Goal: Task Accomplishment & Management: Manage account settings

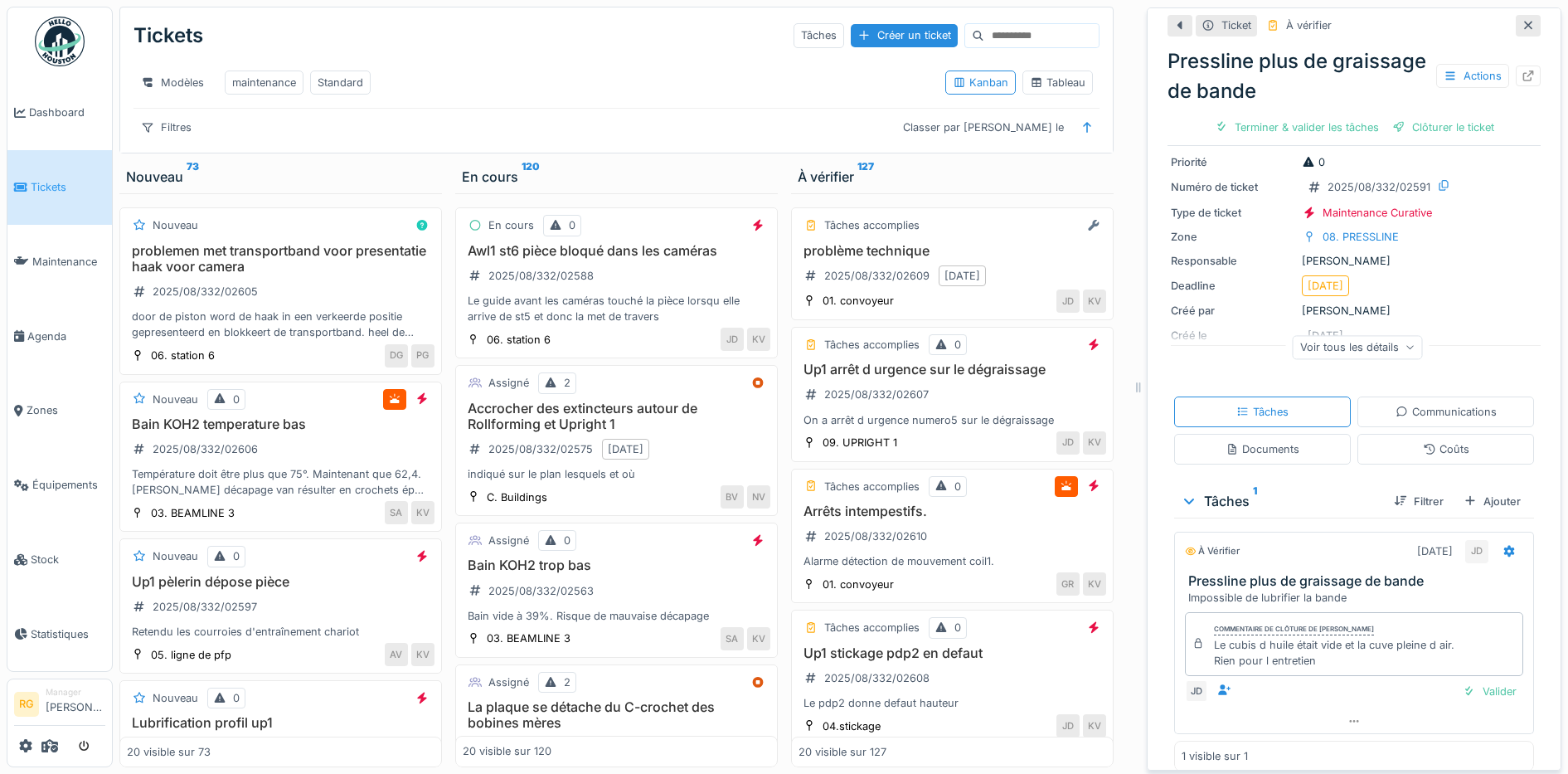
scroll to position [68, 0]
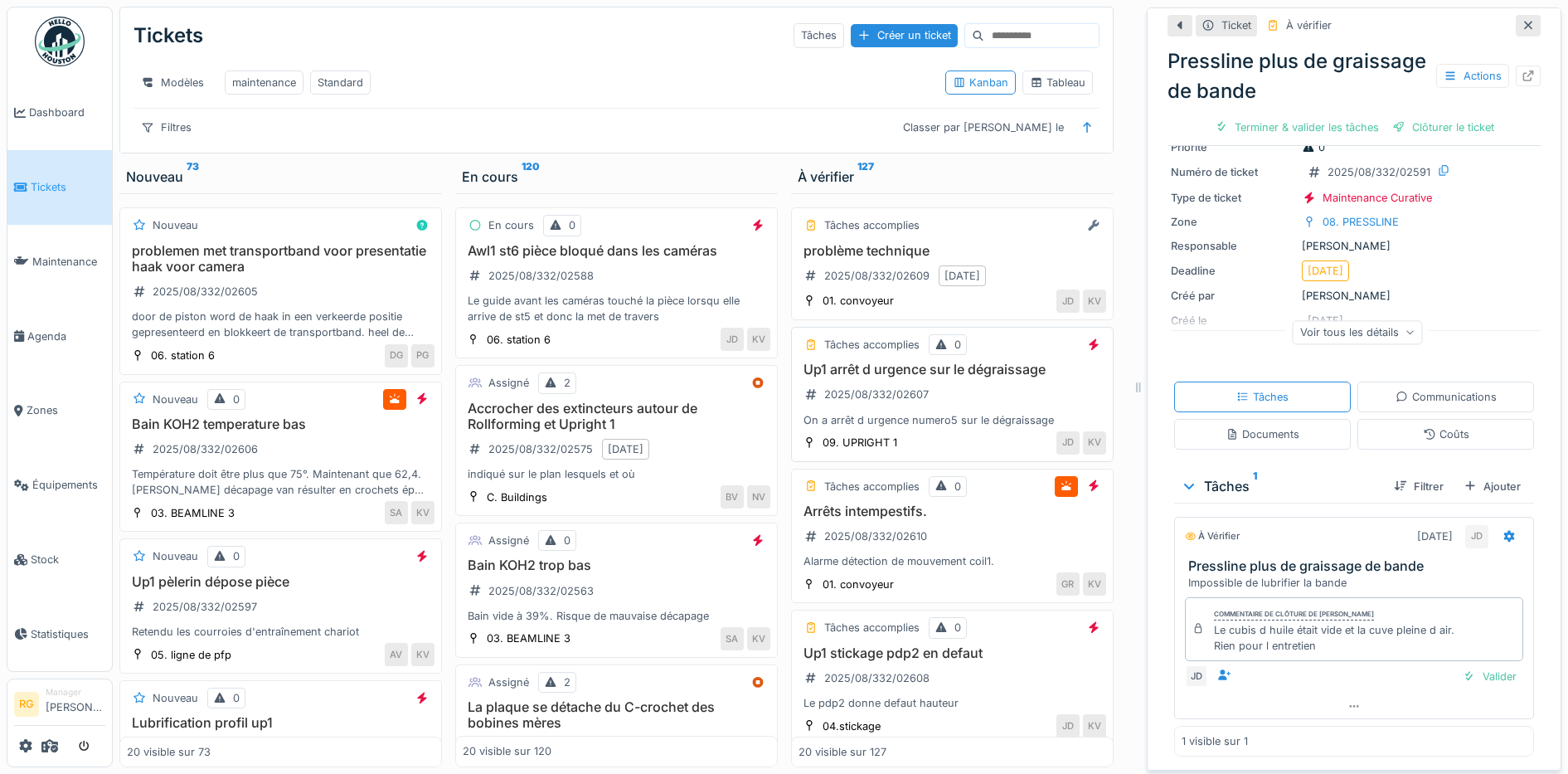
click at [941, 399] on div "Up1 arrêt d urgence sur le dégraissage 2025/08/332/02607 On a arrêt d urgence n…" at bounding box center [951, 395] width 307 height 67
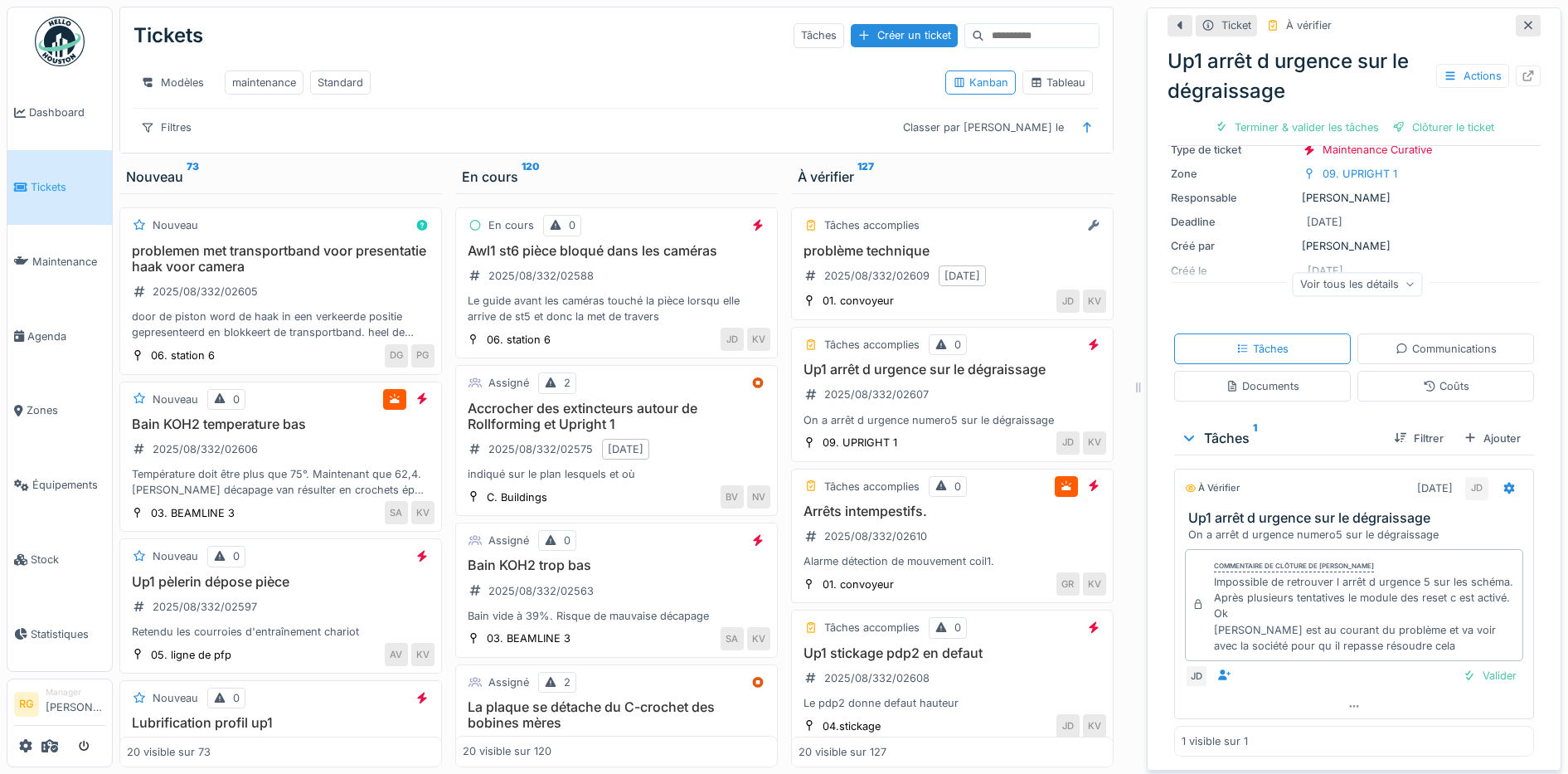
scroll to position [131, 0]
click at [967, 531] on div "Arrêts intempestifs. 2025/08/332/02610 Alarme détection de mouvement coil1." at bounding box center [951, 537] width 307 height 67
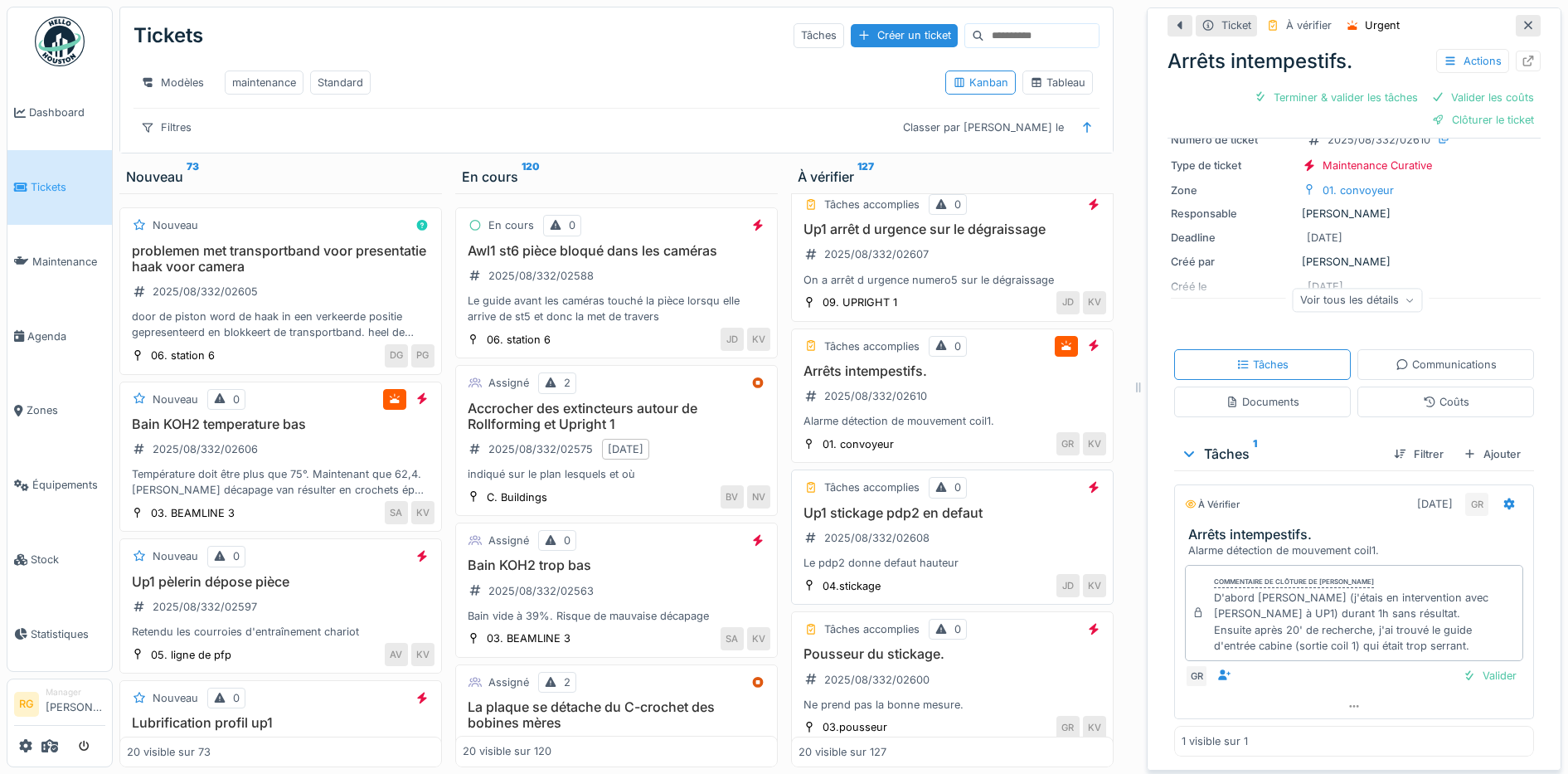
scroll to position [208, 0]
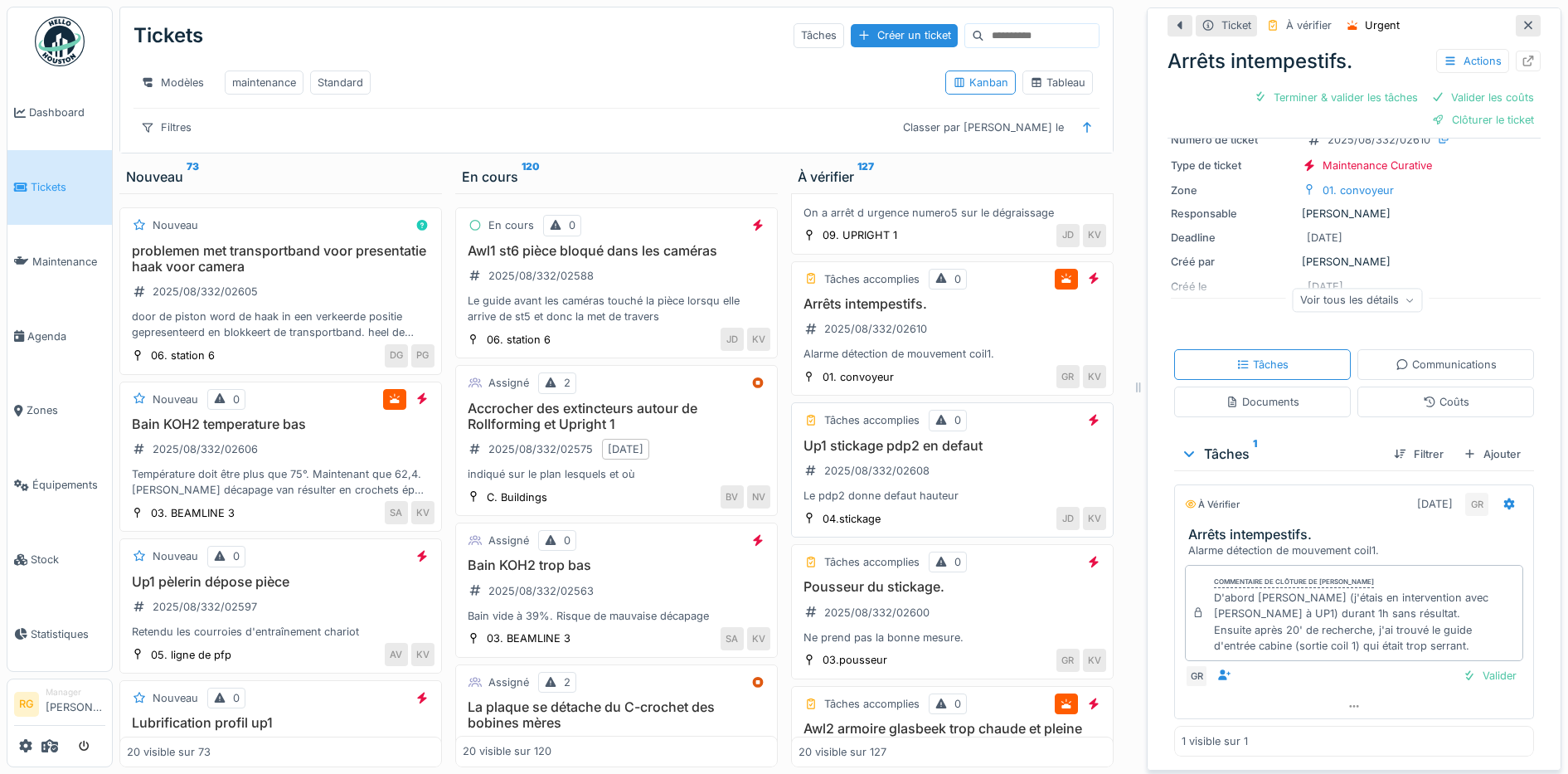
click at [956, 474] on div "Up1 stickage pdp2 en defaut 2025/08/332/02608 Le pdp2 donne defaut hauteur" at bounding box center [951, 471] width 307 height 67
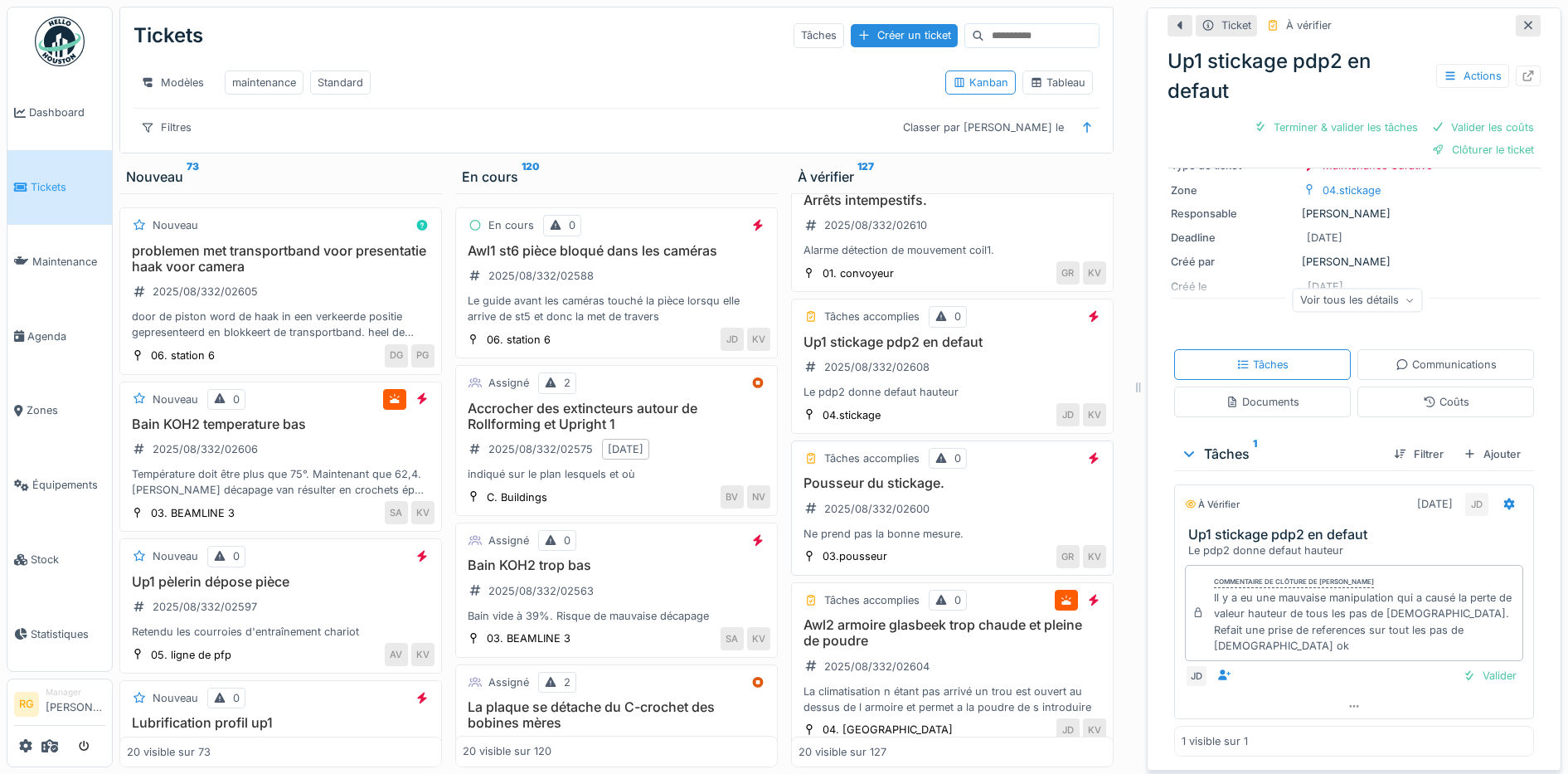
scroll to position [415, 0]
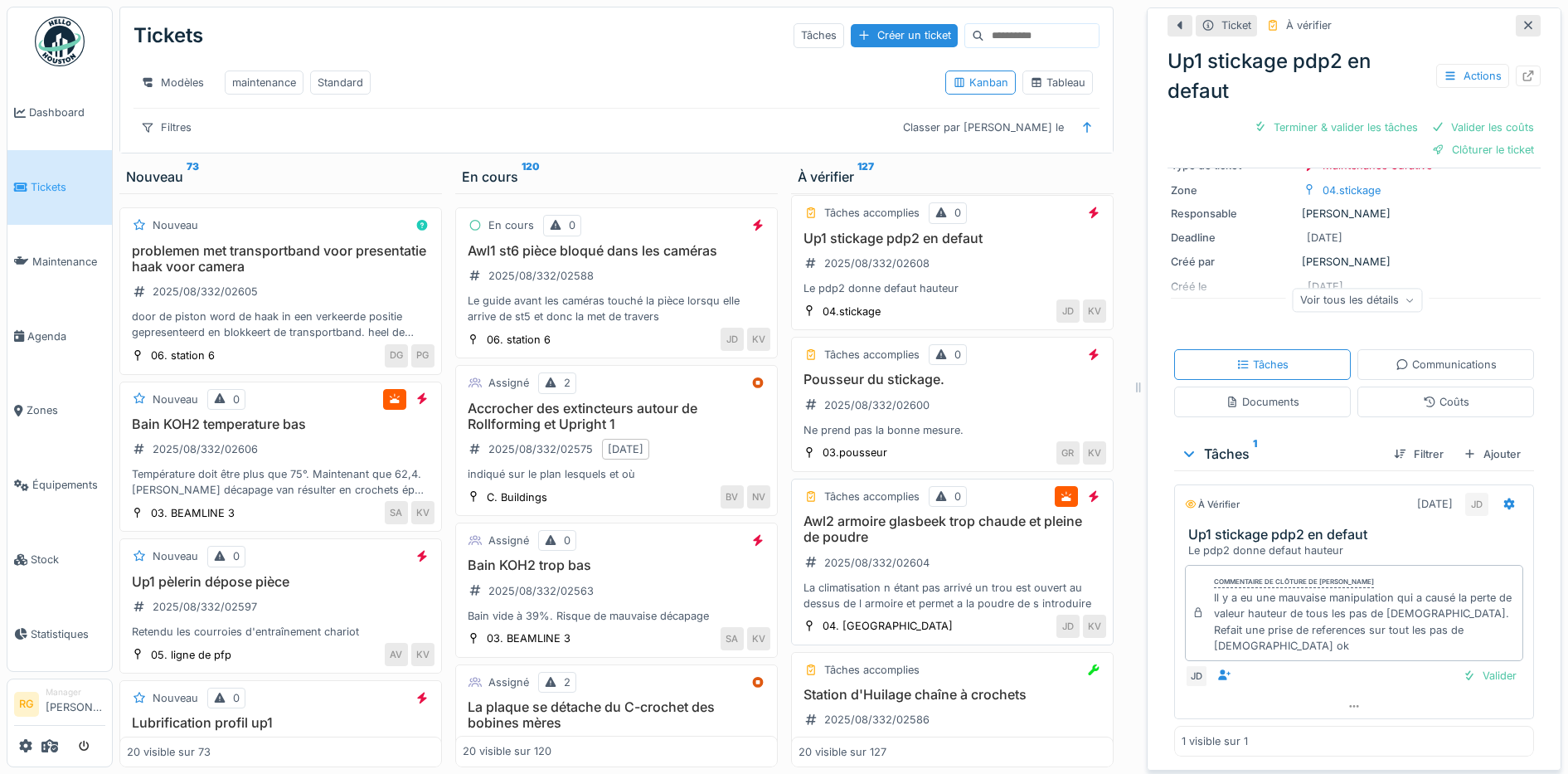
click at [977, 552] on div "Awl2 armoire glasbeek trop chaude et pleine de poudre 2025/08/332/02604 La clim…" at bounding box center [951, 562] width 307 height 98
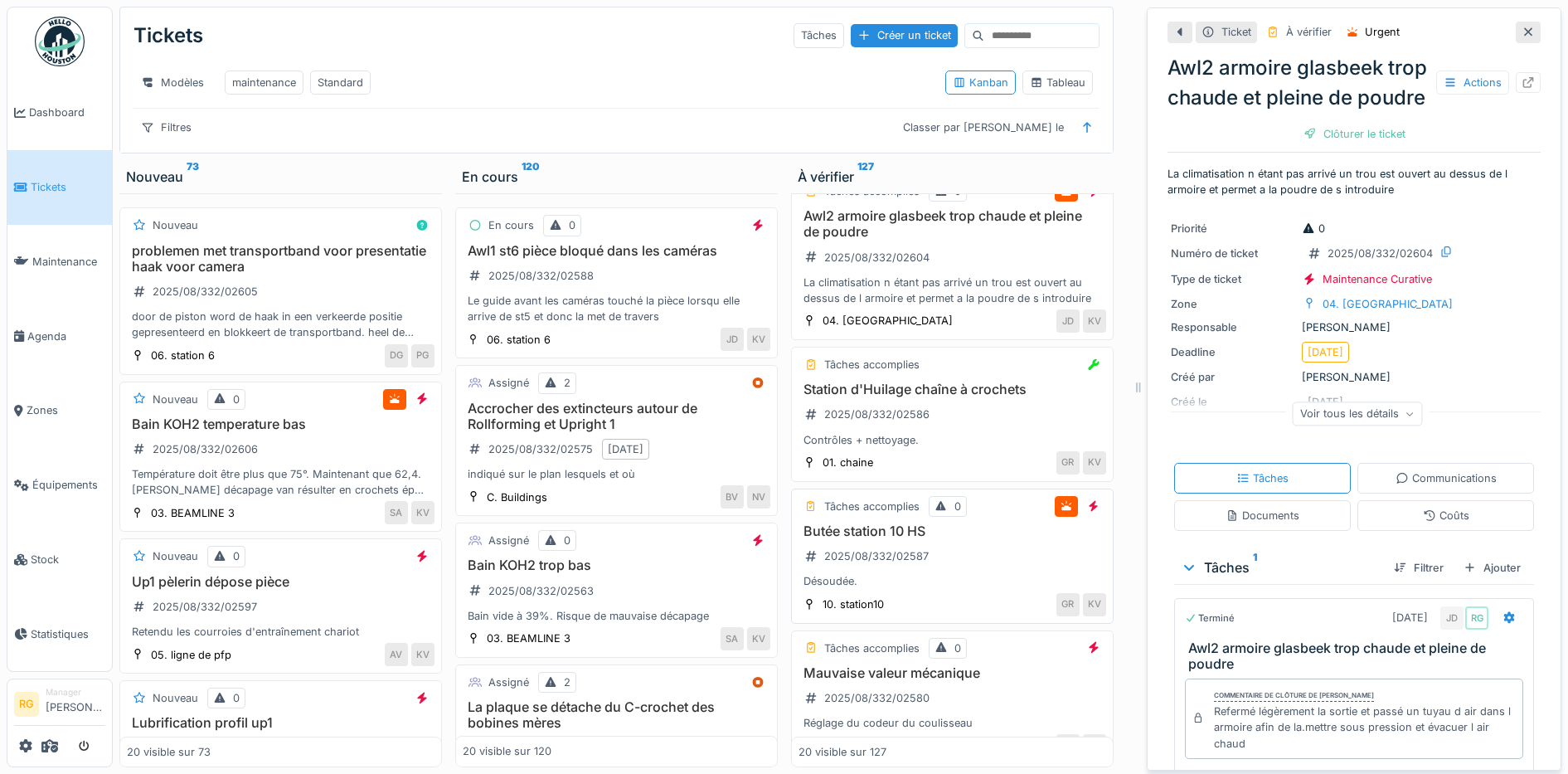
scroll to position [726, 0]
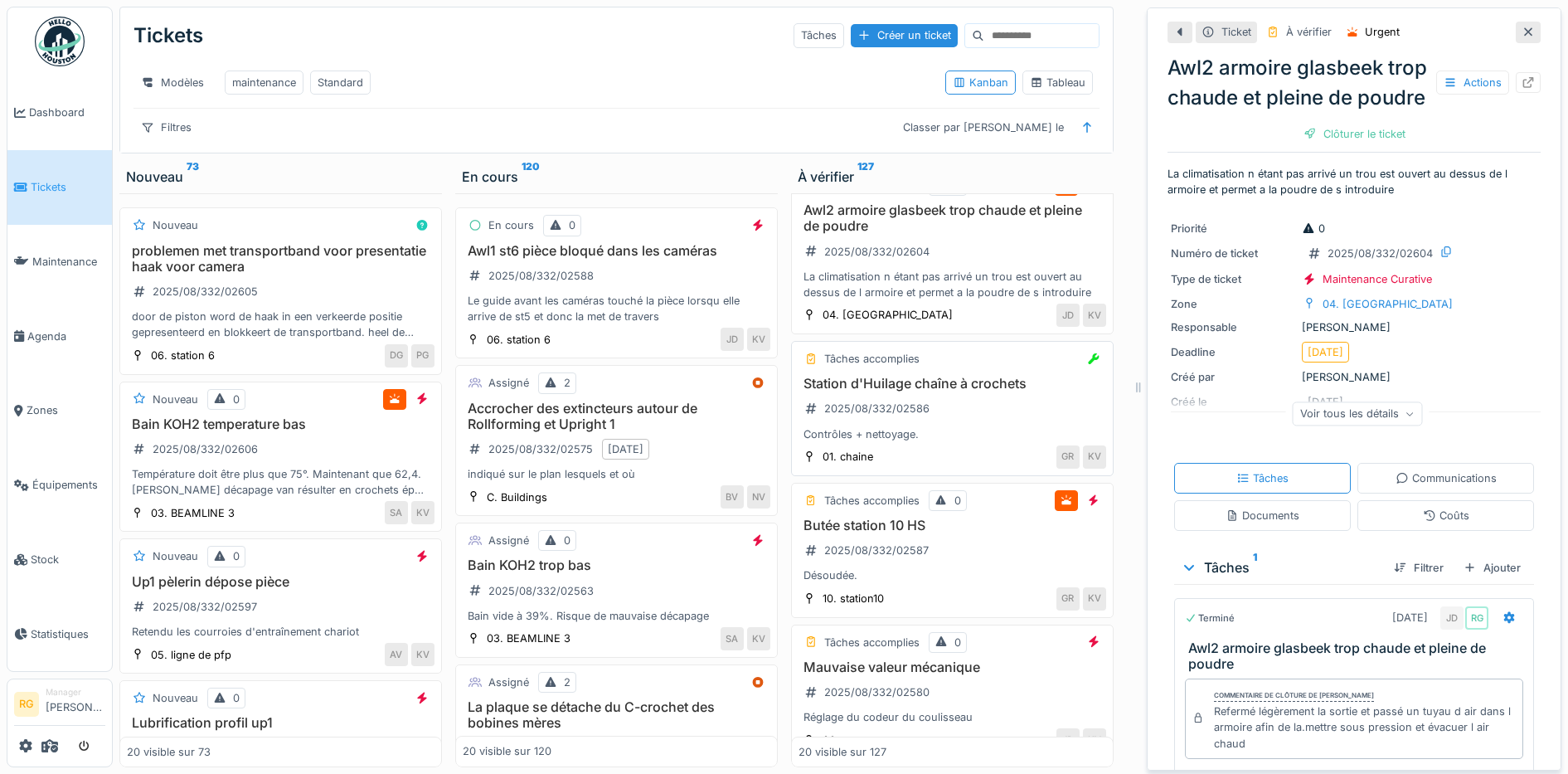
click at [956, 415] on div "Station d'Huilage chaîne à crochets 2025/08/332/02586 Contrôles + nettoyage." at bounding box center [951, 409] width 307 height 67
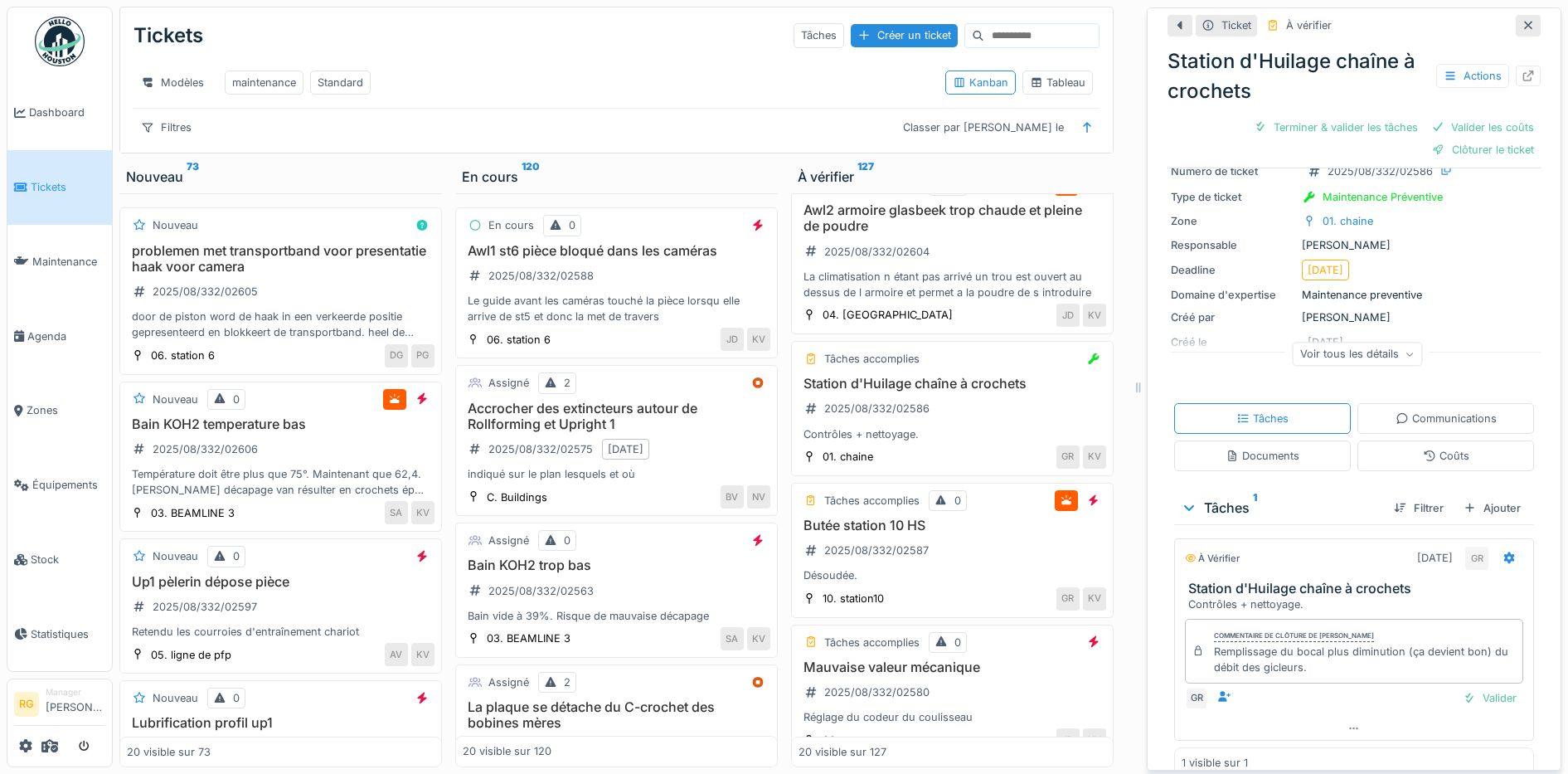
scroll to position [90, 0]
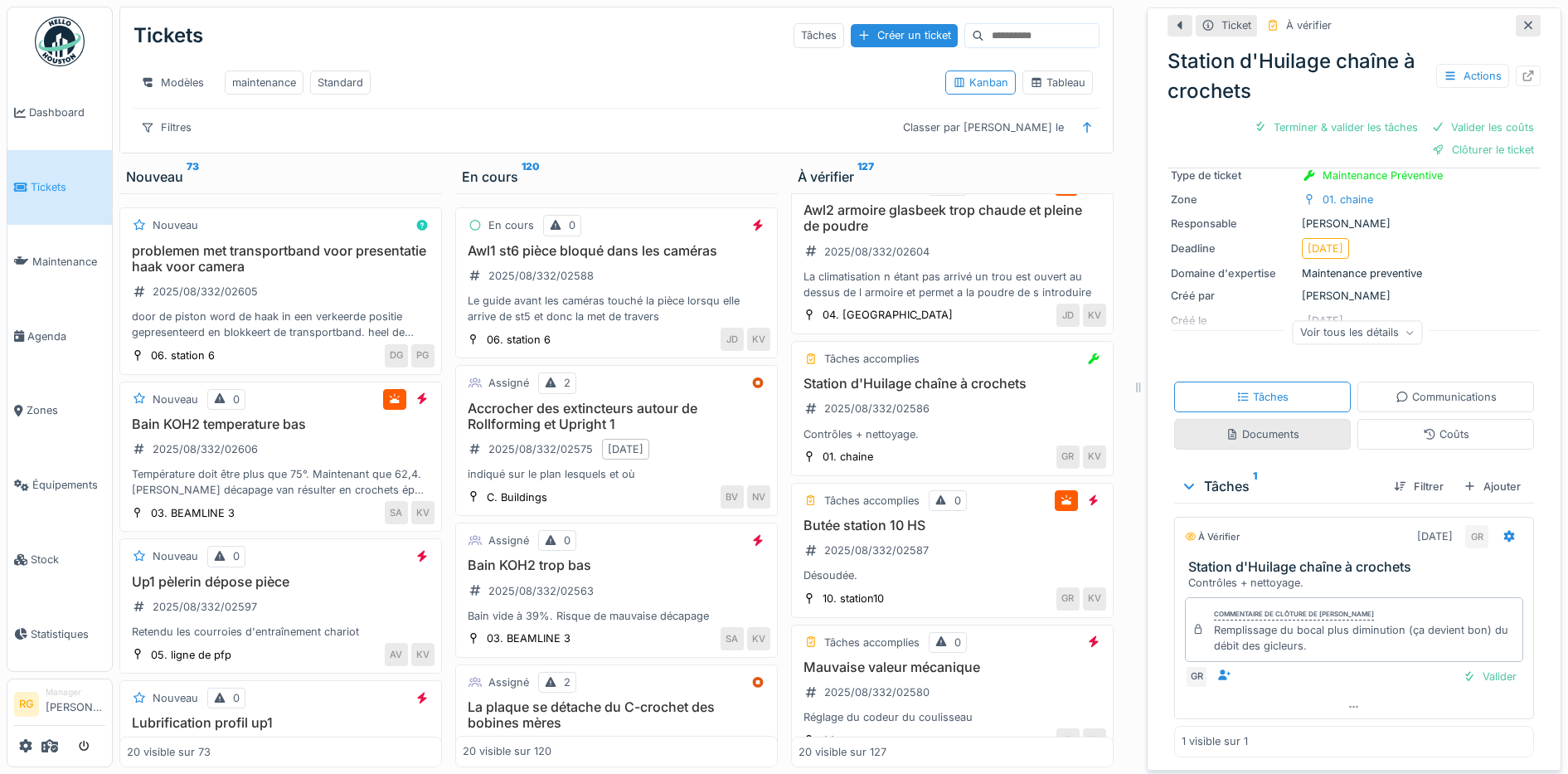
click at [1270, 426] on div "Documents" at bounding box center [1262, 434] width 74 height 16
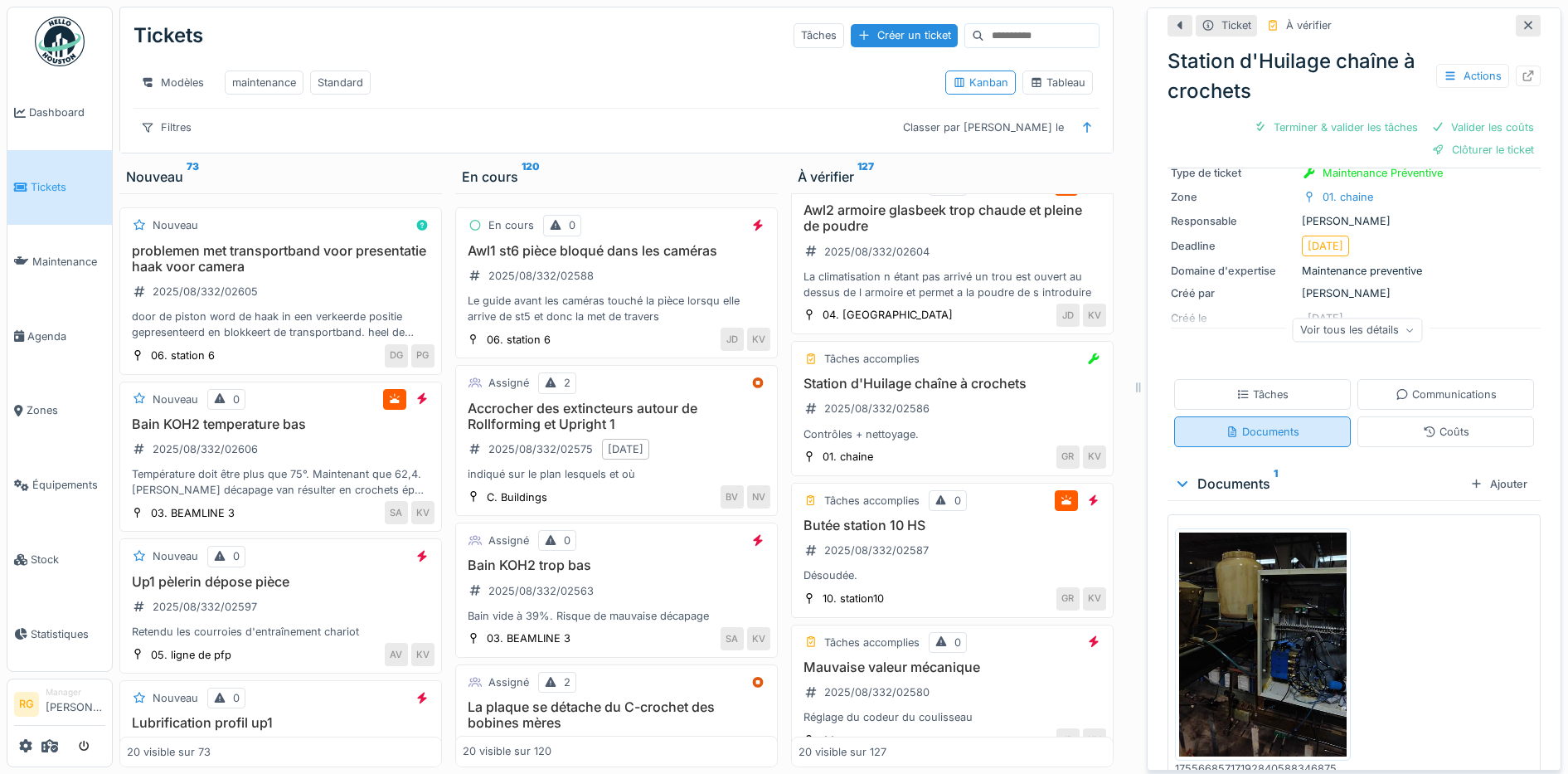
scroll to position [0, 0]
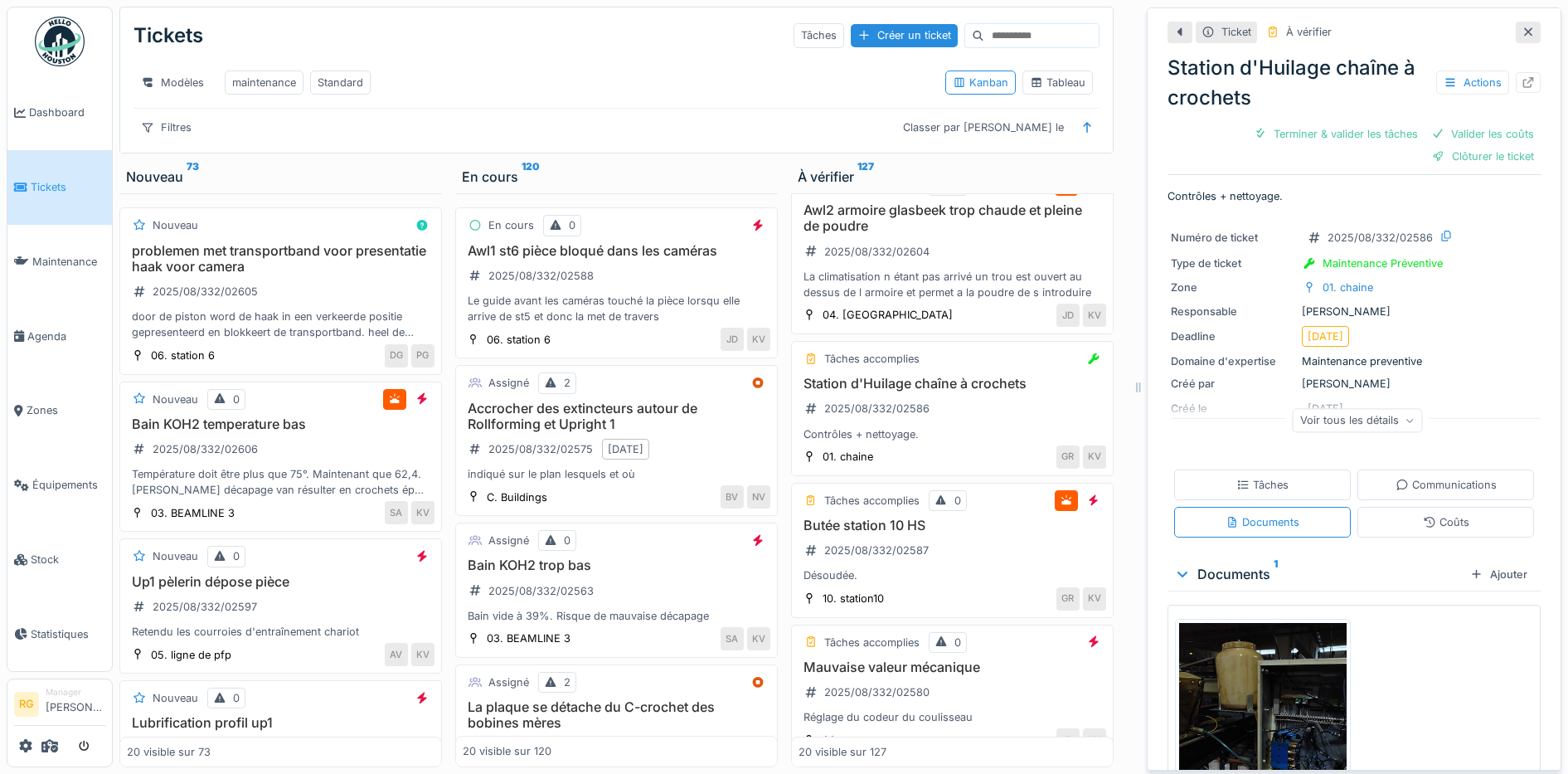
click at [1248, 669] on img at bounding box center [1262, 735] width 167 height 223
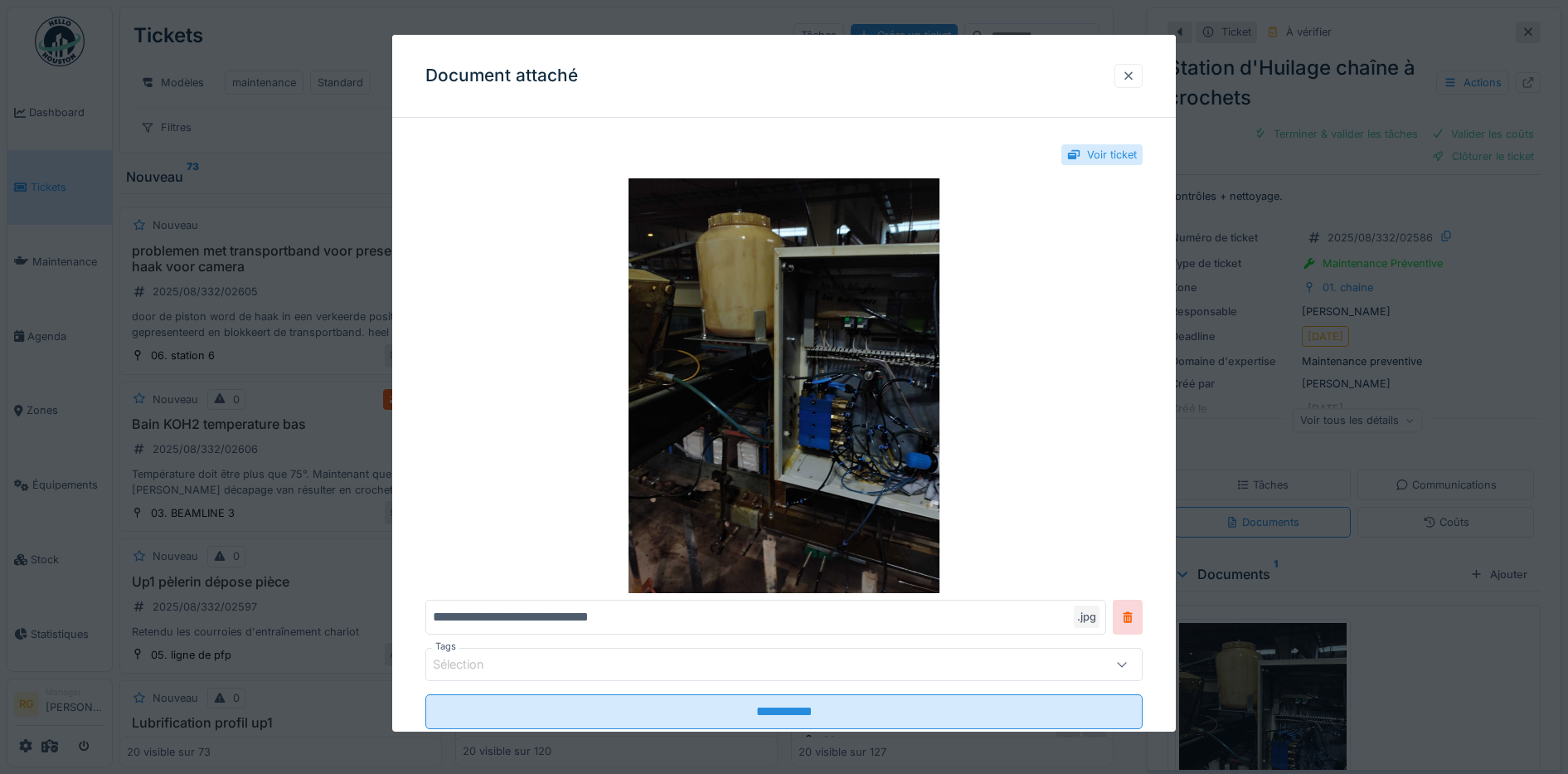
click at [1135, 72] on div at bounding box center [1128, 76] width 13 height 16
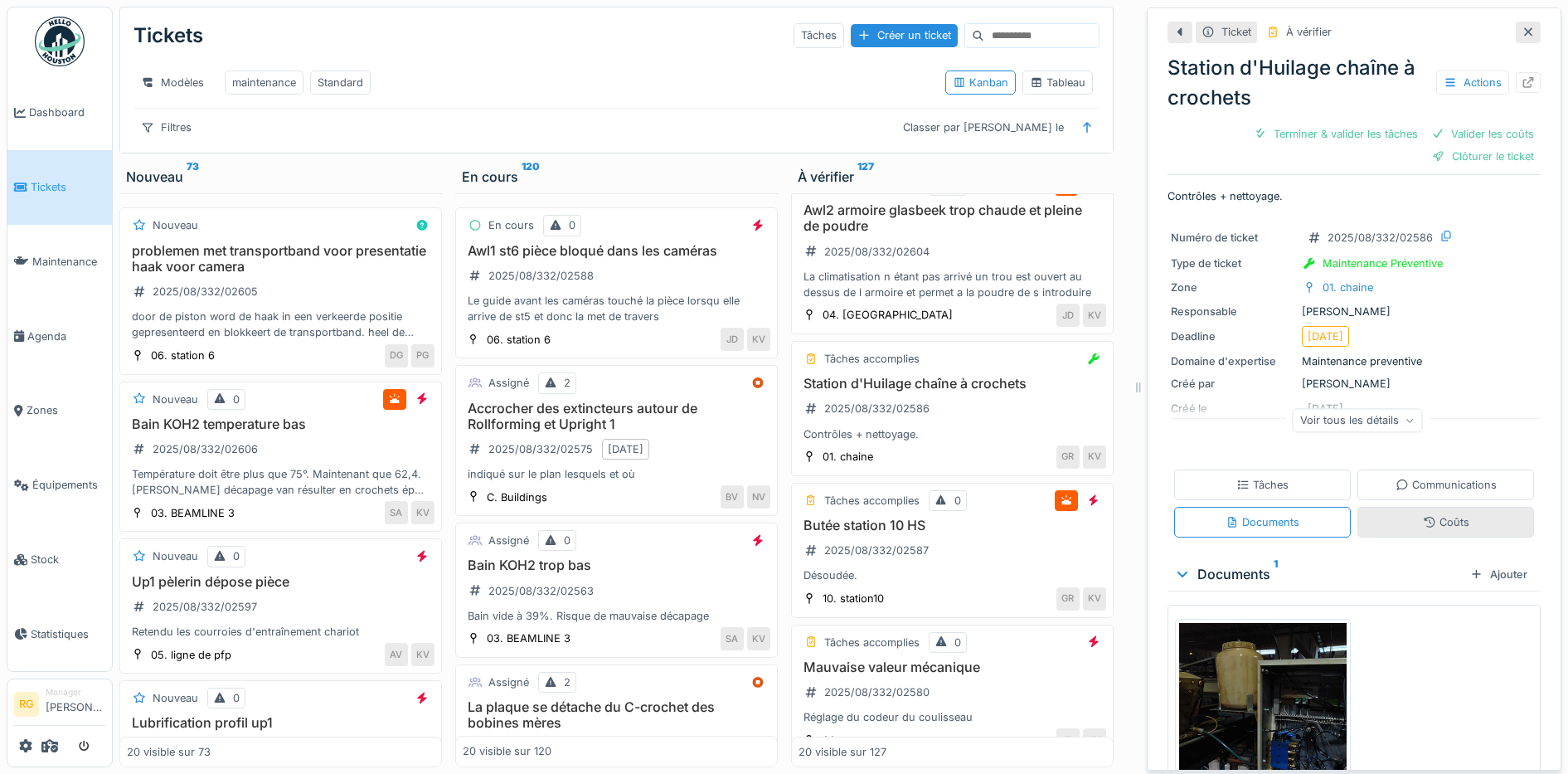
click at [1437, 514] on div "Coûts" at bounding box center [1446, 522] width 46 height 16
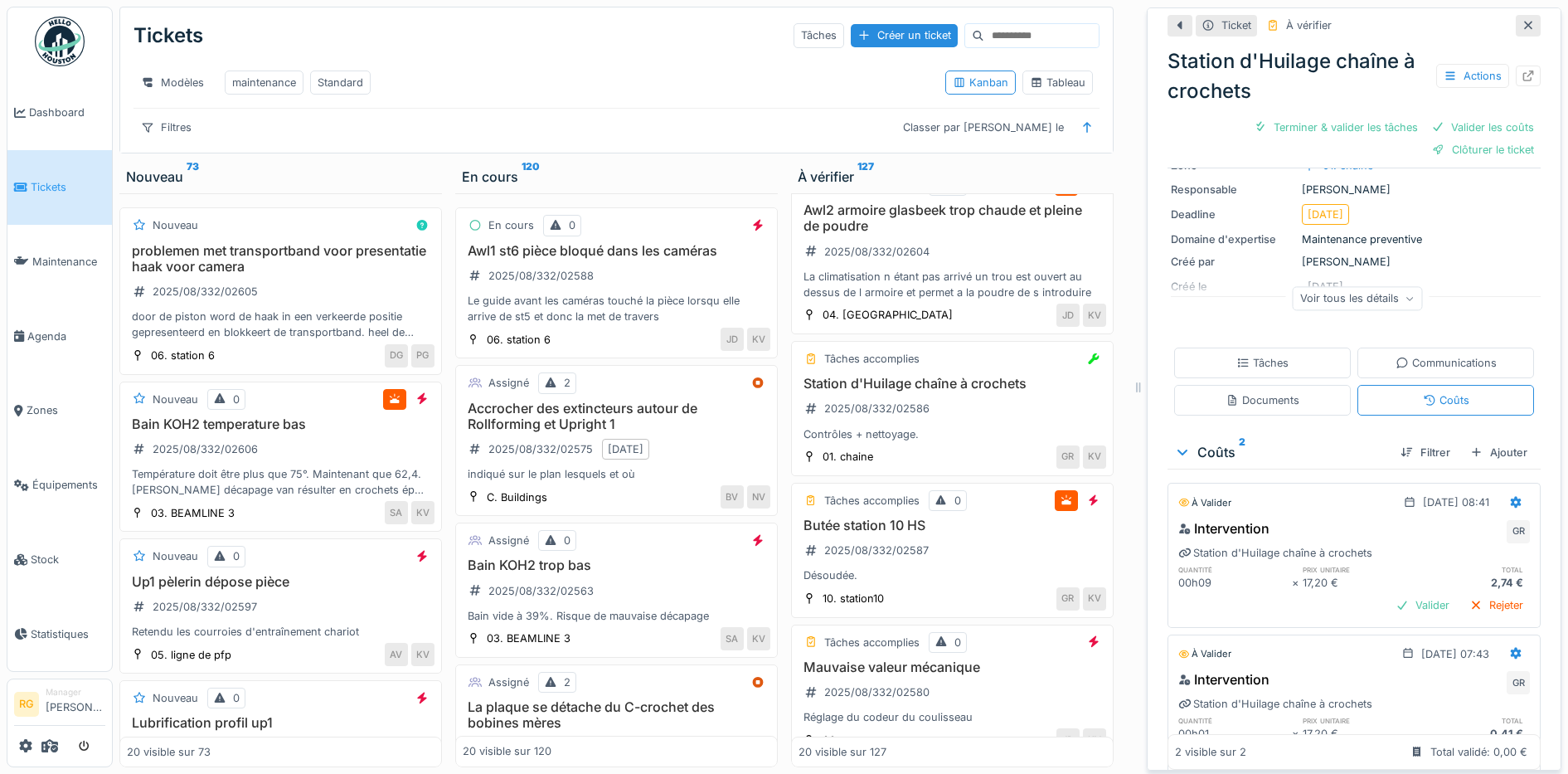
scroll to position [188, 0]
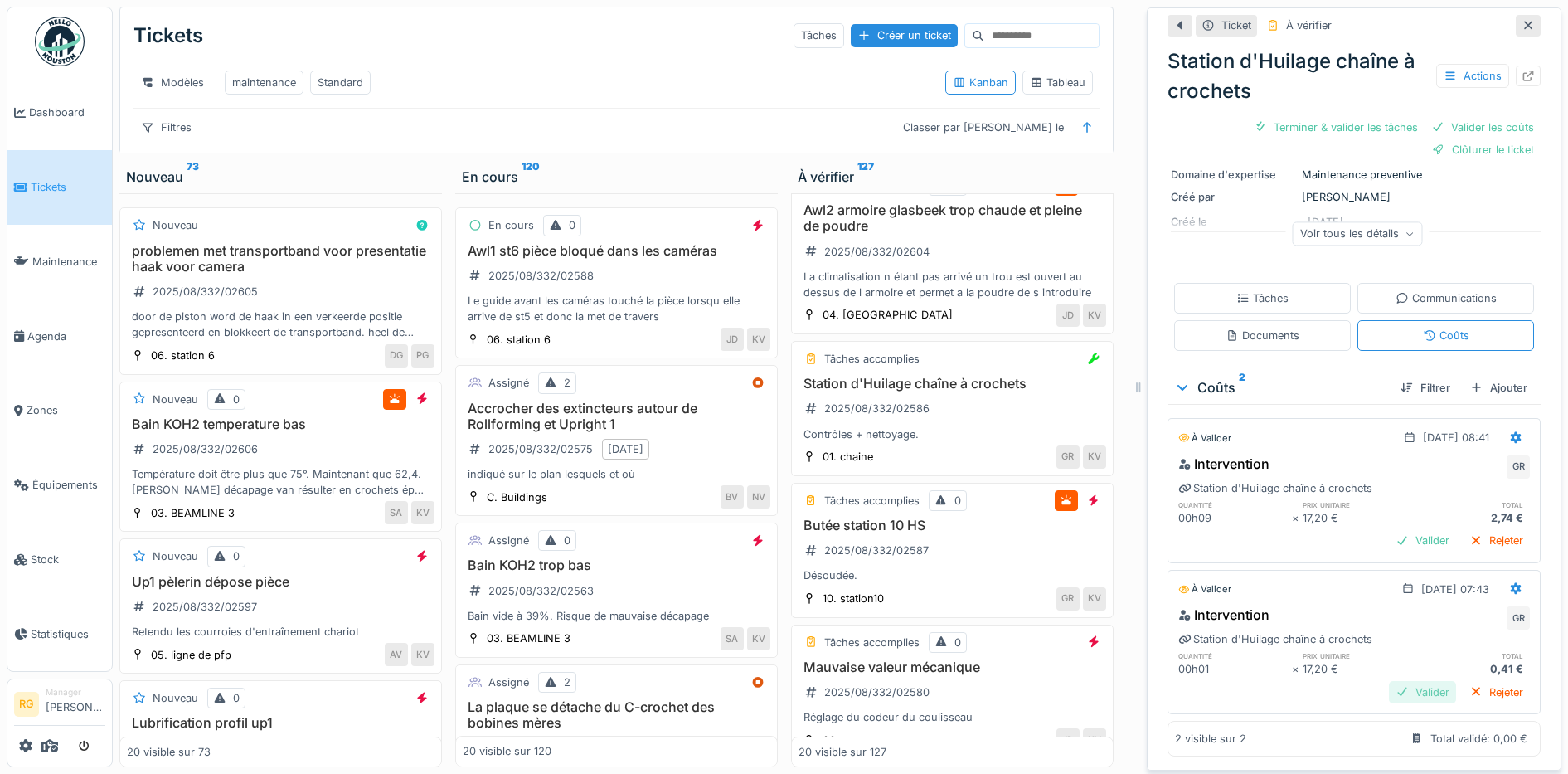
click at [1401, 682] on div "Valider" at bounding box center [1422, 693] width 67 height 23
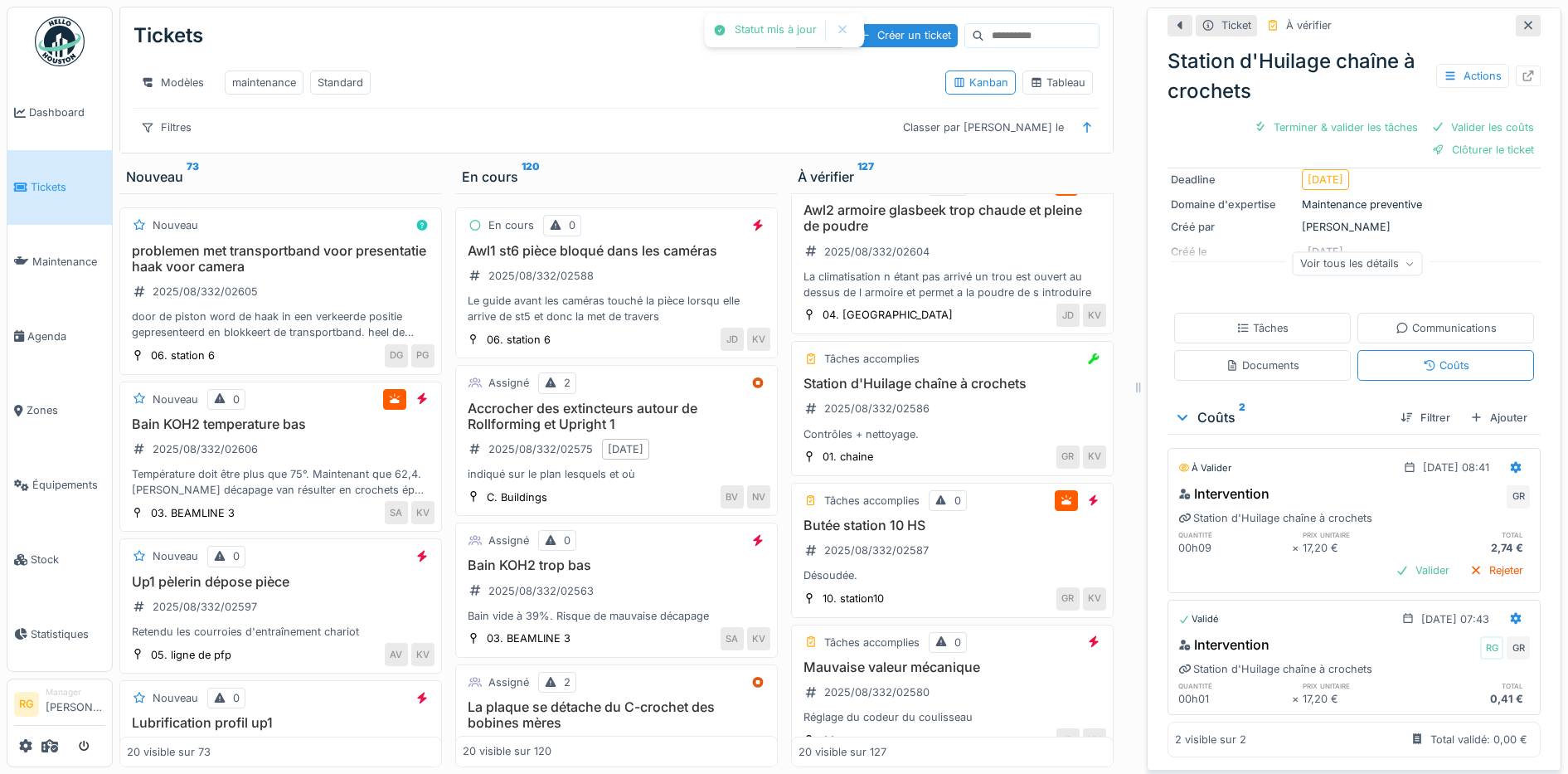
scroll to position [159, 0]
click at [1396, 559] on div "Valider" at bounding box center [1422, 571] width 67 height 23
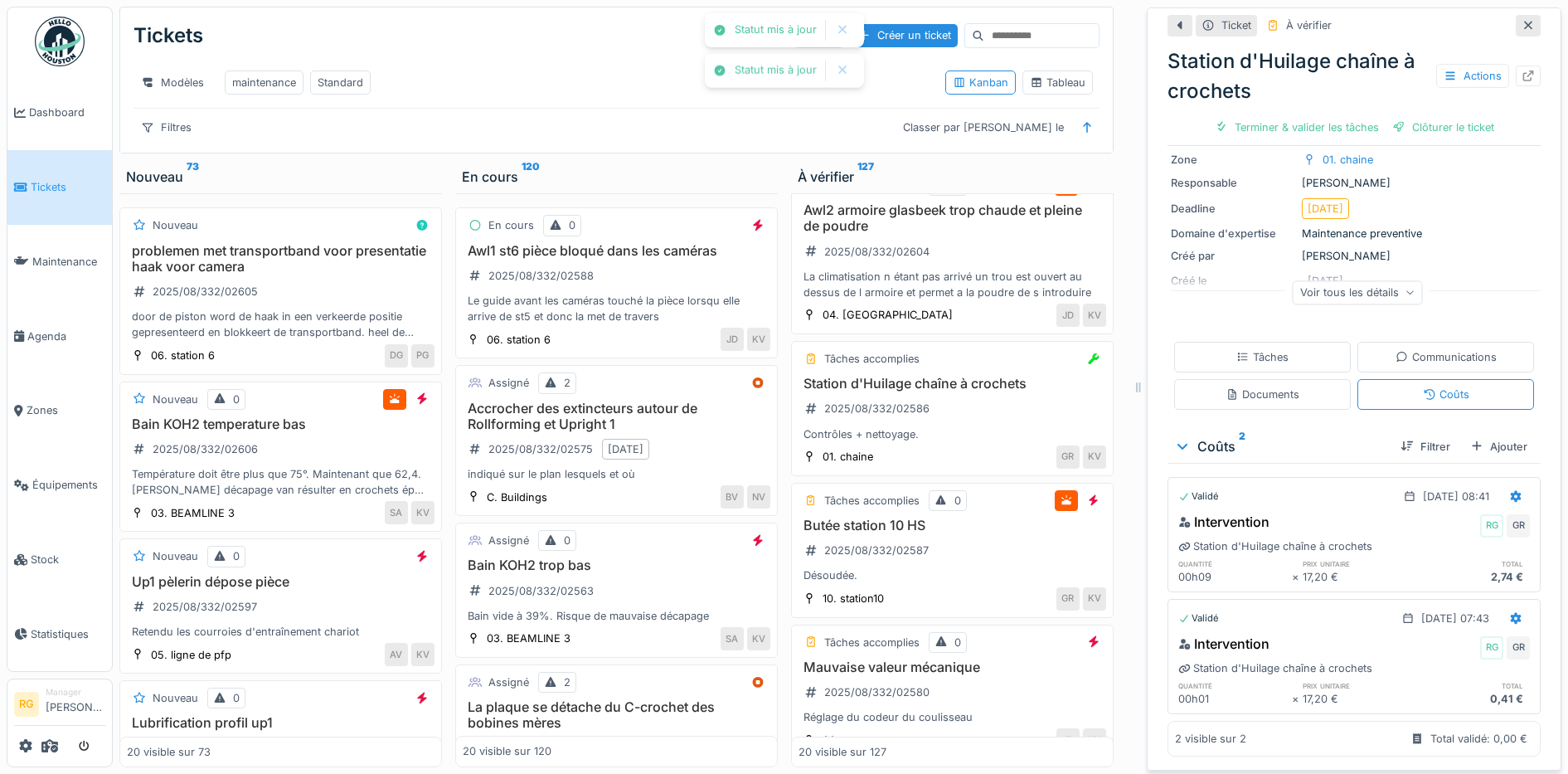
scroll to position [108, 0]
click at [903, 578] on div "Désoudée." at bounding box center [951, 575] width 307 height 16
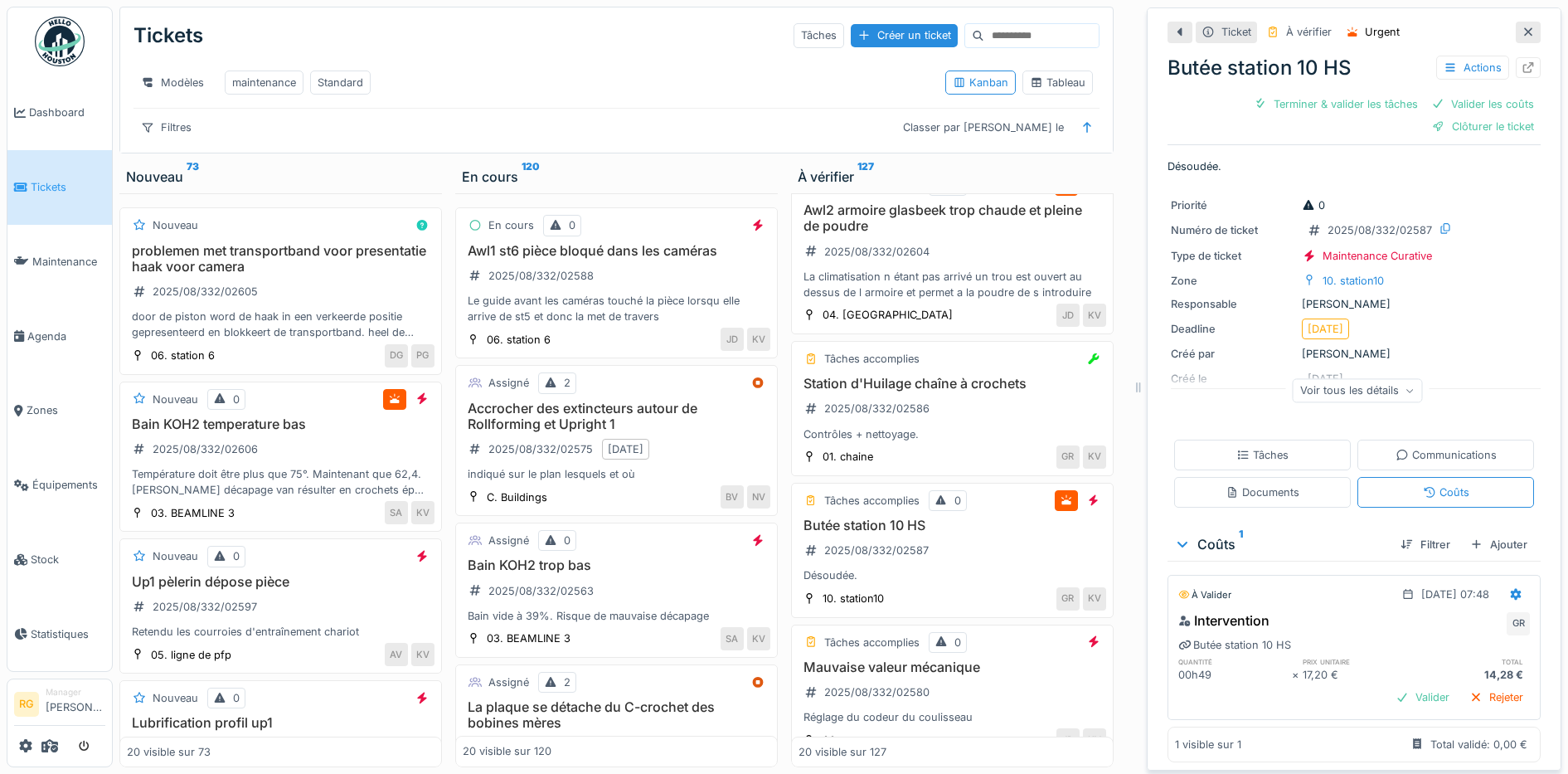
scroll to position [8, 0]
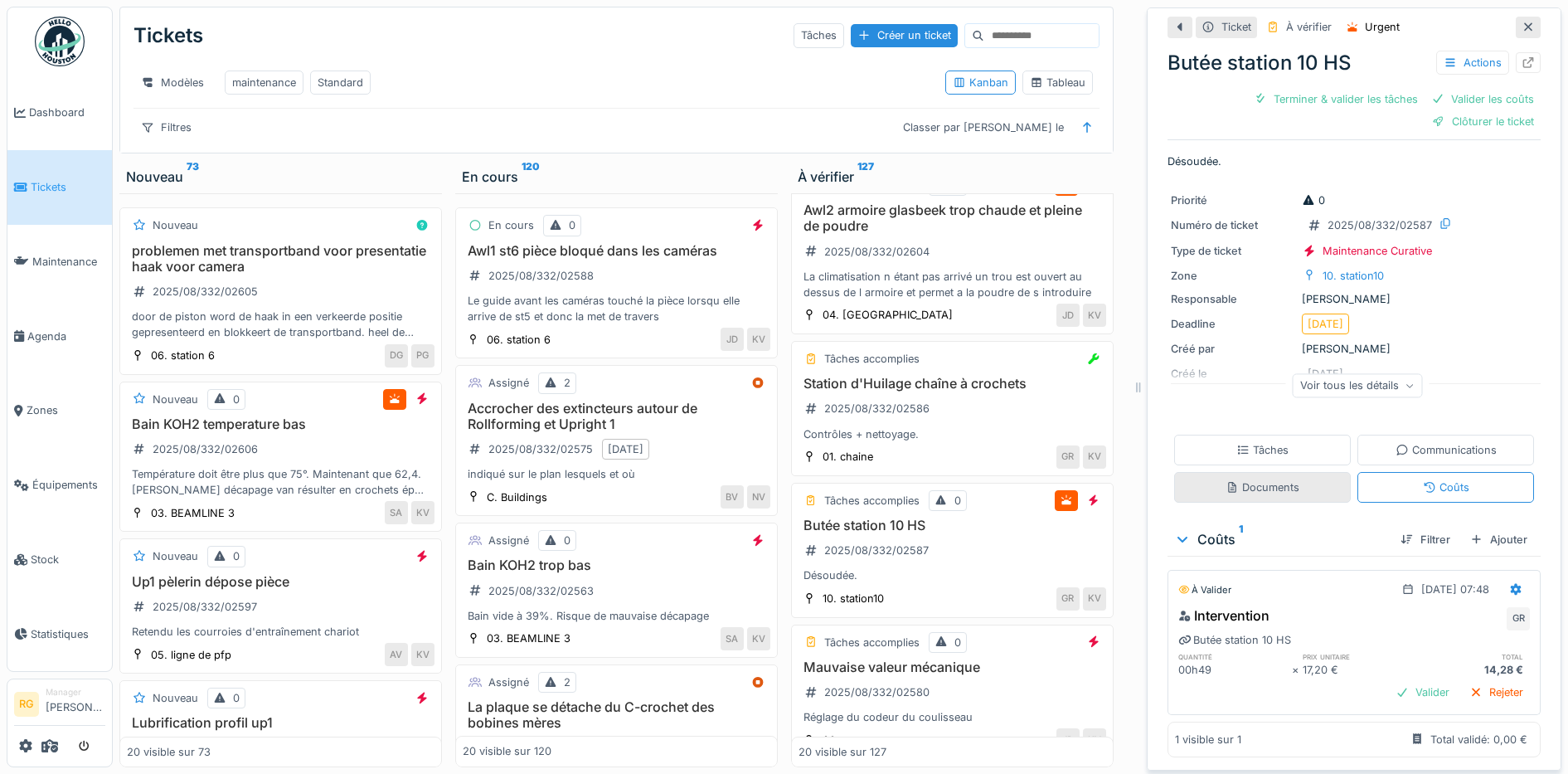
click at [1268, 482] on div "Documents" at bounding box center [1263, 487] width 177 height 31
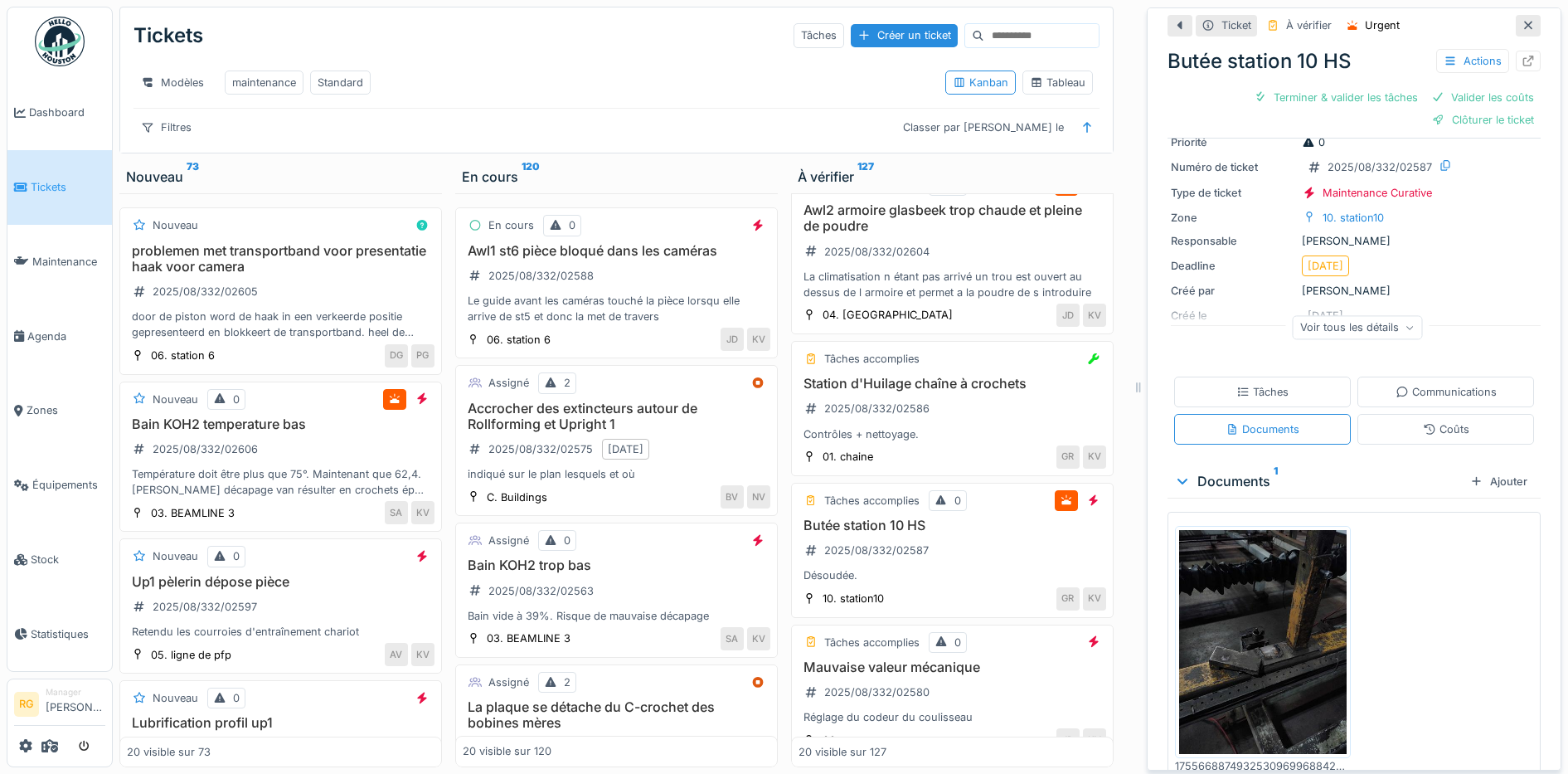
scroll to position [92, 0]
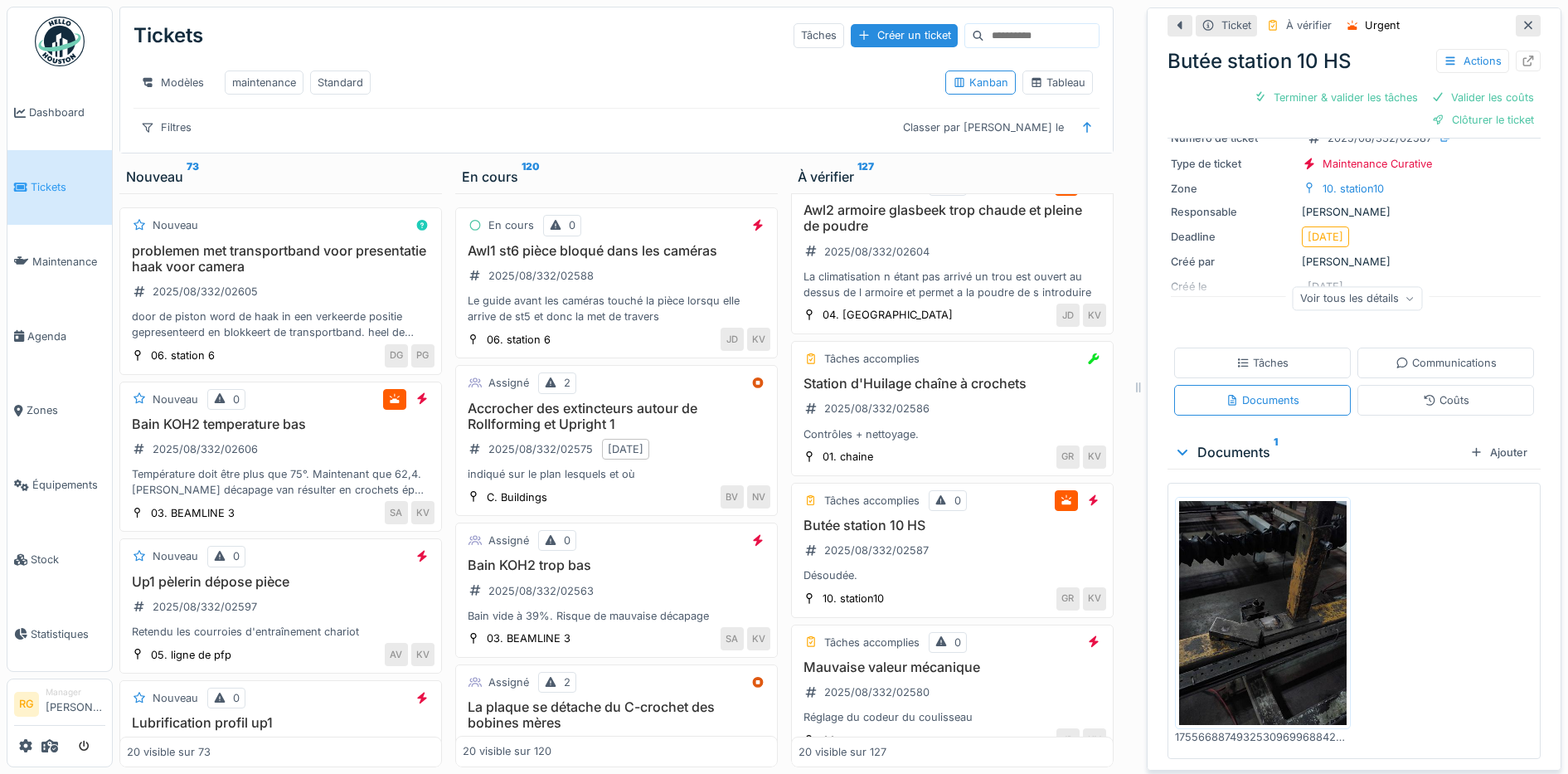
click at [1235, 614] on img at bounding box center [1262, 612] width 167 height 223
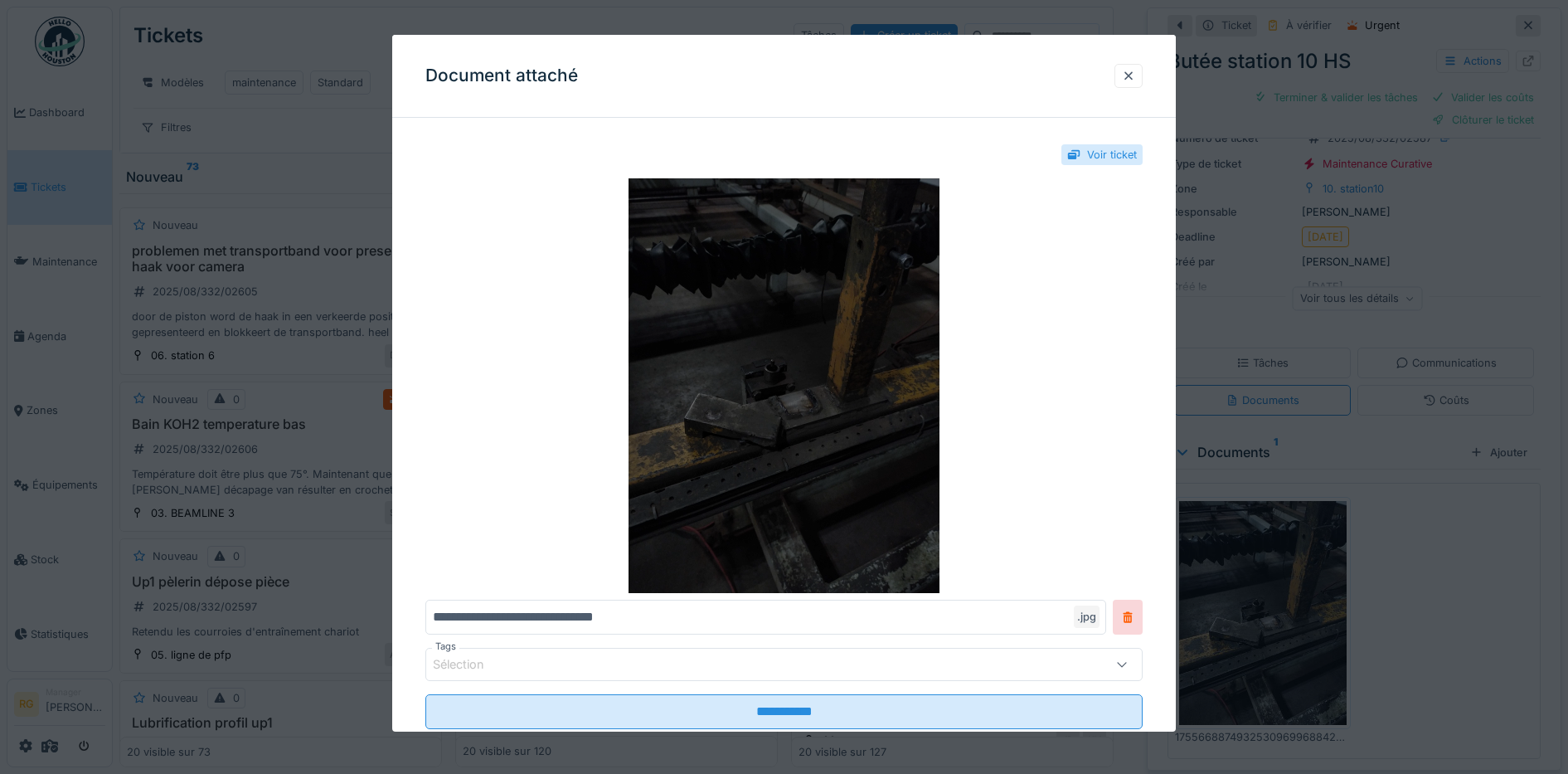
click at [764, 454] on img at bounding box center [784, 386] width 718 height 415
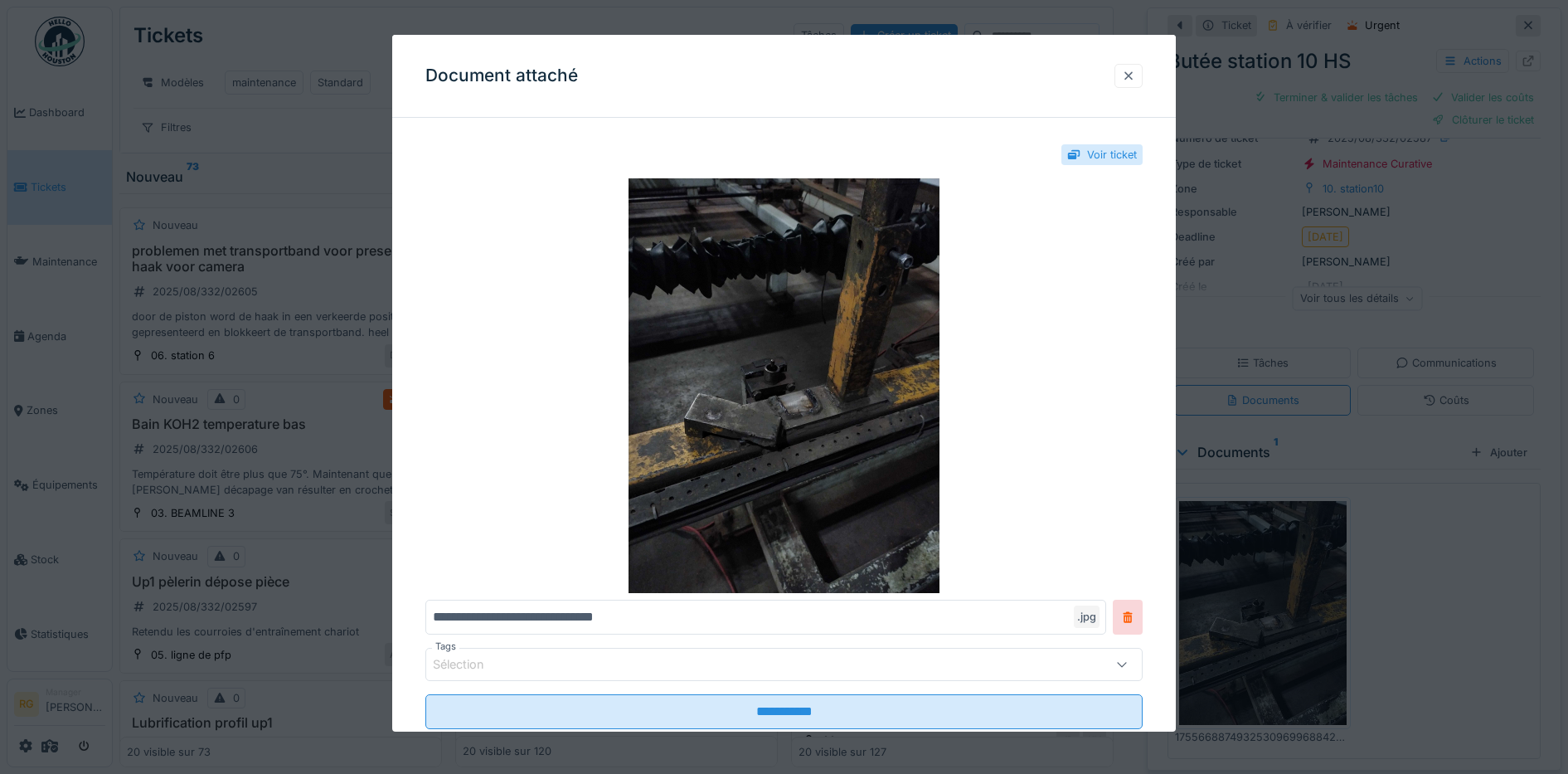
click at [1135, 78] on div at bounding box center [1128, 76] width 13 height 16
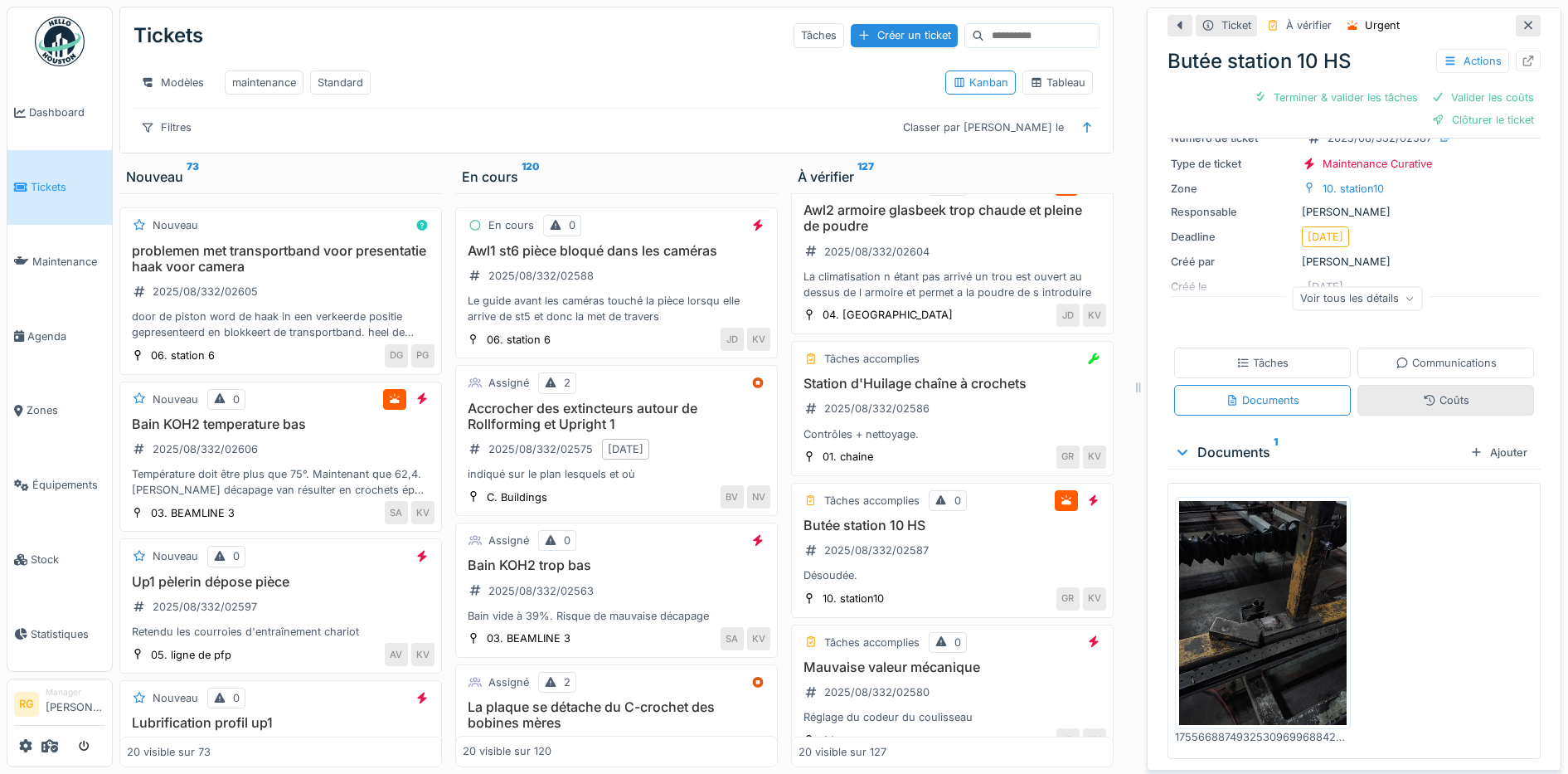
click at [1426, 392] on div "Coûts" at bounding box center [1446, 400] width 46 height 16
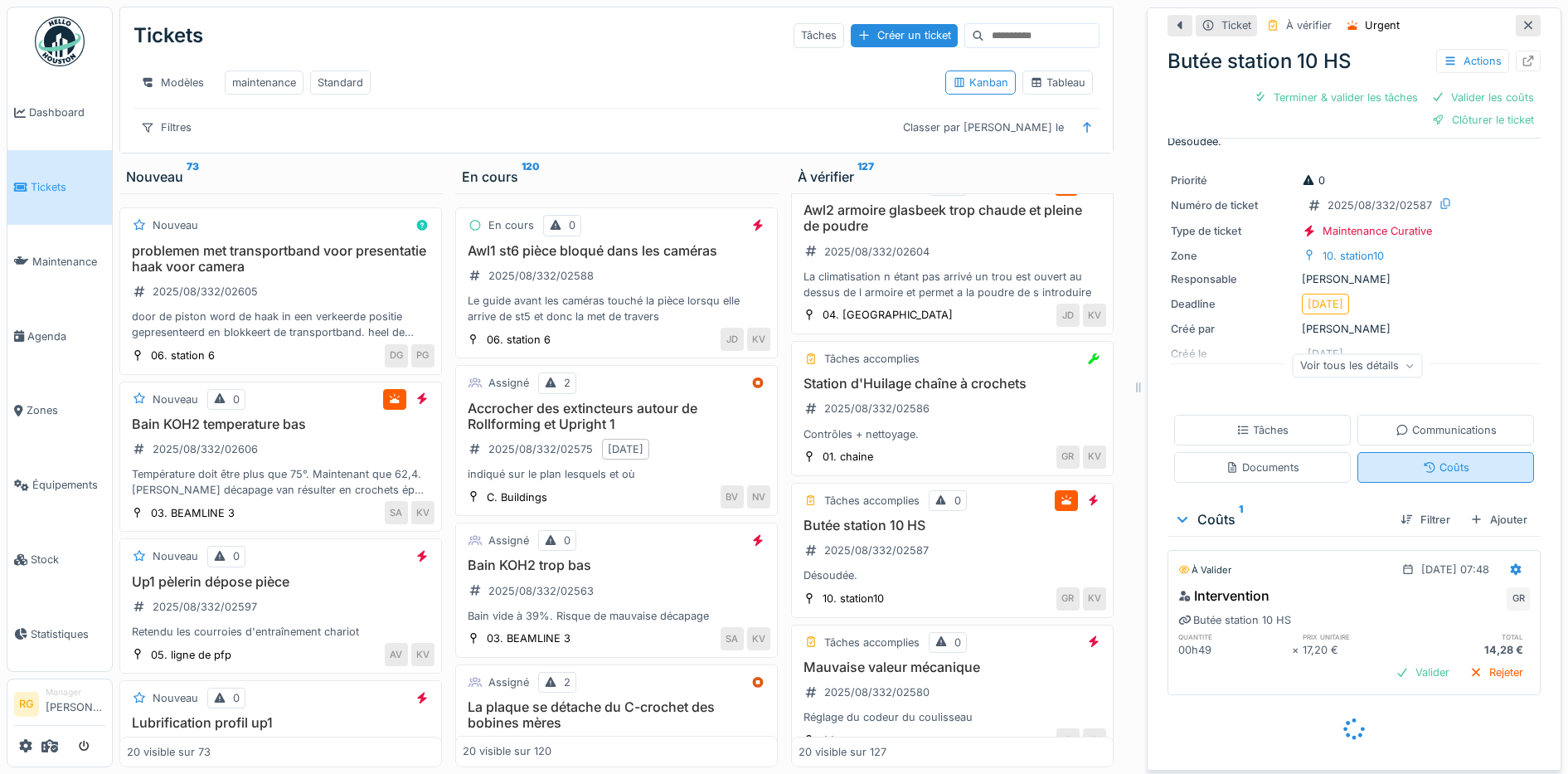
scroll to position [8, 0]
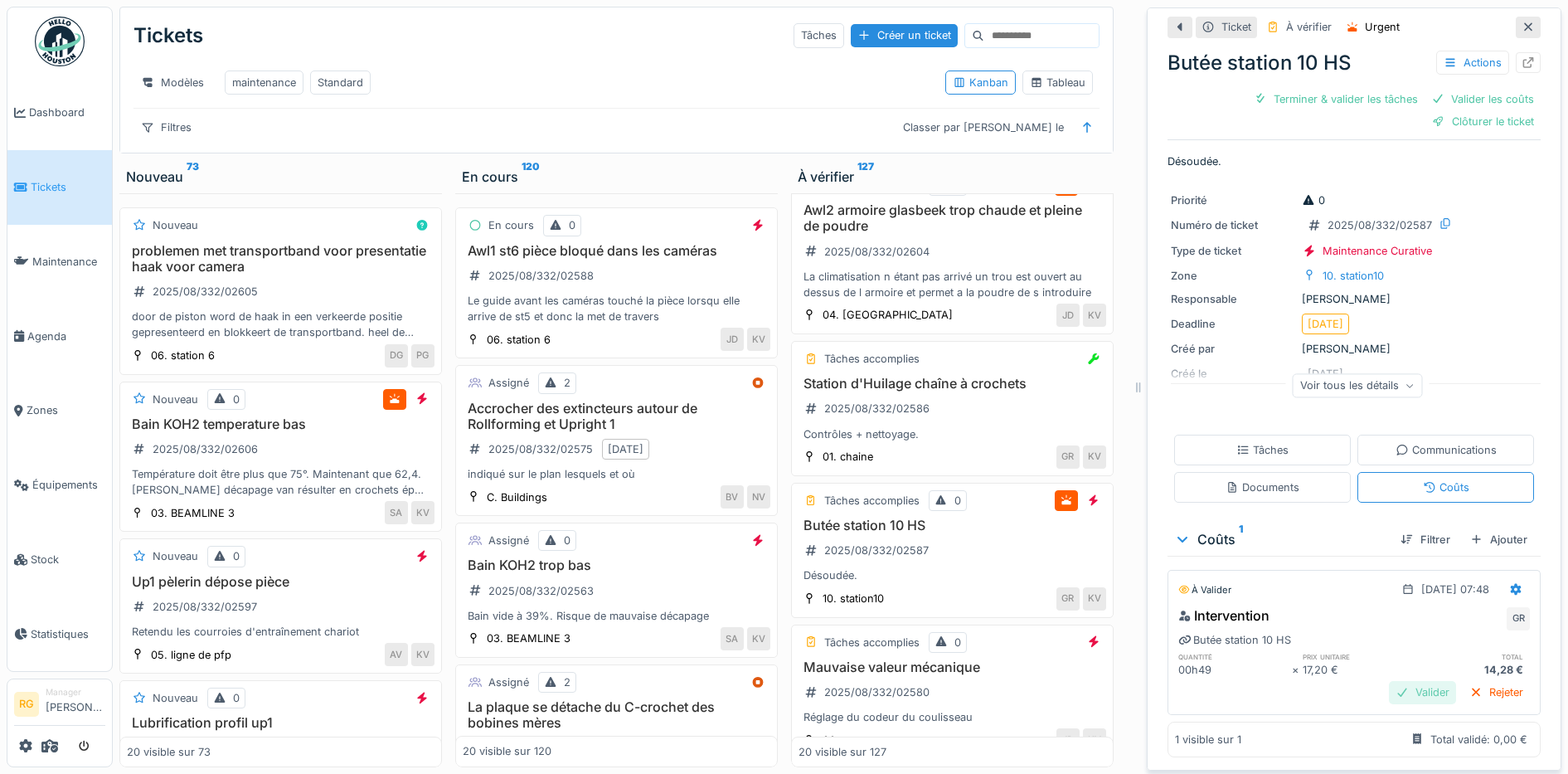
click at [1404, 683] on div "Valider" at bounding box center [1422, 693] width 67 height 23
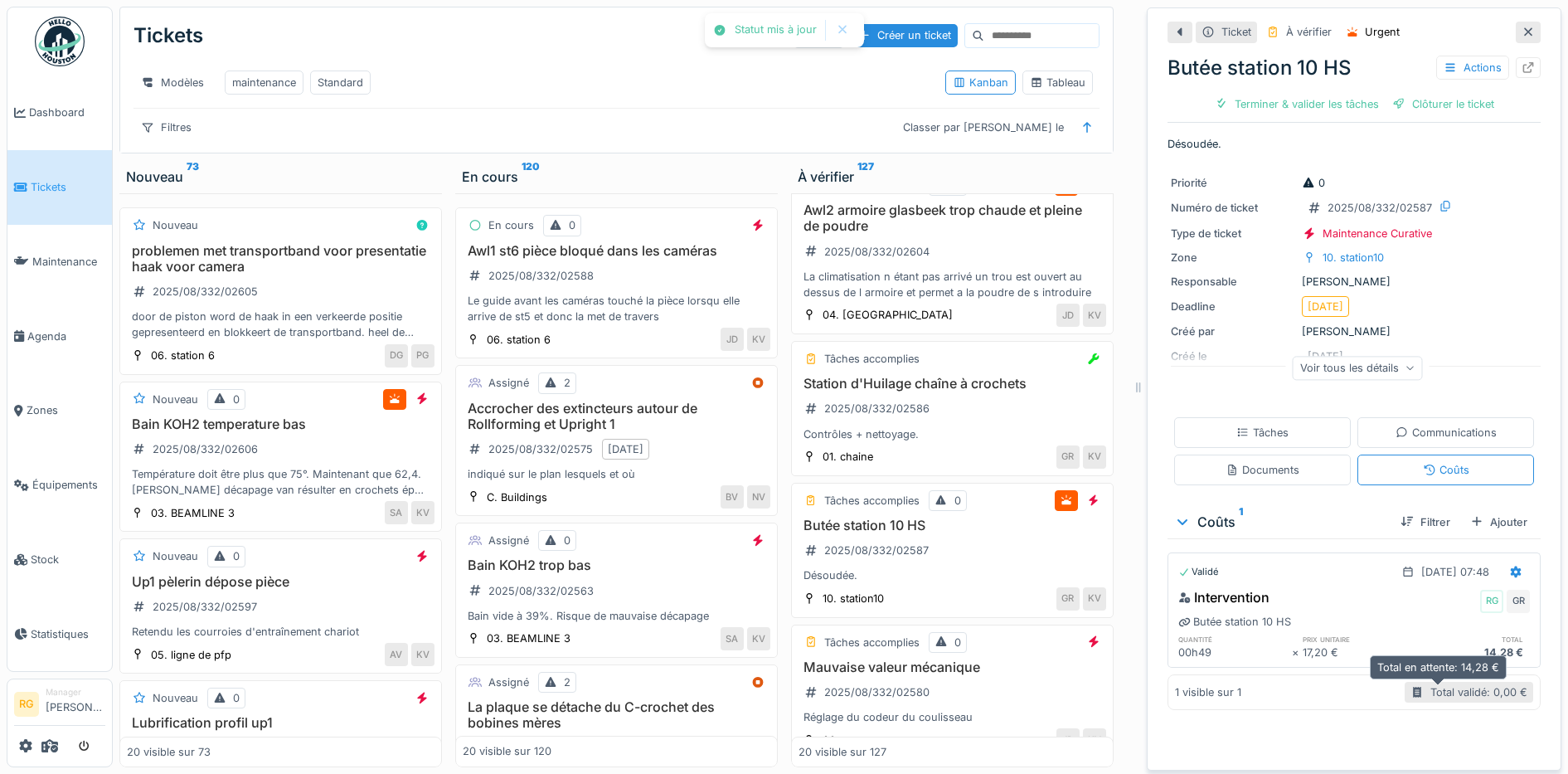
scroll to position [0, 0]
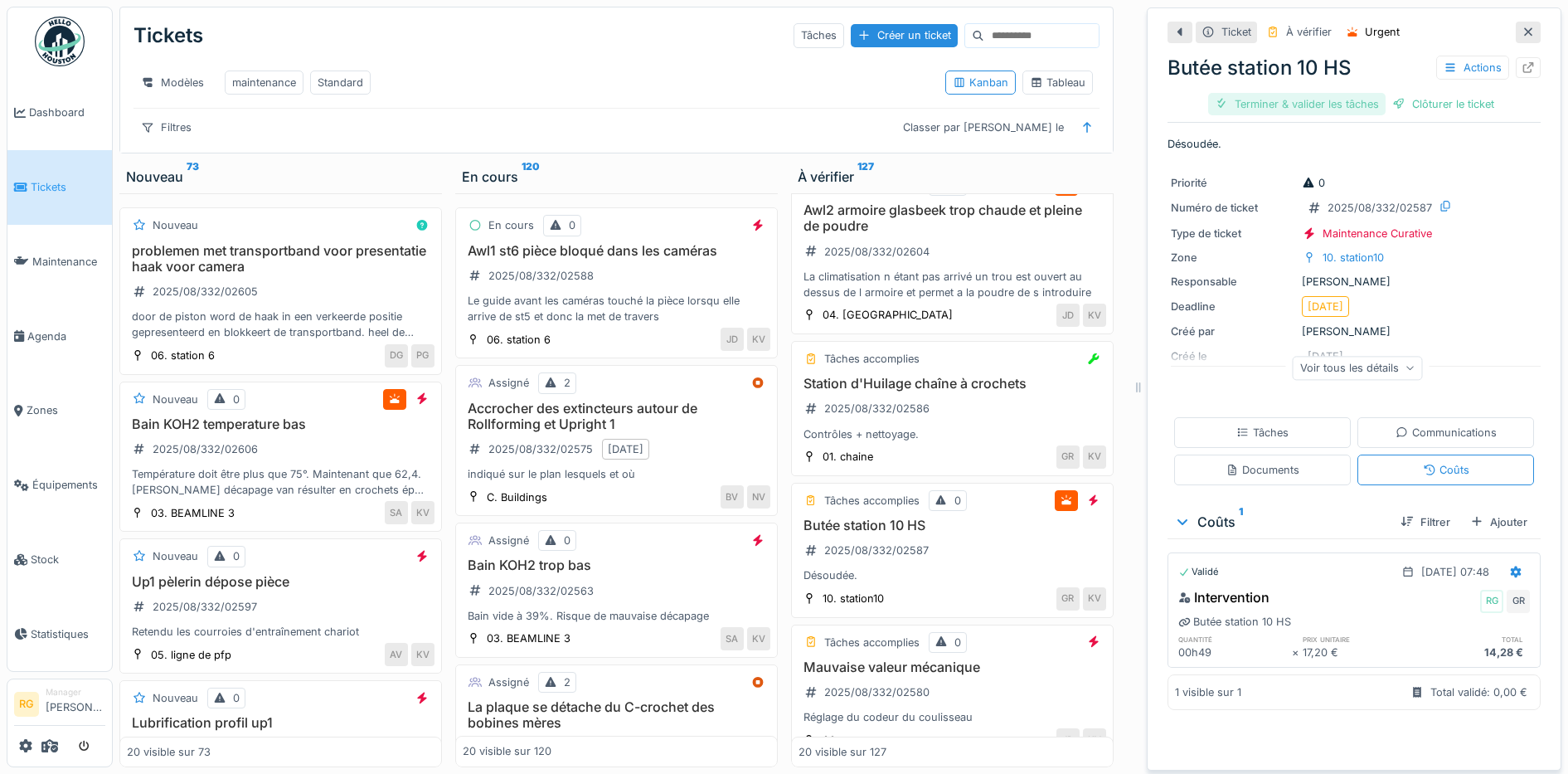
click at [1307, 93] on div "Terminer & valider les tâches" at bounding box center [1296, 104] width 178 height 23
click at [1306, 93] on div "Clôturer le ticket" at bounding box center [1354, 104] width 116 height 23
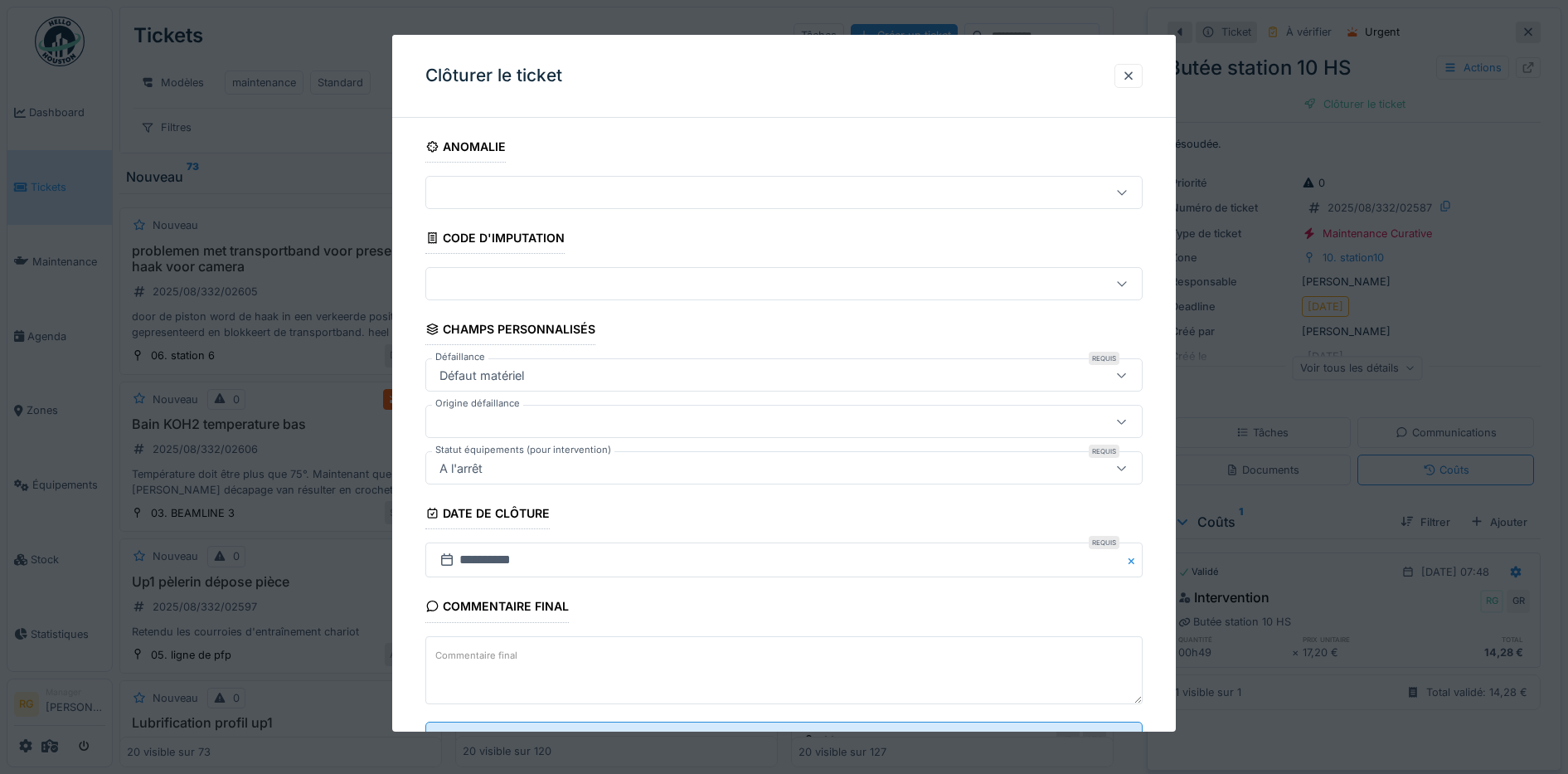
click at [497, 654] on label "Commentaire final" at bounding box center [476, 656] width 88 height 21
click at [497, 654] on textarea "Commentaire final" at bounding box center [784, 671] width 718 height 68
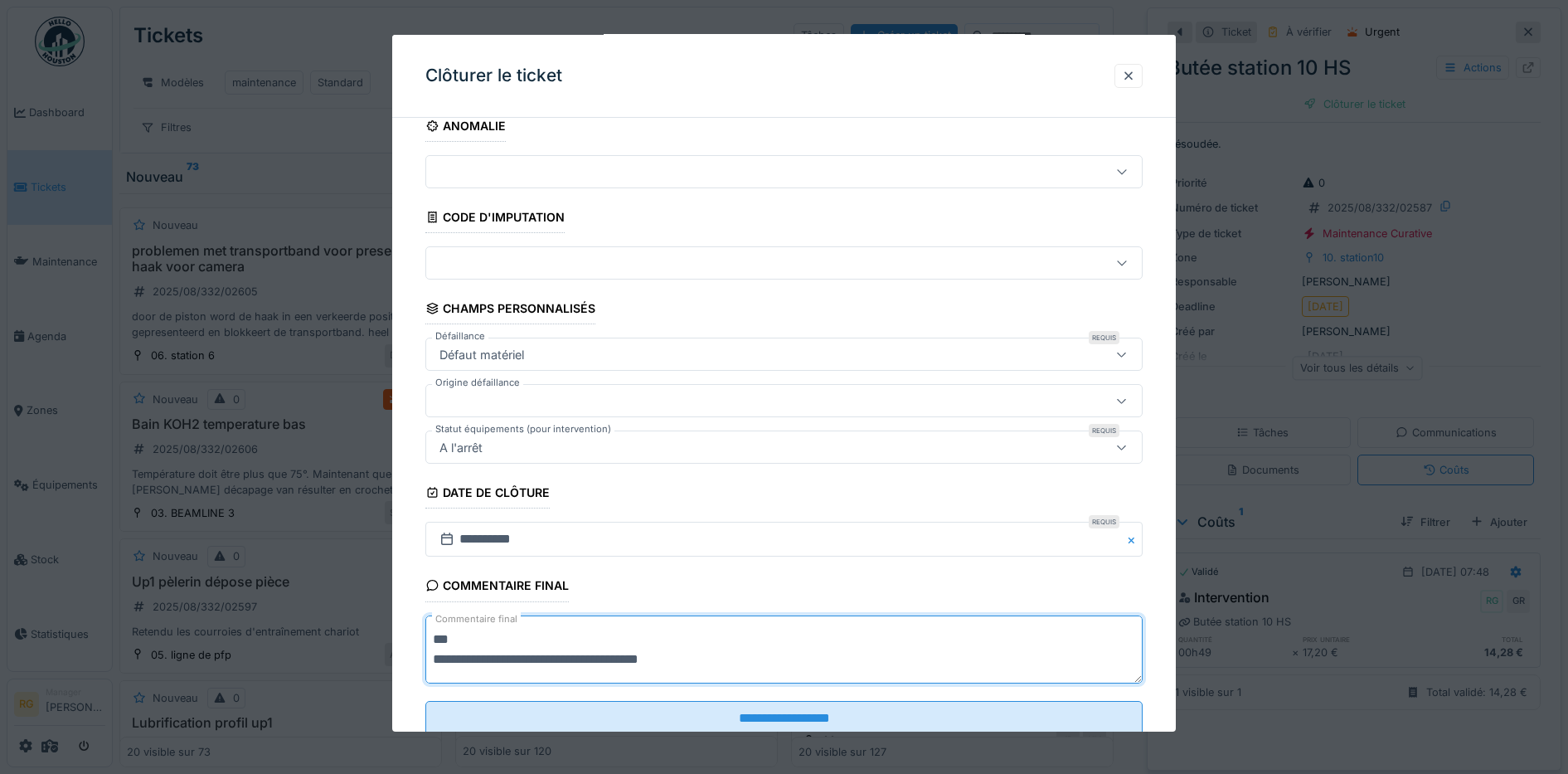
scroll to position [71, 0]
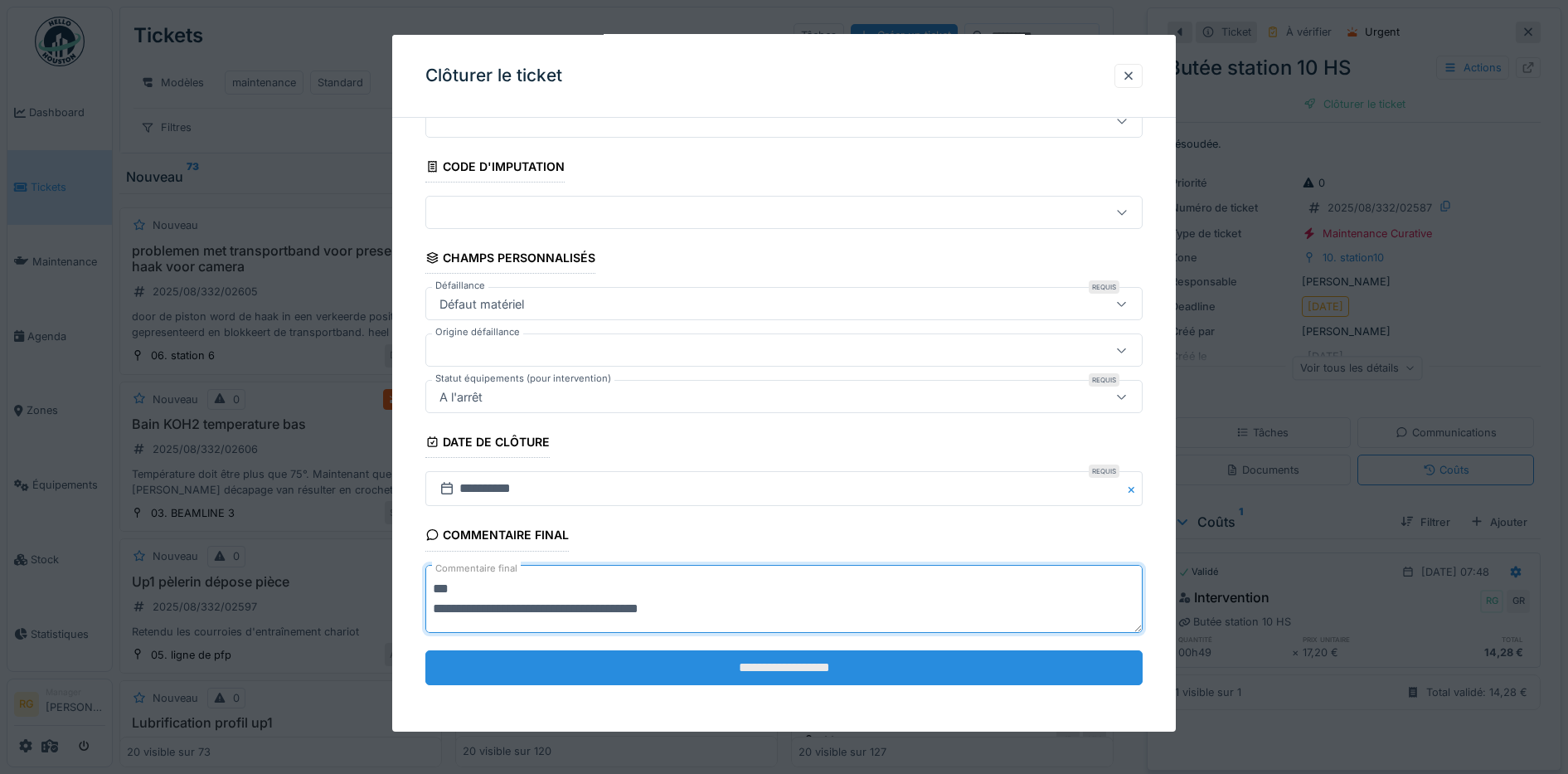
type textarea "**********"
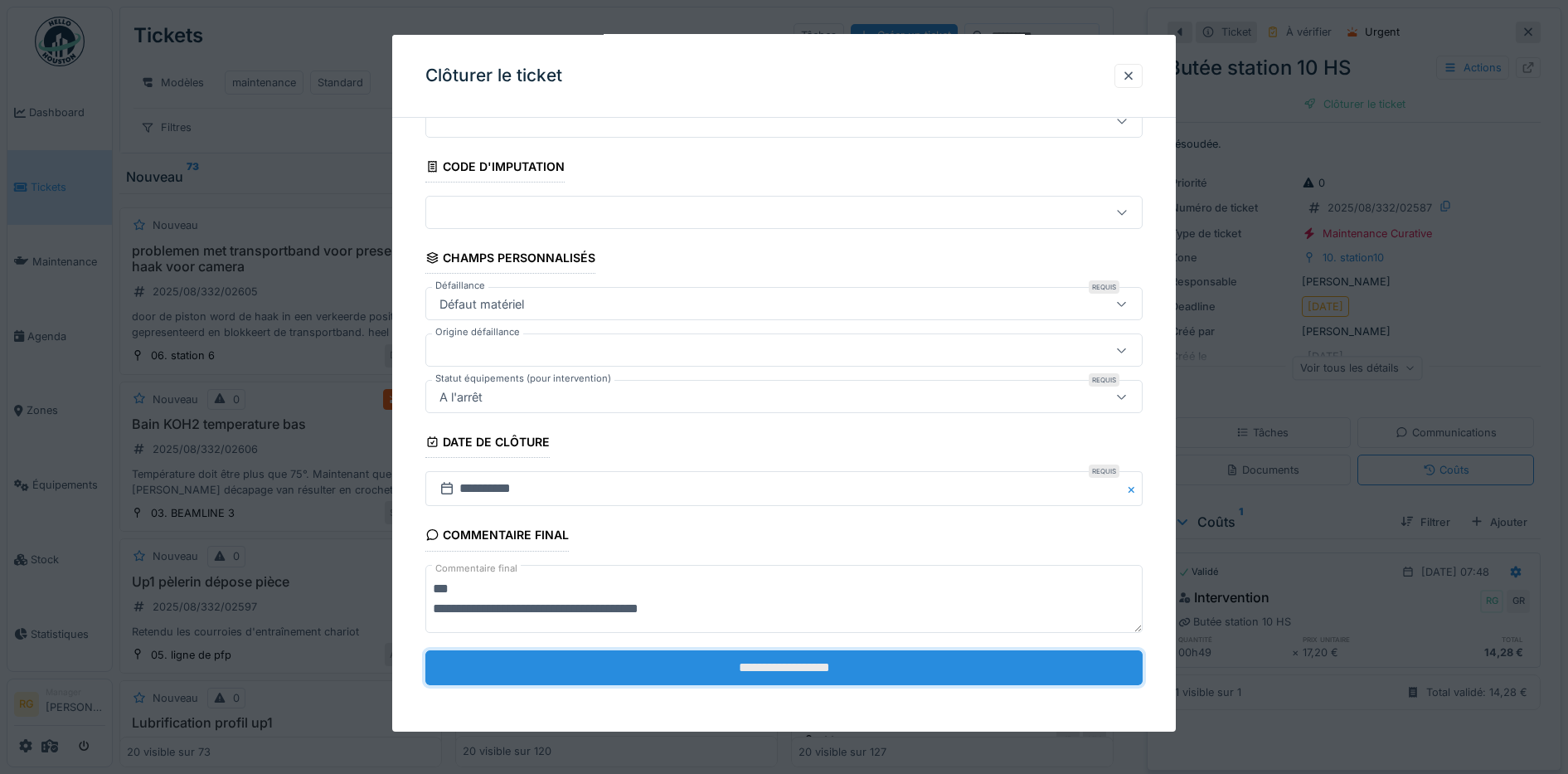
click at [742, 666] on input "**********" at bounding box center [784, 668] width 718 height 35
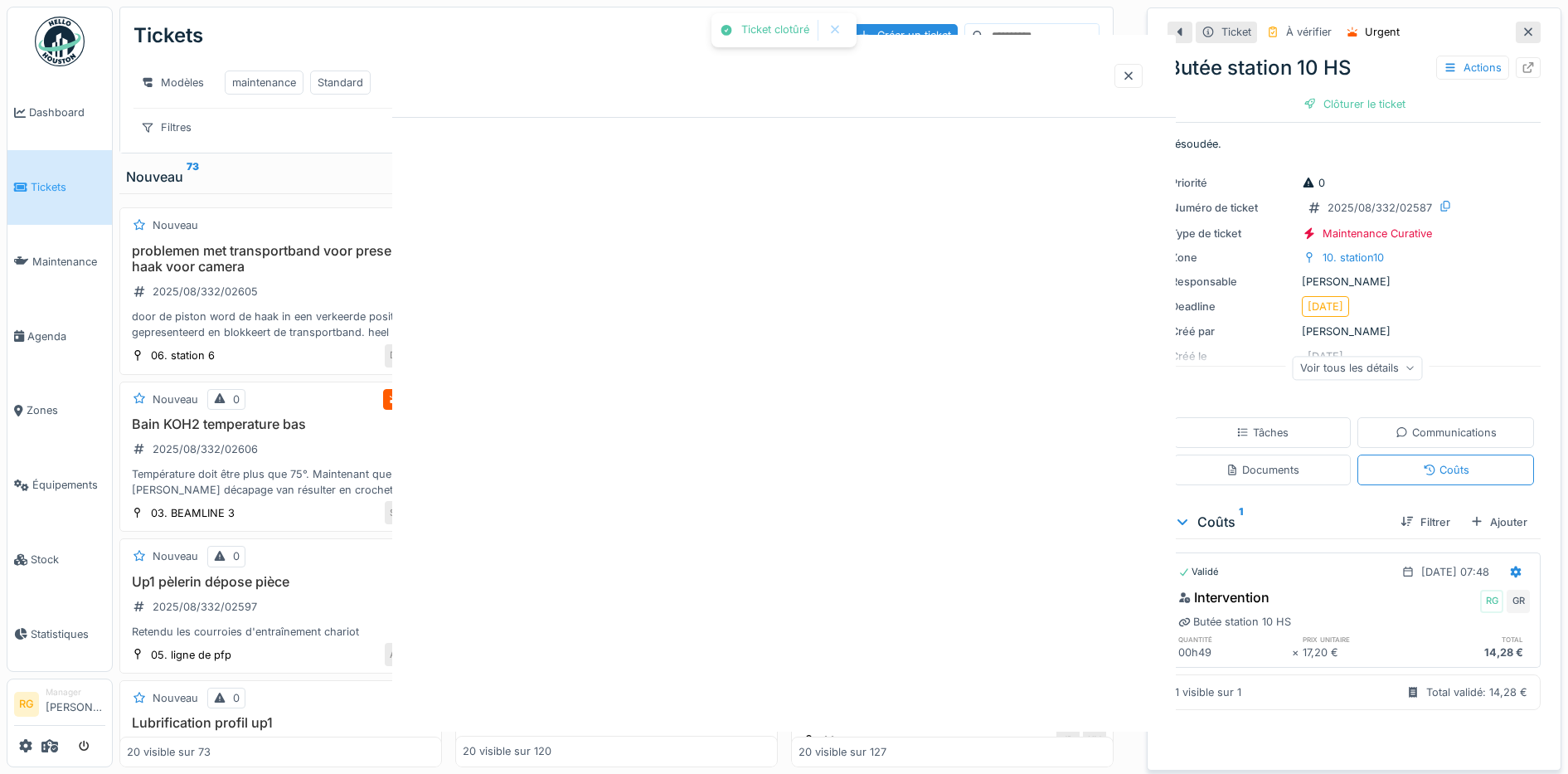
scroll to position [0, 0]
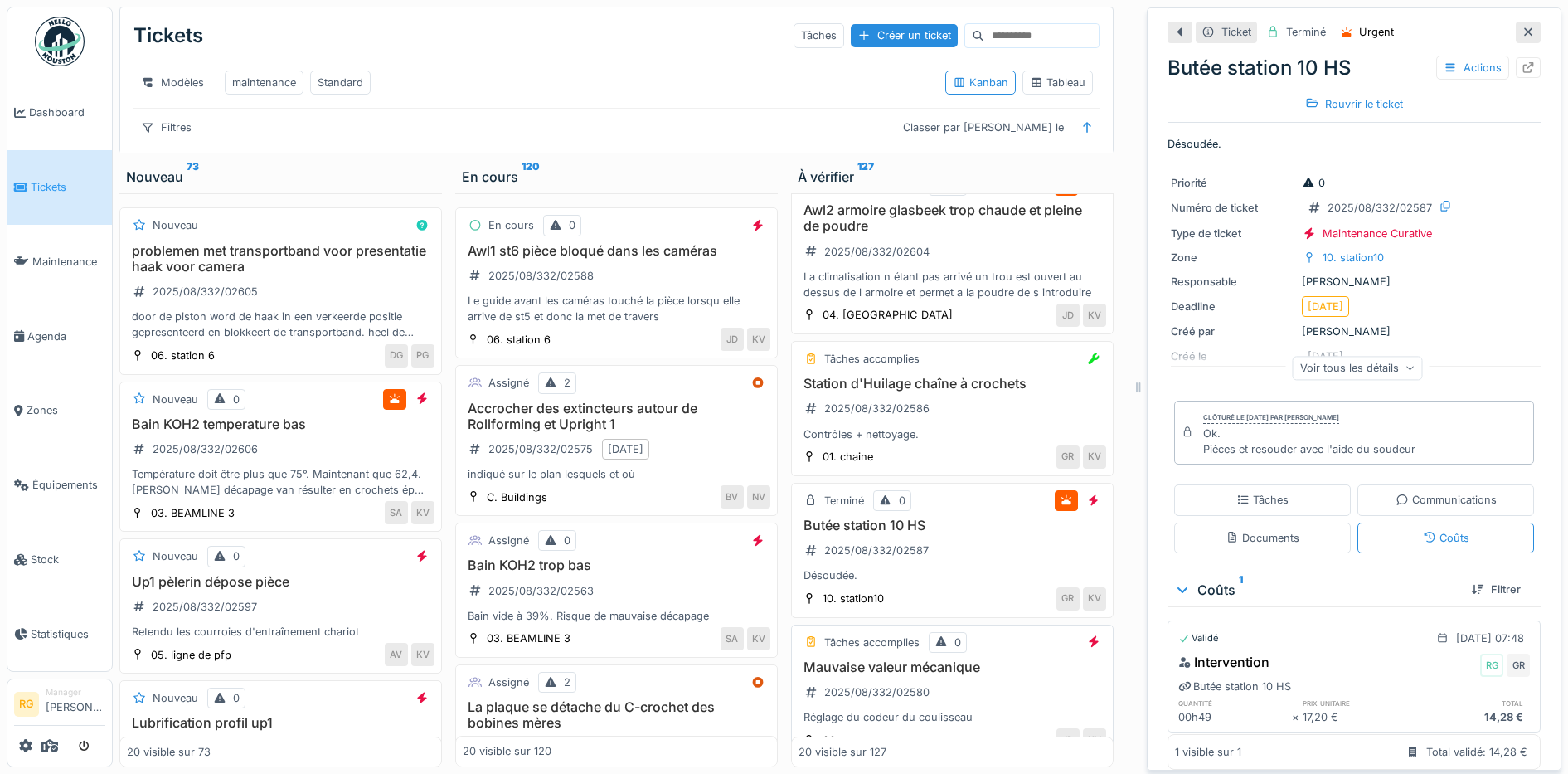
click at [968, 690] on div "Mauvaise valeur mécanique 2025/08/332/02580 Réglage du codeur du coulisseau" at bounding box center [951, 693] width 307 height 67
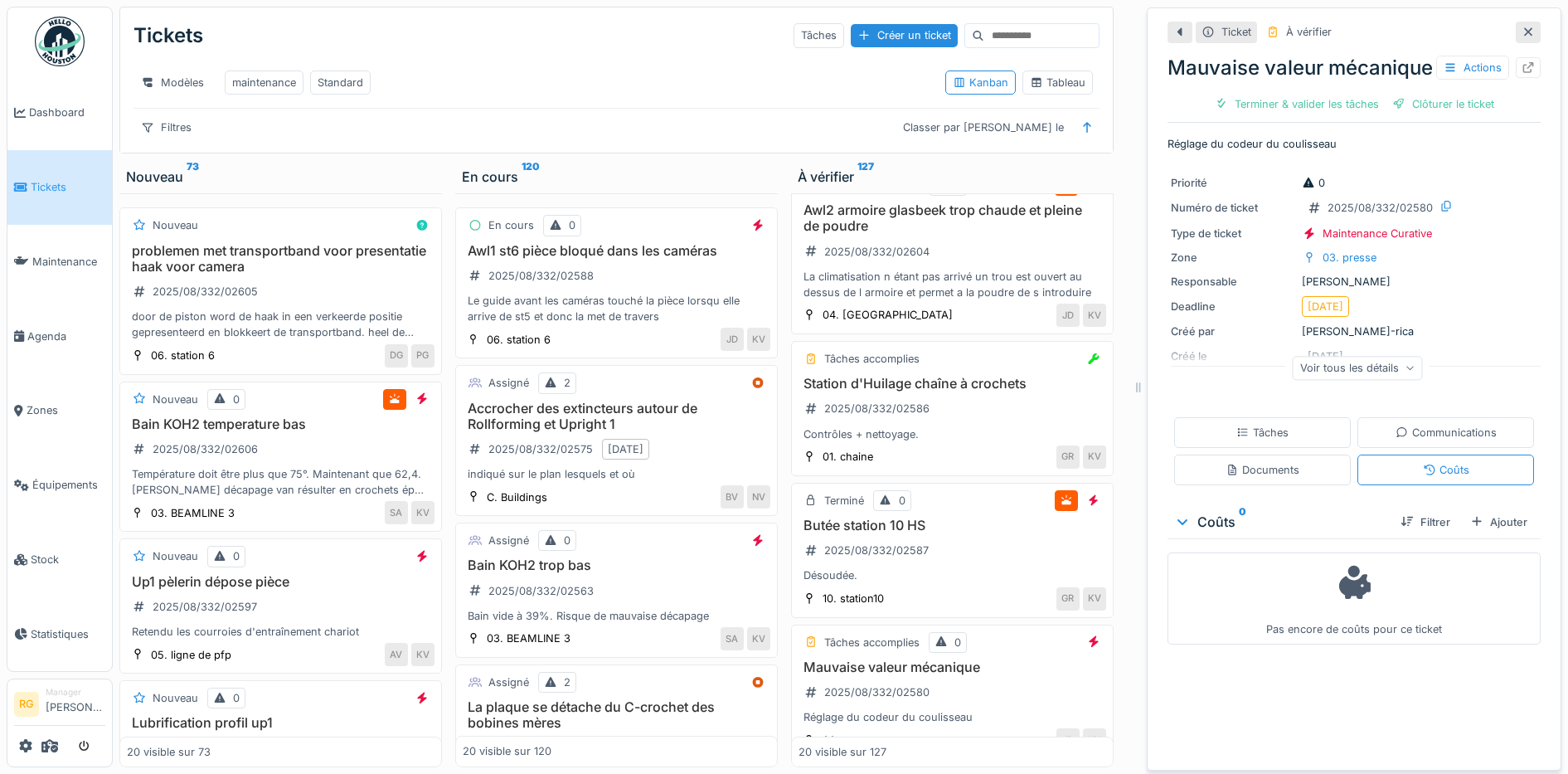
click at [1393, 380] on div "Voir tous les détails" at bounding box center [1357, 367] width 130 height 24
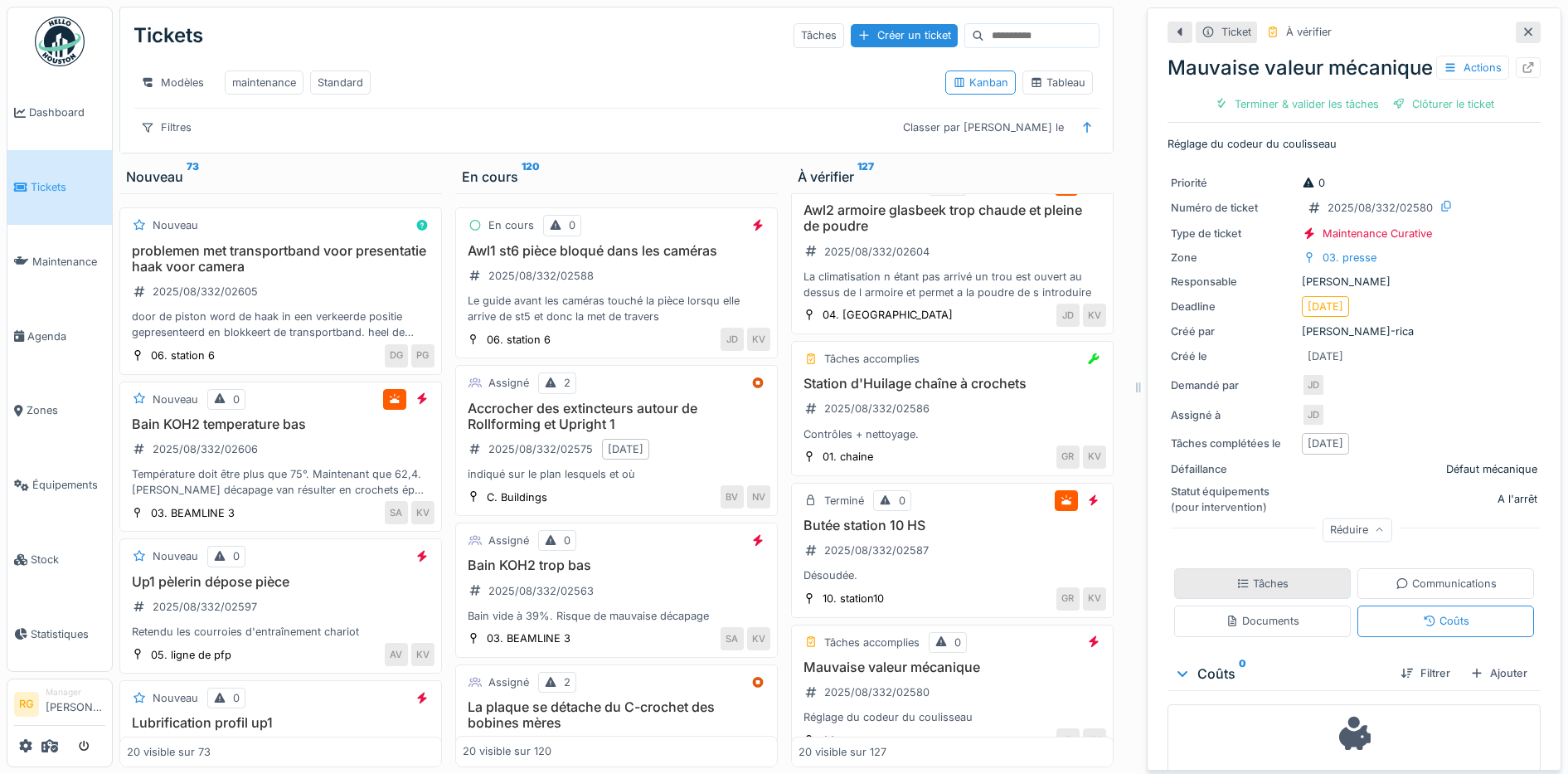
click at [1257, 592] on div "Tâches" at bounding box center [1263, 584] width 52 height 16
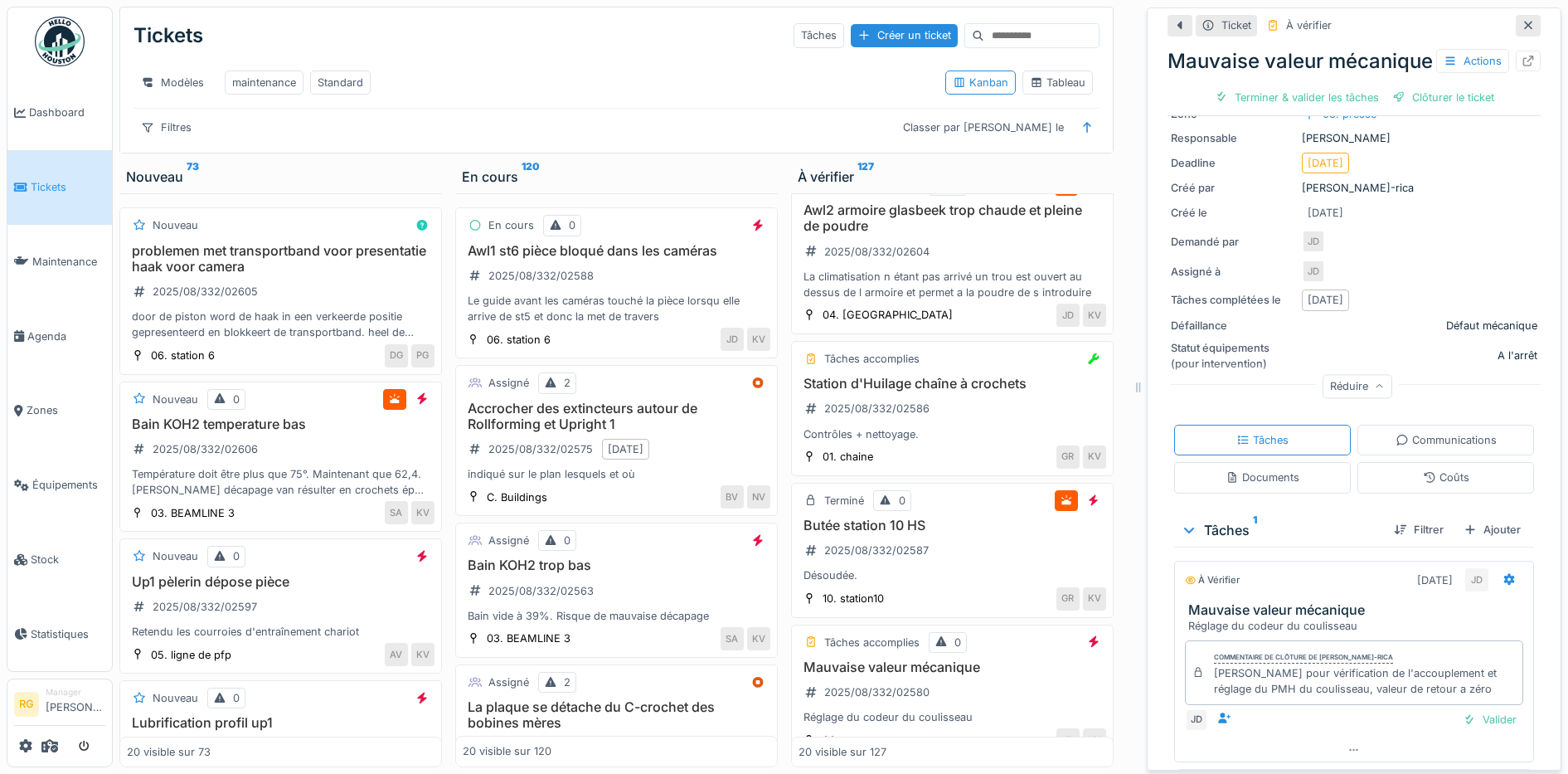
scroll to position [216, 0]
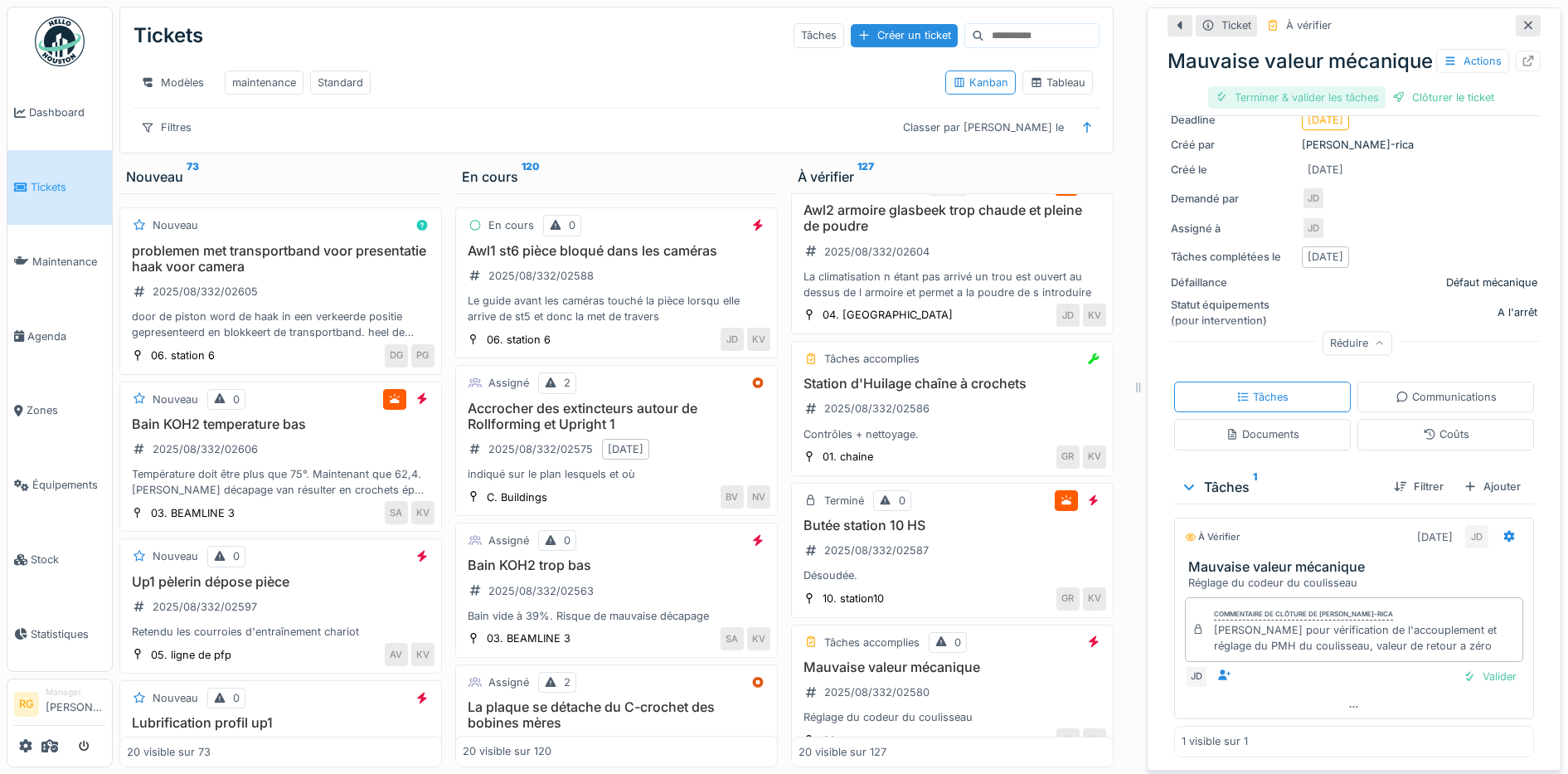
click at [1299, 109] on div "Terminer & valider les tâches" at bounding box center [1296, 98] width 178 height 23
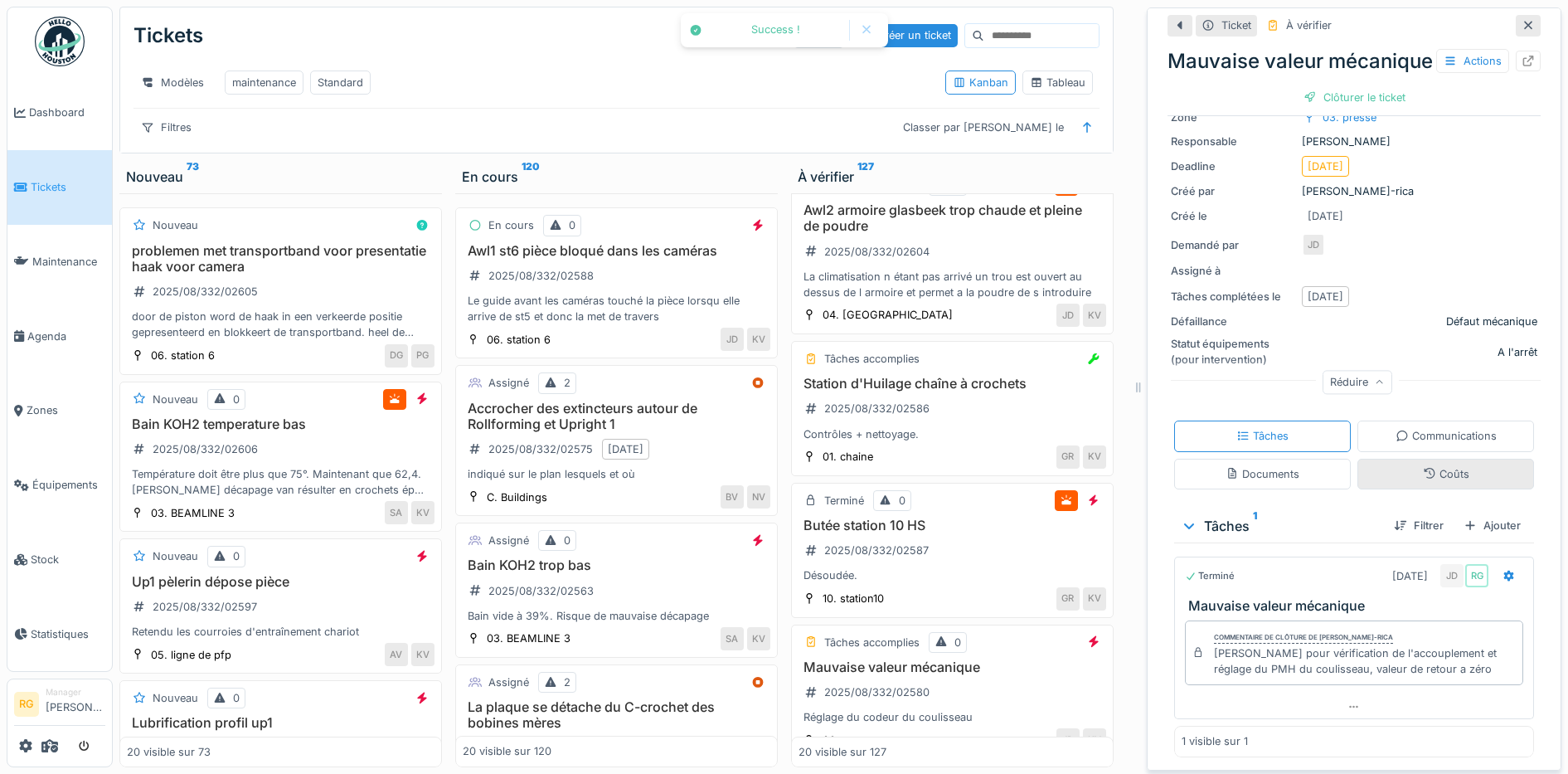
click at [1427, 466] on div "Coûts" at bounding box center [1446, 474] width 46 height 16
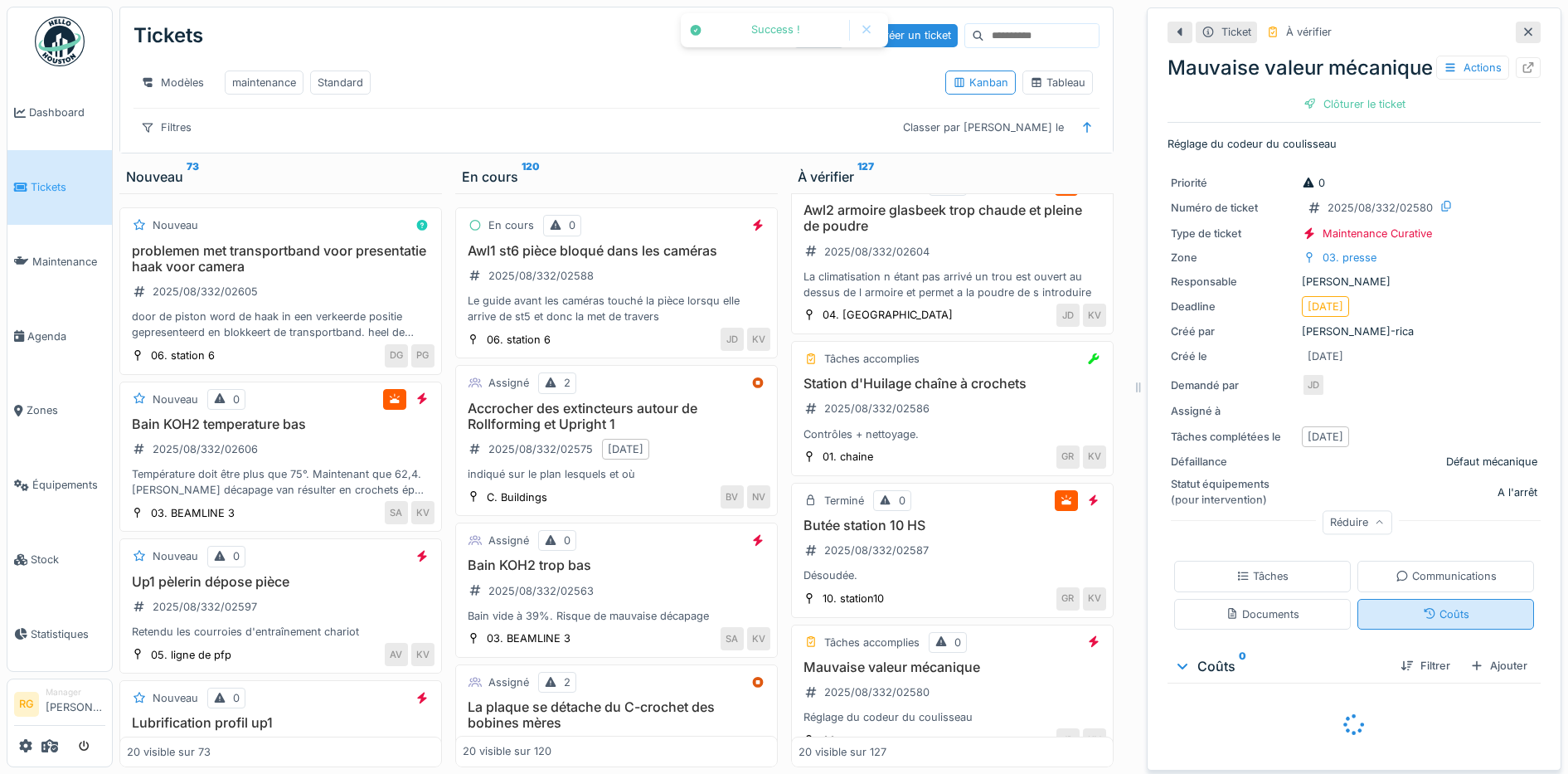
scroll to position [68, 0]
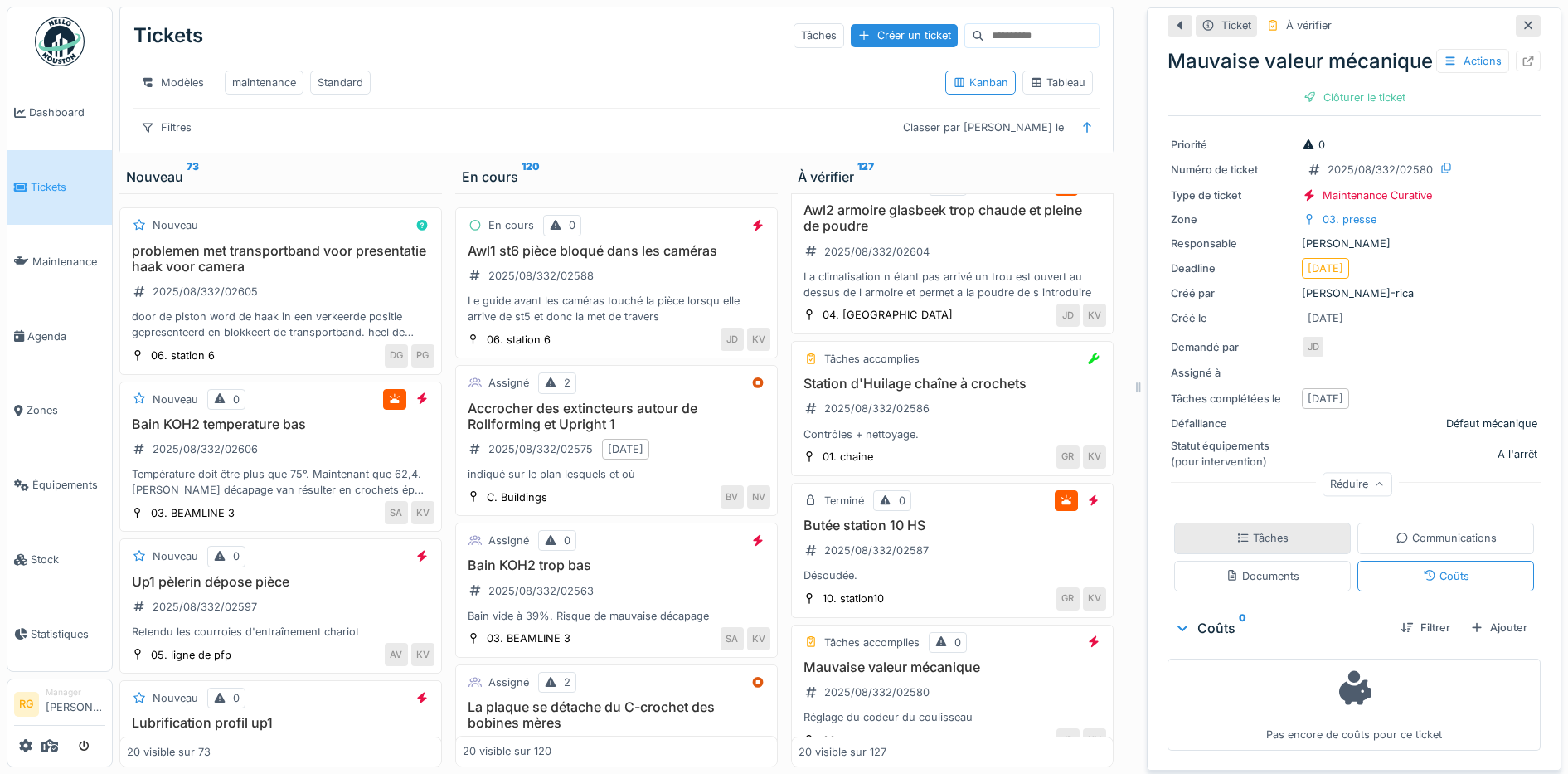
click at [1241, 530] on div "Tâches" at bounding box center [1263, 538] width 52 height 16
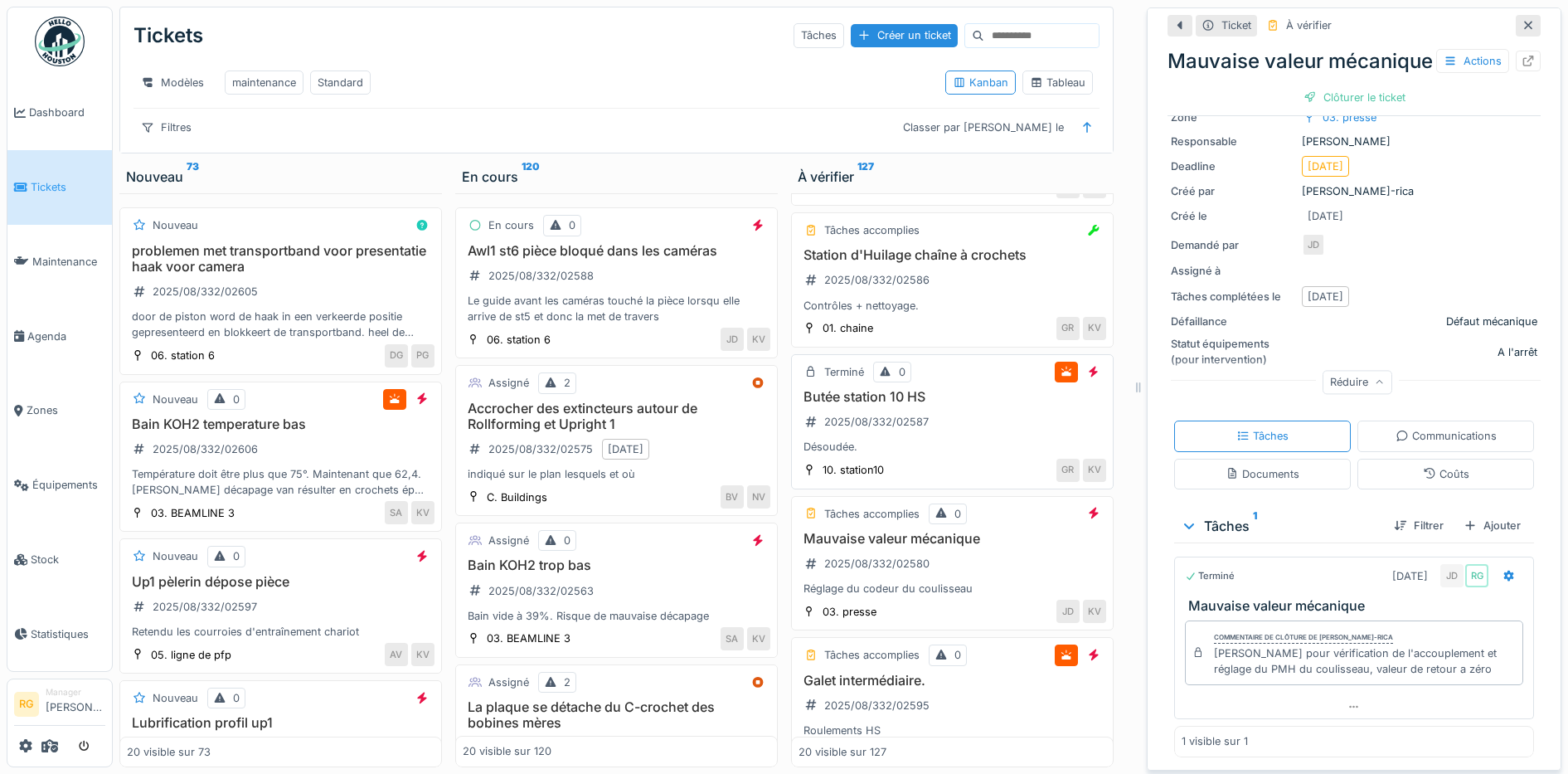
scroll to position [1037, 0]
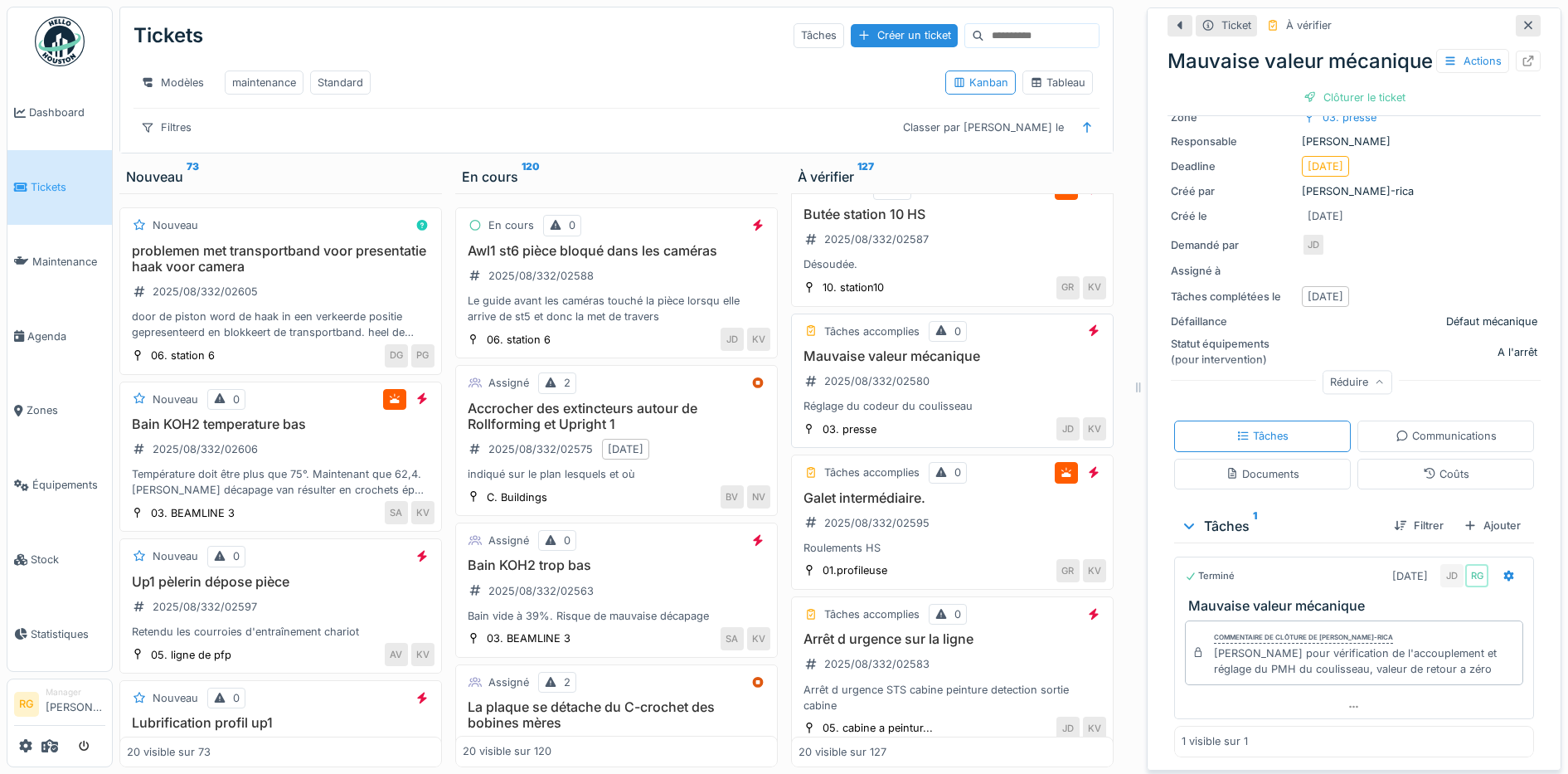
click at [956, 381] on div "Mauvaise valeur mécanique 2025/08/332/02580 Réglage du codeur du coulisseau" at bounding box center [951, 382] width 307 height 67
click at [954, 531] on div "Galet intermédiaire. 2025/08/332/02595 Roulements HS" at bounding box center [951, 524] width 307 height 67
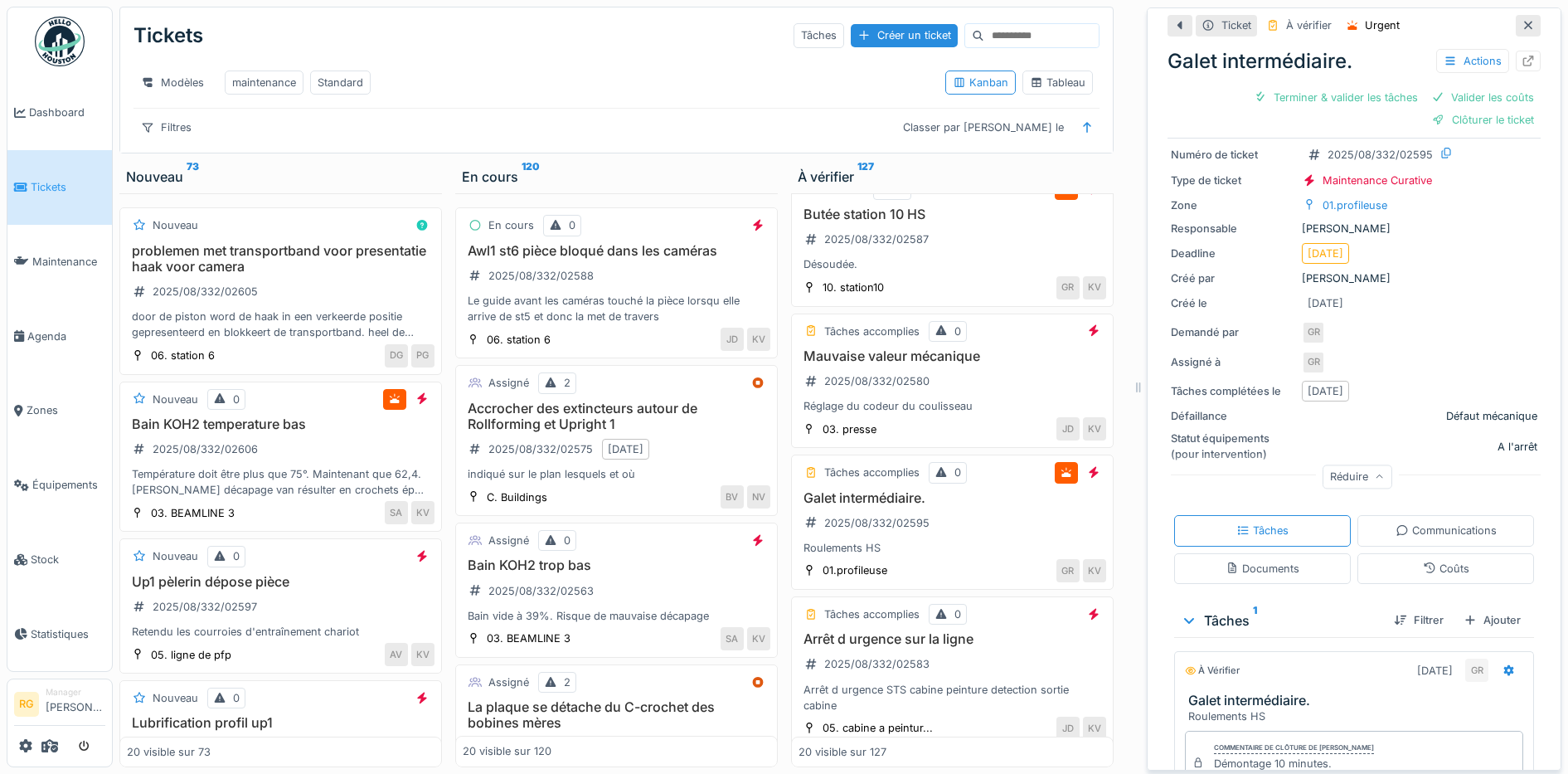
scroll to position [209, 0]
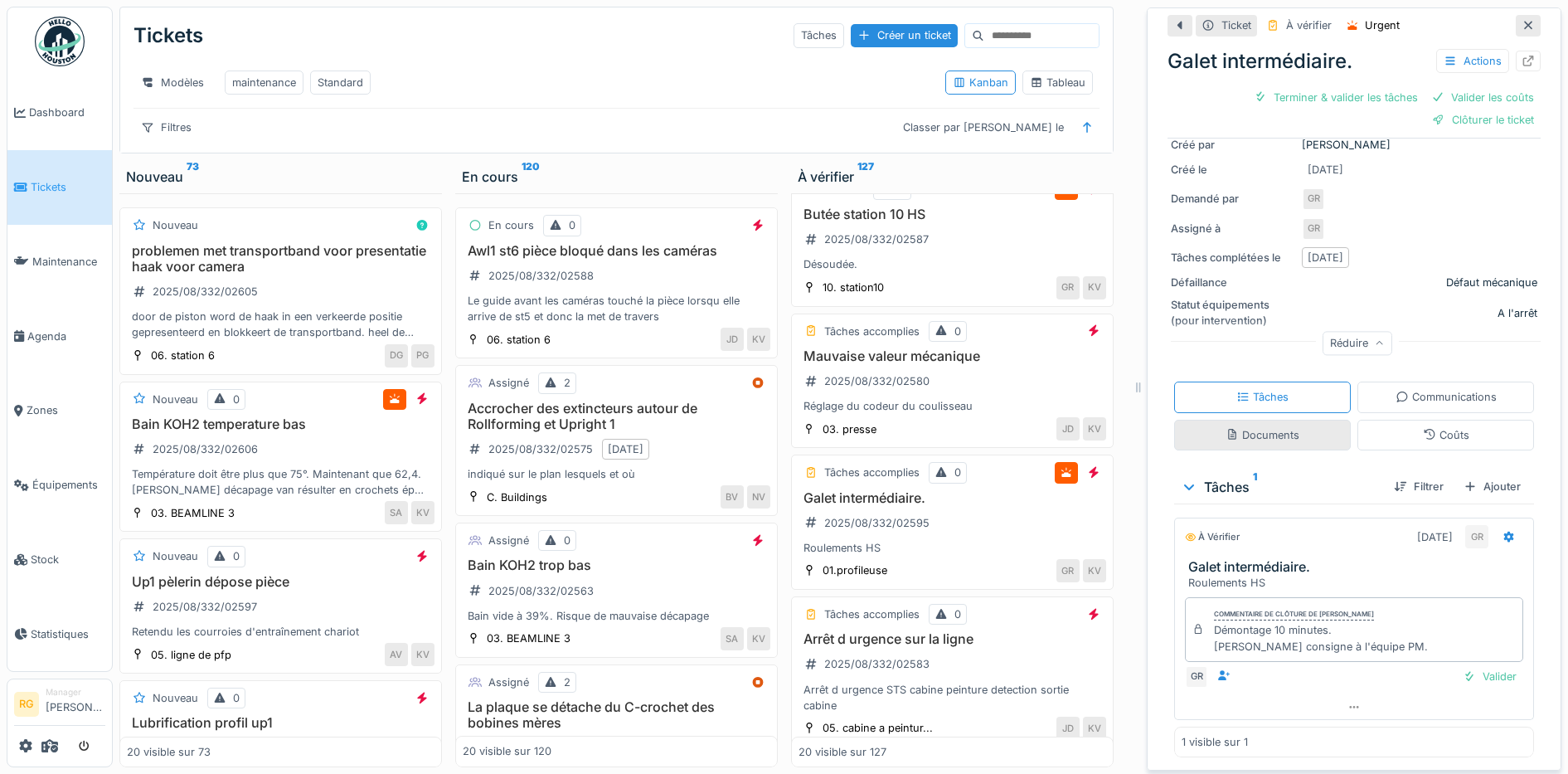
click at [1252, 427] on div "Documents" at bounding box center [1262, 435] width 74 height 16
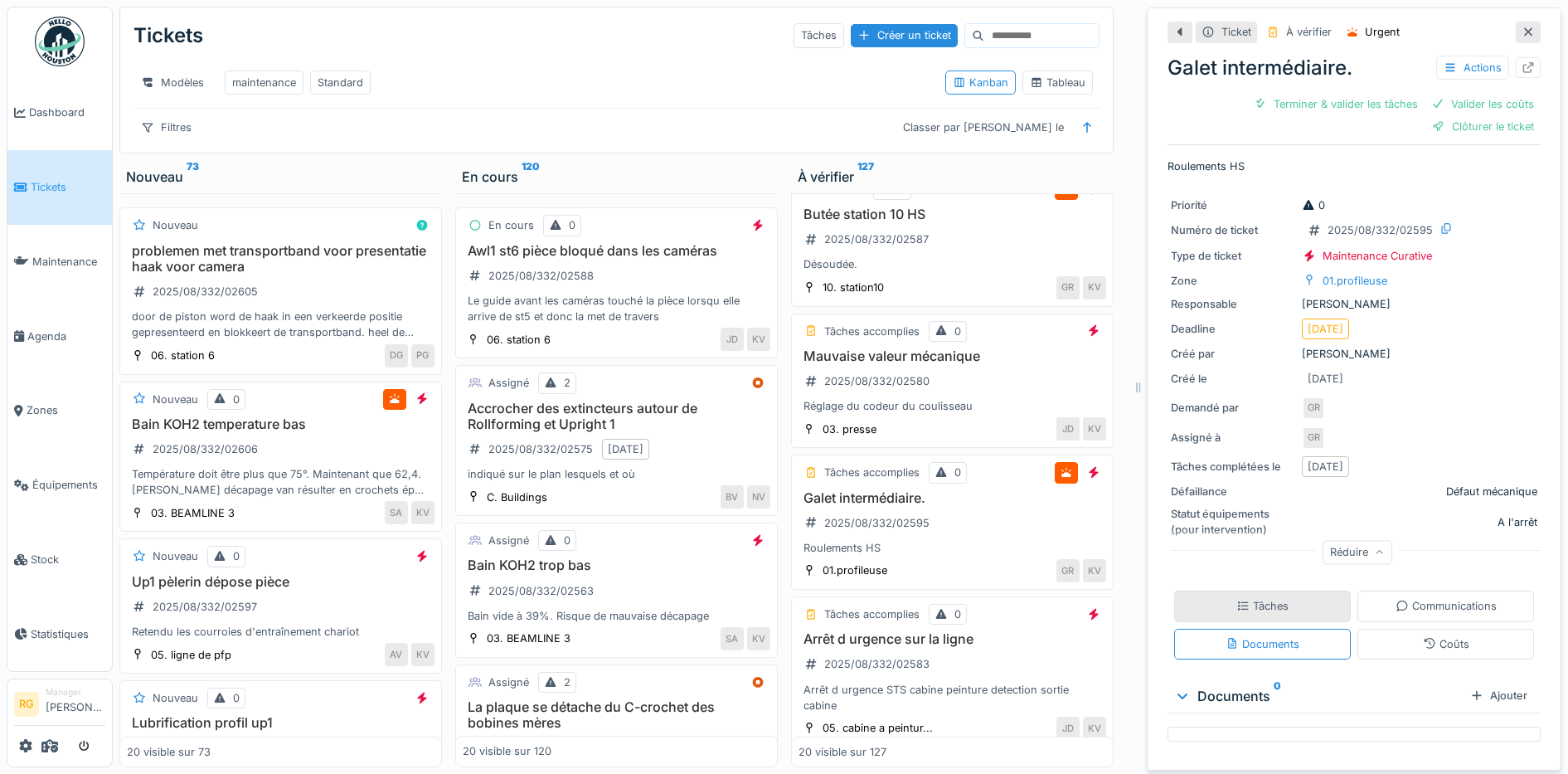
click at [1236, 598] on div "Tâches" at bounding box center [1263, 606] width 52 height 16
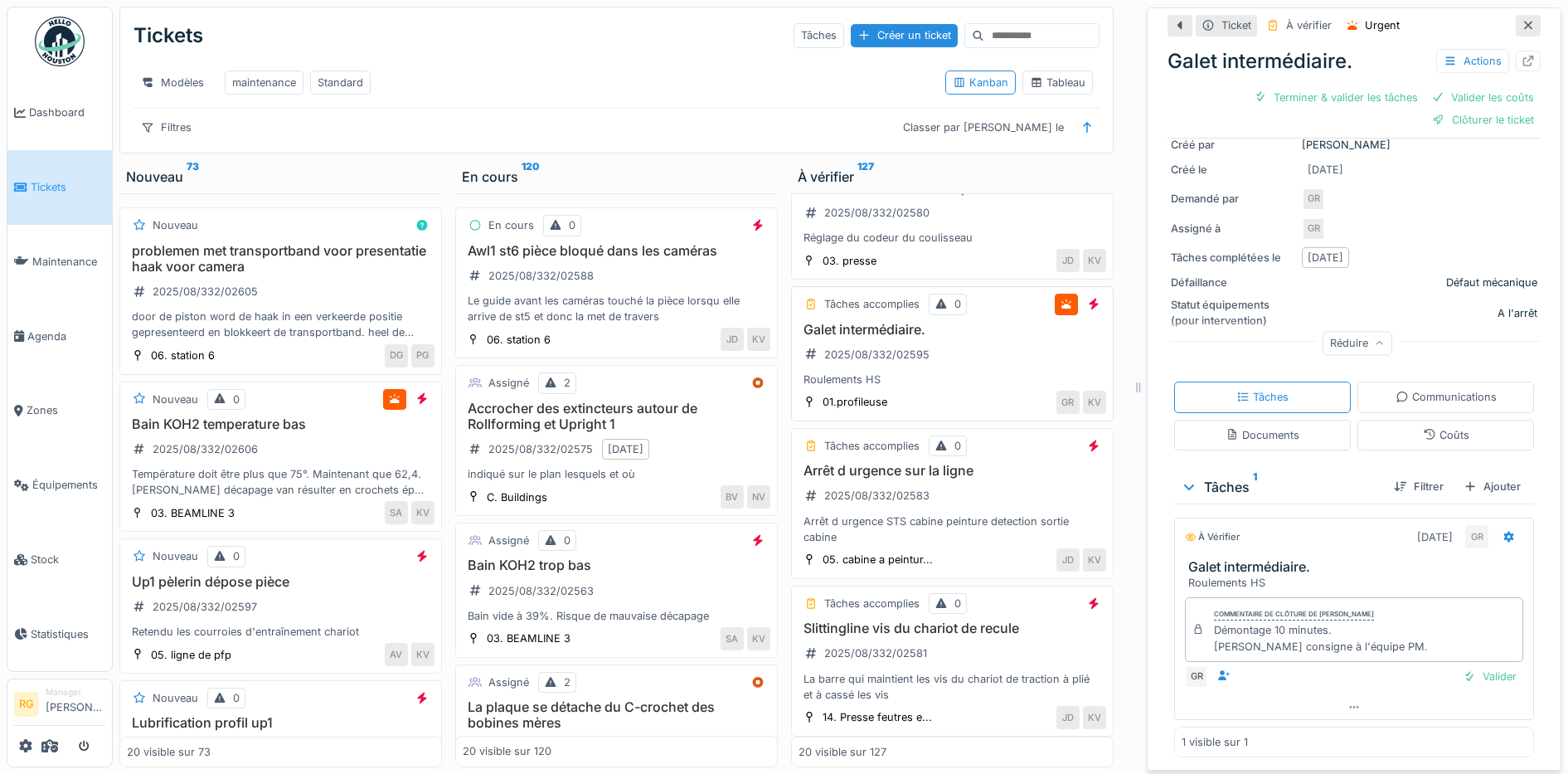
scroll to position [1244, 0]
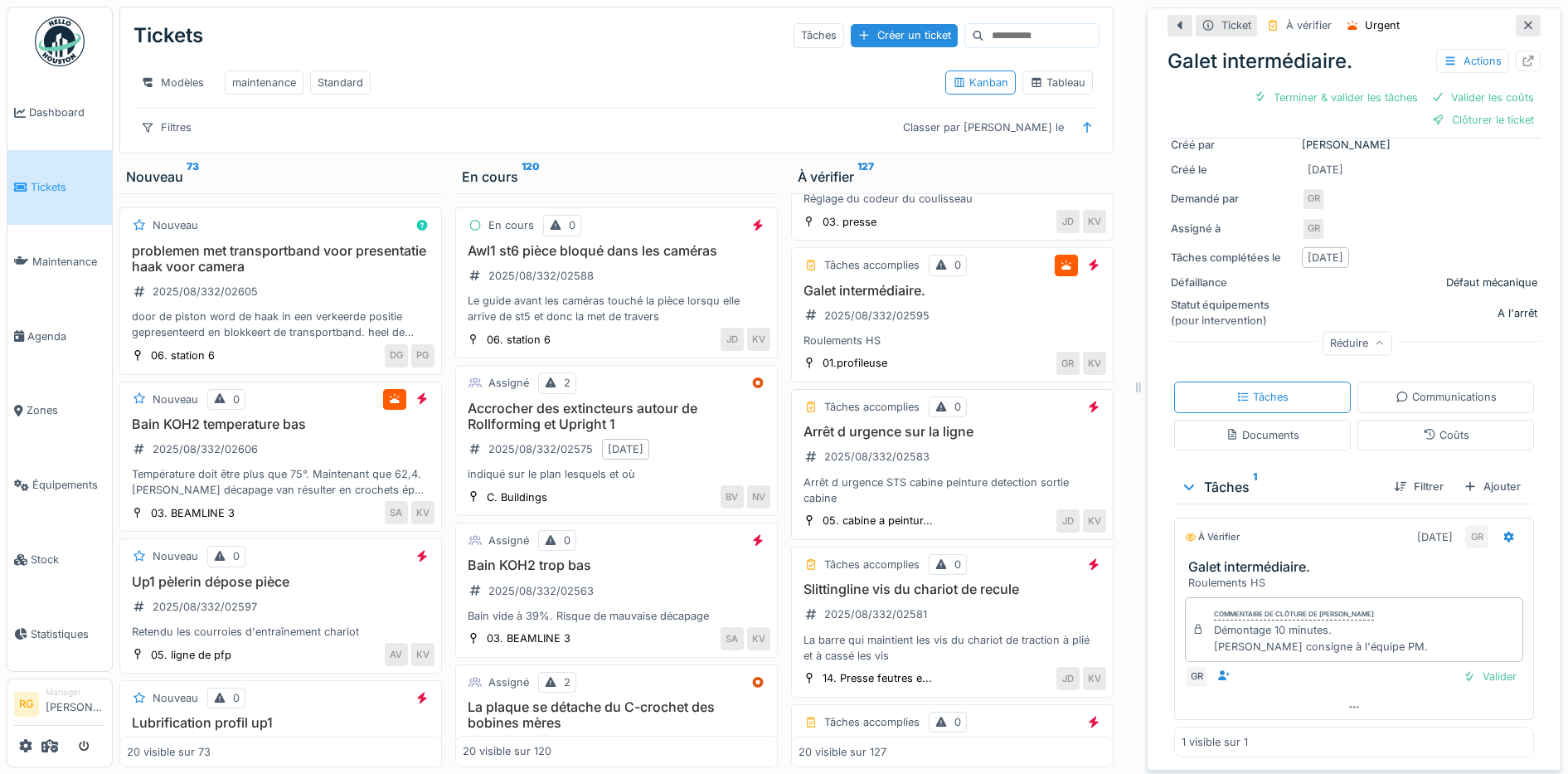
click at [983, 452] on div "Arrêt d urgence sur la ligne 2025/08/332/02583 Arrêt d urgence STS cabine peint…" at bounding box center [951, 465] width 307 height 82
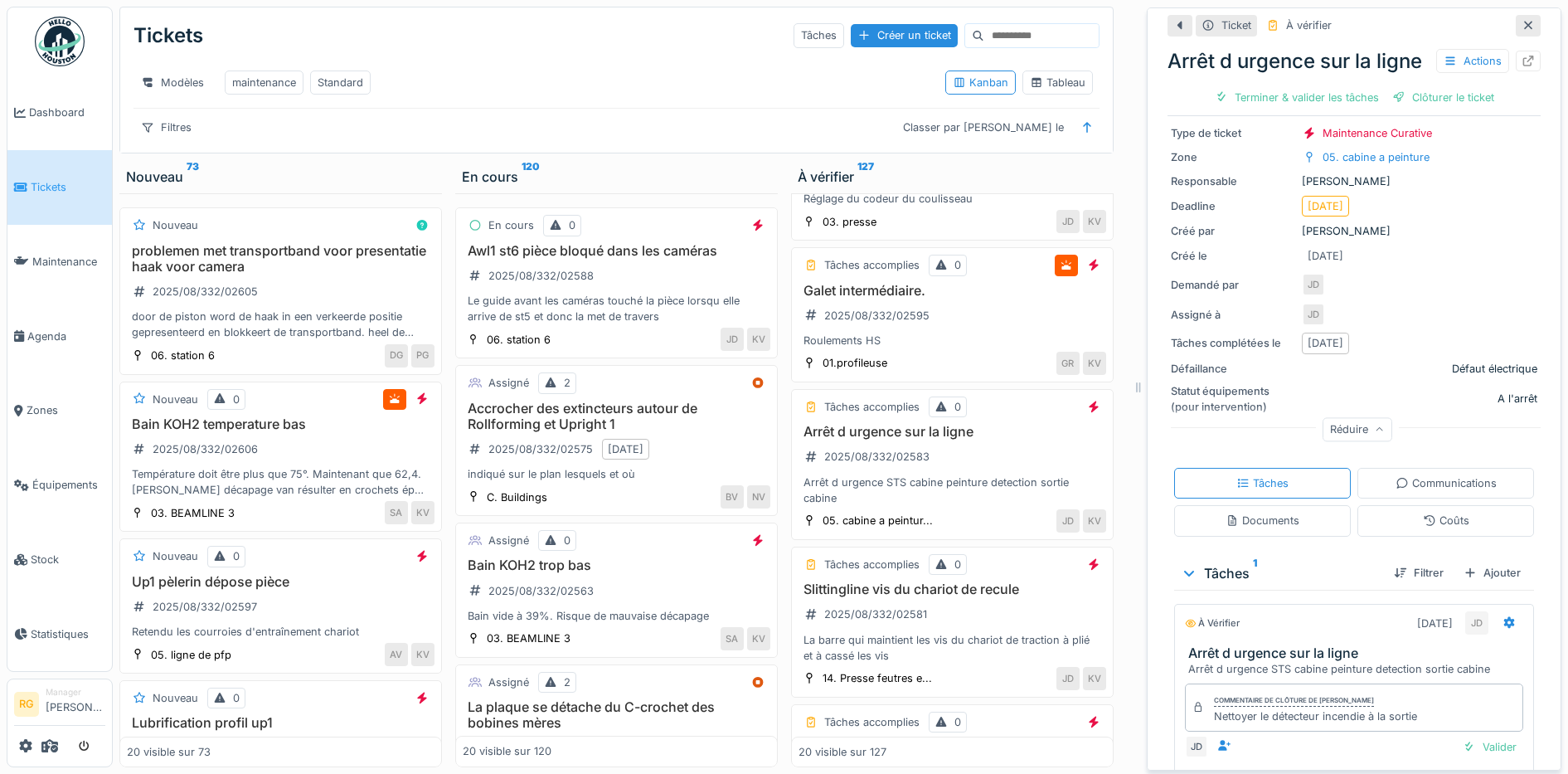
scroll to position [201, 0]
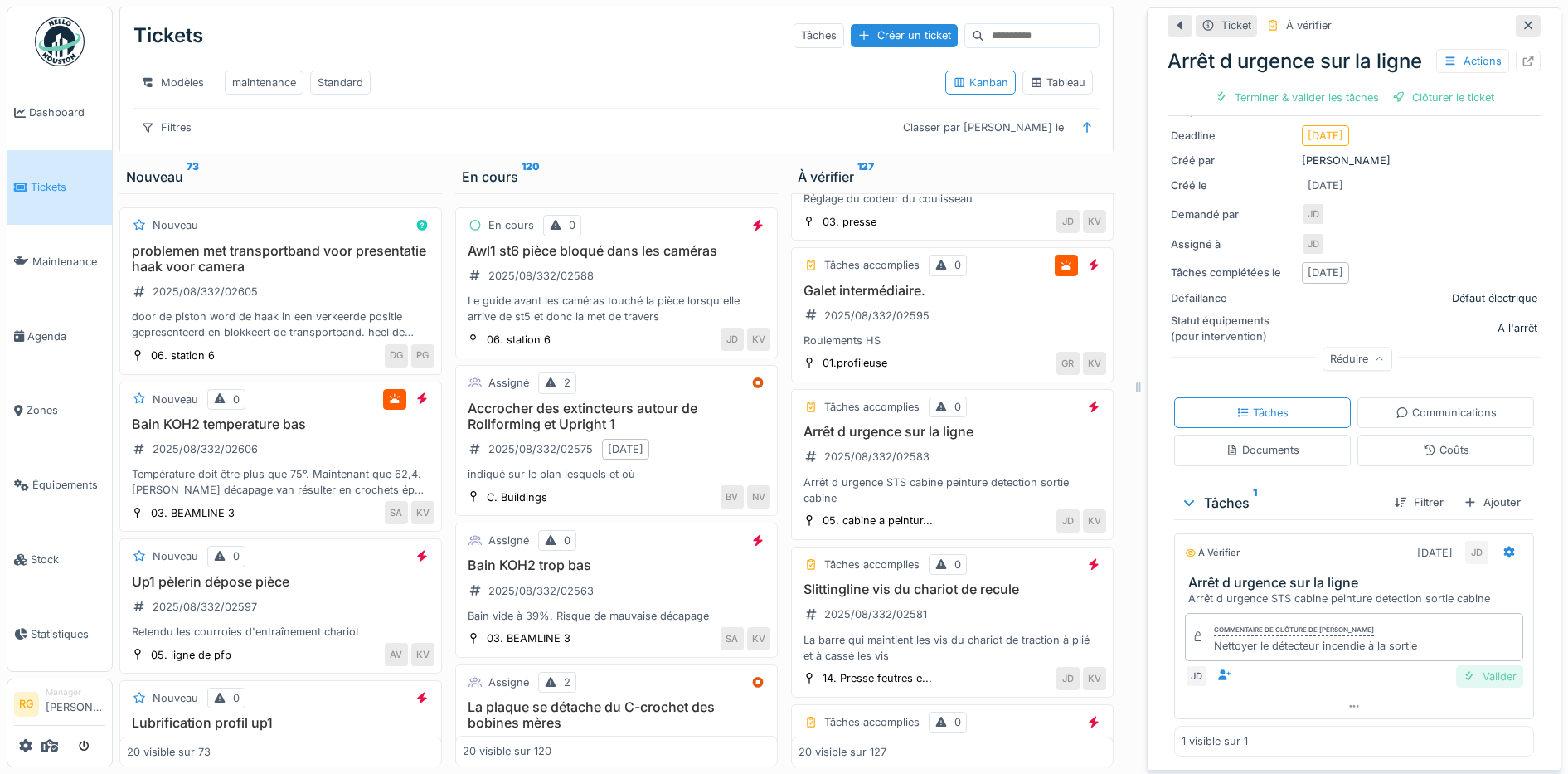
click at [1471, 665] on div "Valider" at bounding box center [1489, 677] width 67 height 23
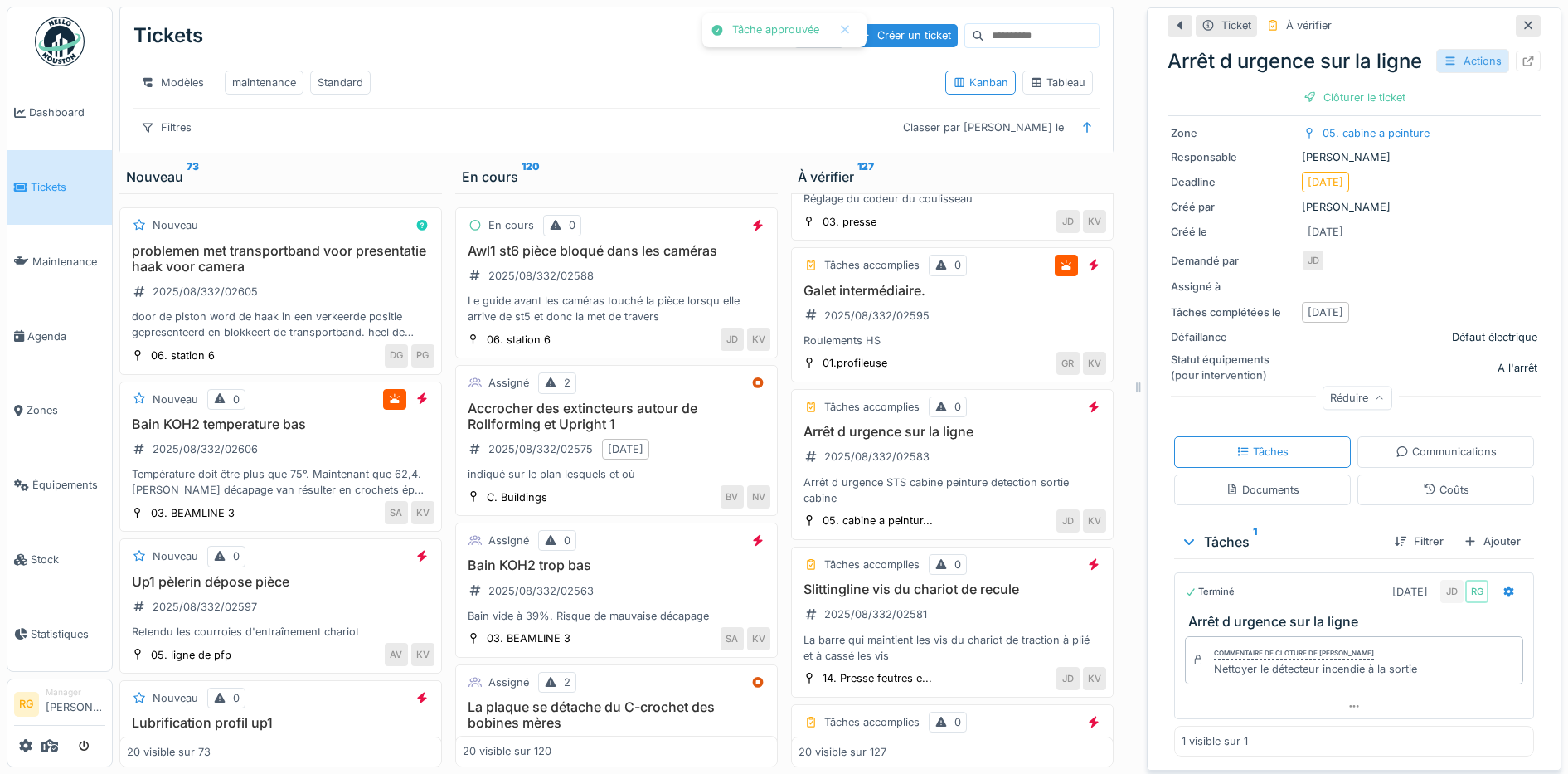
scroll to position [154, 0]
click at [1337, 109] on div "Clôturer le ticket" at bounding box center [1354, 98] width 116 height 23
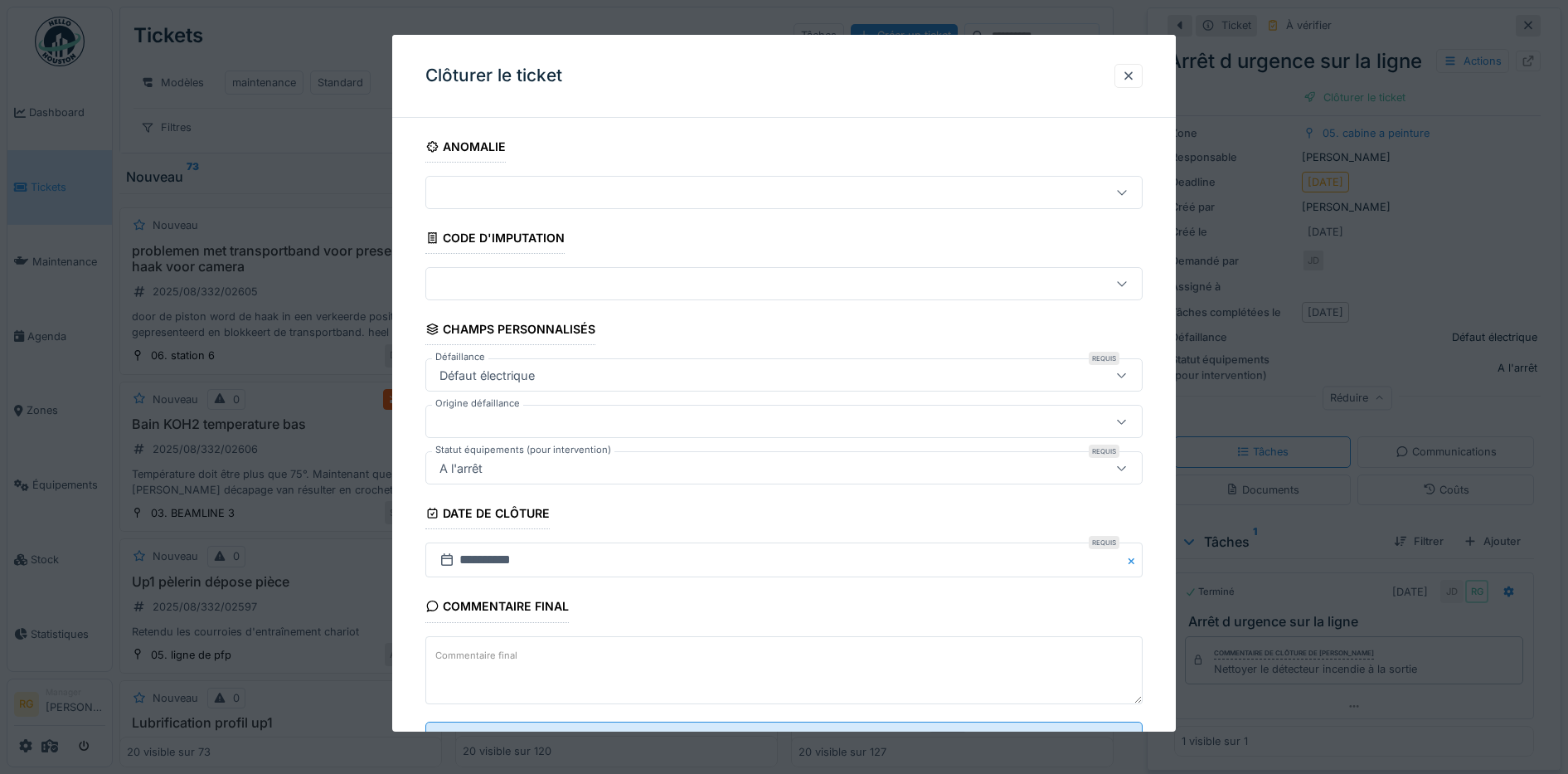
click at [584, 650] on textarea "Commentaire final" at bounding box center [784, 671] width 718 height 68
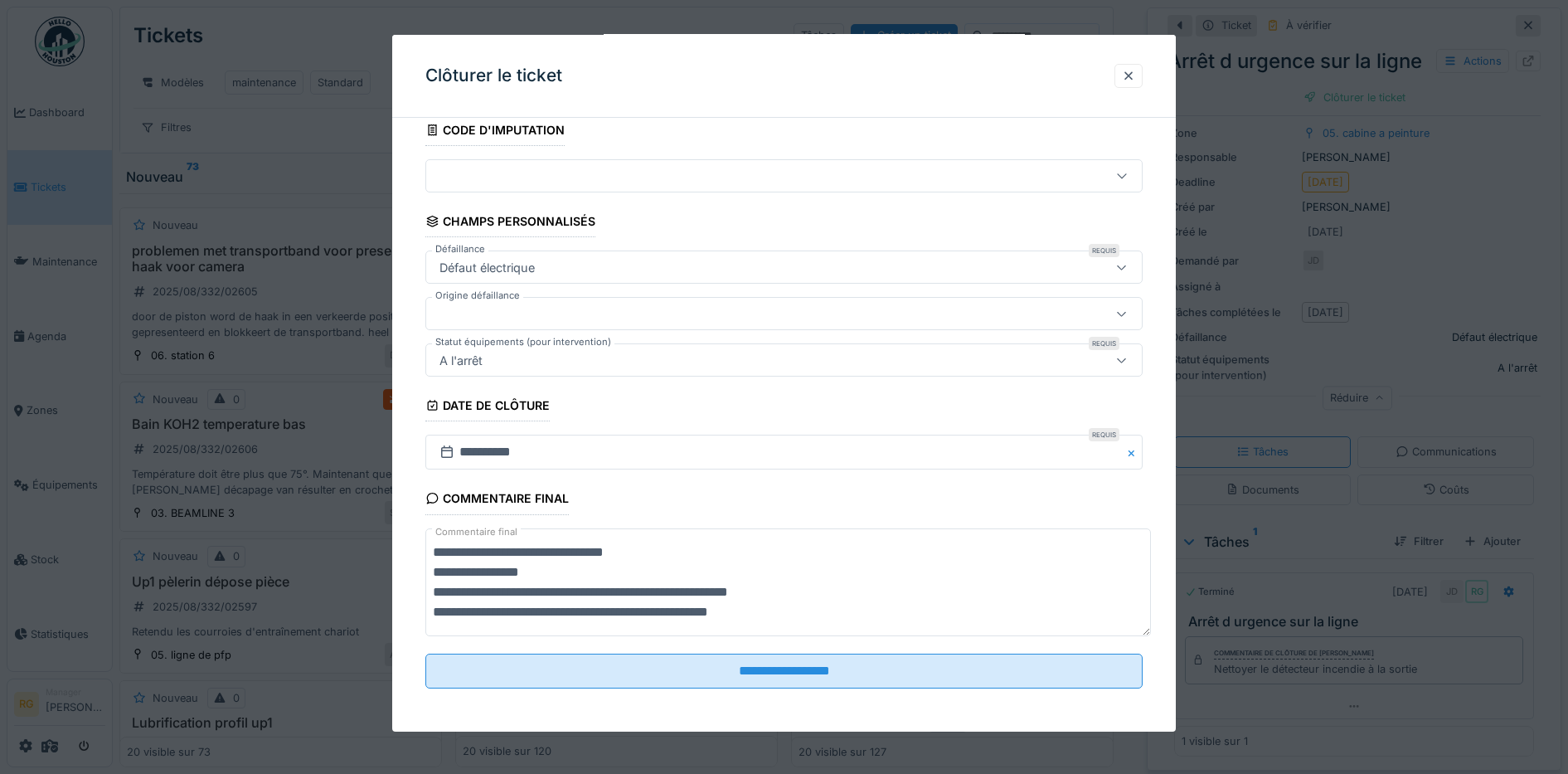
scroll to position [111, 0]
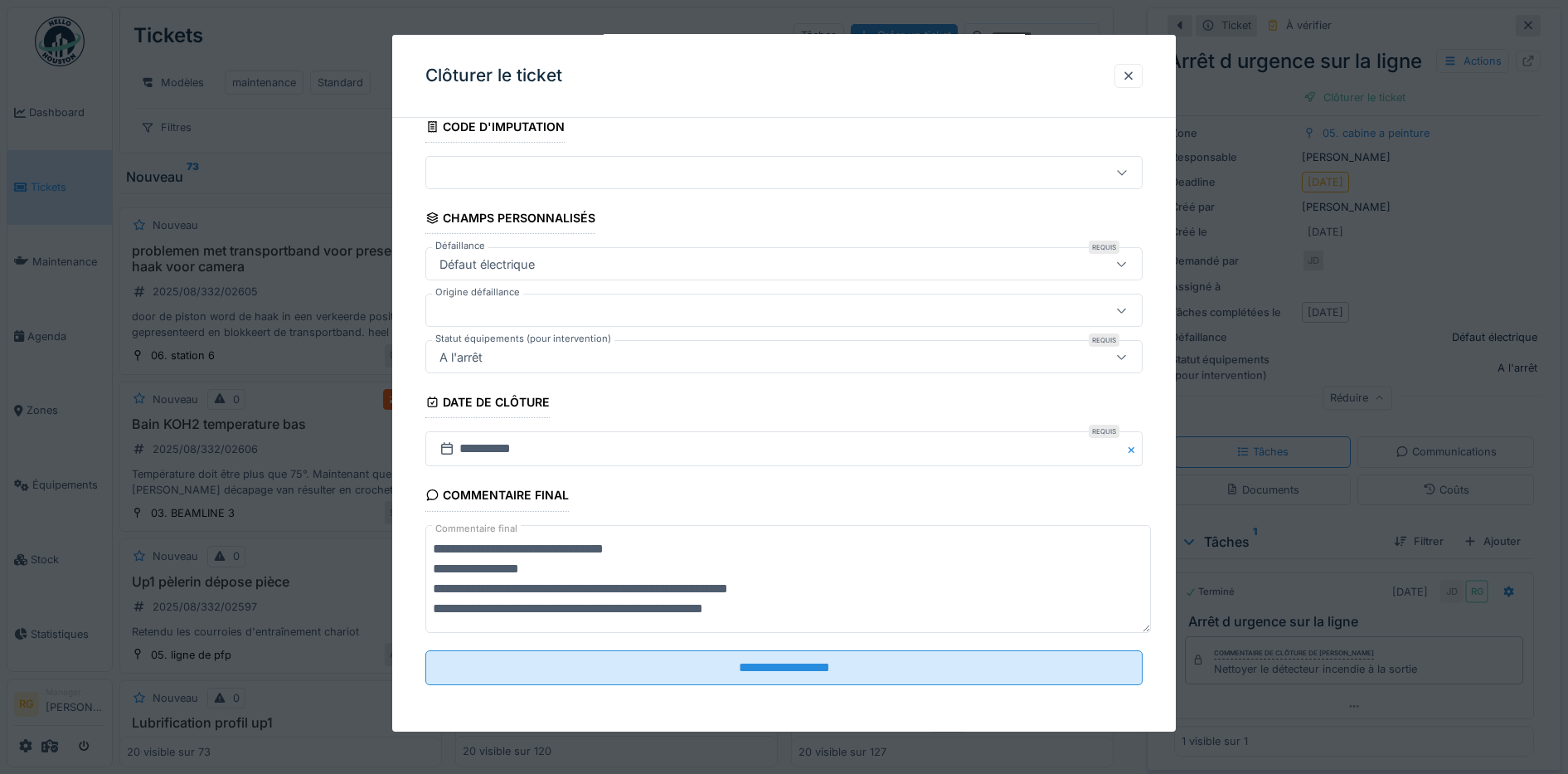
type textarea "**********"
drag, startPoint x: 776, startPoint y: 615, endPoint x: 404, endPoint y: 504, distance: 388.2
click at [404, 504] on div "**********" at bounding box center [784, 376] width 784 height 712
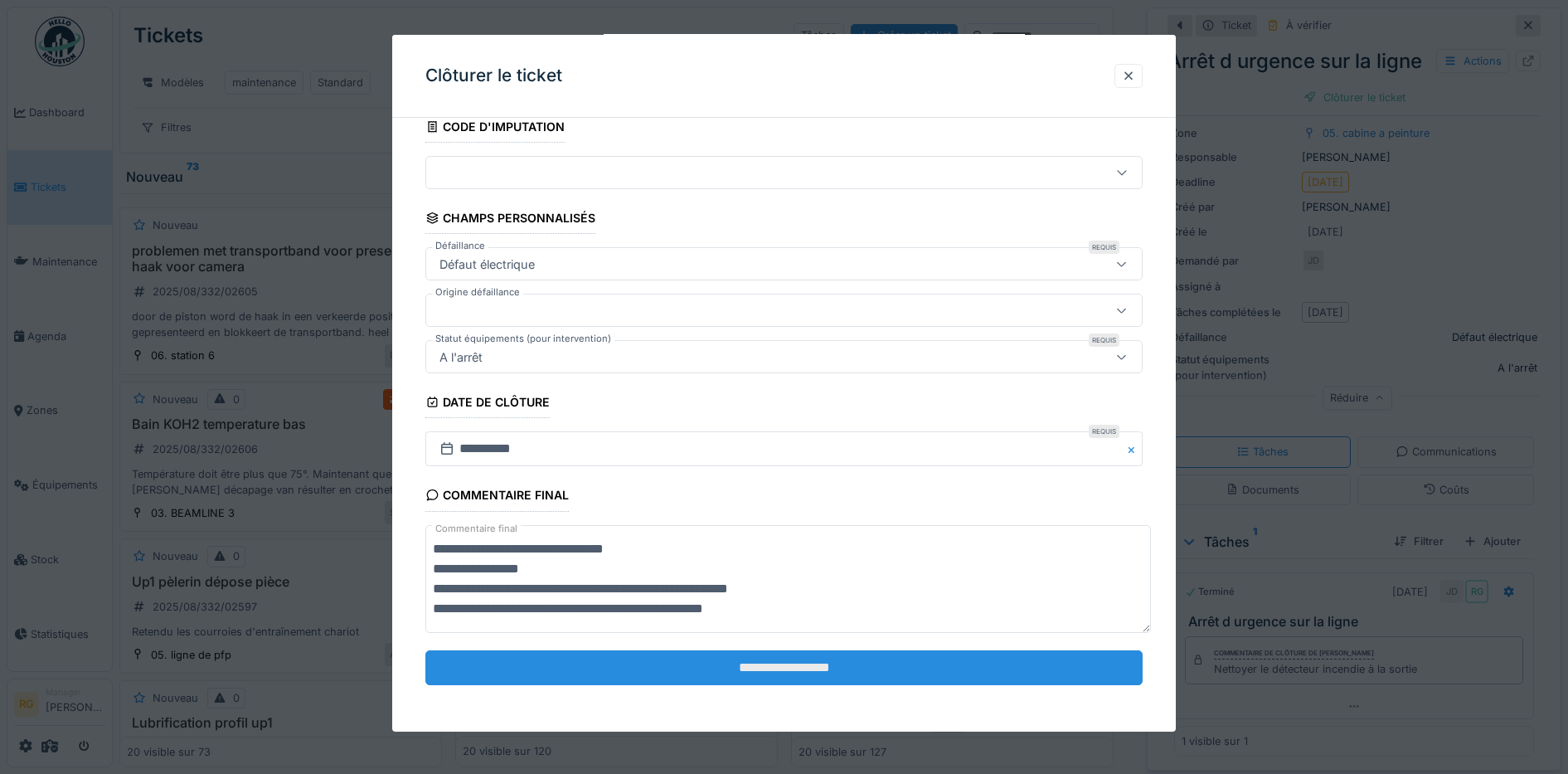
click at [779, 674] on input "**********" at bounding box center [784, 668] width 718 height 35
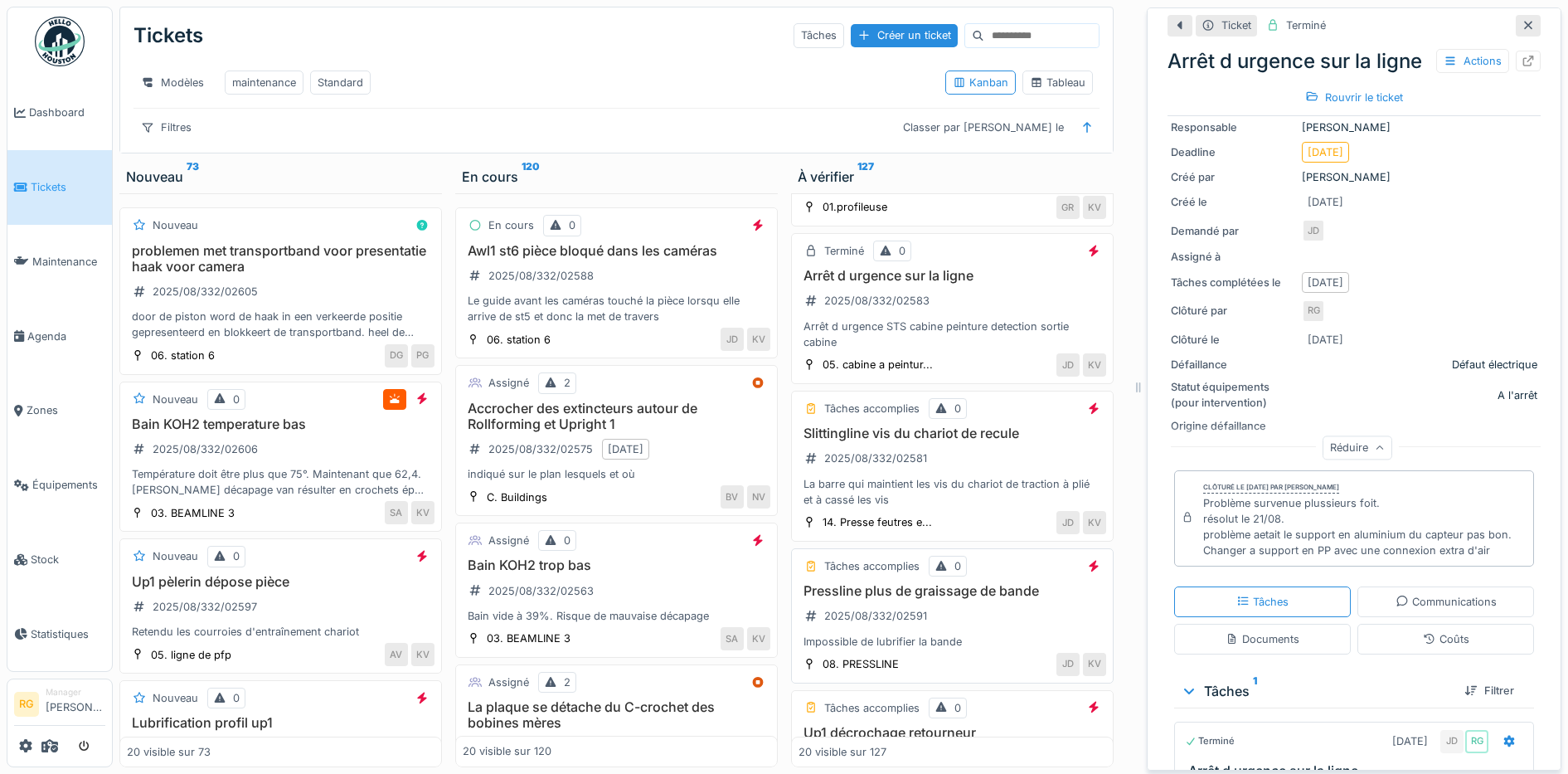
scroll to position [1452, 0]
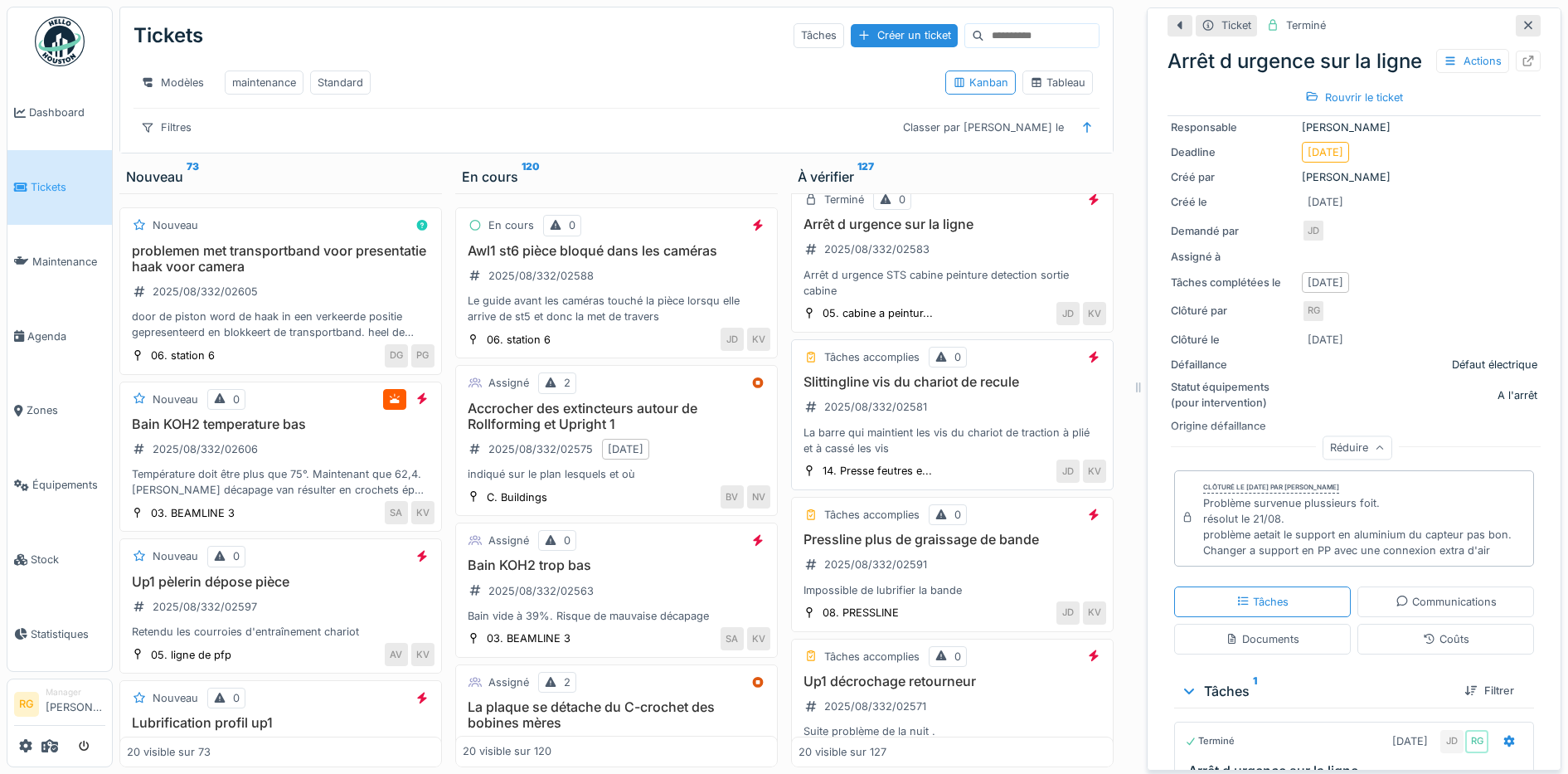
click at [961, 412] on div "Slittingline vis du chariot de recule 2025/08/332/02581 La barre qui maintient …" at bounding box center [951, 415] width 307 height 82
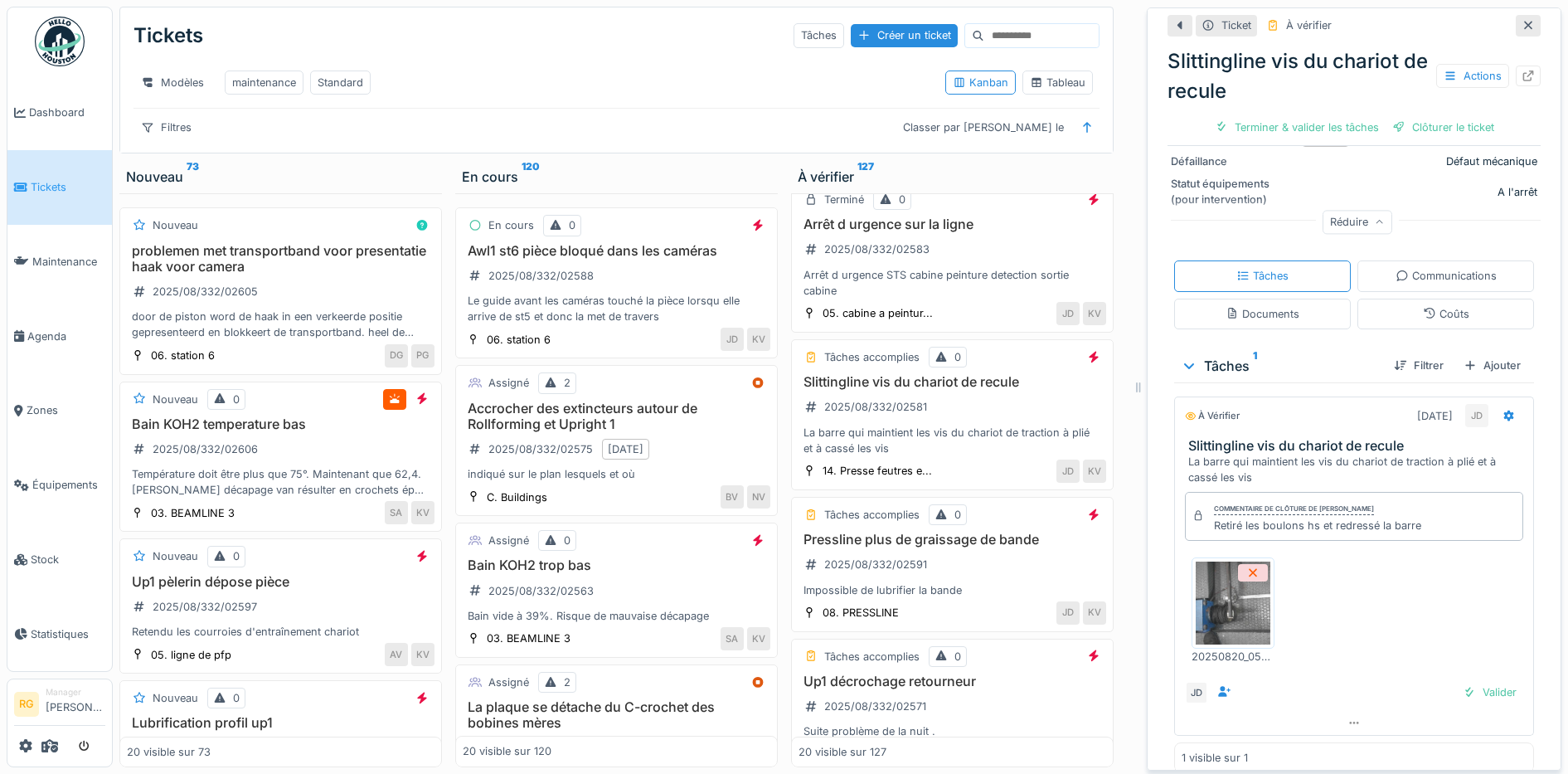
scroll to position [370, 0]
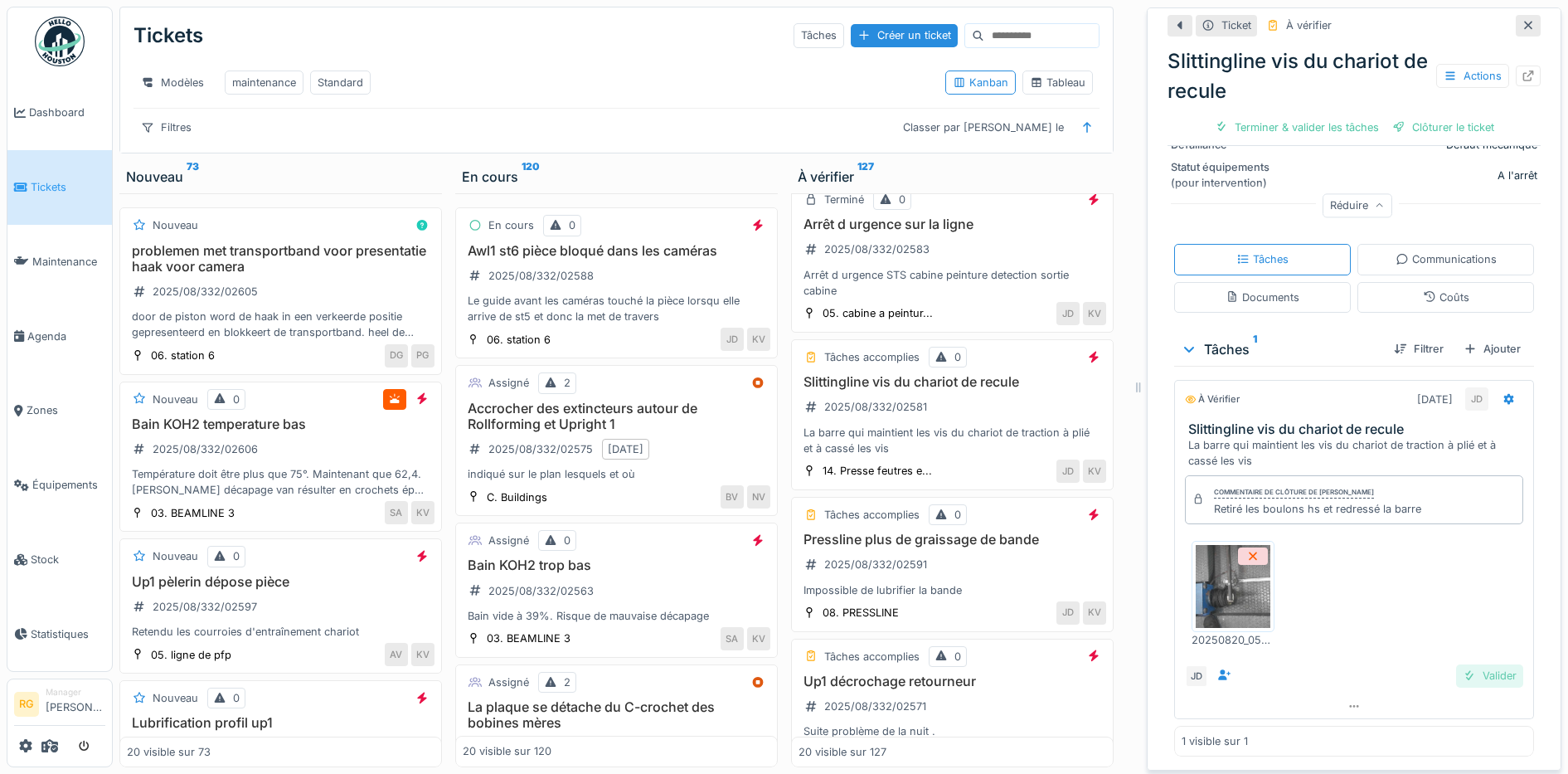
click at [1472, 665] on div "Valider" at bounding box center [1489, 676] width 67 height 23
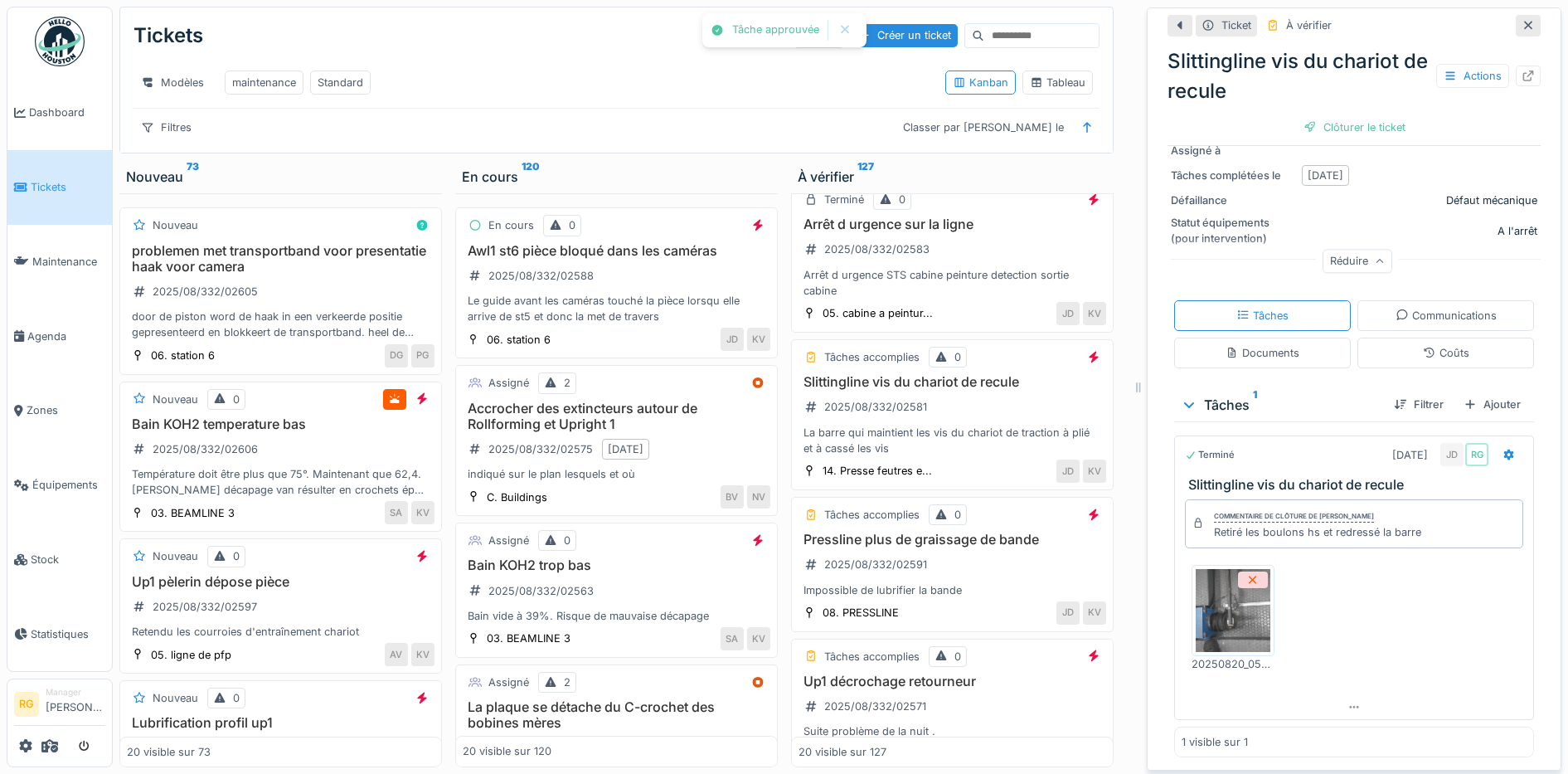
scroll to position [307, 0]
click at [1334, 118] on div "Clôturer le ticket" at bounding box center [1354, 128] width 116 height 23
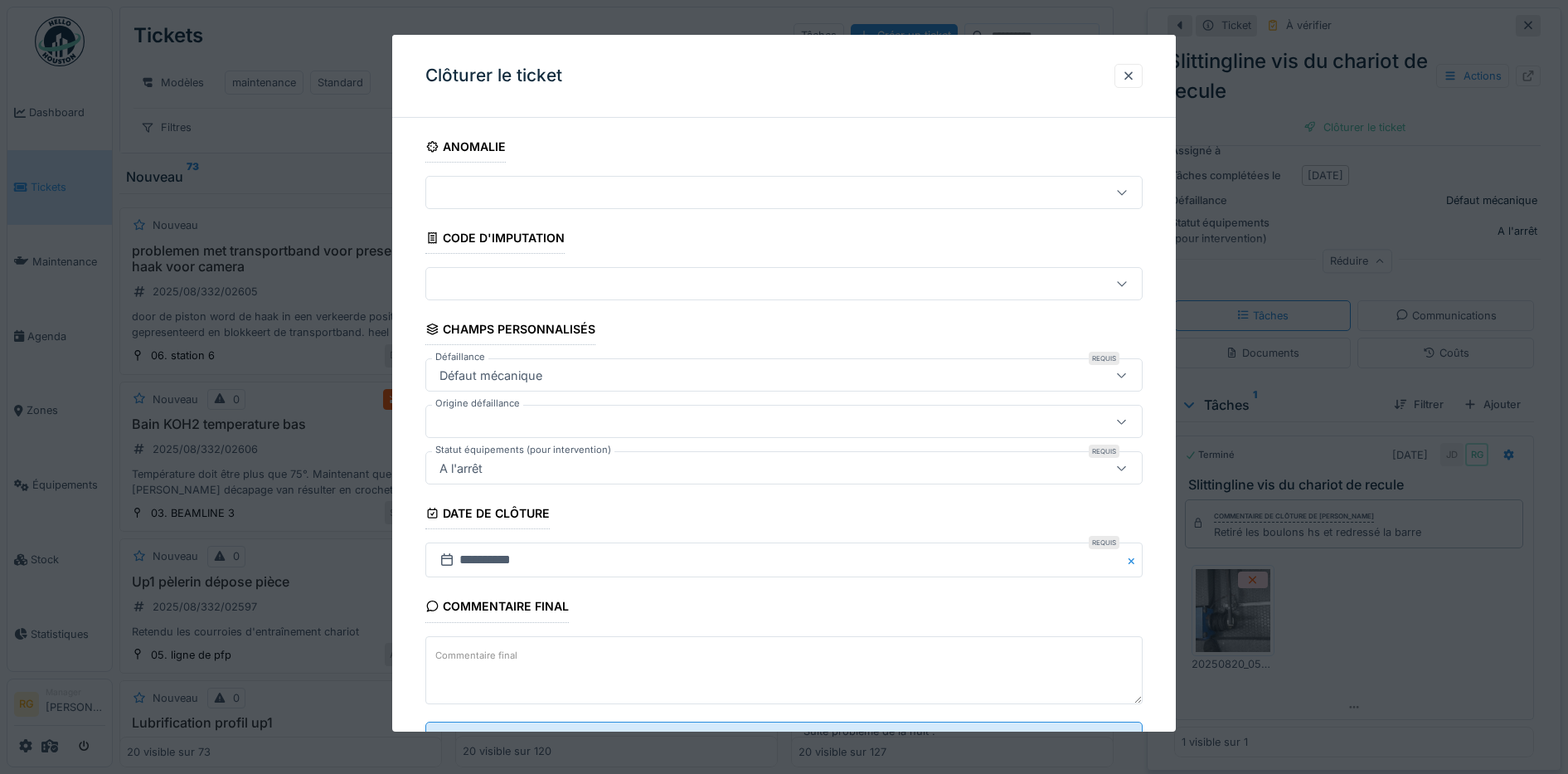
click at [554, 646] on textarea "Commentaire final" at bounding box center [784, 671] width 718 height 68
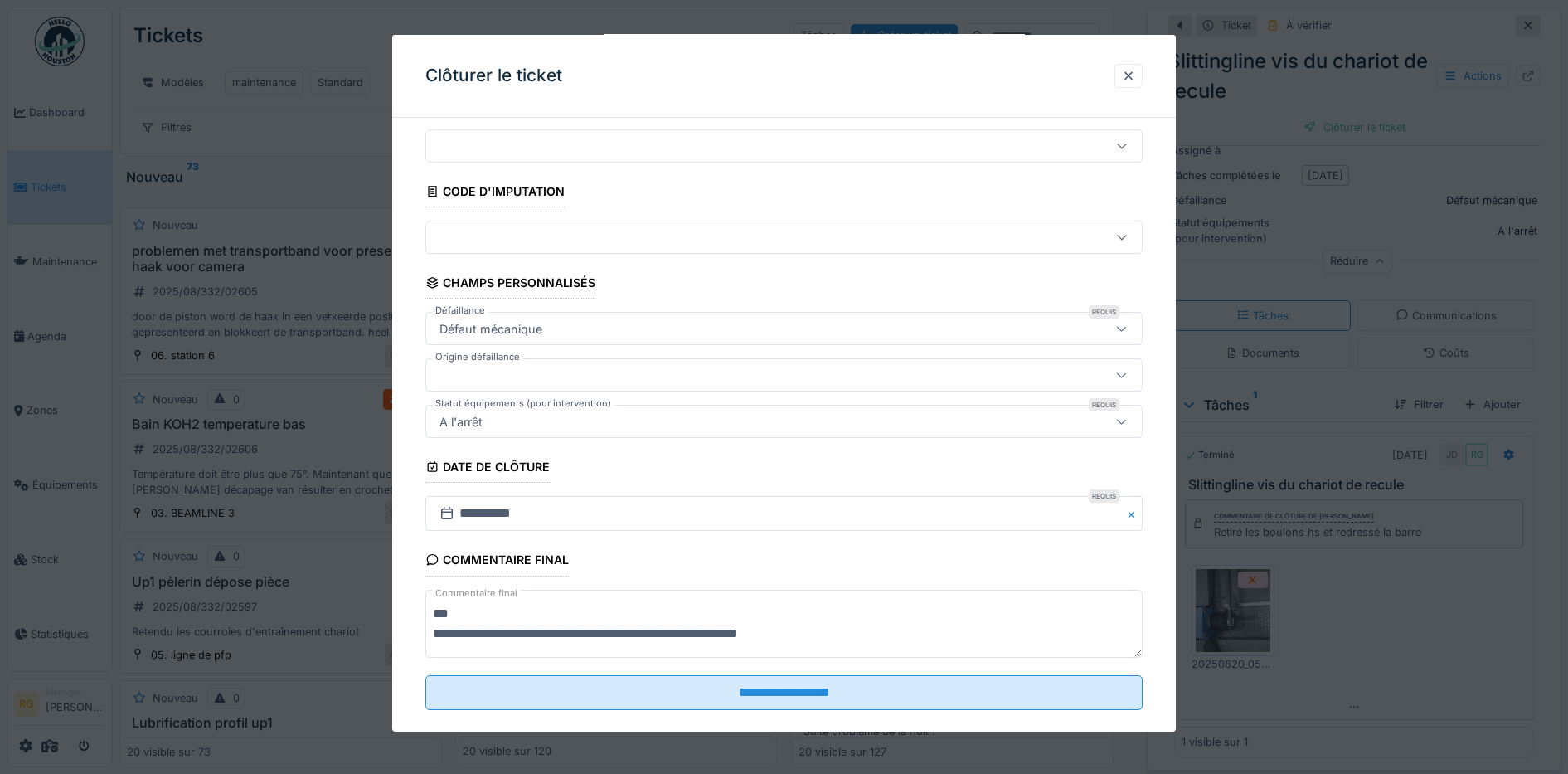
scroll to position [71, 0]
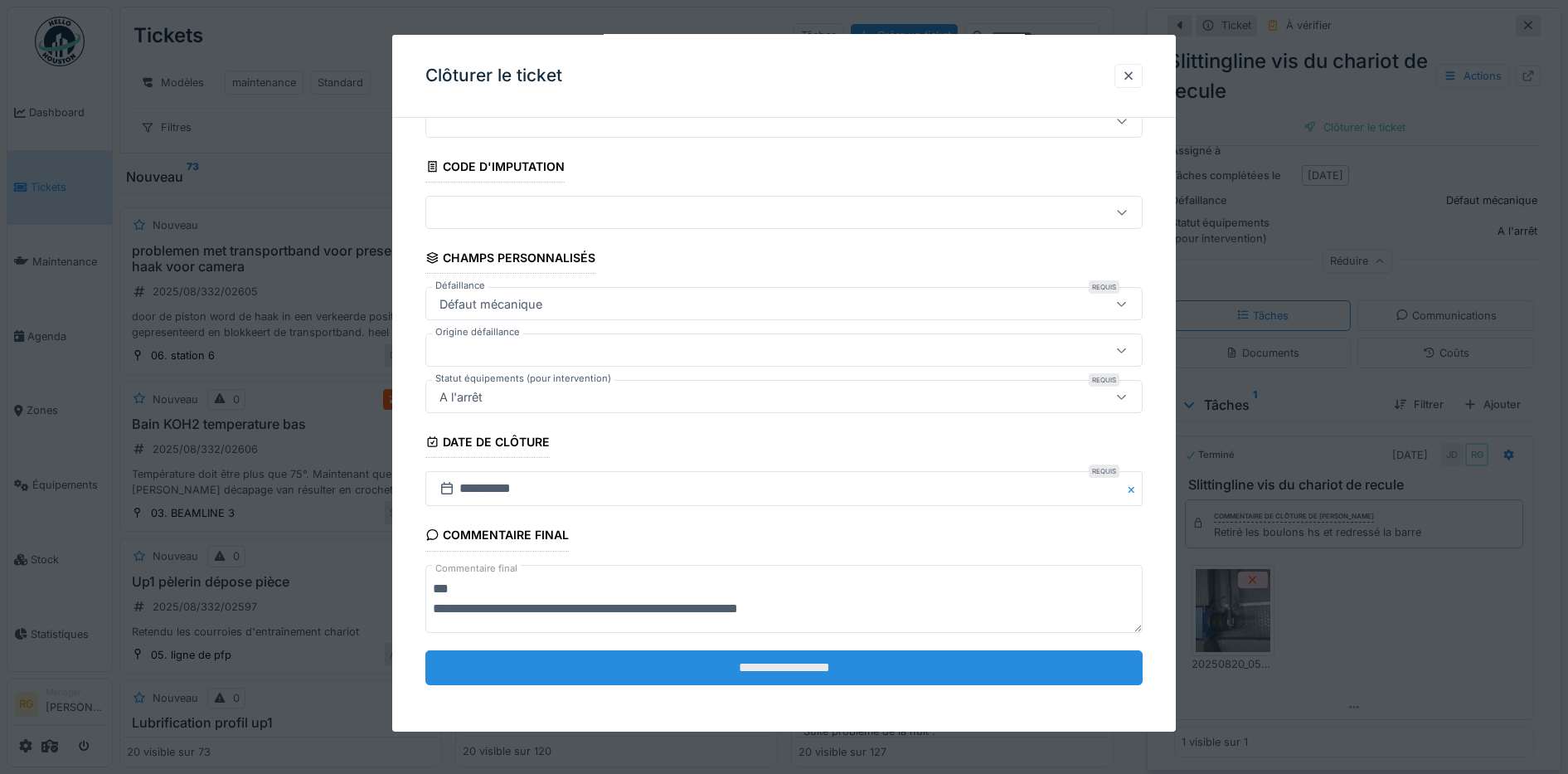
type textarea "**********"
click at [656, 671] on input "**********" at bounding box center [784, 668] width 718 height 35
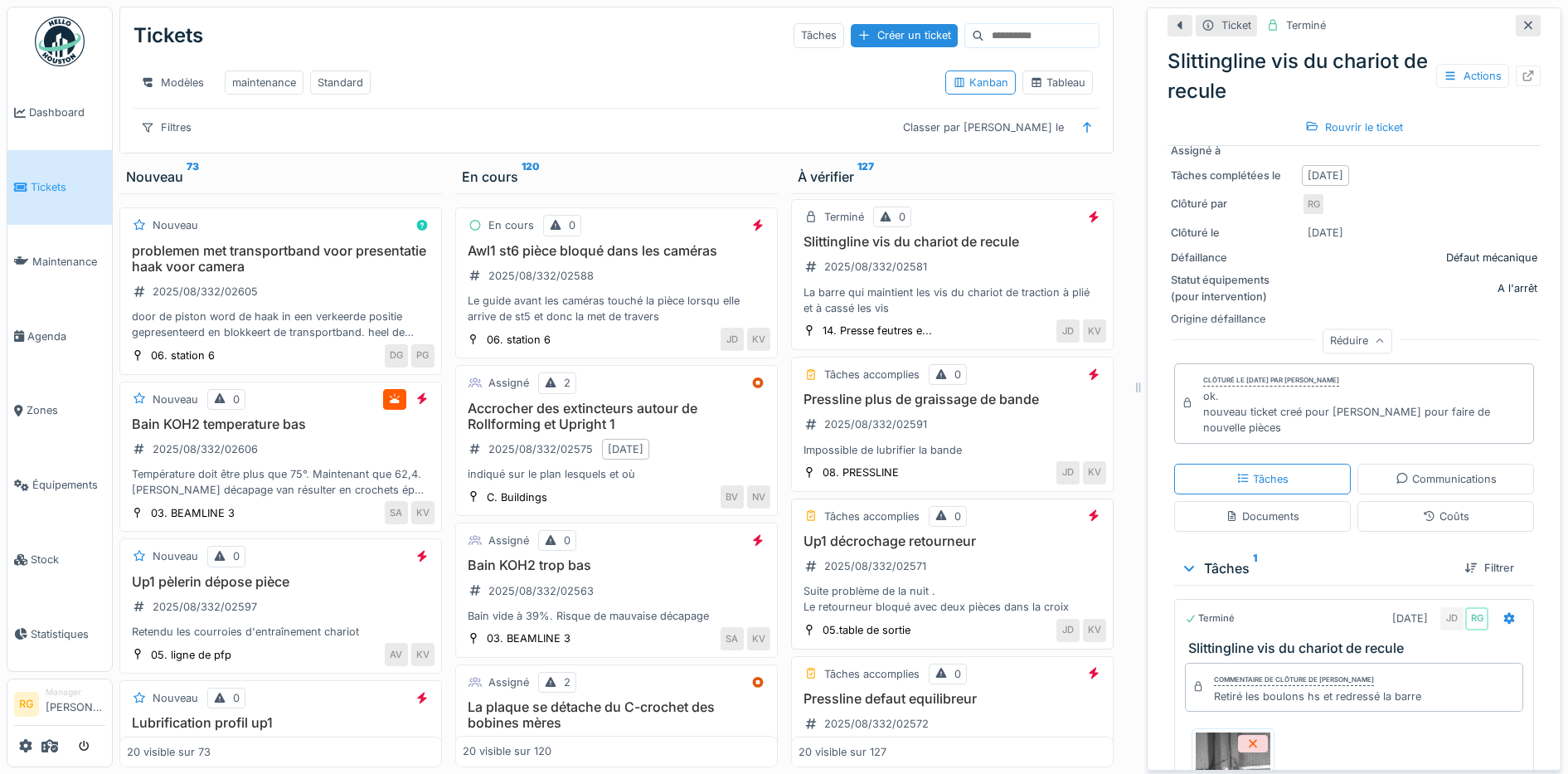
scroll to position [1659, 0]
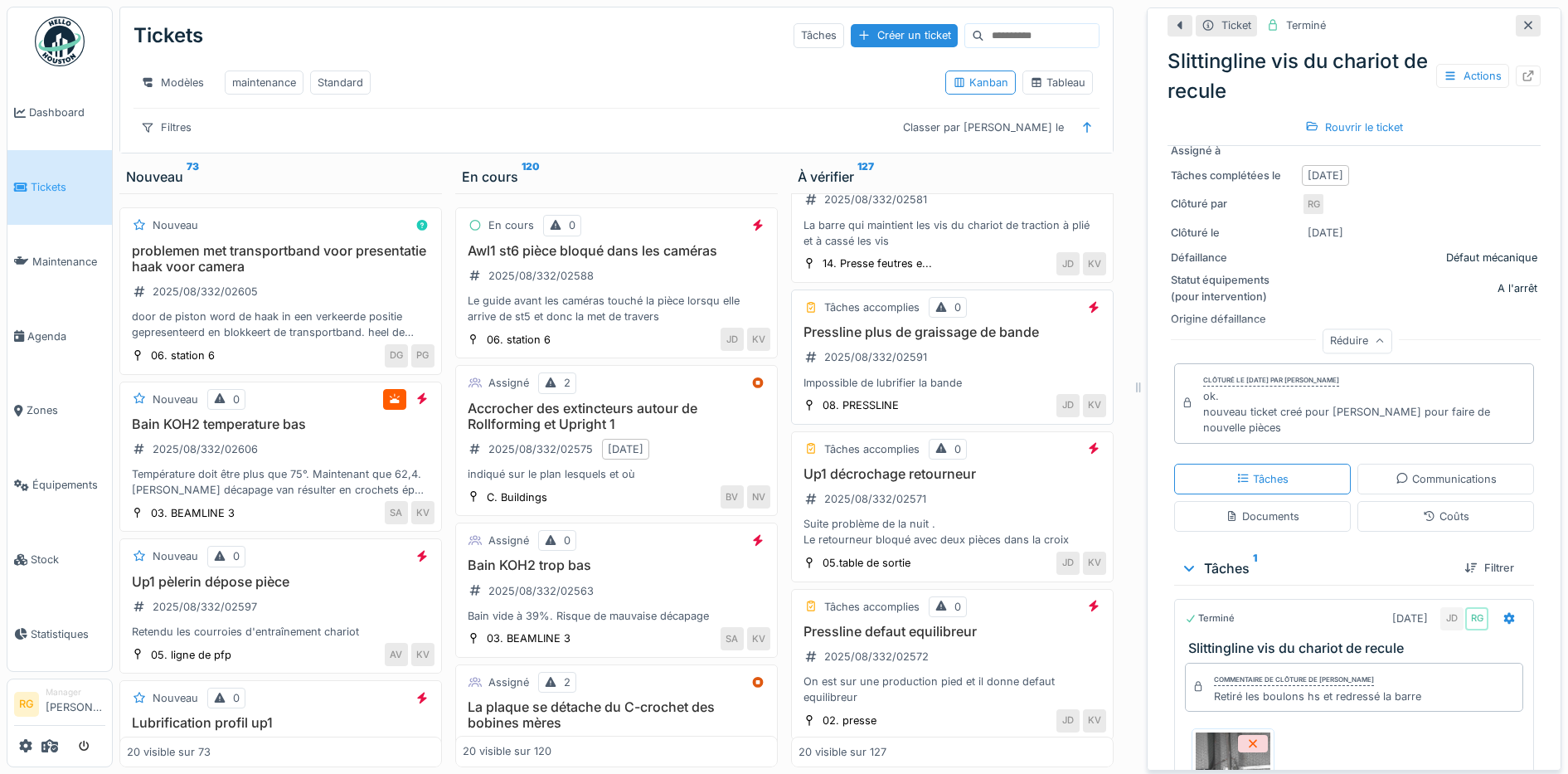
click at [970, 355] on div "Pressline plus de graissage de bande 2025/08/332/02591 Impossible de lubrifier …" at bounding box center [951, 357] width 307 height 67
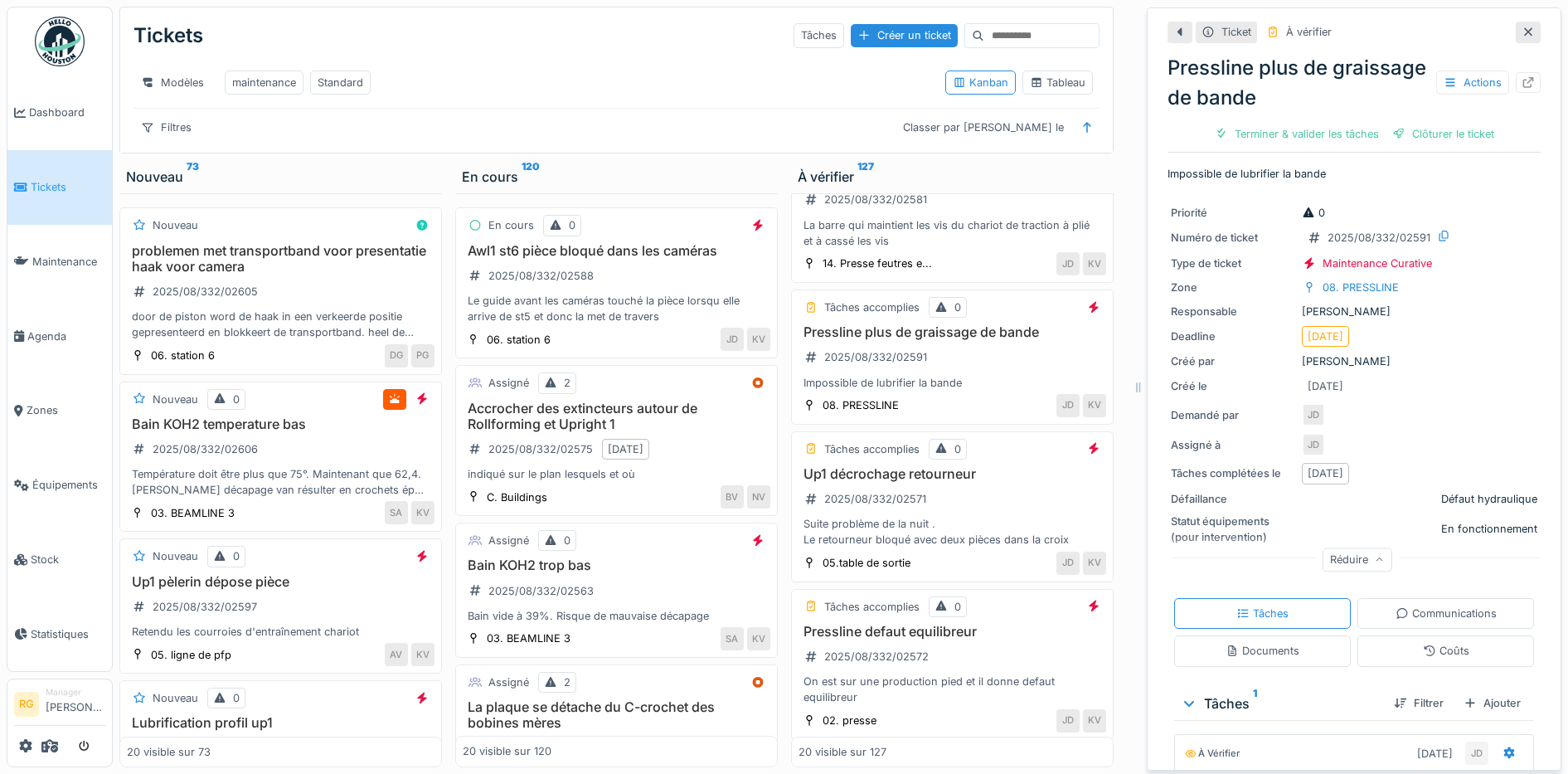
scroll to position [216, 0]
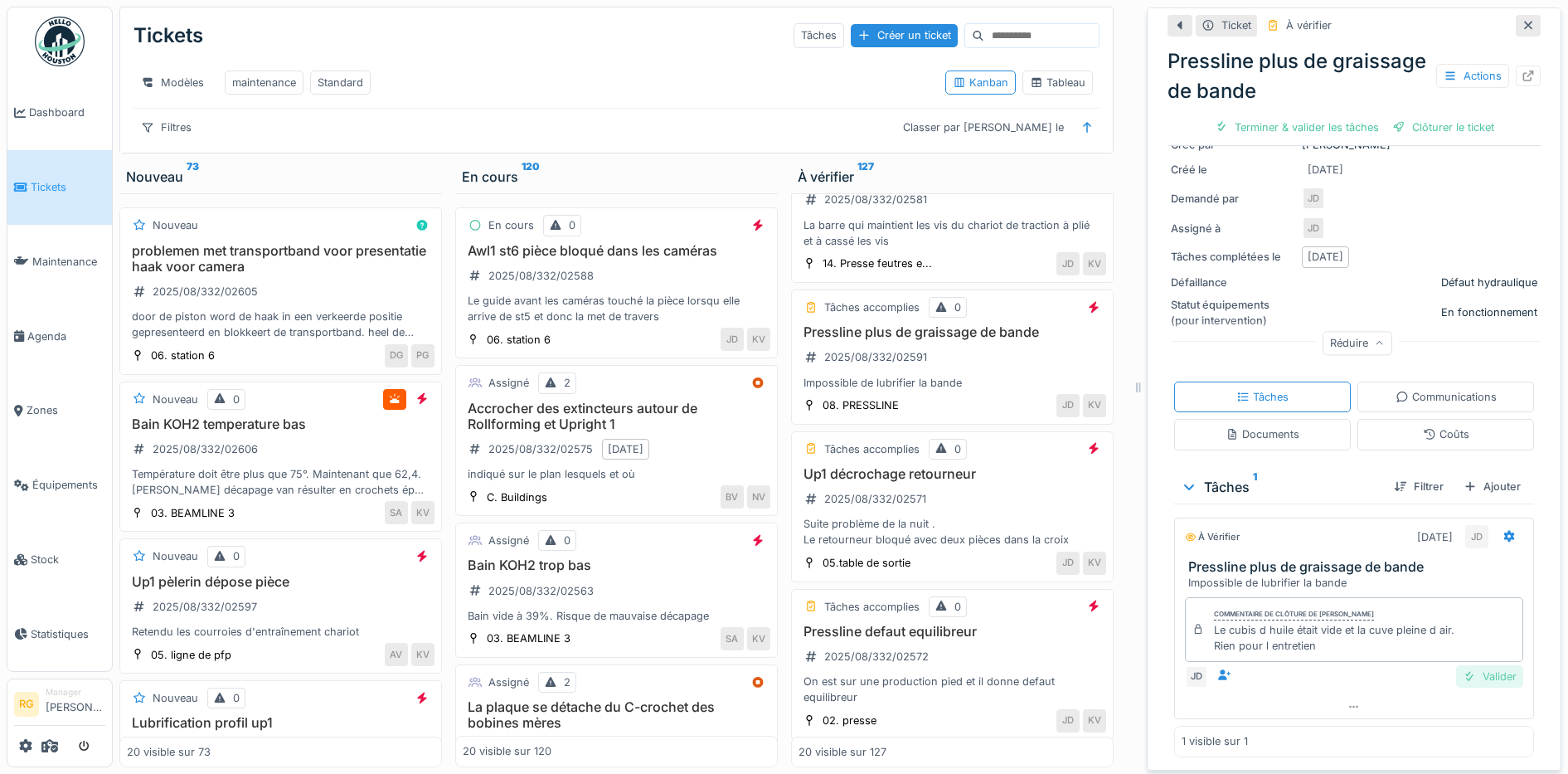
click at [1460, 665] on div "Valider" at bounding box center [1489, 677] width 67 height 23
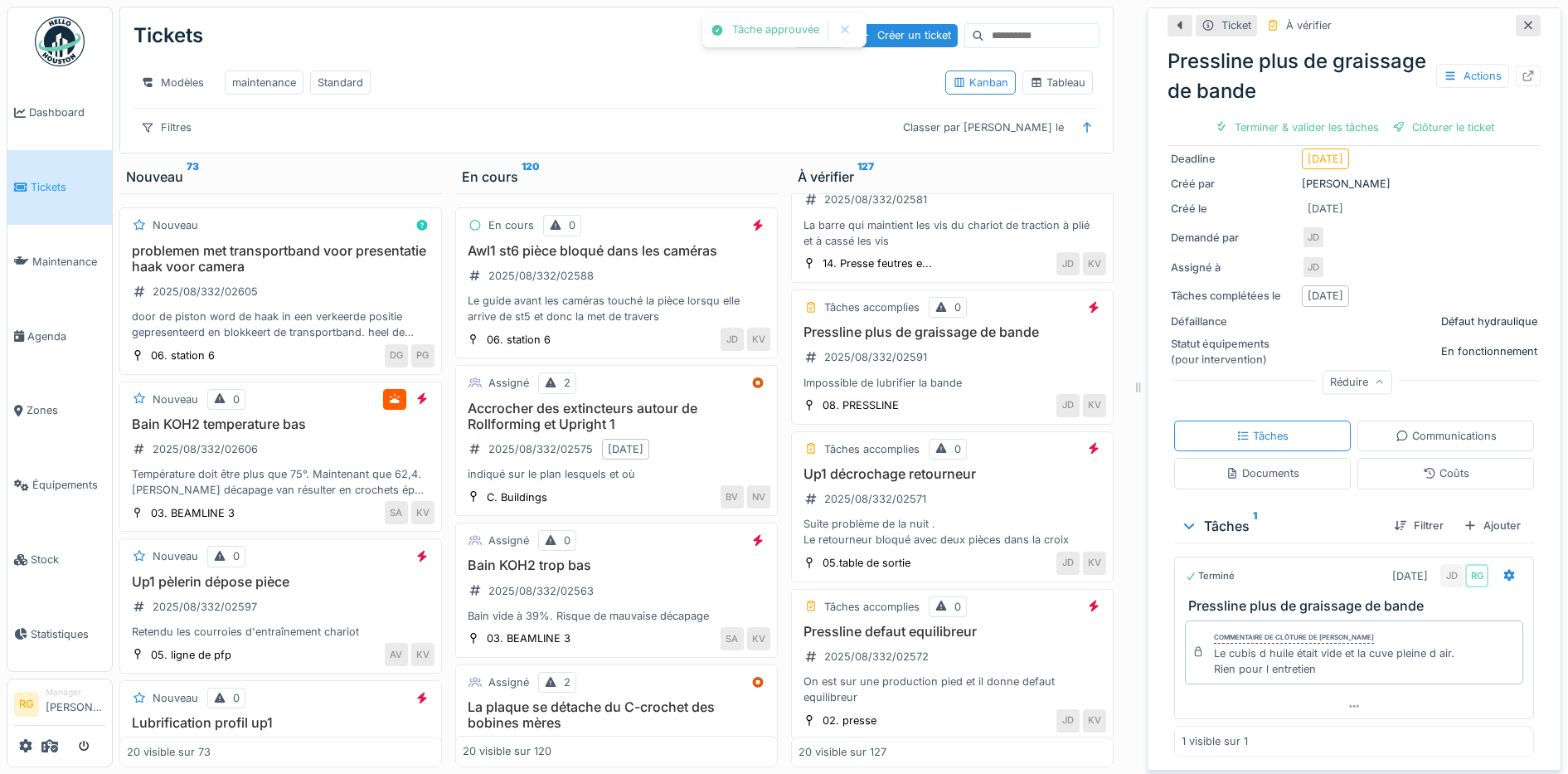
scroll to position [170, 0]
click at [1351, 116] on div "Clôturer le ticket" at bounding box center [1354, 128] width 116 height 23
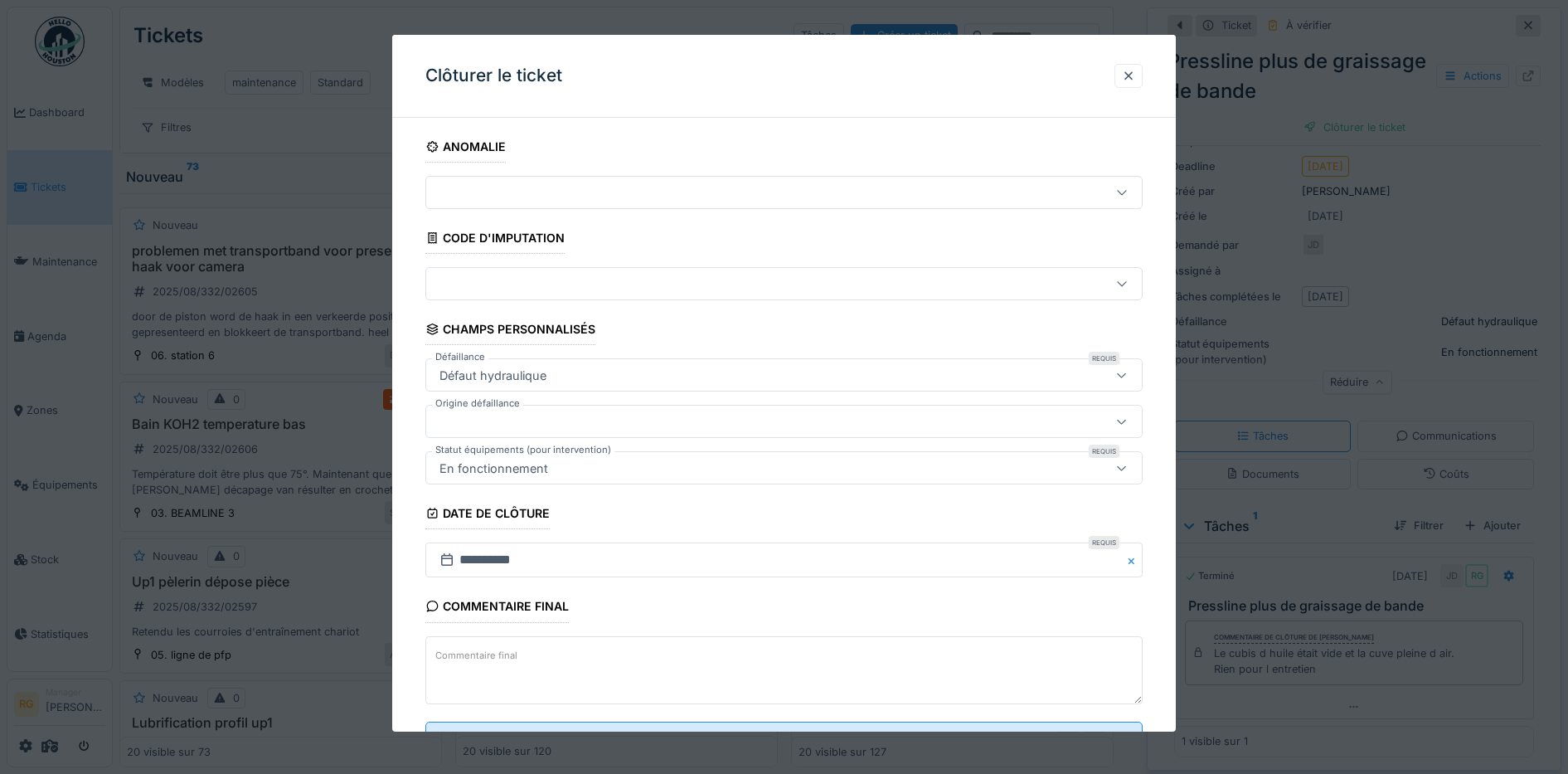
click at [545, 654] on textarea "Commentaire final" at bounding box center [784, 671] width 718 height 68
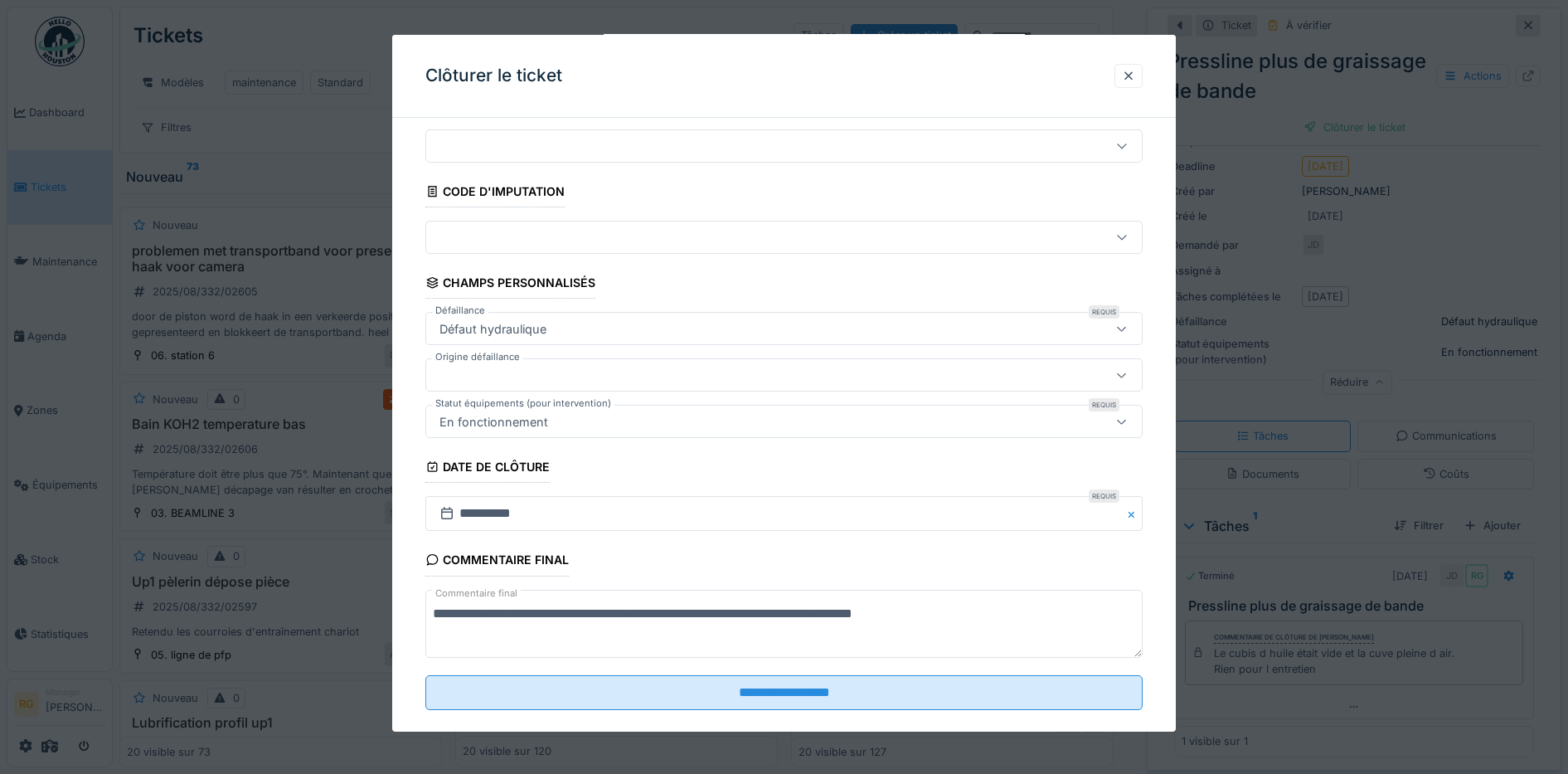
scroll to position [71, 0]
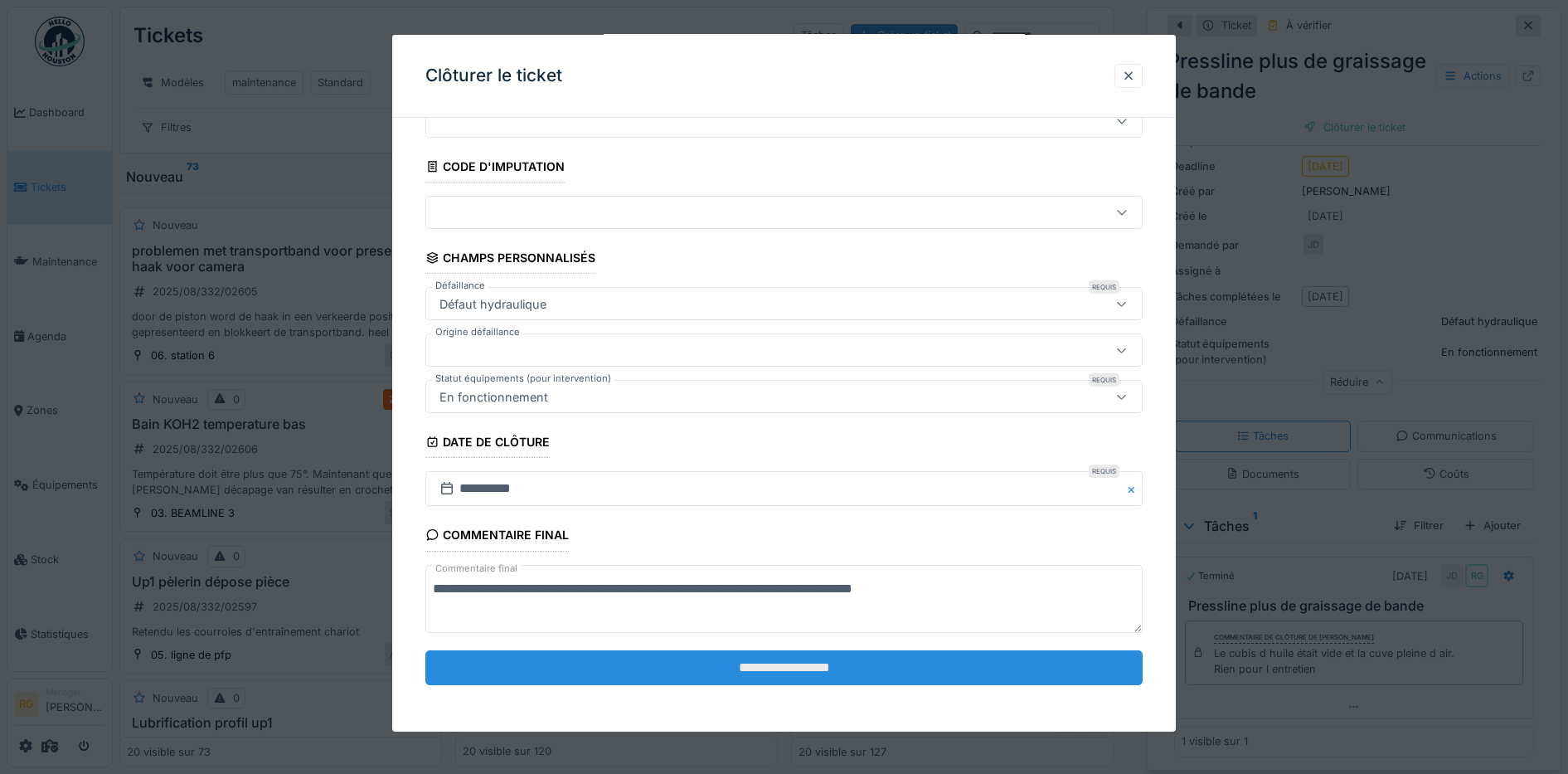
type textarea "**********"
click at [708, 666] on input "**********" at bounding box center [784, 668] width 718 height 35
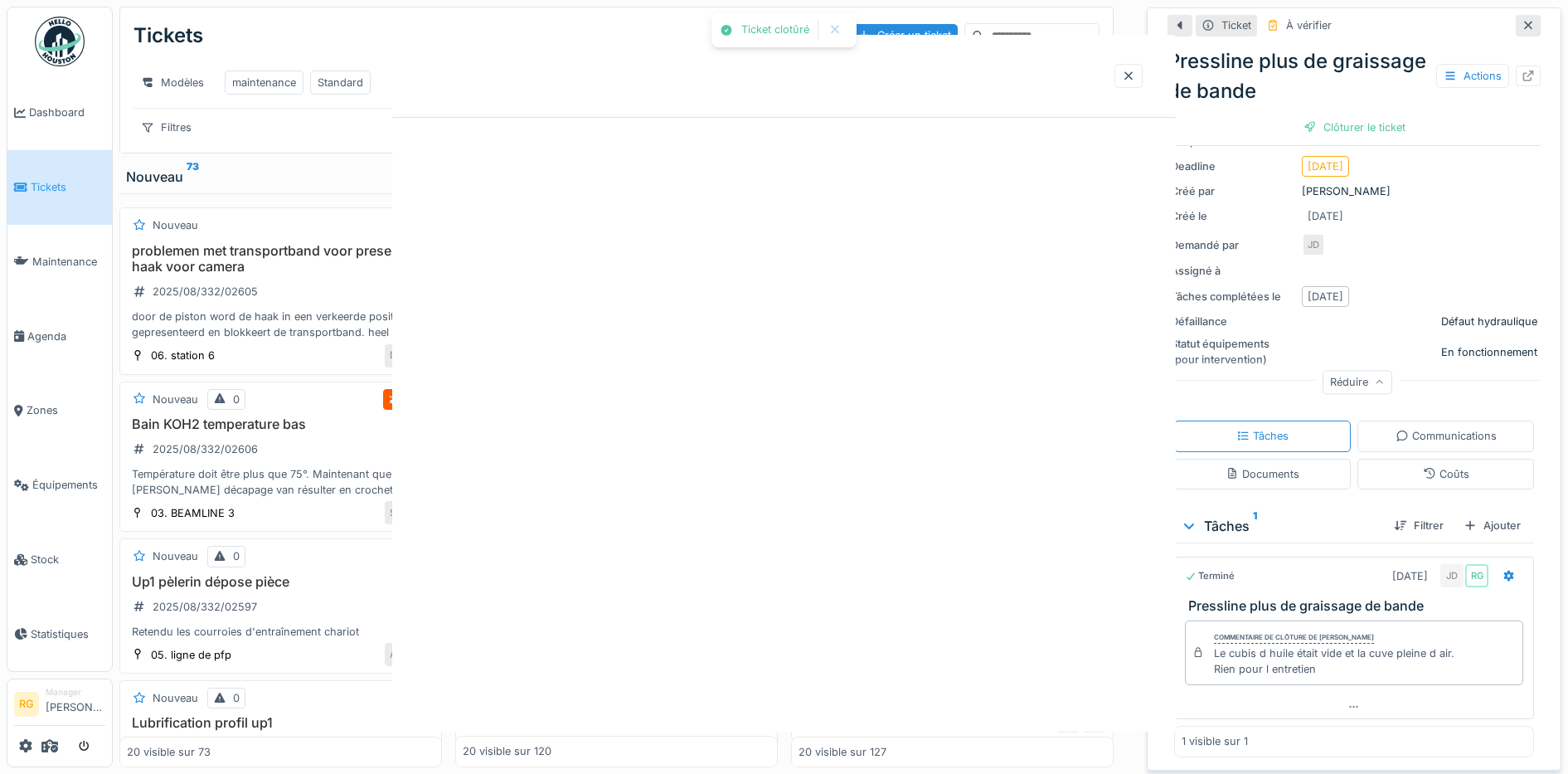
scroll to position [0, 0]
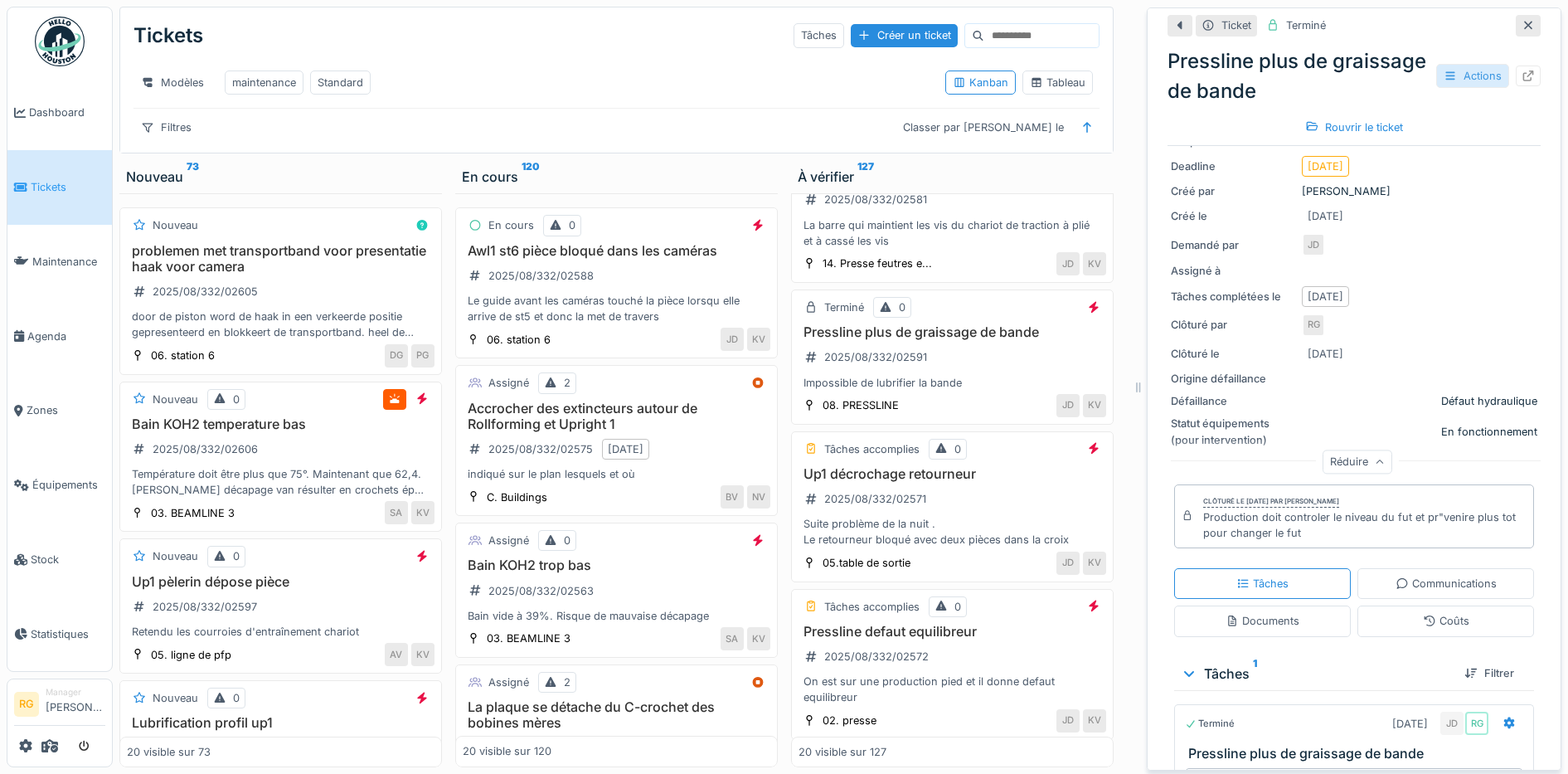
click at [1451, 64] on div "Actions" at bounding box center [1472, 75] width 73 height 24
click at [1434, 263] on div "Assigné à" at bounding box center [1354, 271] width 367 height 16
click at [1349, 116] on div "Rouvrir le ticket" at bounding box center [1354, 128] width 111 height 23
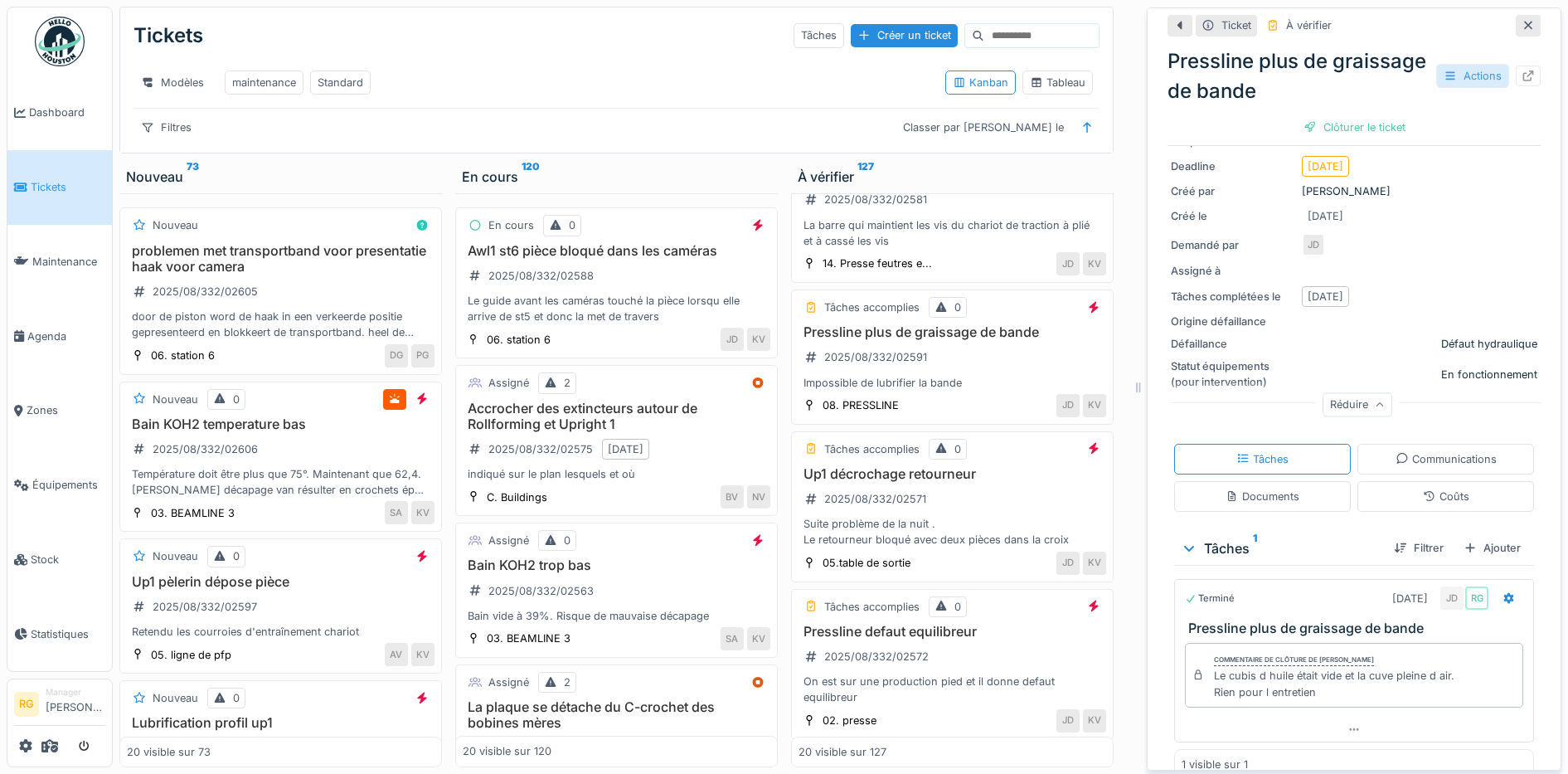
click at [1459, 64] on div "Actions" at bounding box center [1472, 75] width 73 height 24
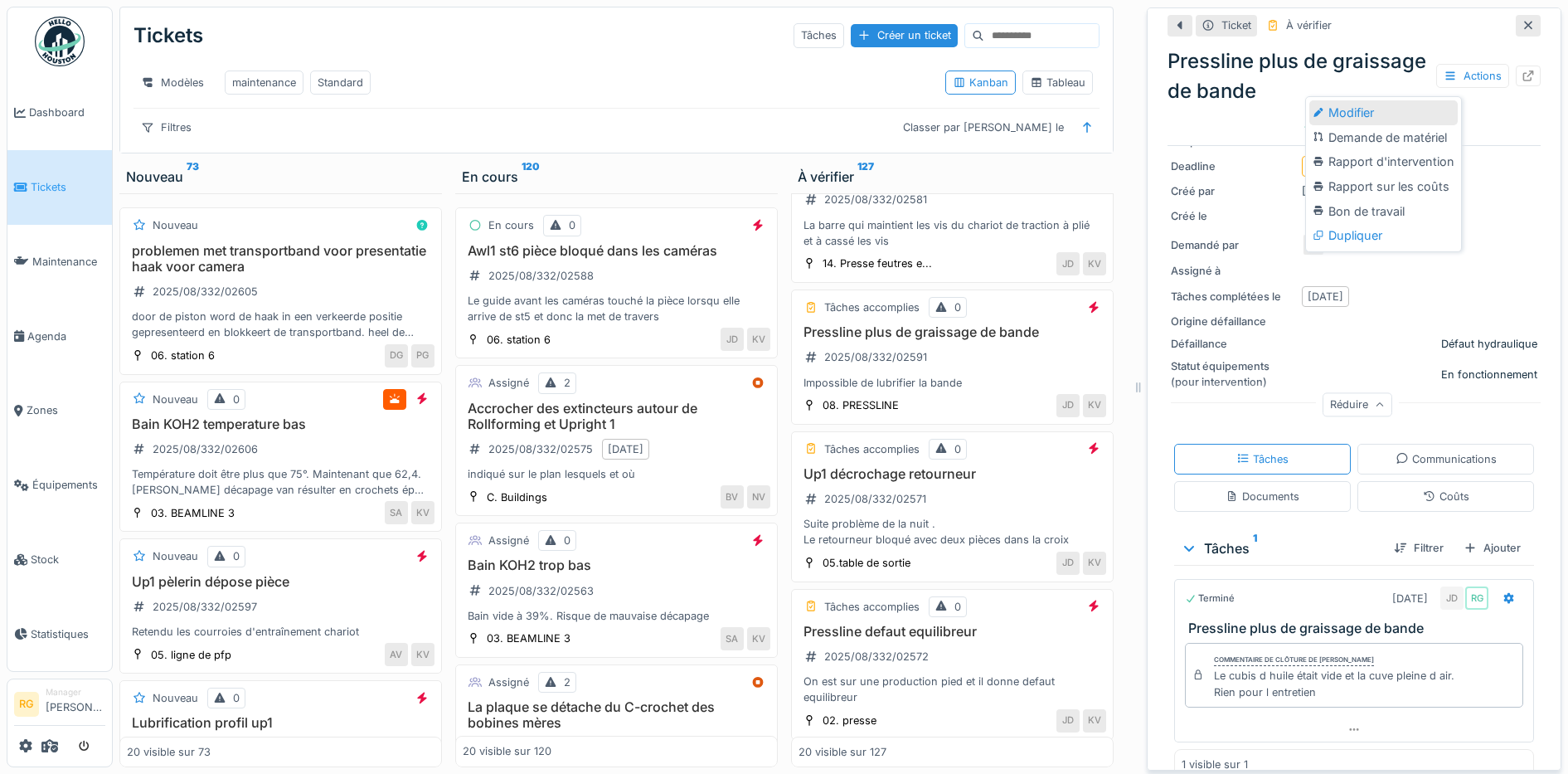
click at [1348, 101] on div "Modifier" at bounding box center [1383, 113] width 149 height 25
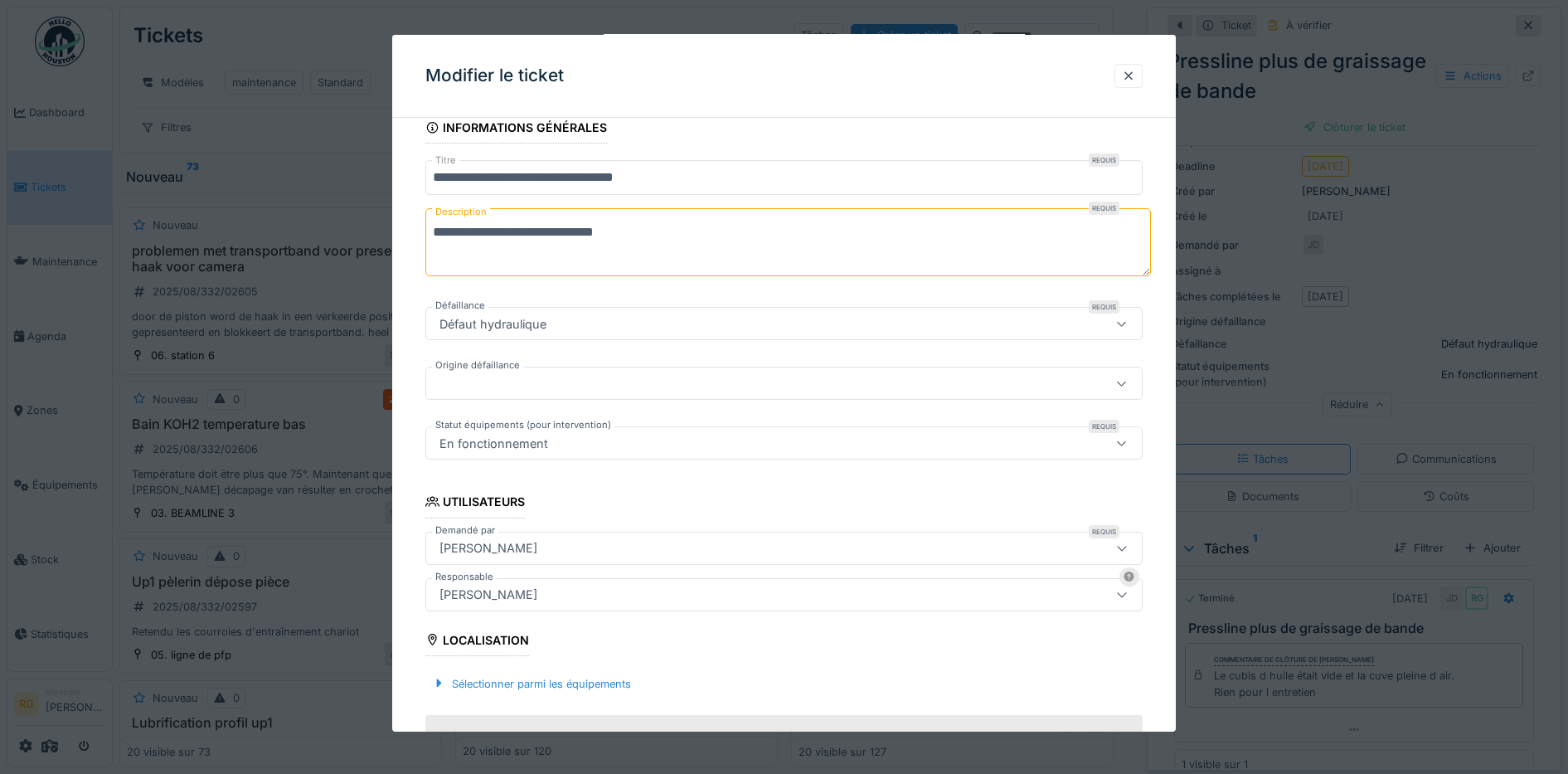
scroll to position [375, 0]
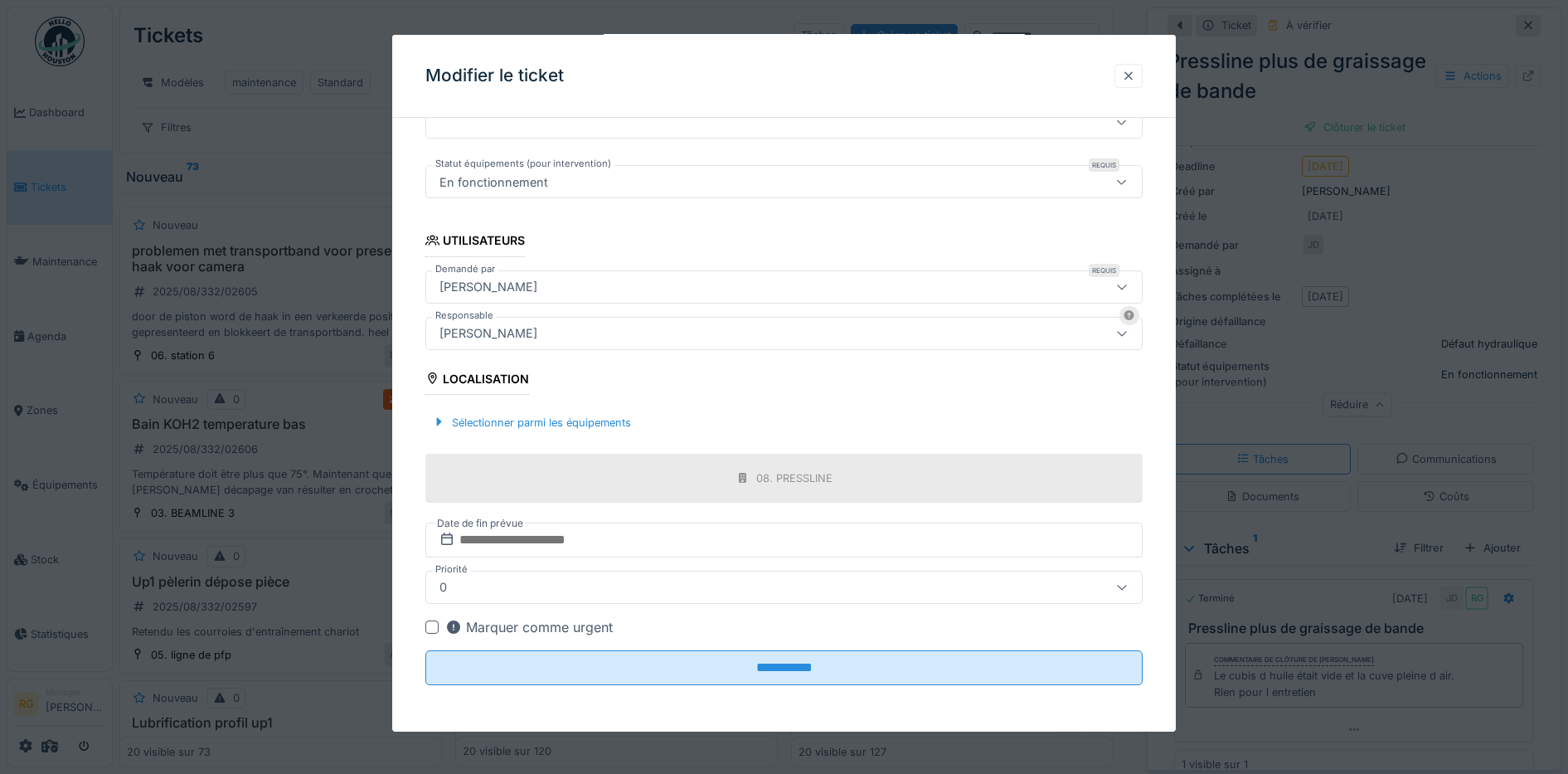
click at [1135, 71] on div at bounding box center [1128, 76] width 13 height 16
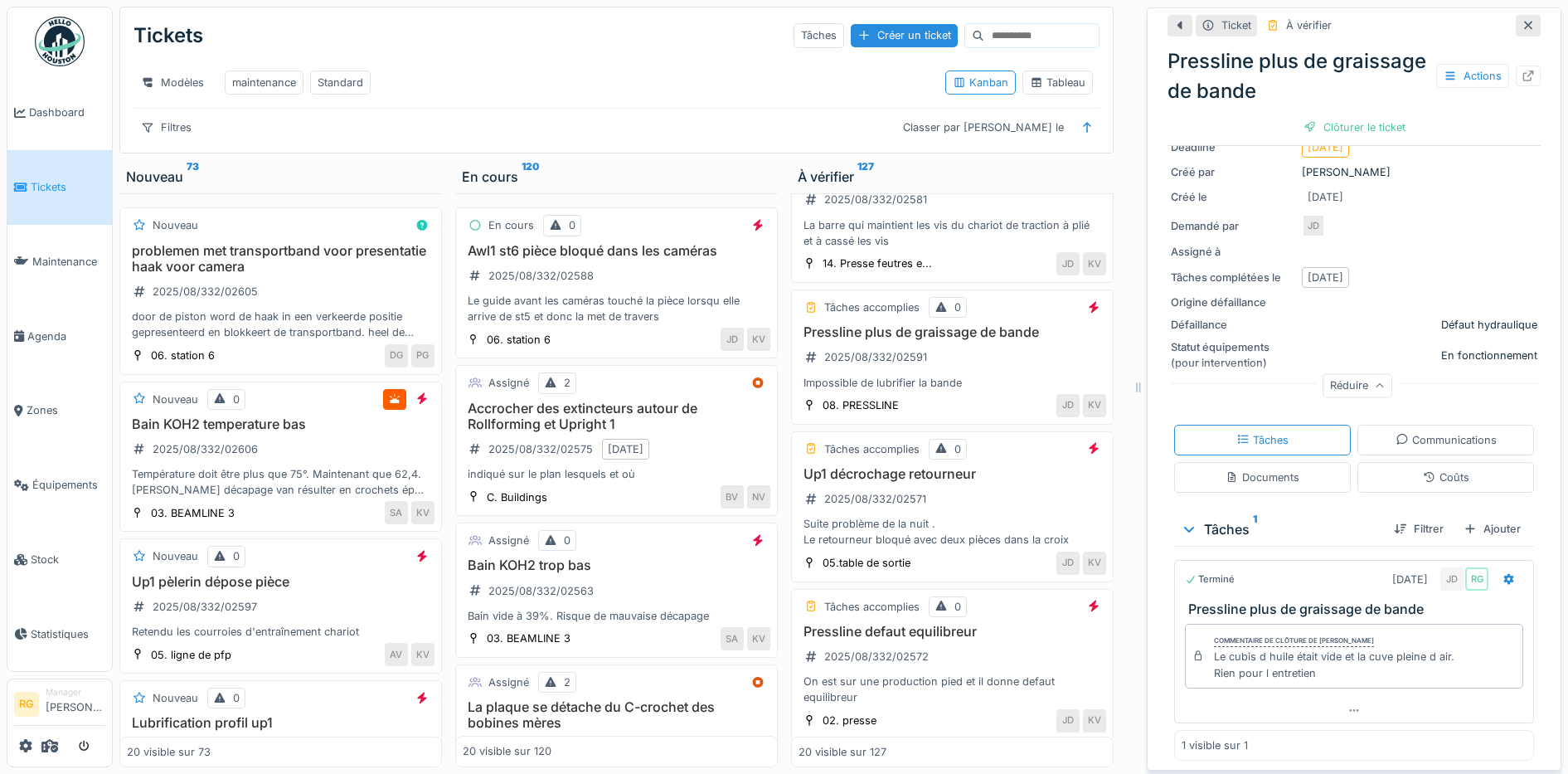
scroll to position [193, 0]
click at [1502, 571] on icon at bounding box center [1508, 576] width 13 height 11
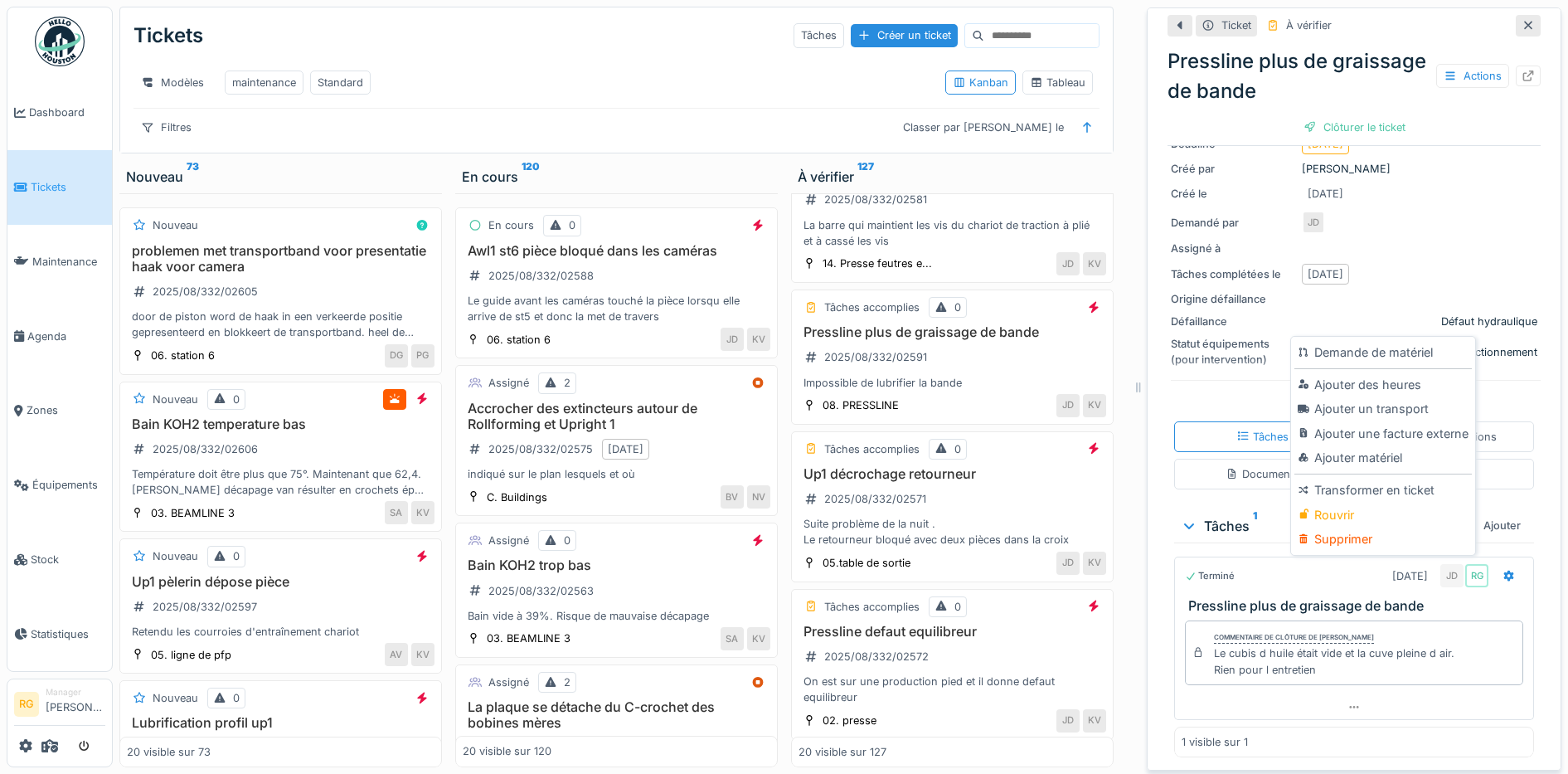
click at [1479, 580] on div "Terminé 20/08/2025 JD RG Pressline plus de graissage de bande" at bounding box center [1354, 585] width 360 height 57
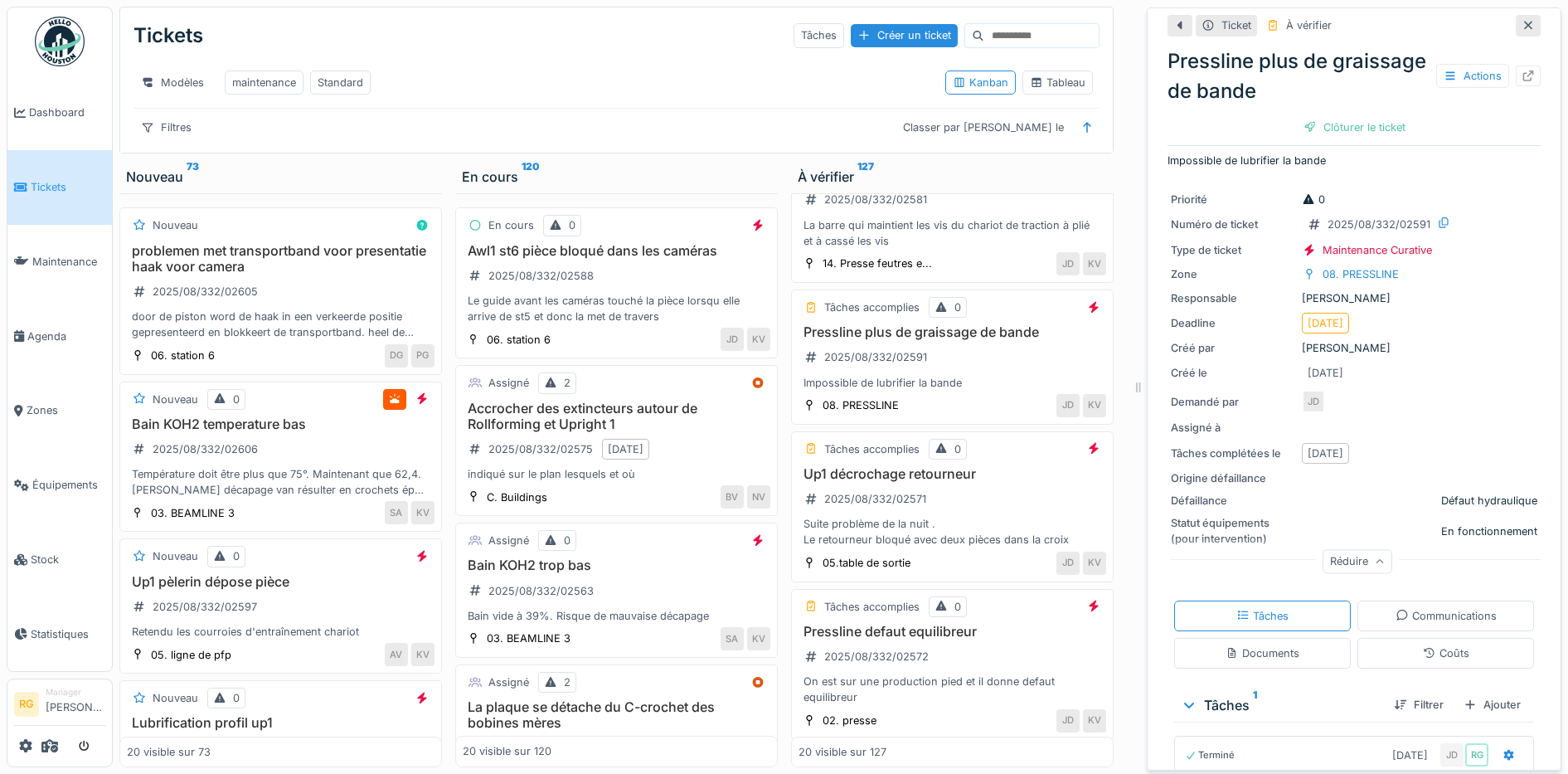
scroll to position [0, 0]
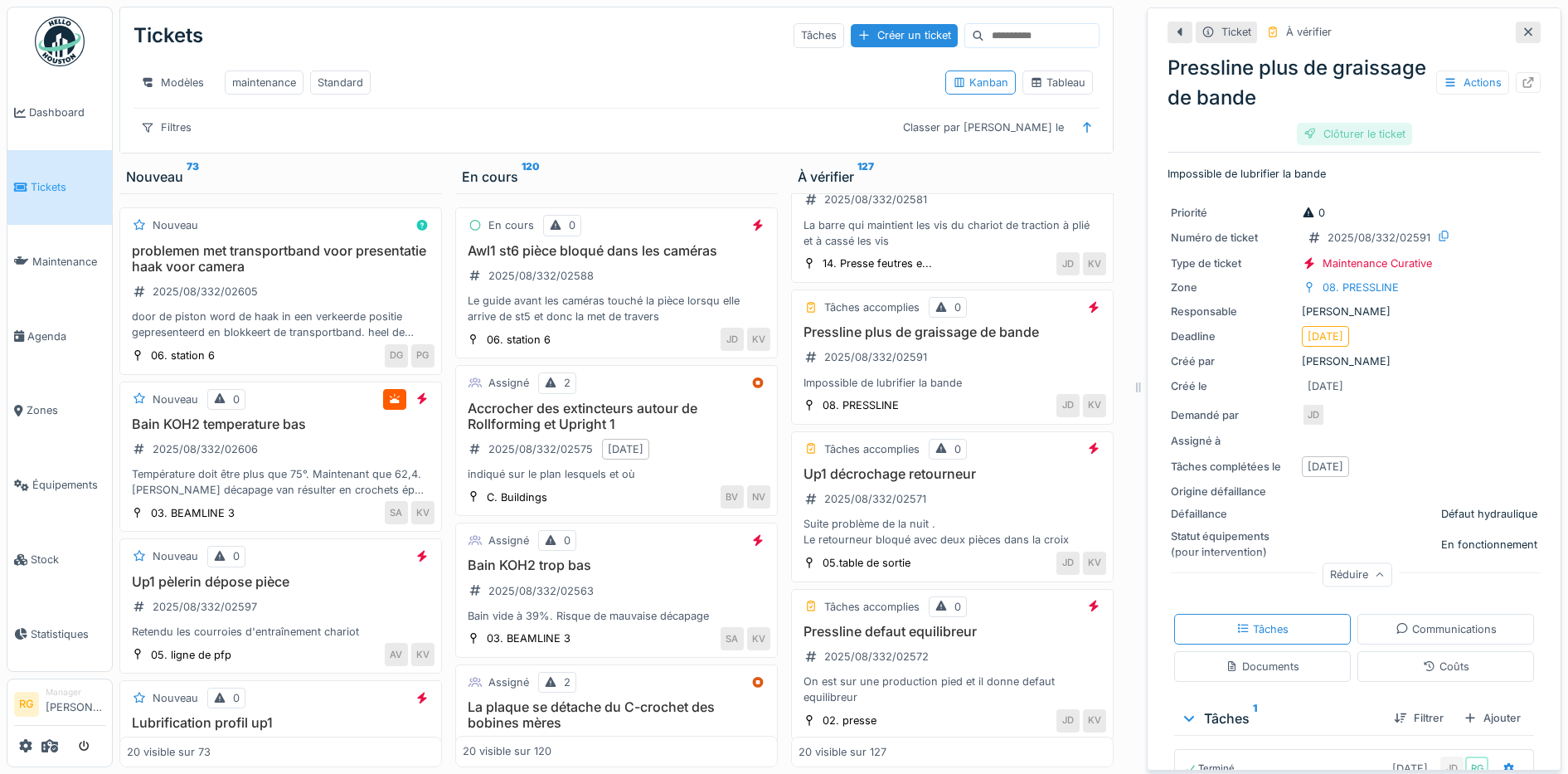
click at [1328, 123] on div "Clôturer le ticket" at bounding box center [1354, 134] width 116 height 23
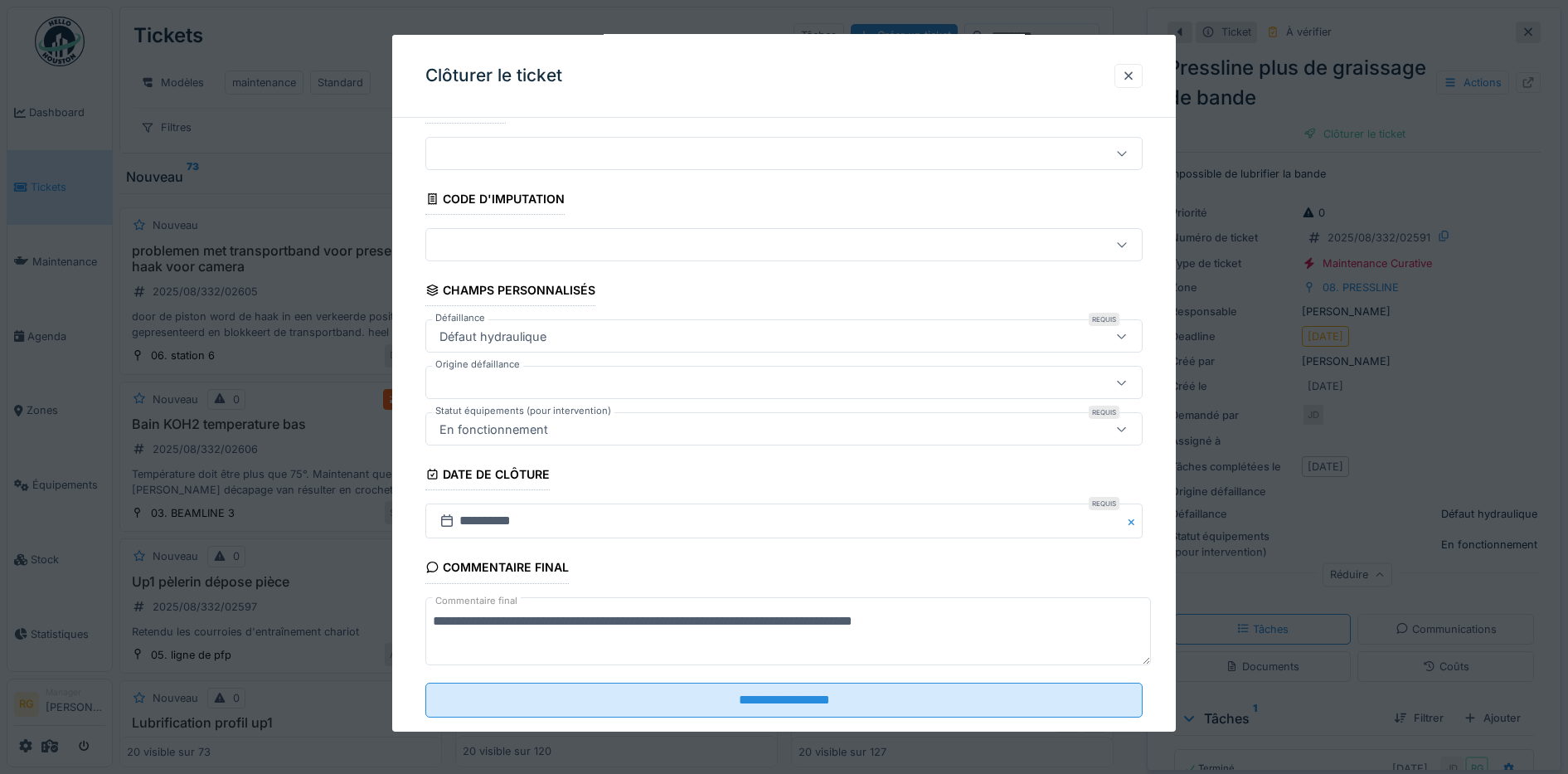
scroll to position [71, 0]
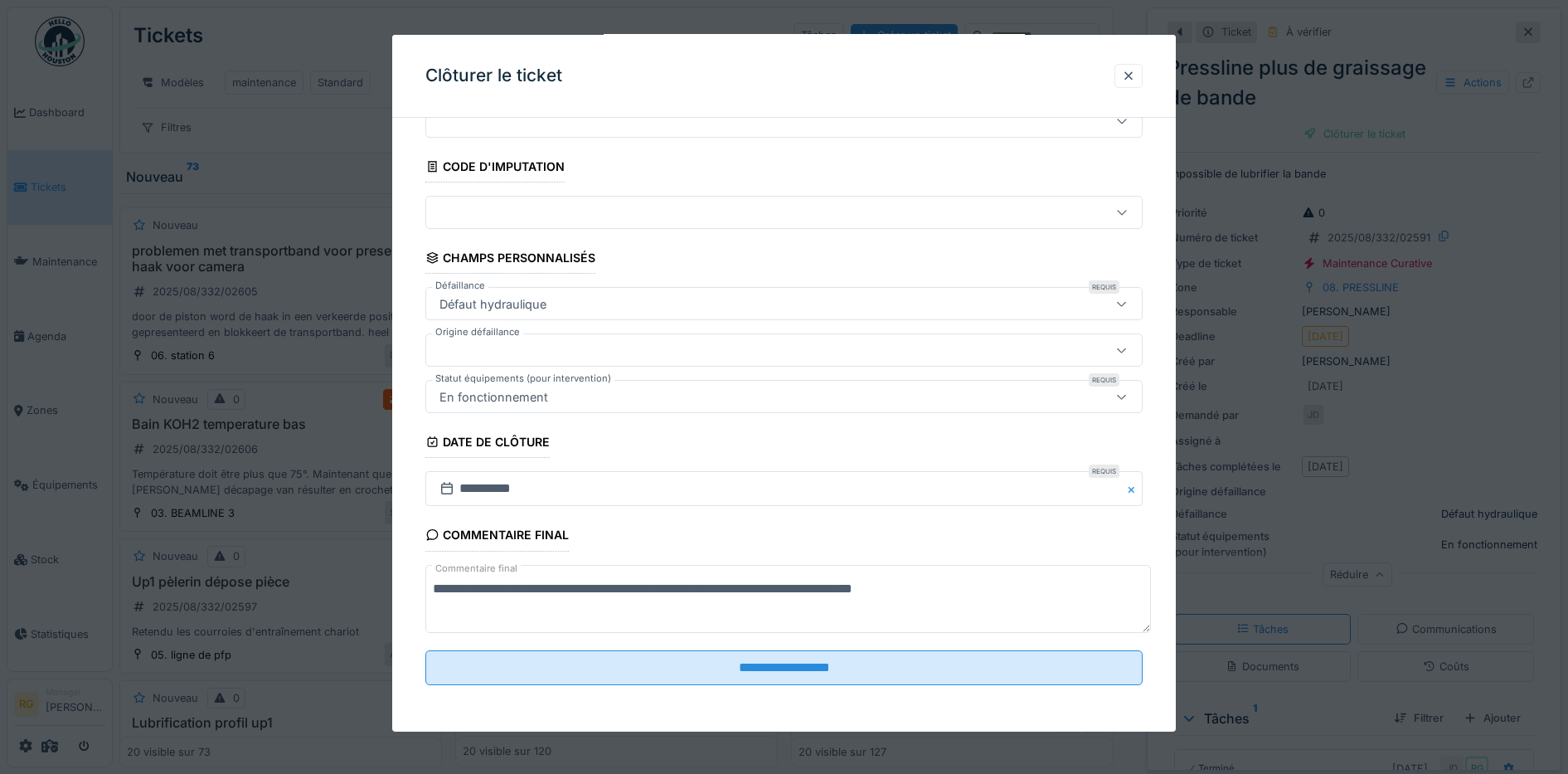
click at [729, 588] on textarea "**********" at bounding box center [788, 599] width 725 height 68
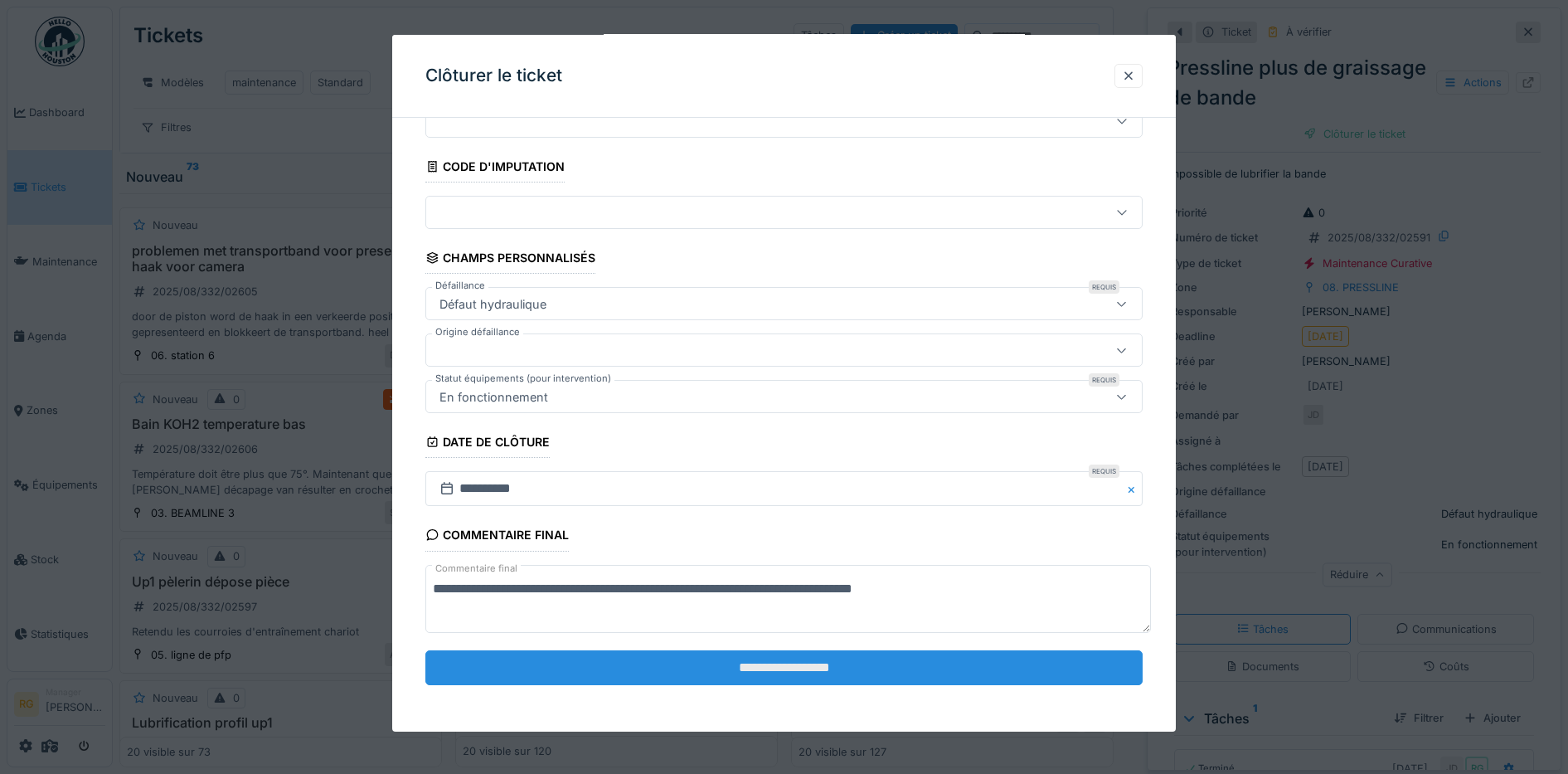
type textarea "**********"
click at [773, 673] on input "**********" at bounding box center [784, 668] width 718 height 35
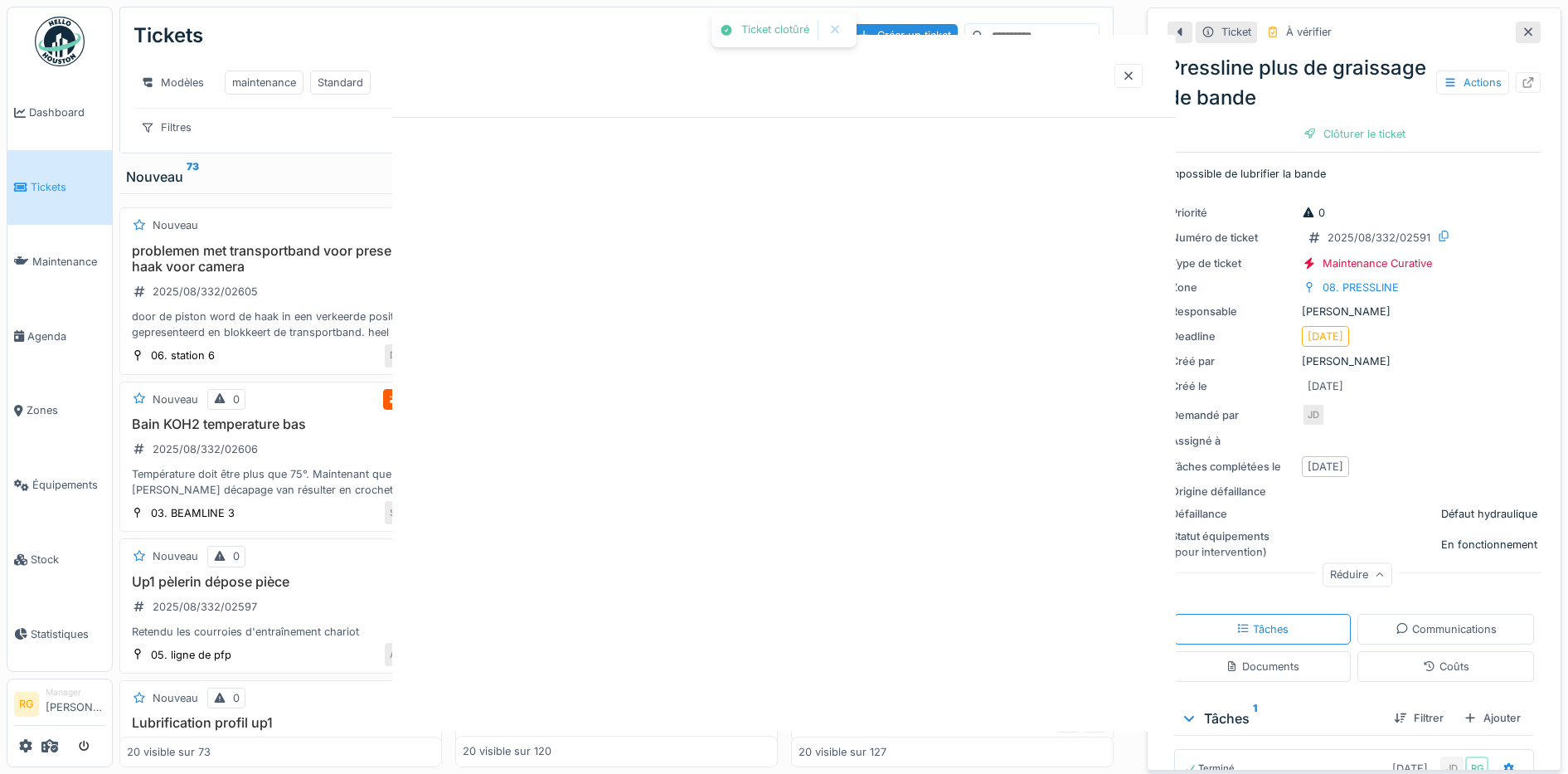
scroll to position [0, 0]
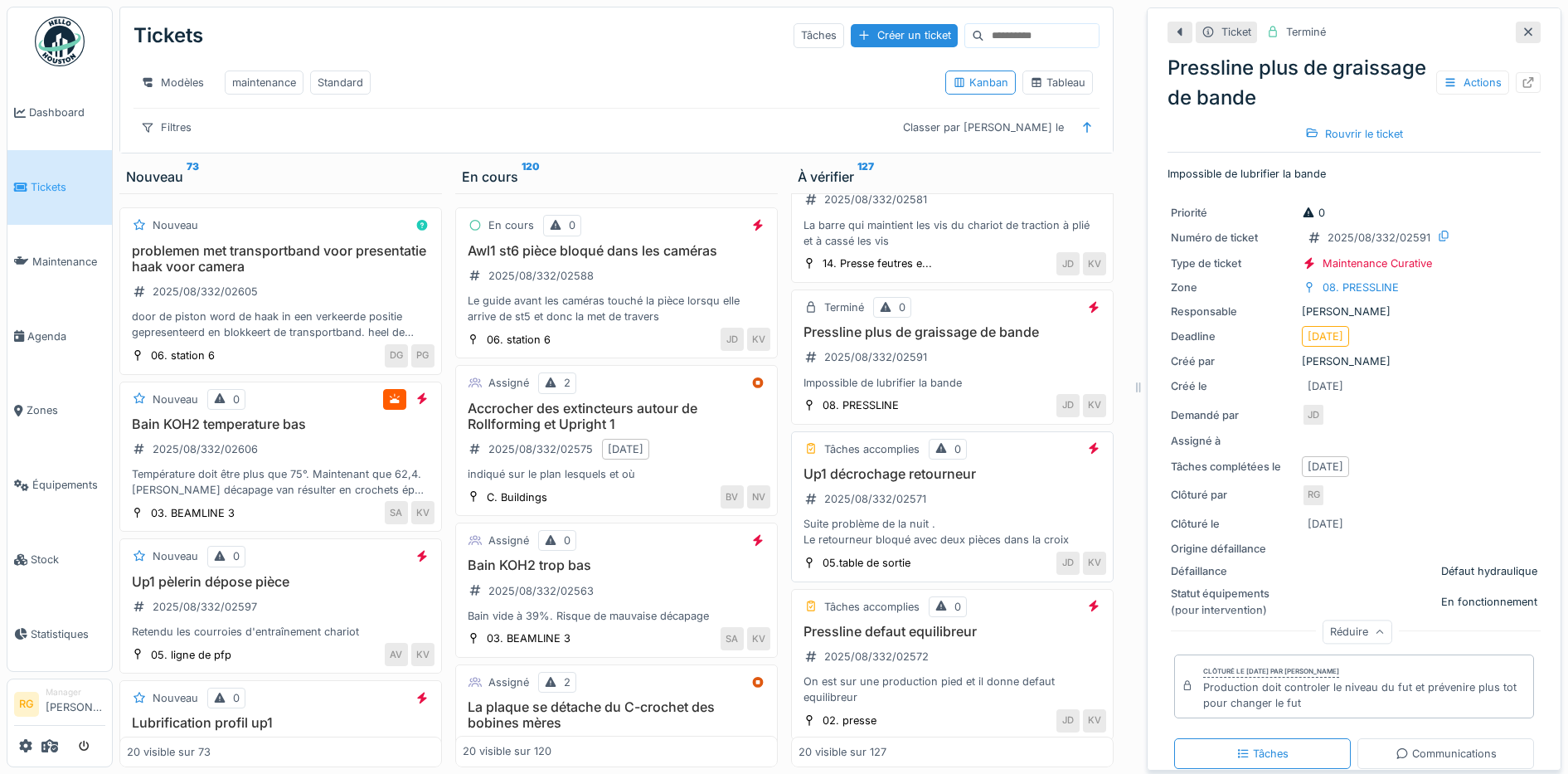
click at [977, 497] on div "Up1 décrochage retourneur 2025/08/332/02571 Suite problème de la nuit . Le reto…" at bounding box center [951, 507] width 307 height 82
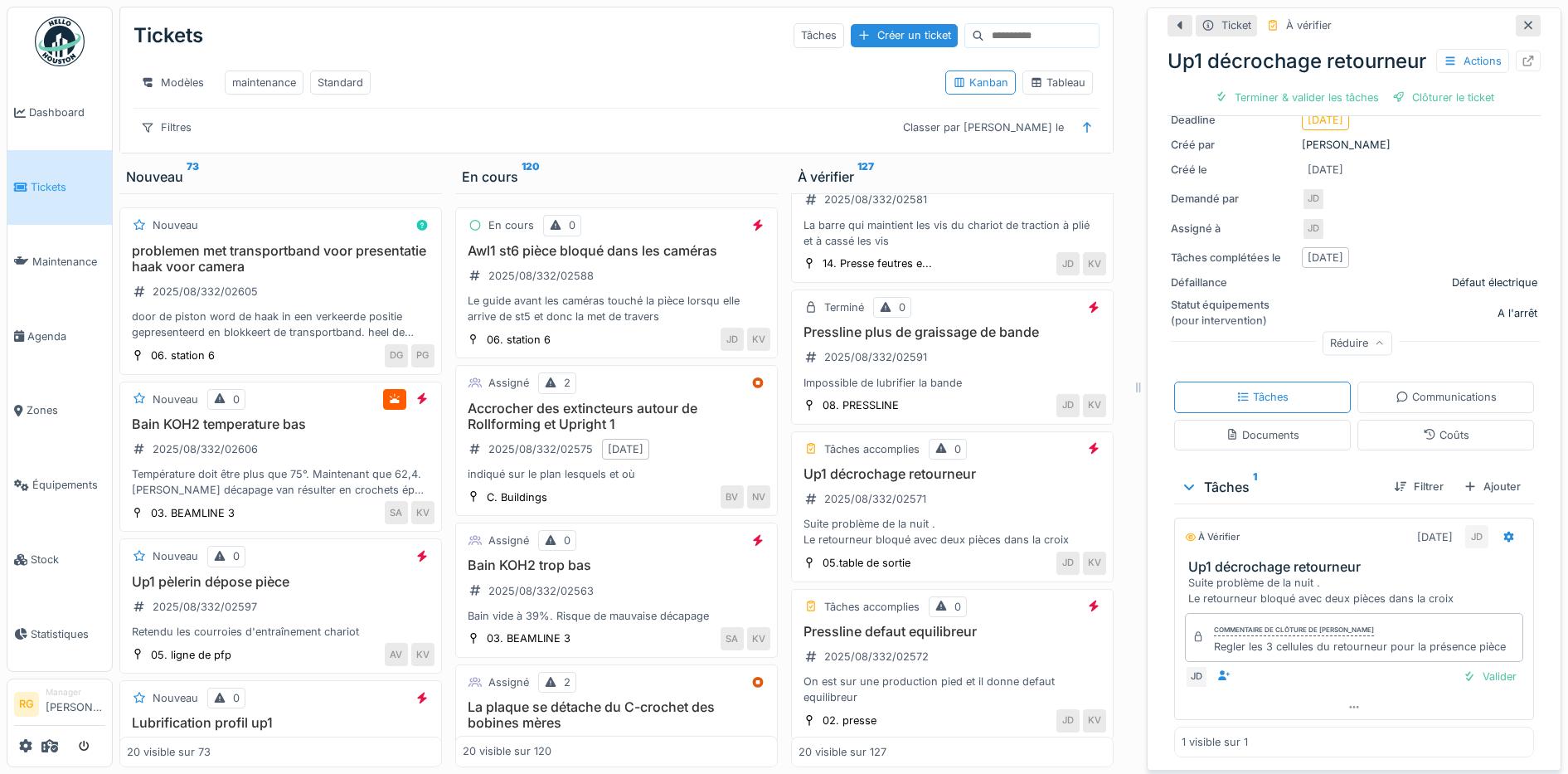
scroll to position [249, 0]
click at [1459, 665] on div "Valider" at bounding box center [1489, 677] width 67 height 23
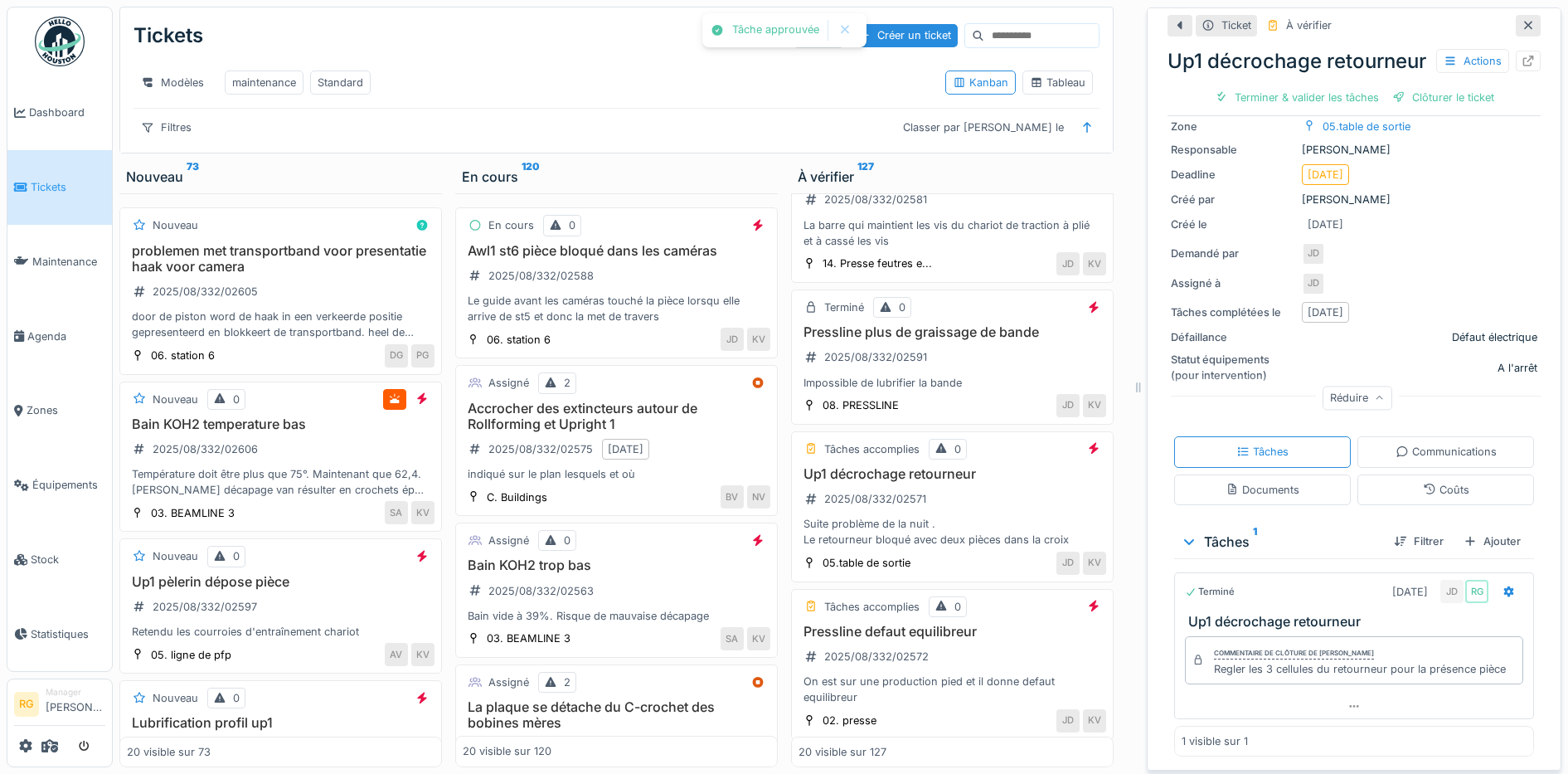
scroll to position [186, 0]
click at [1333, 109] on div "Clôturer le ticket" at bounding box center [1354, 98] width 116 height 23
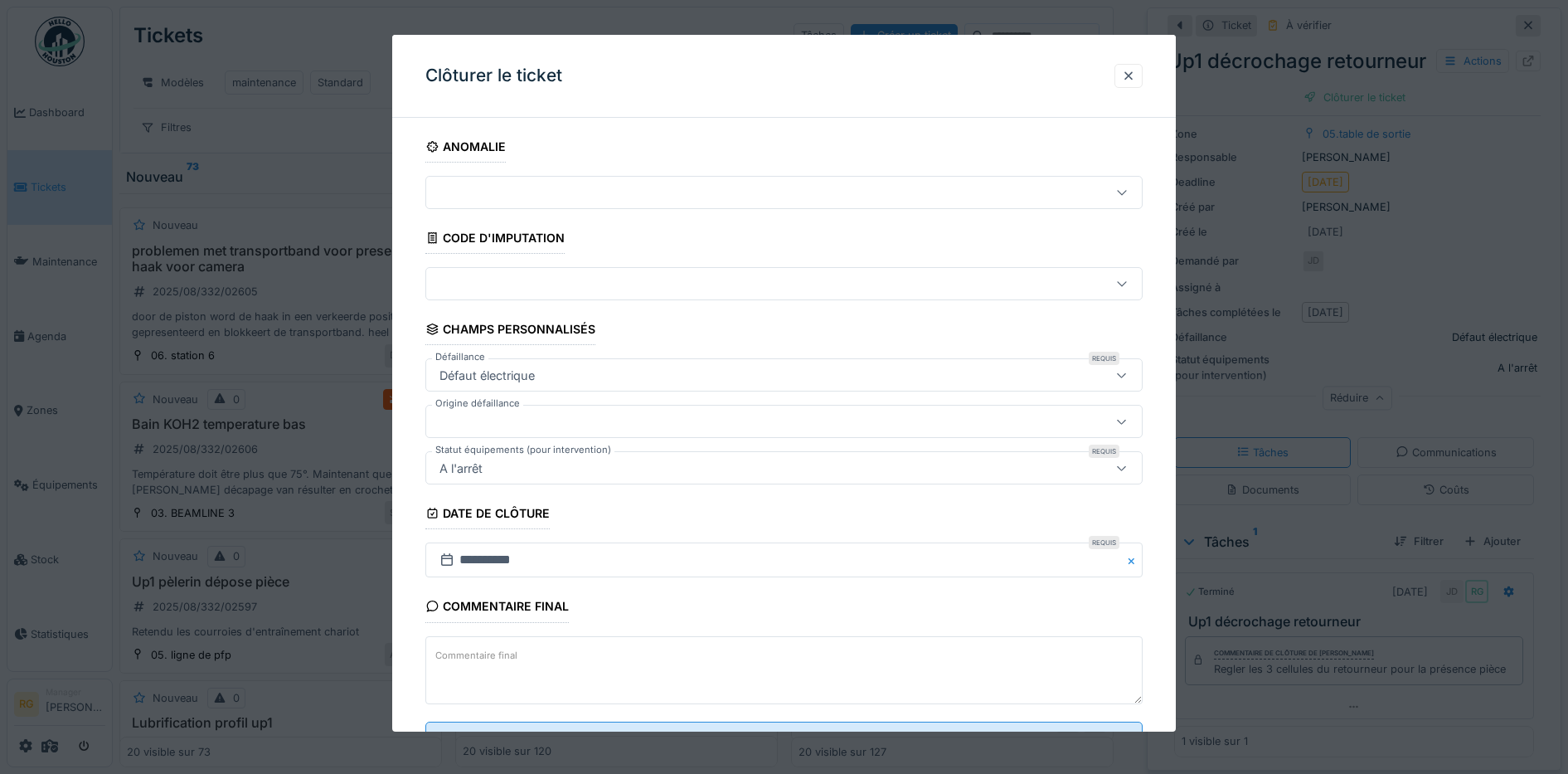
click at [522, 655] on textarea "Commentaire final" at bounding box center [784, 671] width 718 height 68
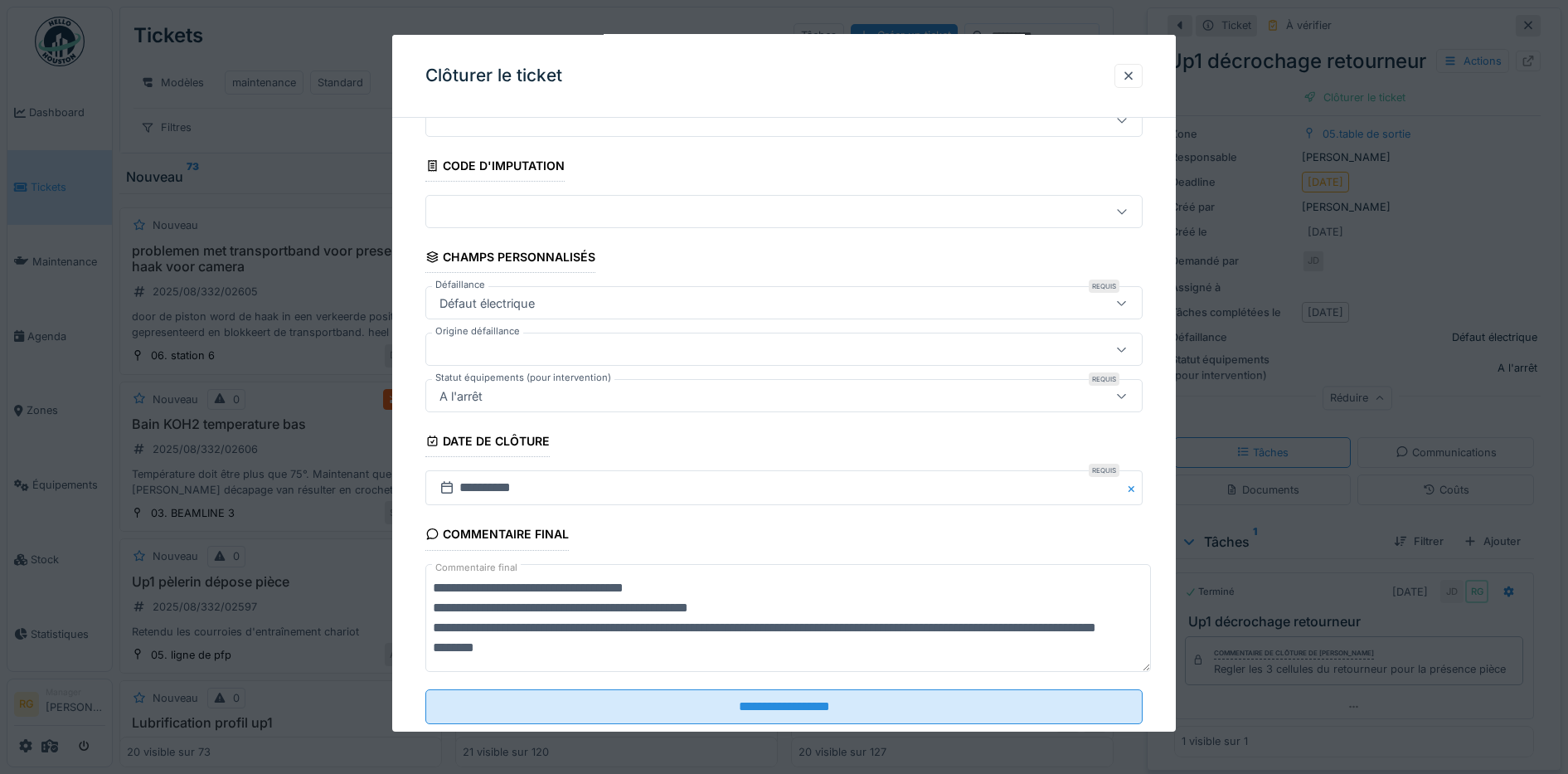
scroll to position [111, 0]
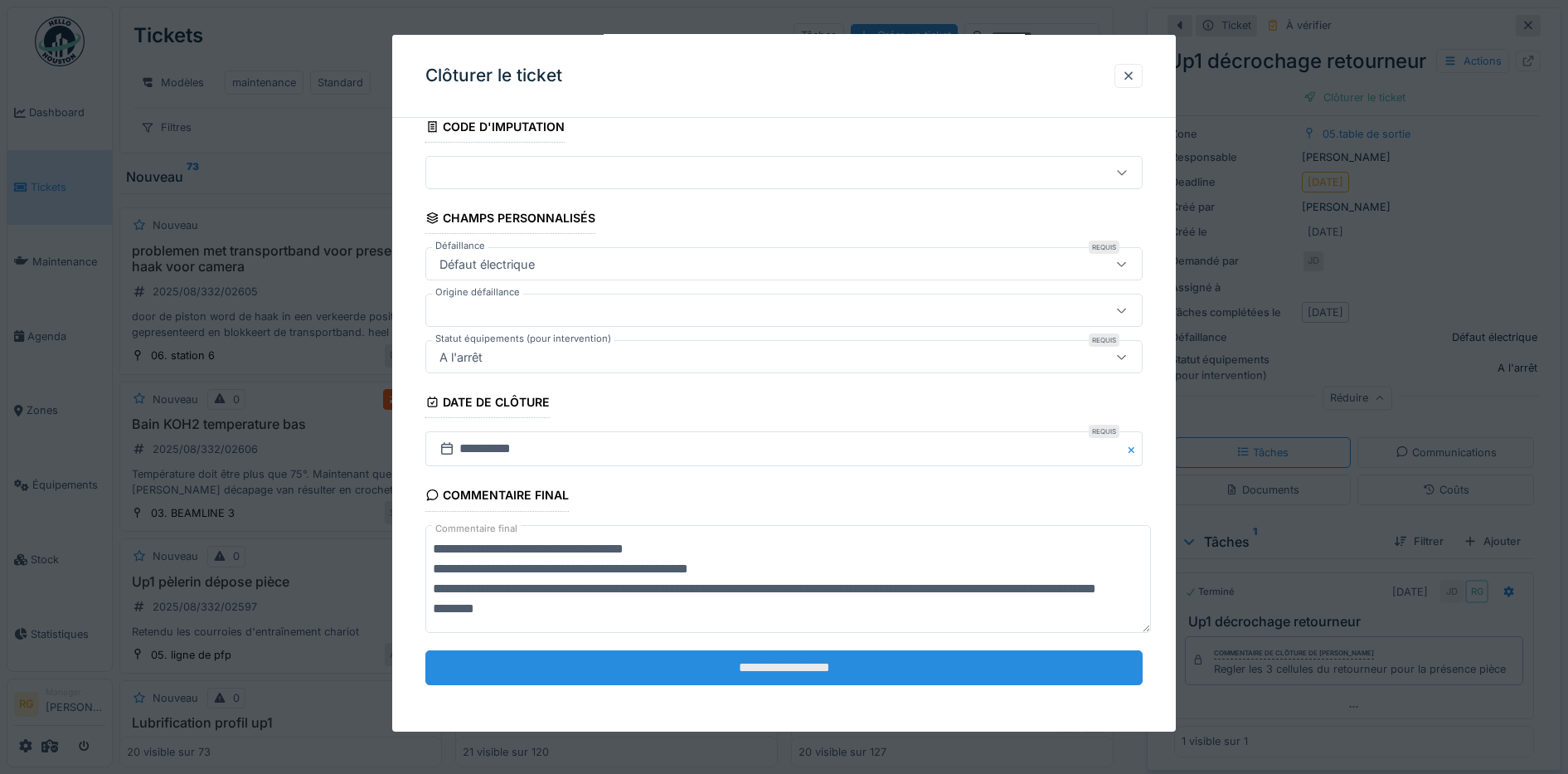
type textarea "**********"
click at [774, 671] on input "**********" at bounding box center [784, 668] width 718 height 35
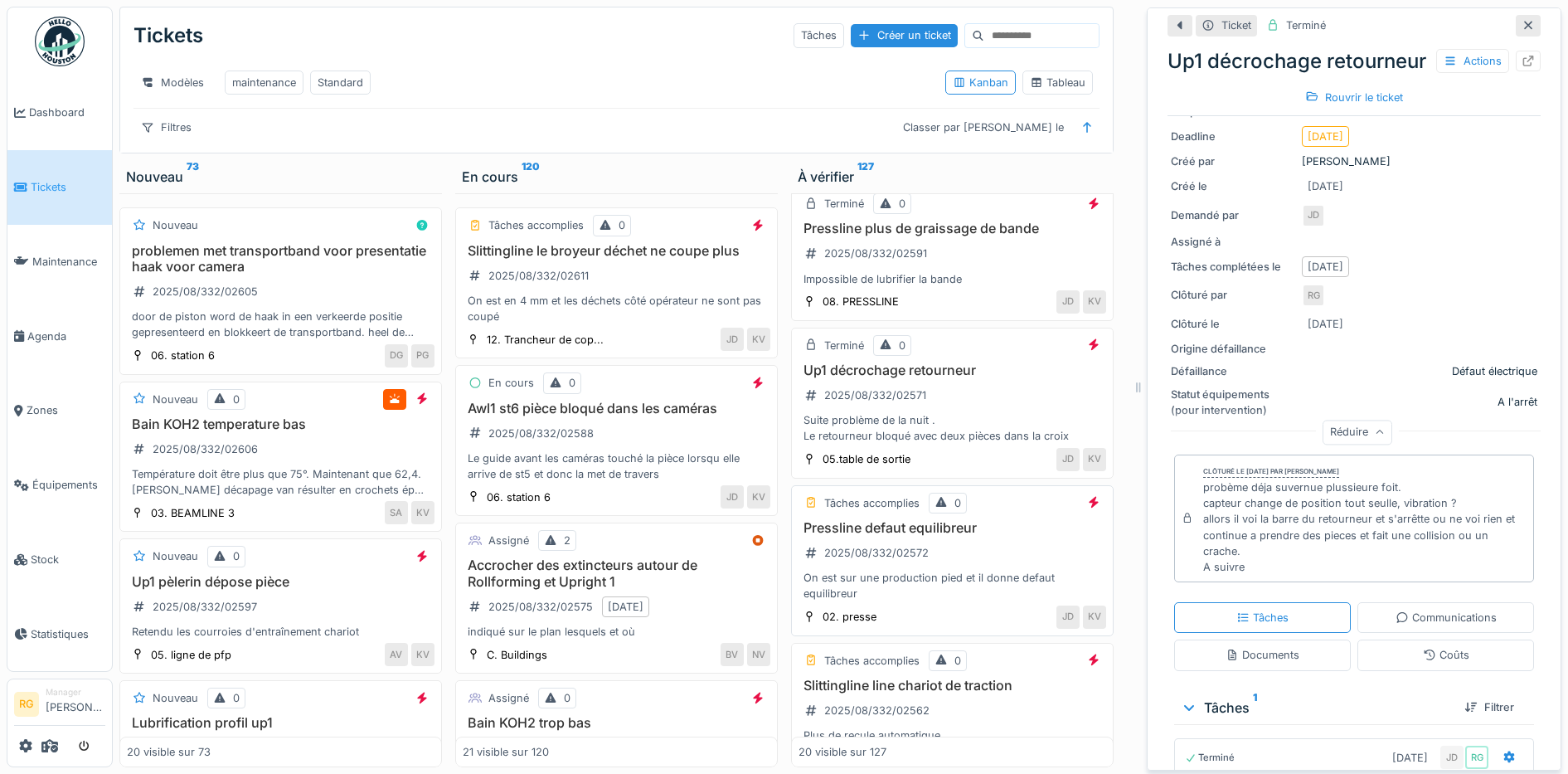
scroll to position [1867, 0]
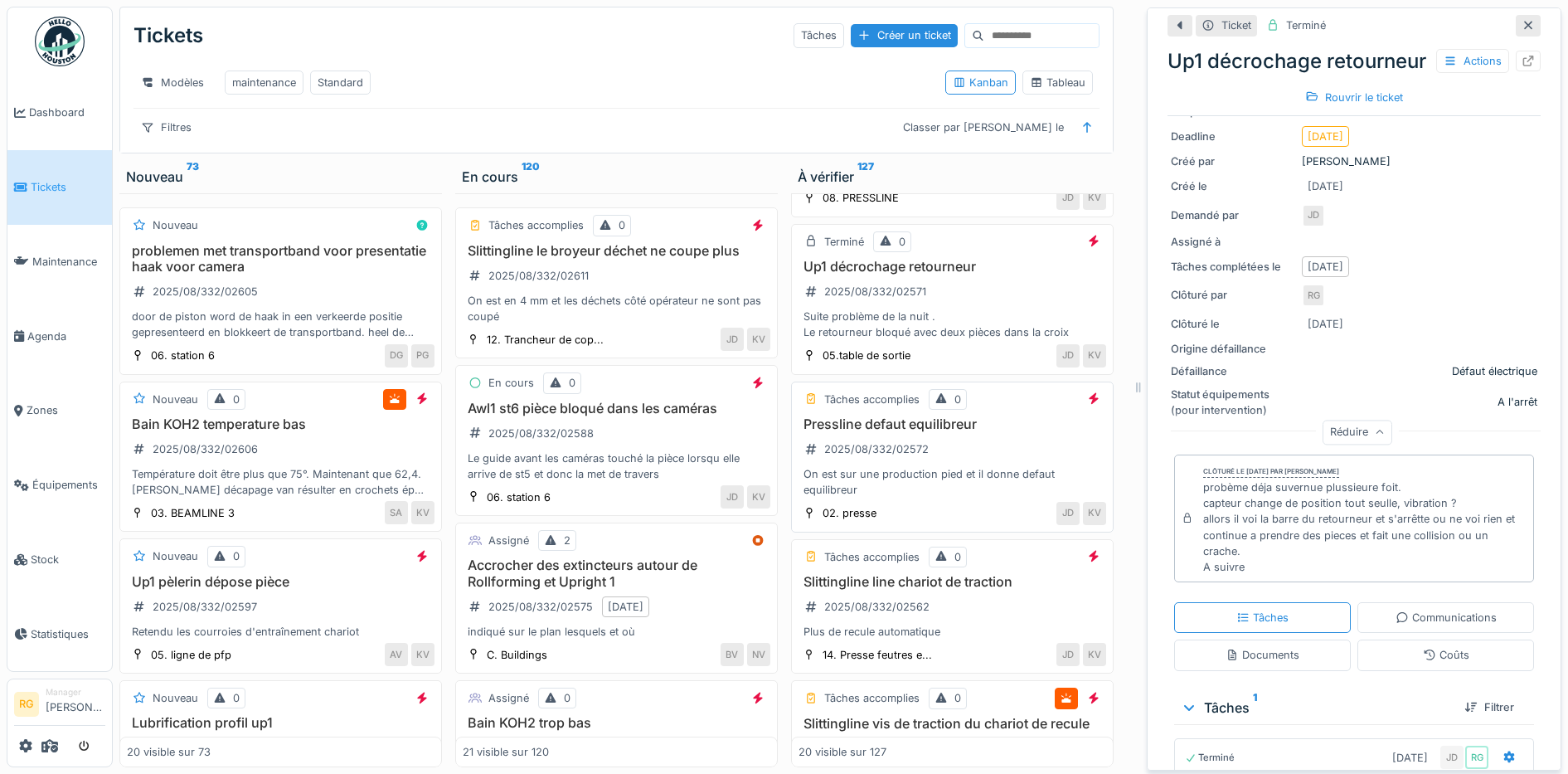
click at [956, 443] on div "Pressline defaut equilibreur 2025/08/332/02572 On est sur une production pied e…" at bounding box center [951, 458] width 307 height 82
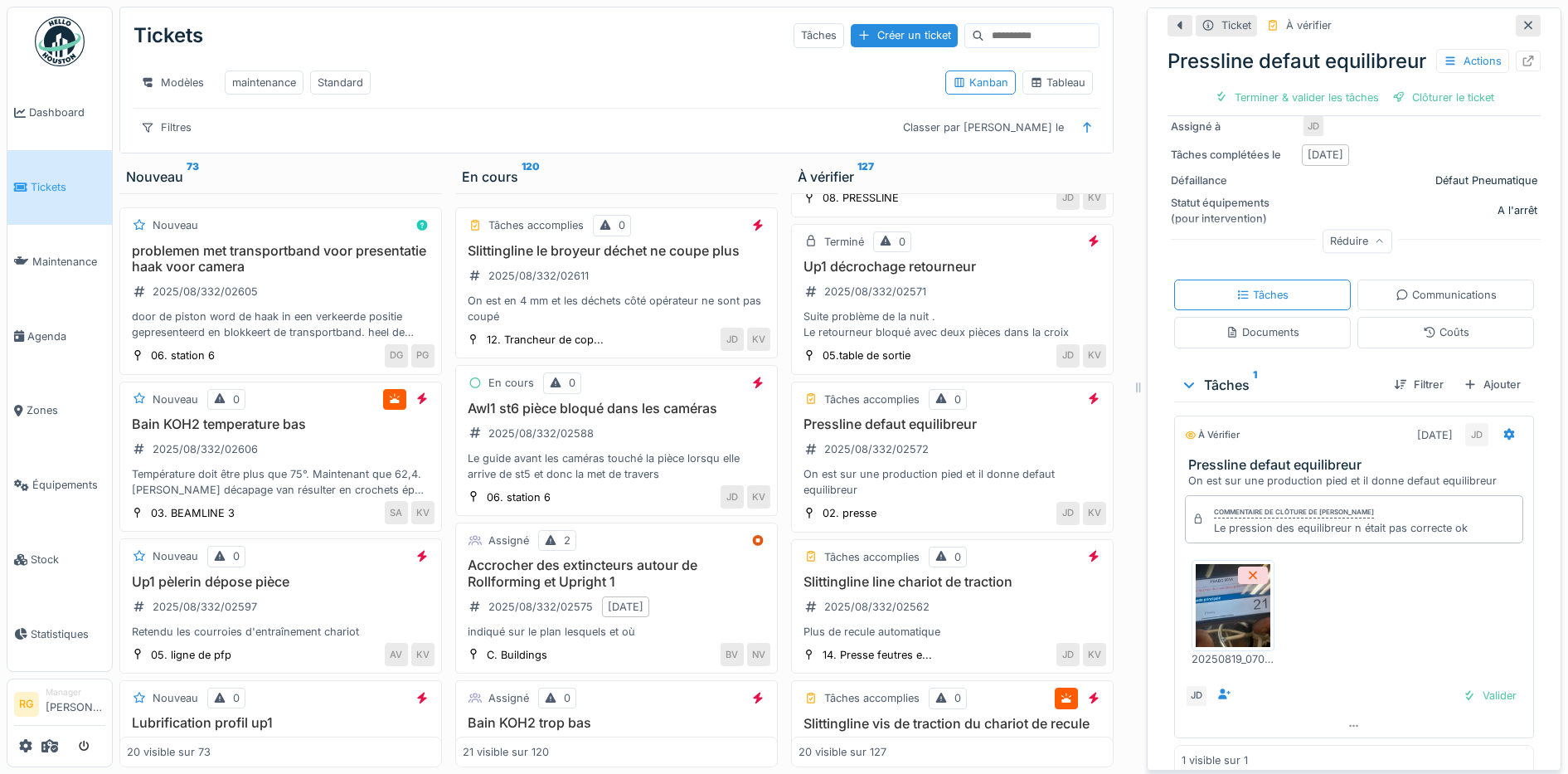
scroll to position [338, 0]
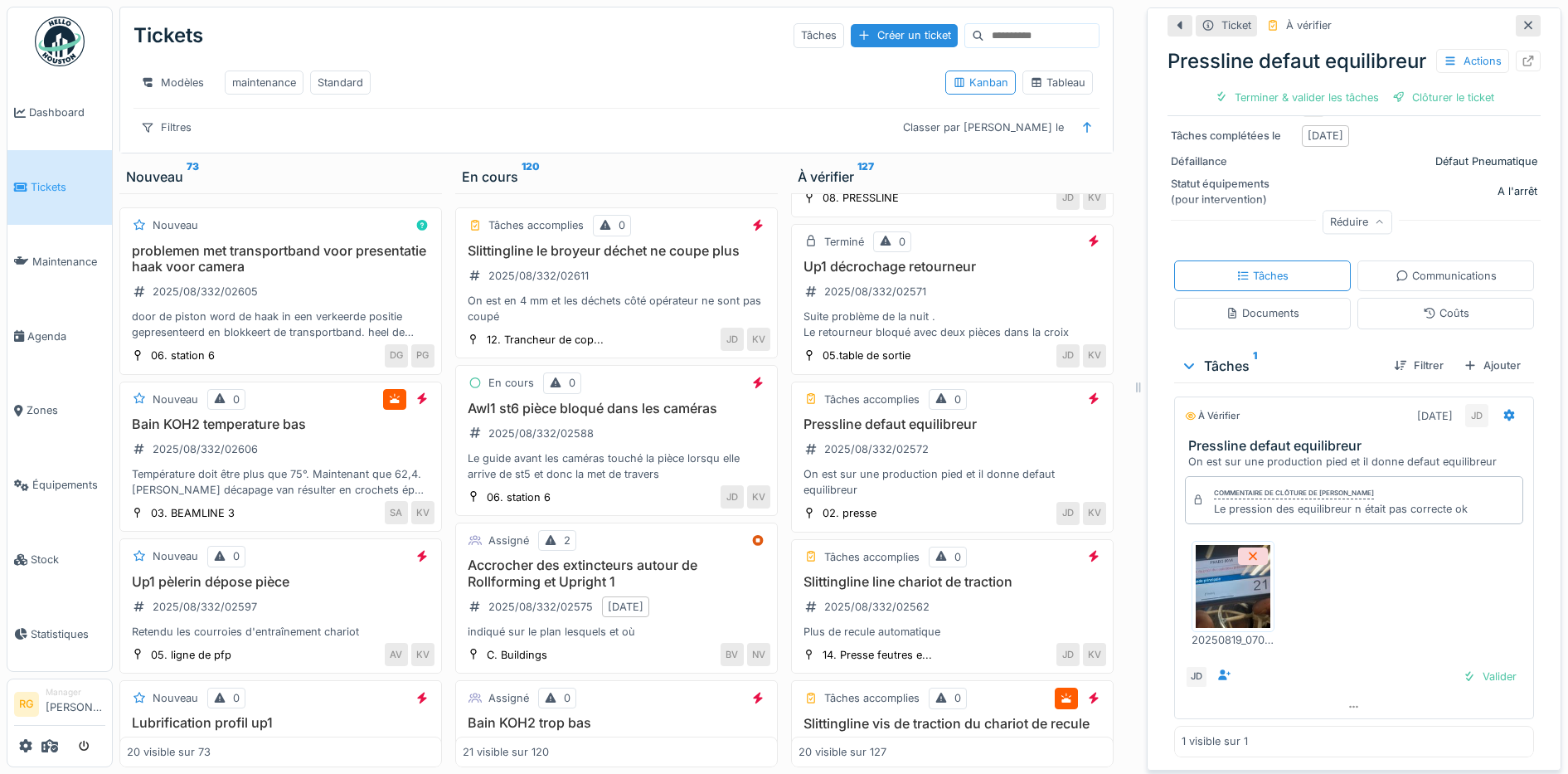
click at [1228, 570] on img at bounding box center [1232, 586] width 74 height 83
click at [1464, 665] on div "Valider" at bounding box center [1489, 677] width 67 height 23
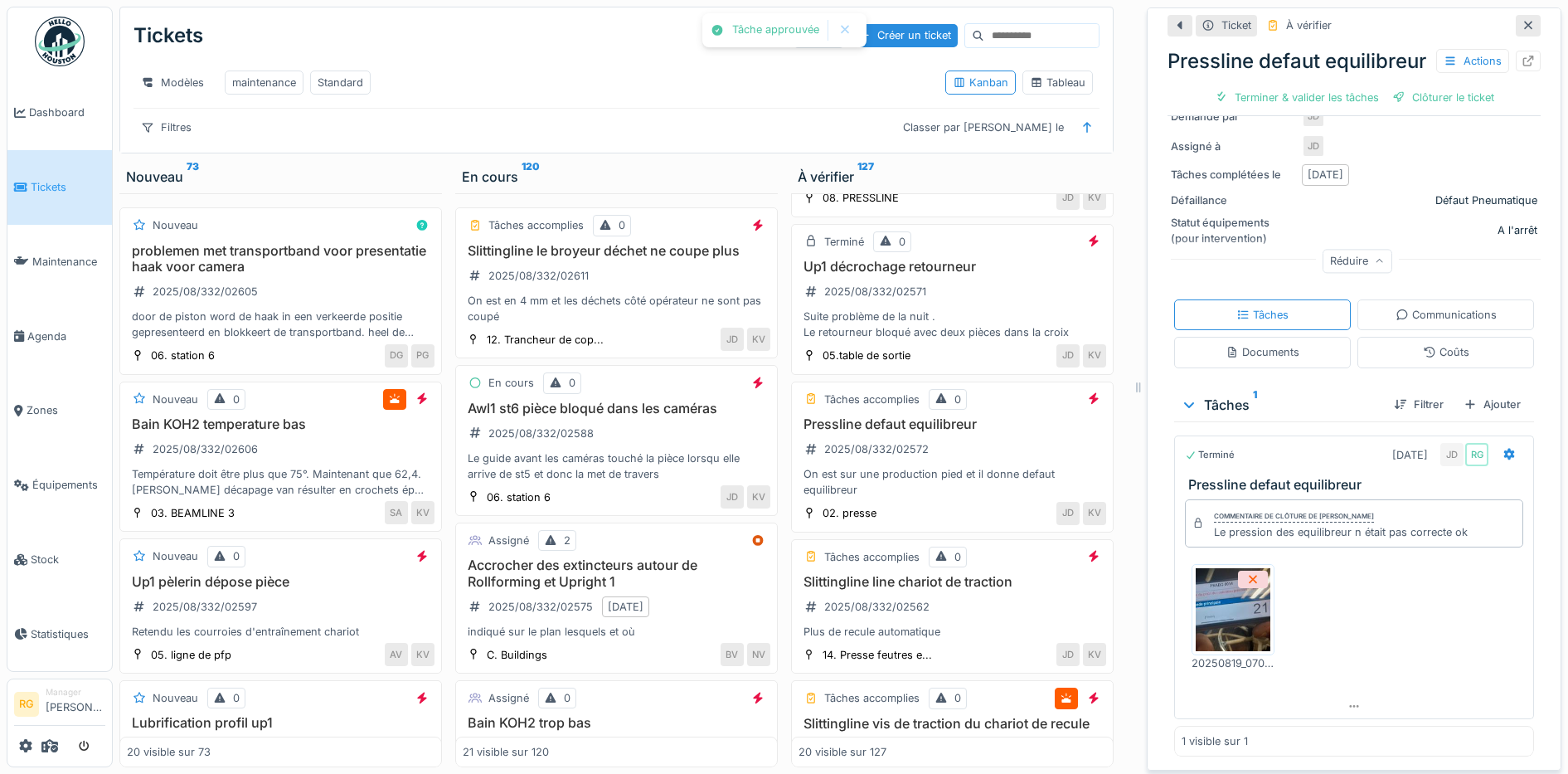
scroll to position [292, 0]
click at [1348, 109] on div "Clôturer le ticket" at bounding box center [1354, 98] width 116 height 23
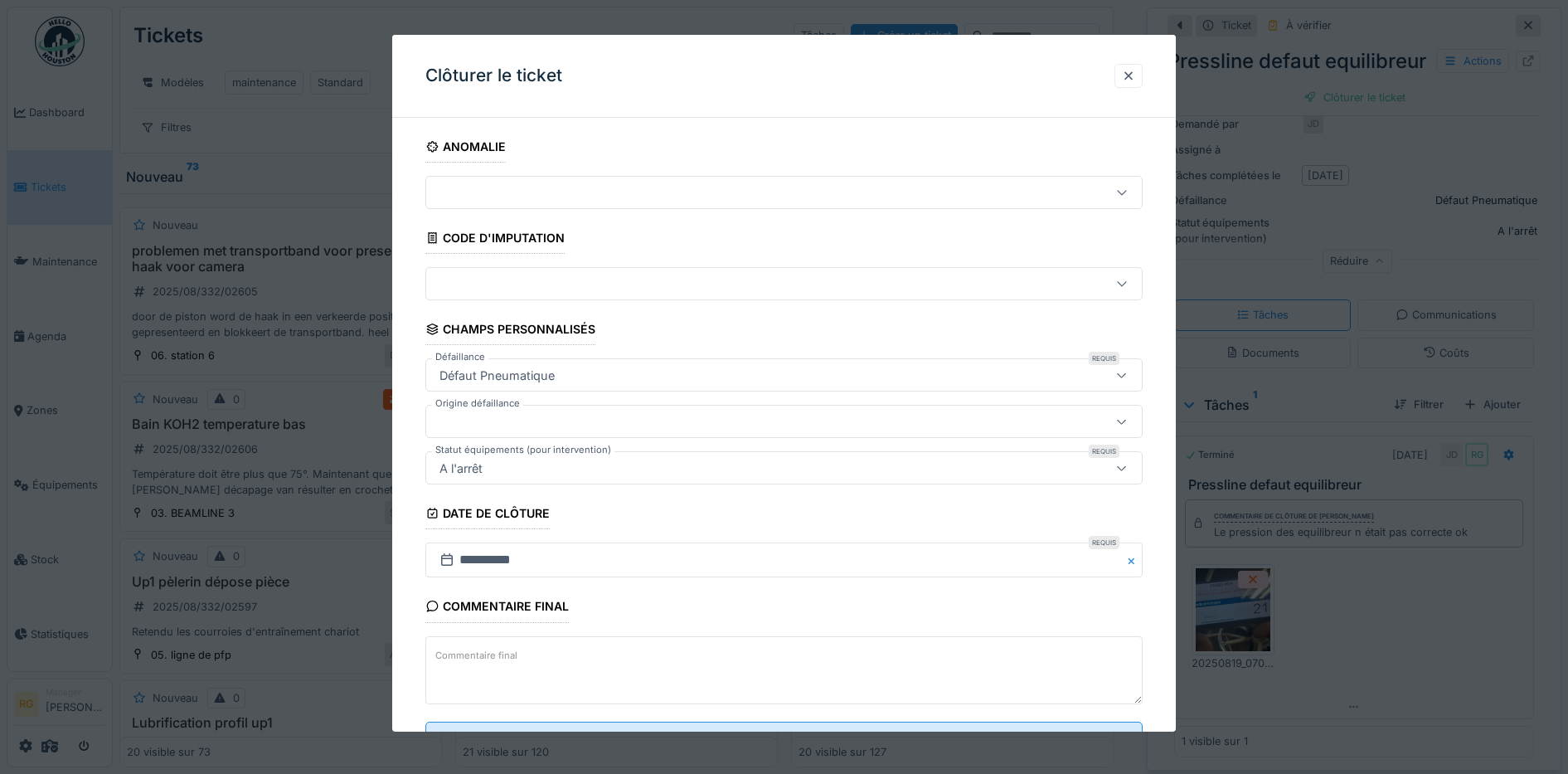
click at [498, 652] on label "Commentaire final" at bounding box center [476, 656] width 88 height 21
click at [498, 652] on textarea "Commentaire final" at bounding box center [784, 671] width 718 height 68
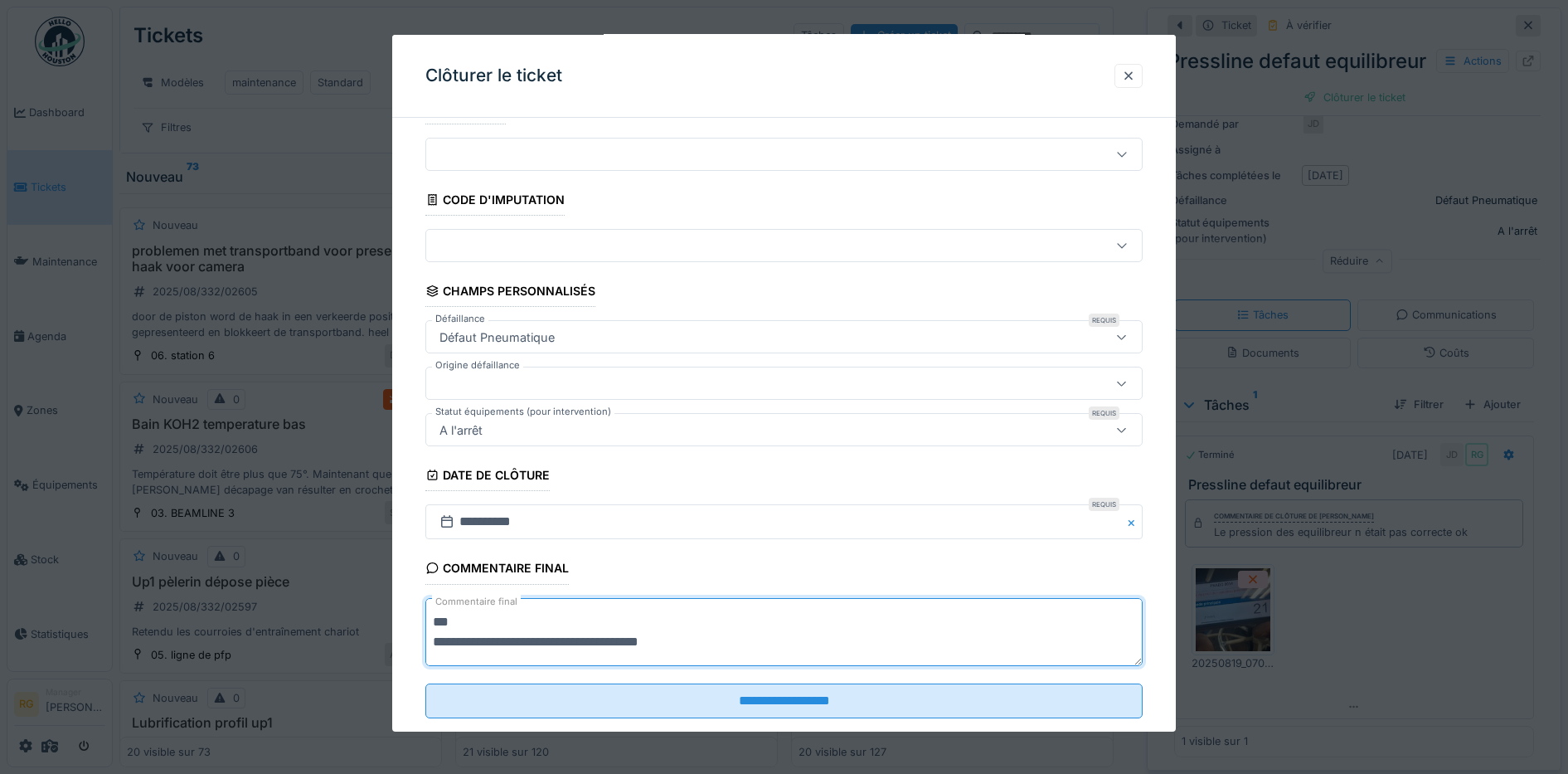
scroll to position [71, 0]
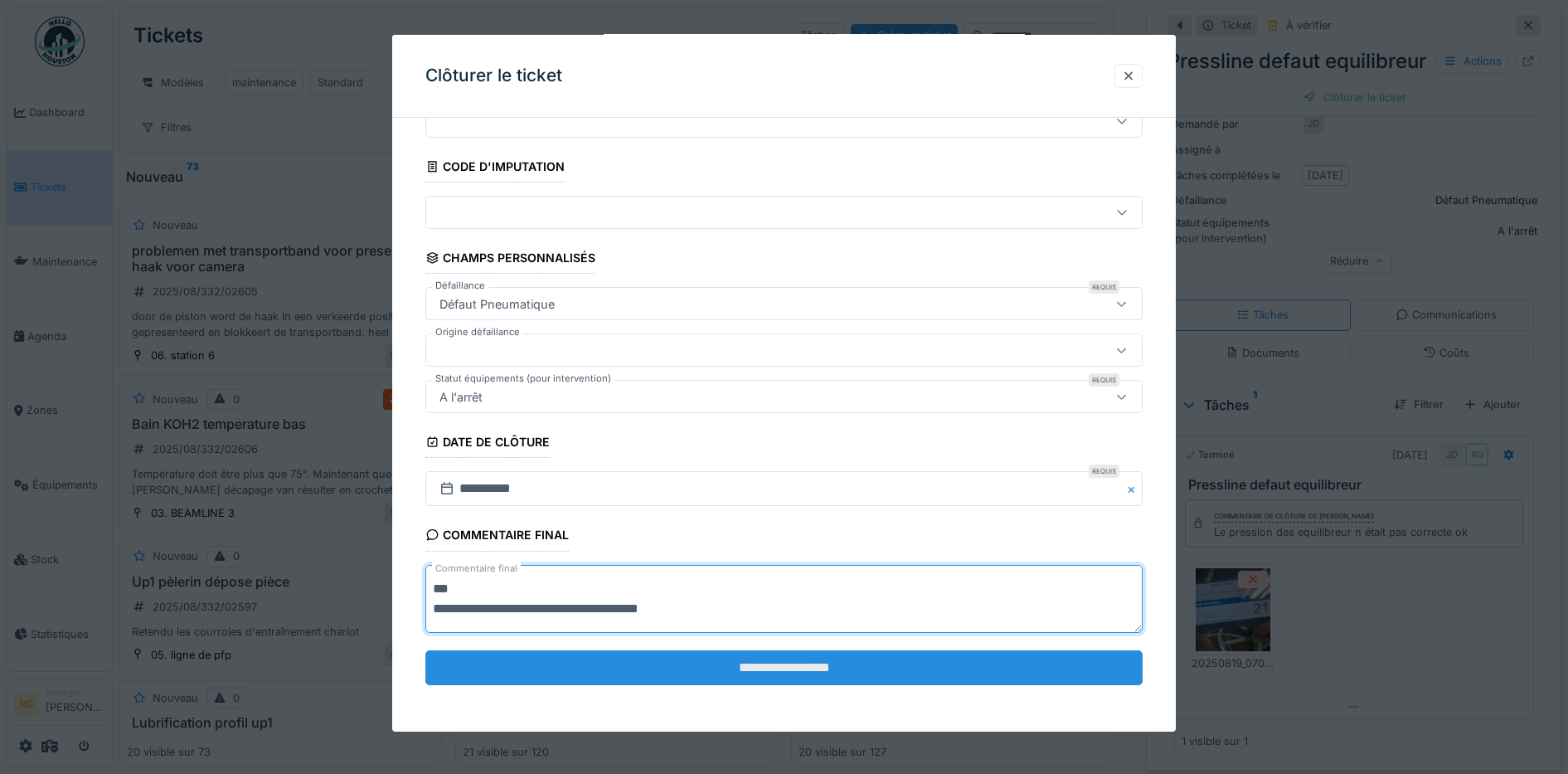
type textarea "**********"
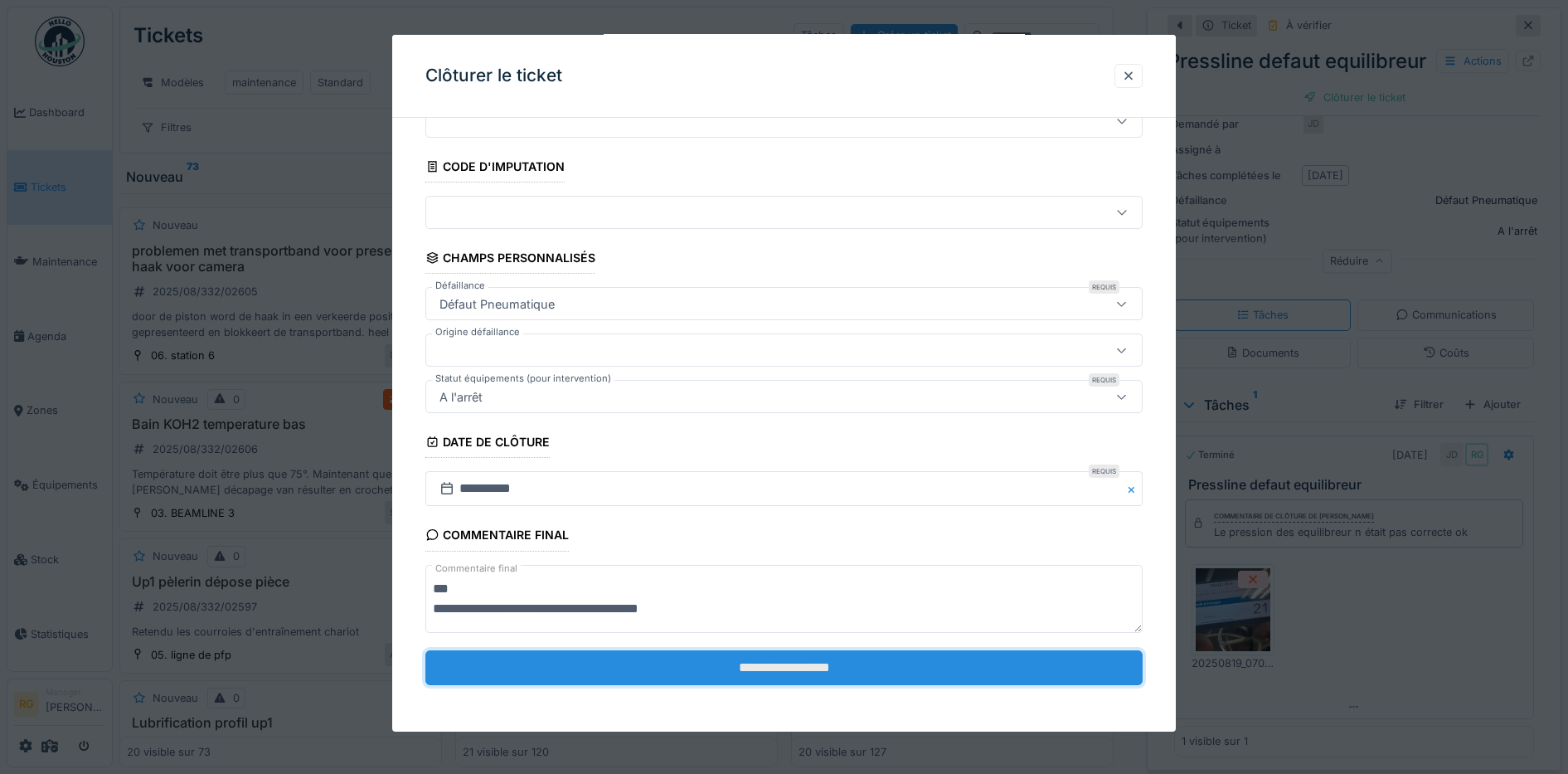
click at [752, 678] on input "**********" at bounding box center [784, 668] width 718 height 35
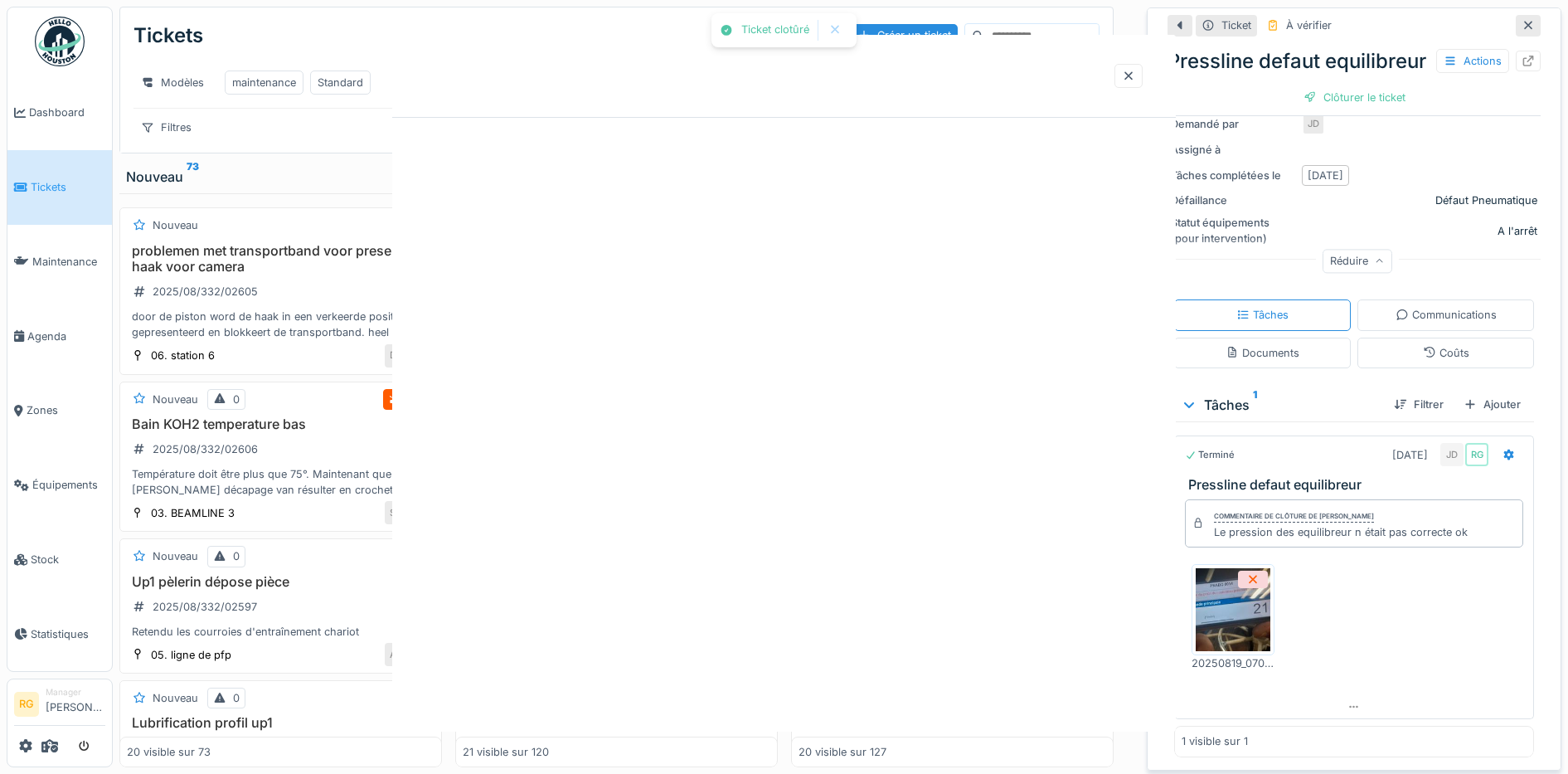
scroll to position [0, 0]
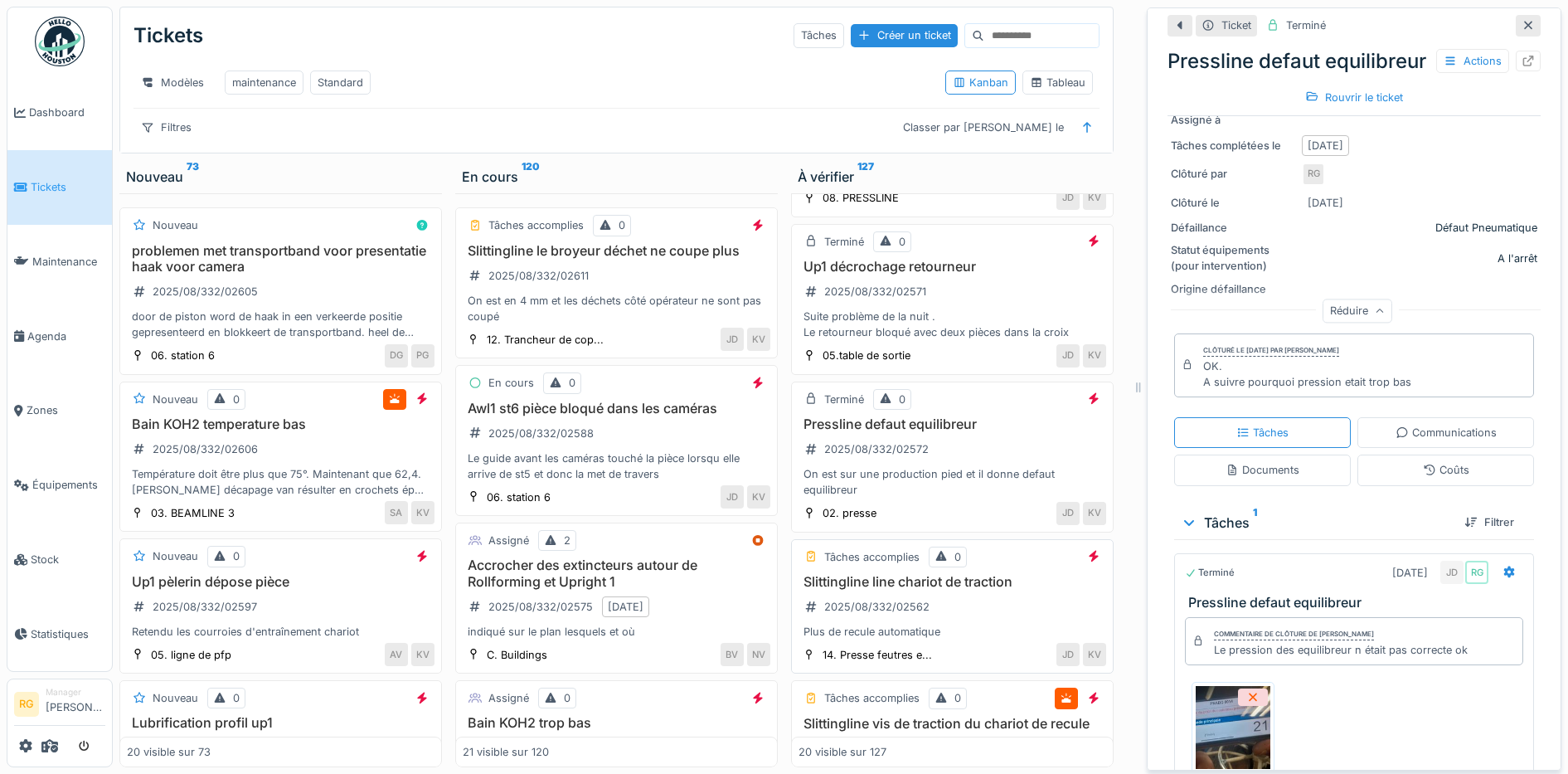
click at [962, 606] on div "Slittingline line chariot de traction 2025/08/332/02562 Plus de recule automati…" at bounding box center [951, 608] width 307 height 67
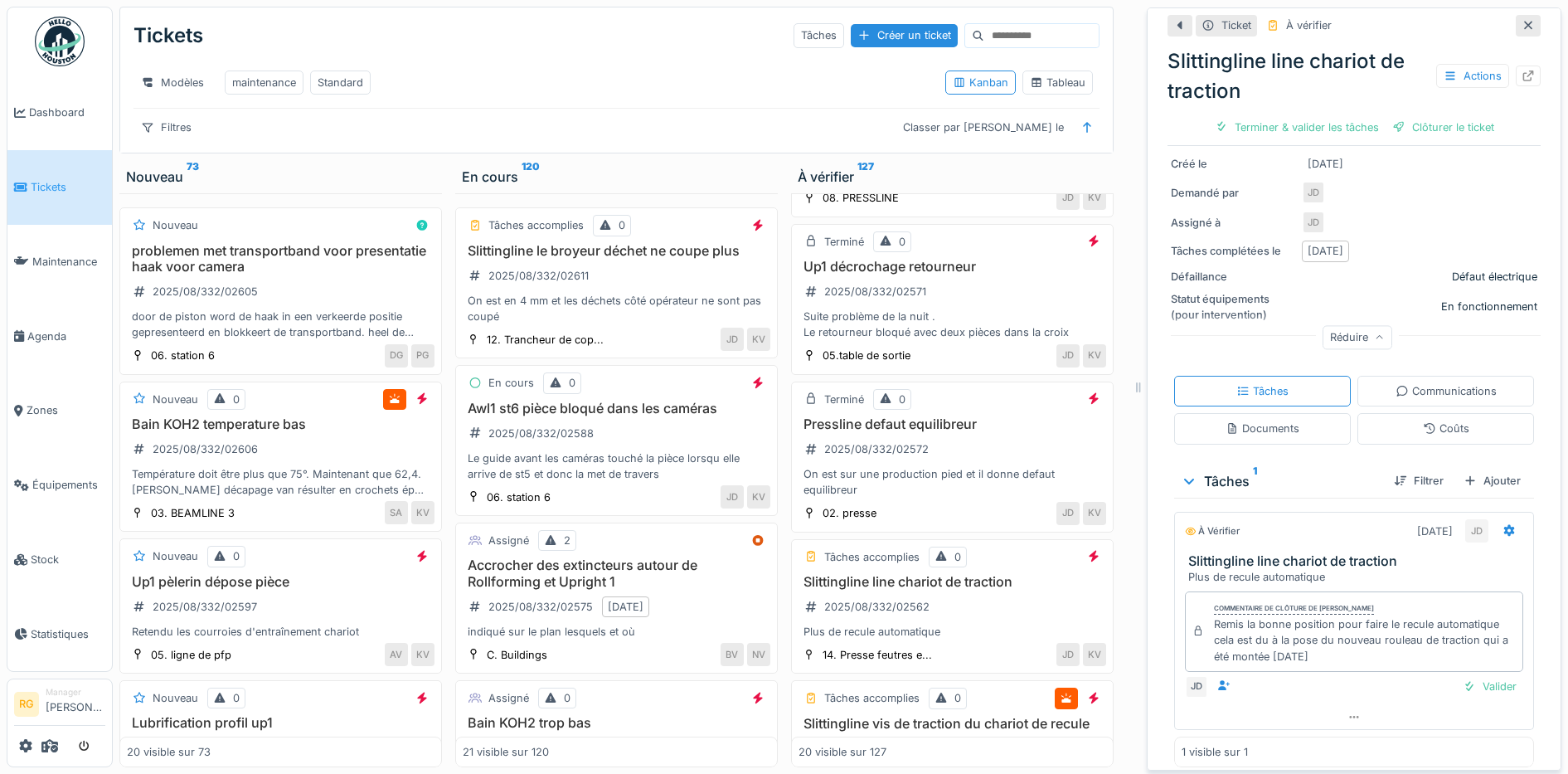
scroll to position [232, 0]
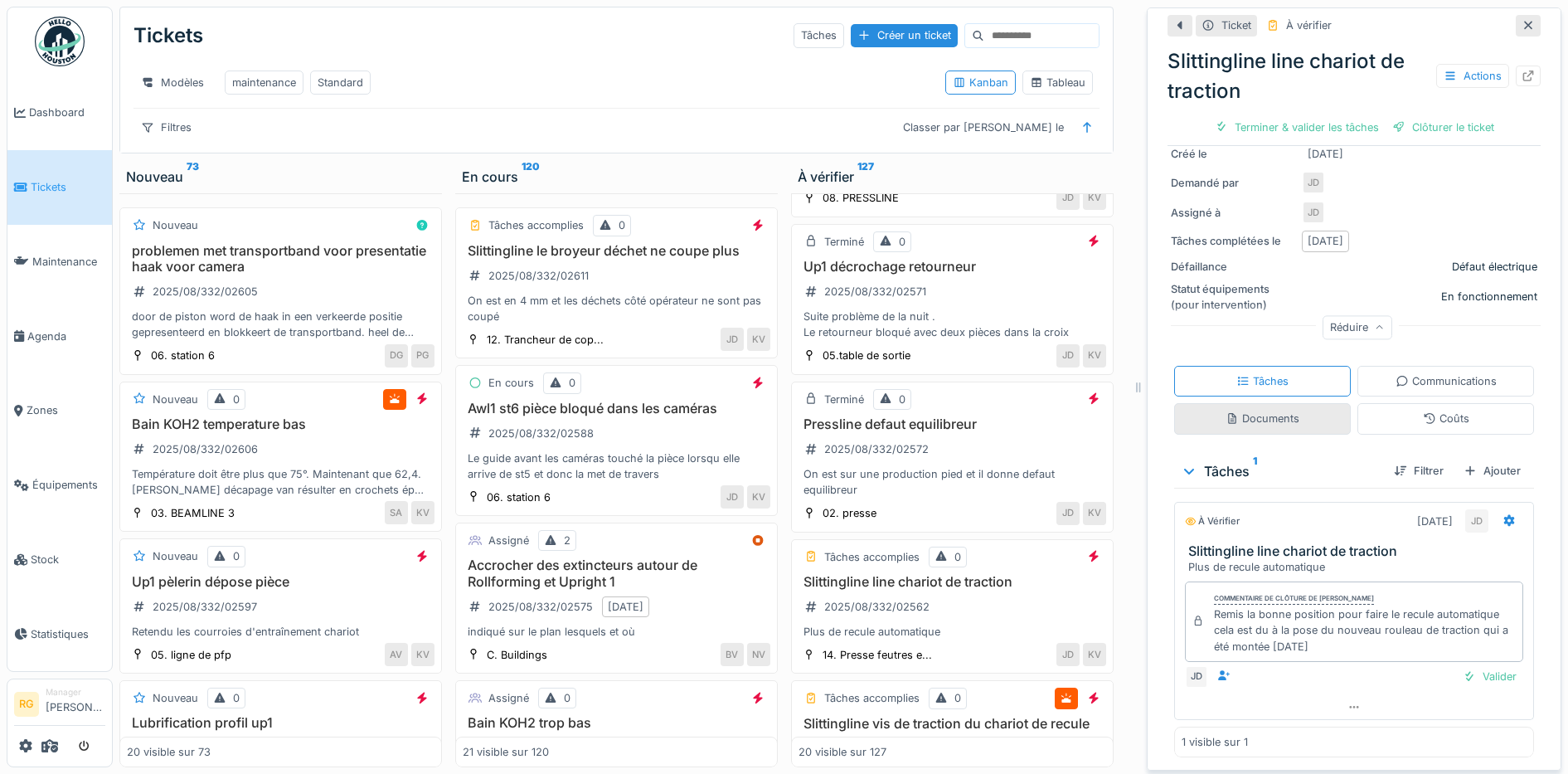
click at [1242, 411] on div "Documents" at bounding box center [1262, 419] width 74 height 16
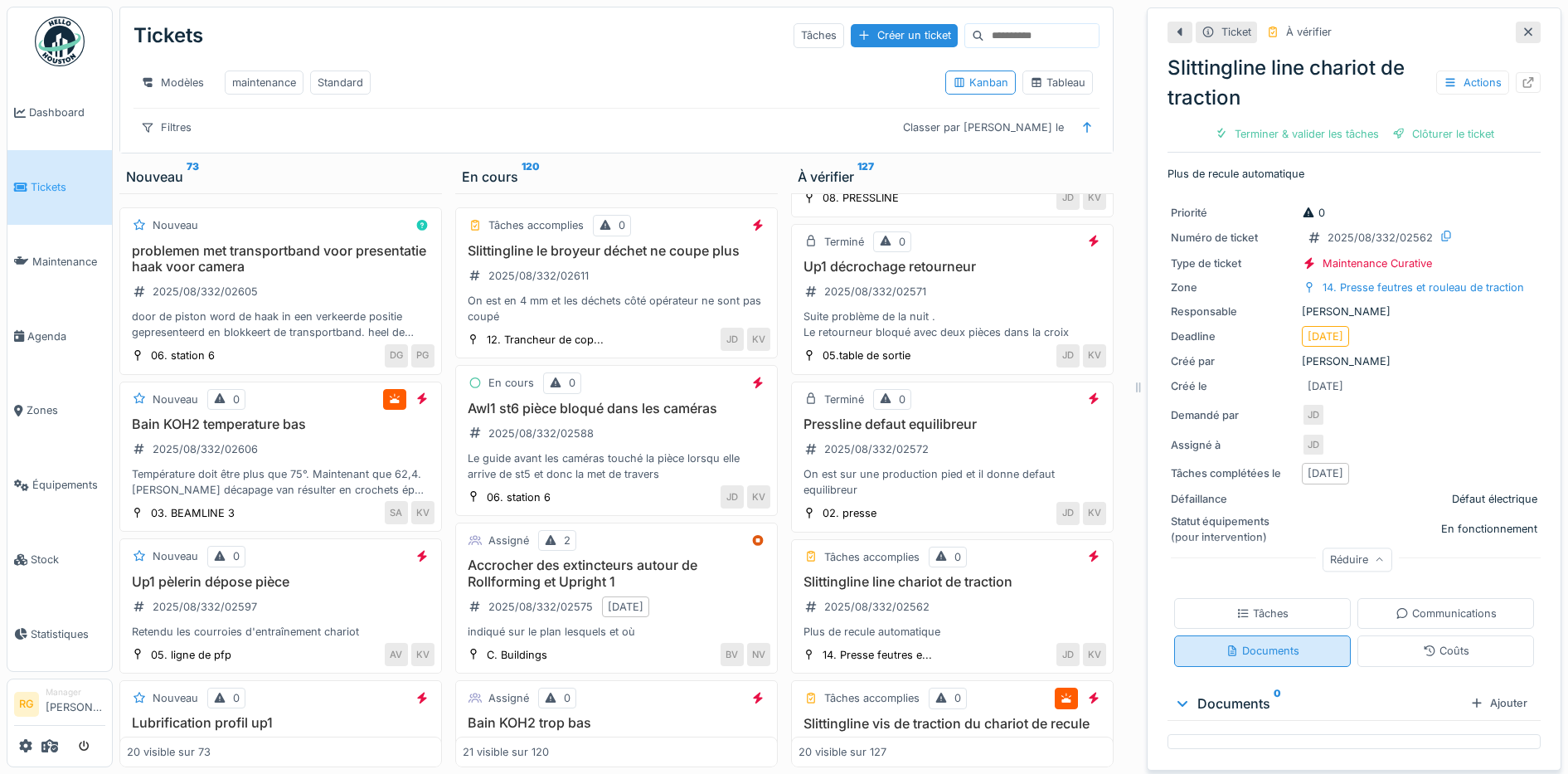
scroll to position [0, 0]
click at [1256, 606] on div "Tâches" at bounding box center [1263, 614] width 52 height 16
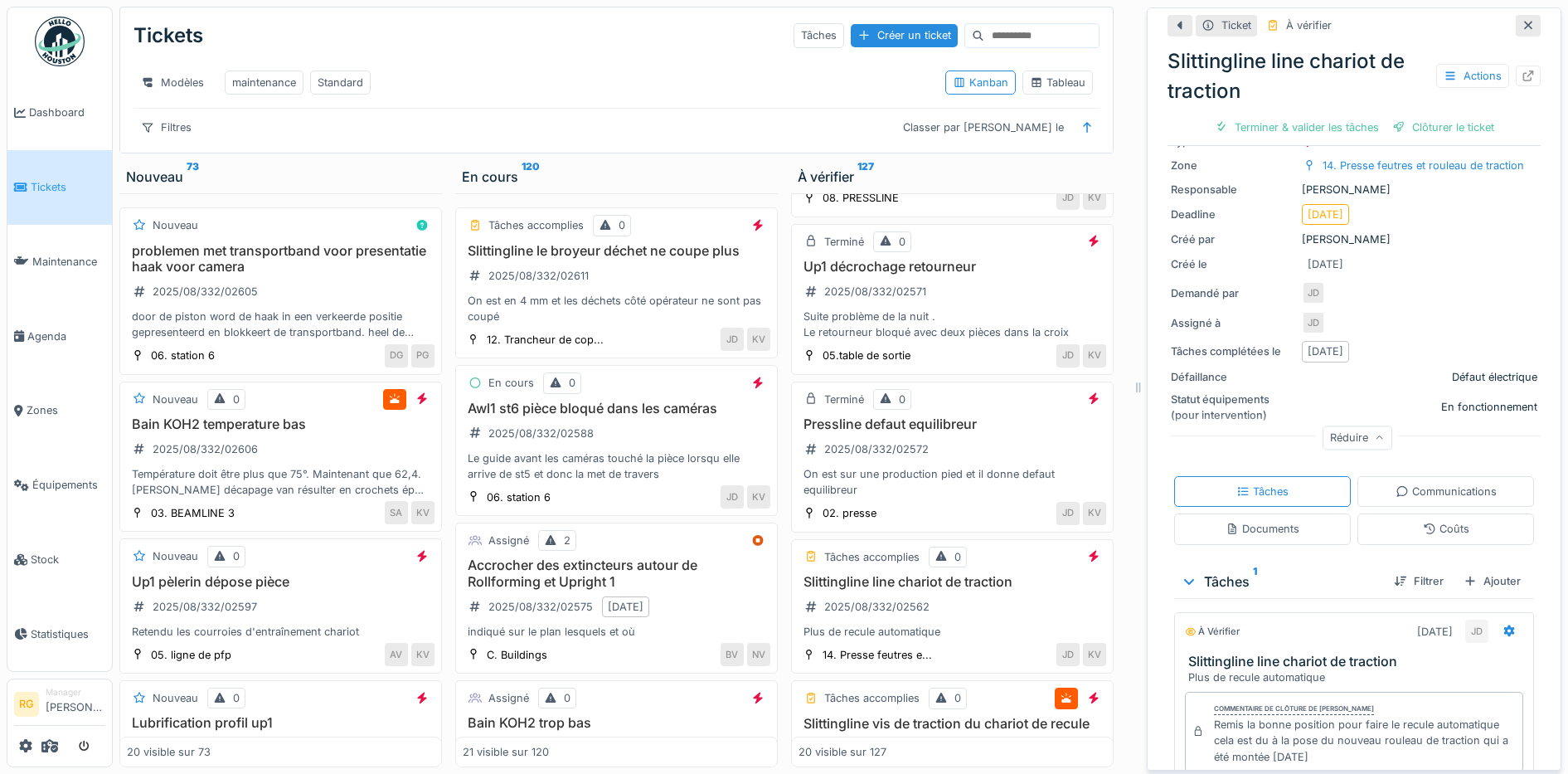
scroll to position [232, 0]
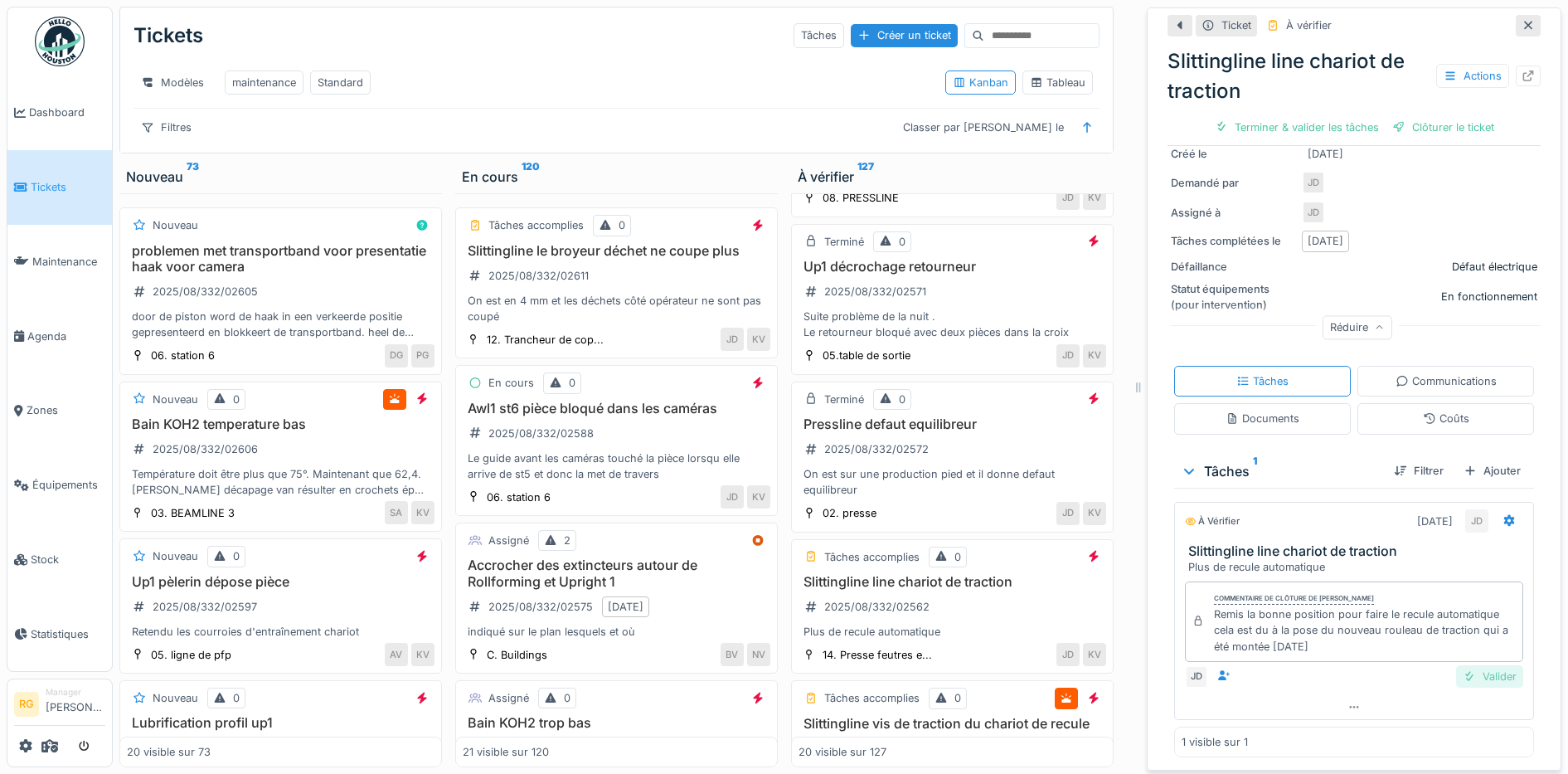
click at [1471, 666] on div "Valider" at bounding box center [1489, 677] width 67 height 23
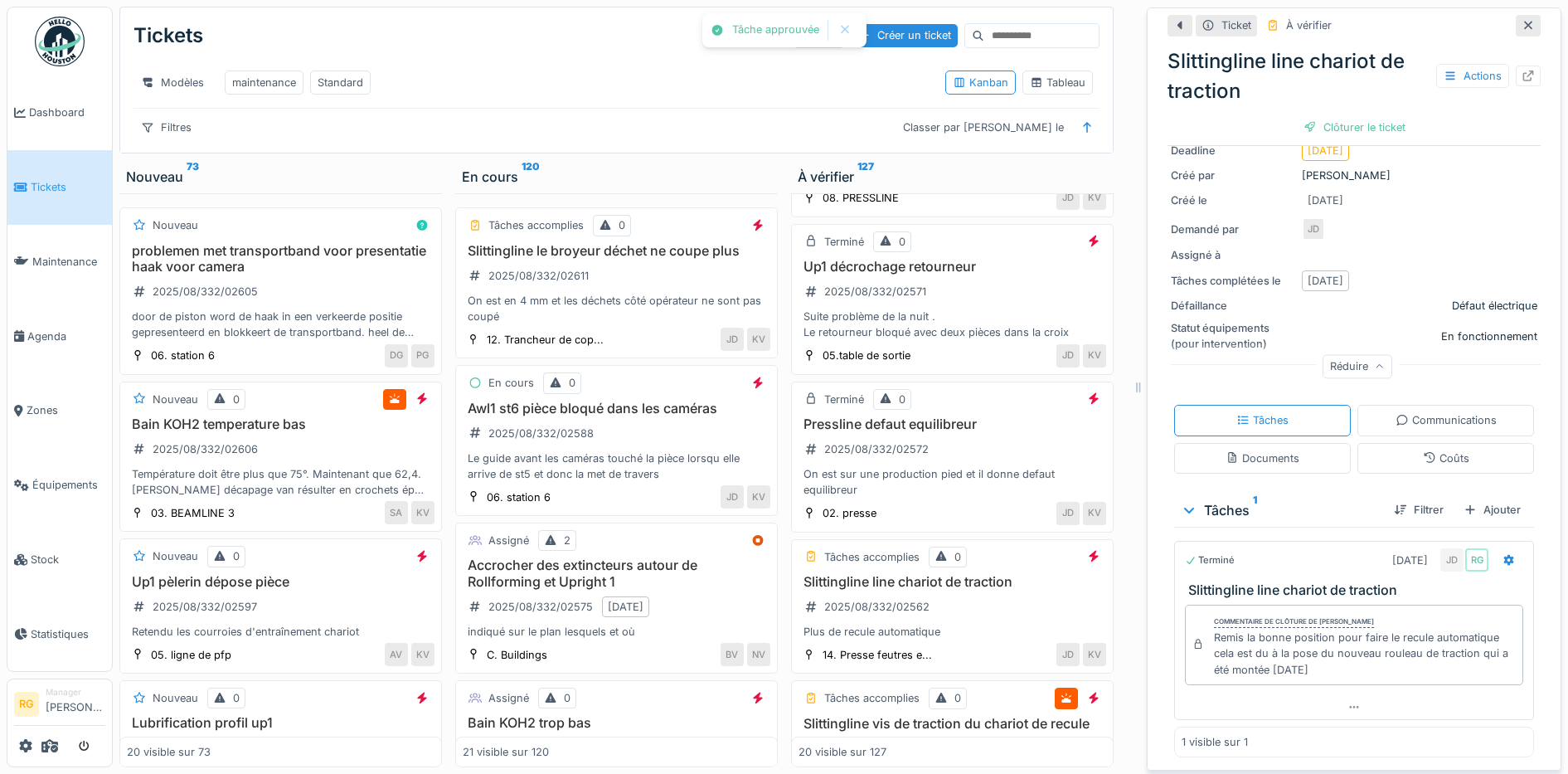
scroll to position [186, 0]
click at [1362, 116] on div "Clôturer le ticket" at bounding box center [1354, 128] width 116 height 23
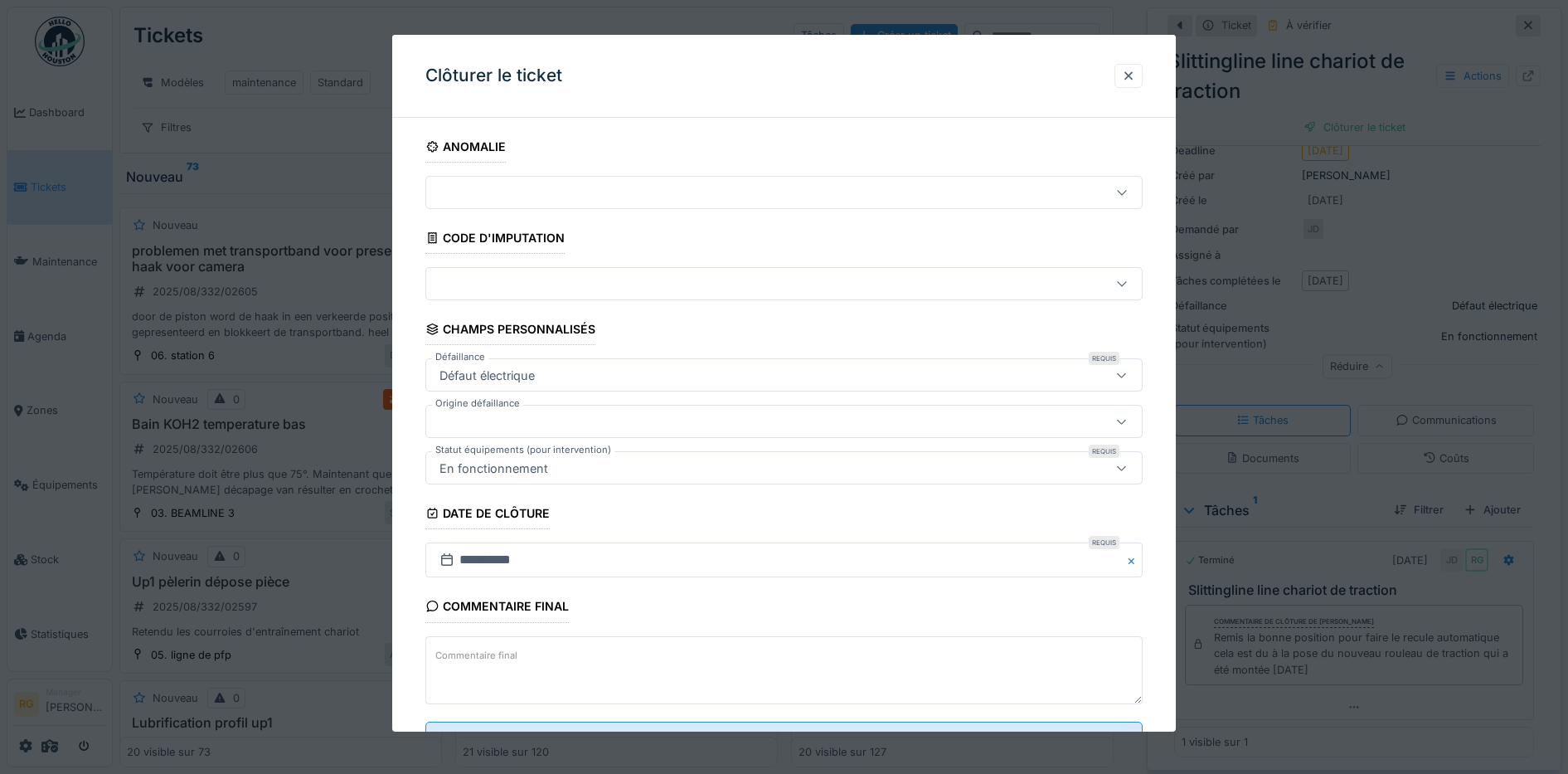
click at [711, 665] on textarea "Commentaire final" at bounding box center [784, 671] width 718 height 68
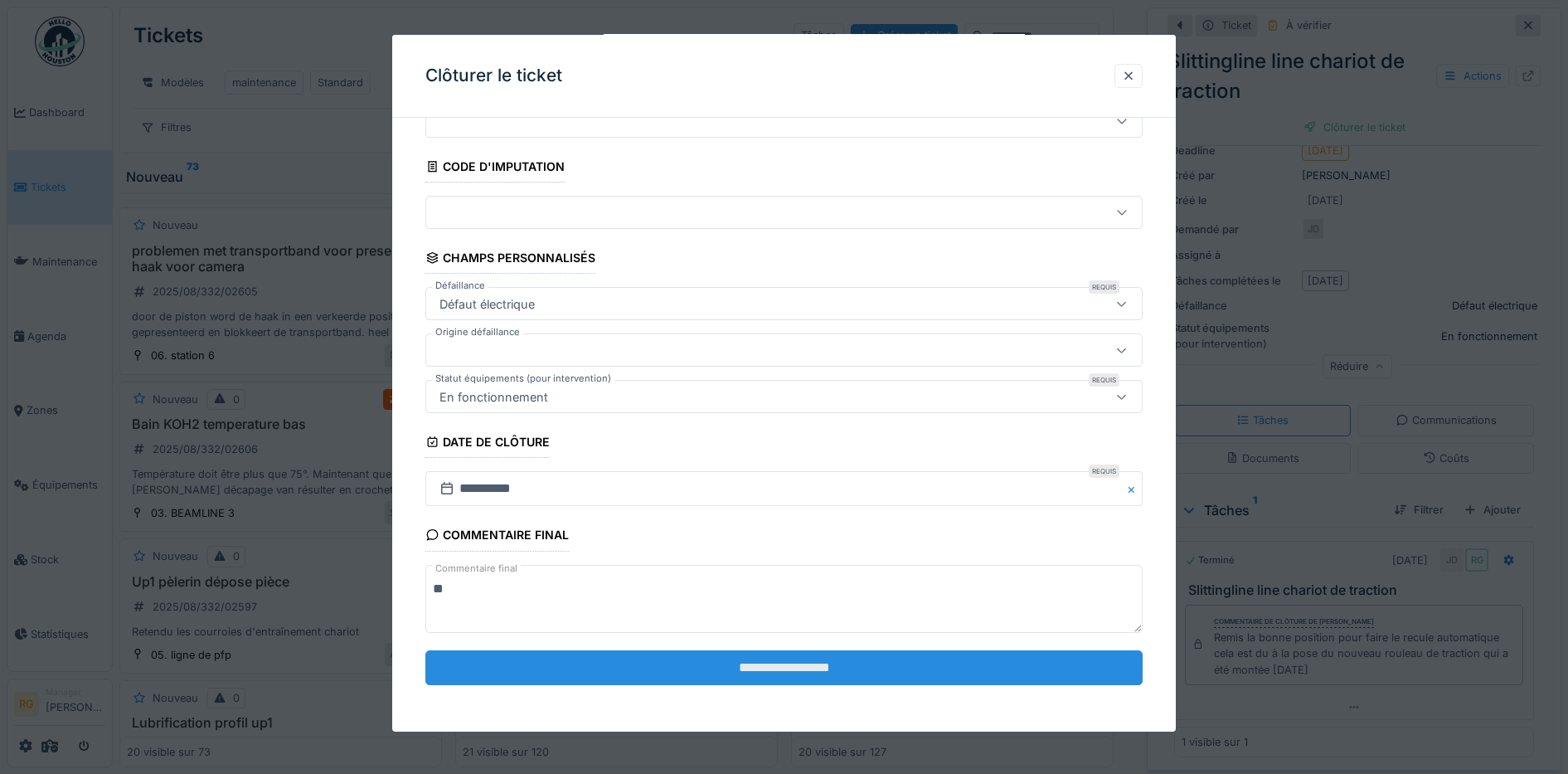
type textarea "**"
click at [765, 669] on input "**********" at bounding box center [784, 668] width 718 height 35
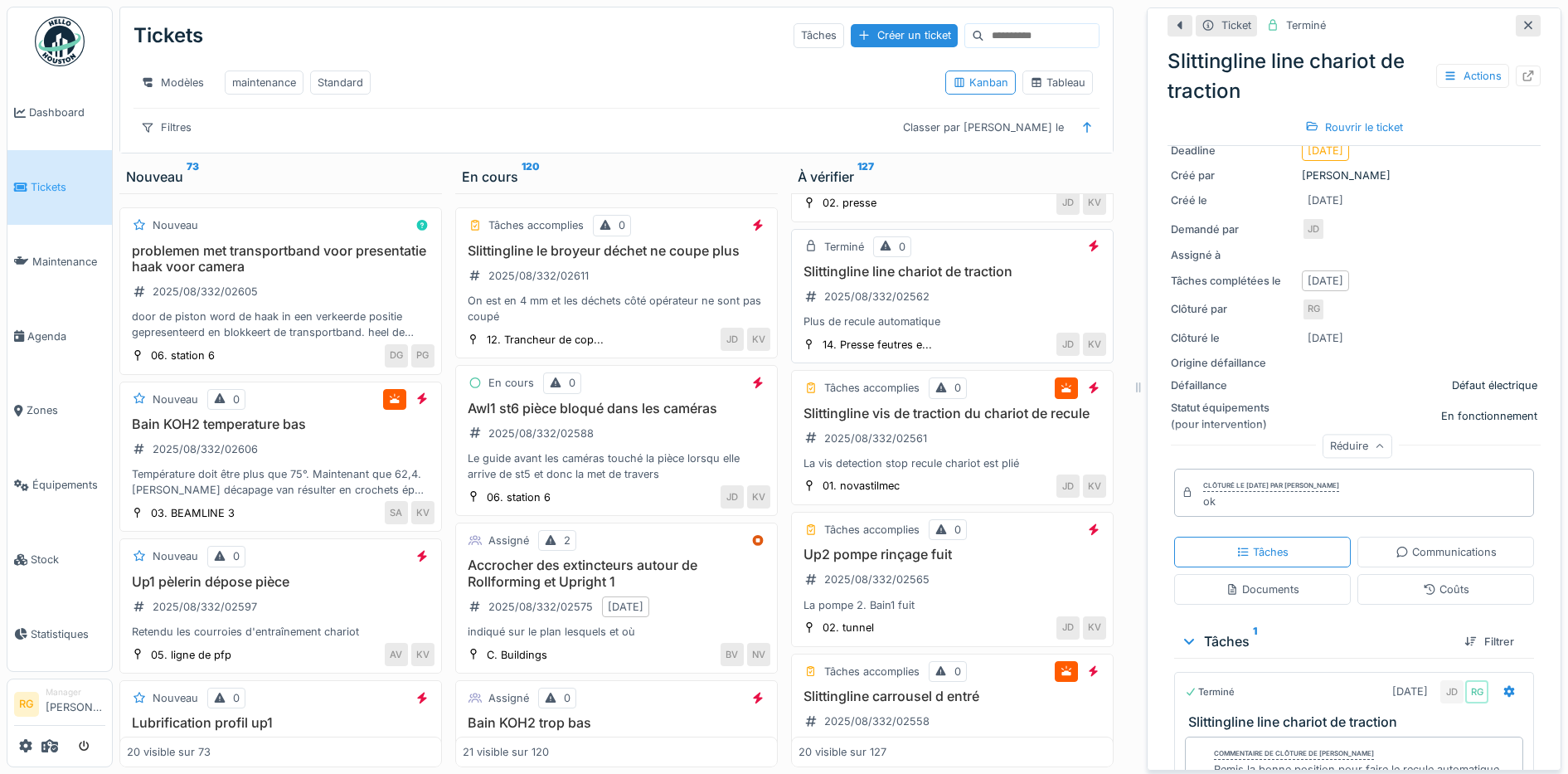
scroll to position [2178, 0]
click at [941, 436] on div "Slittingline vis de traction du chariot de recule 2025/08/332/02561 La vis dete…" at bounding box center [951, 438] width 307 height 67
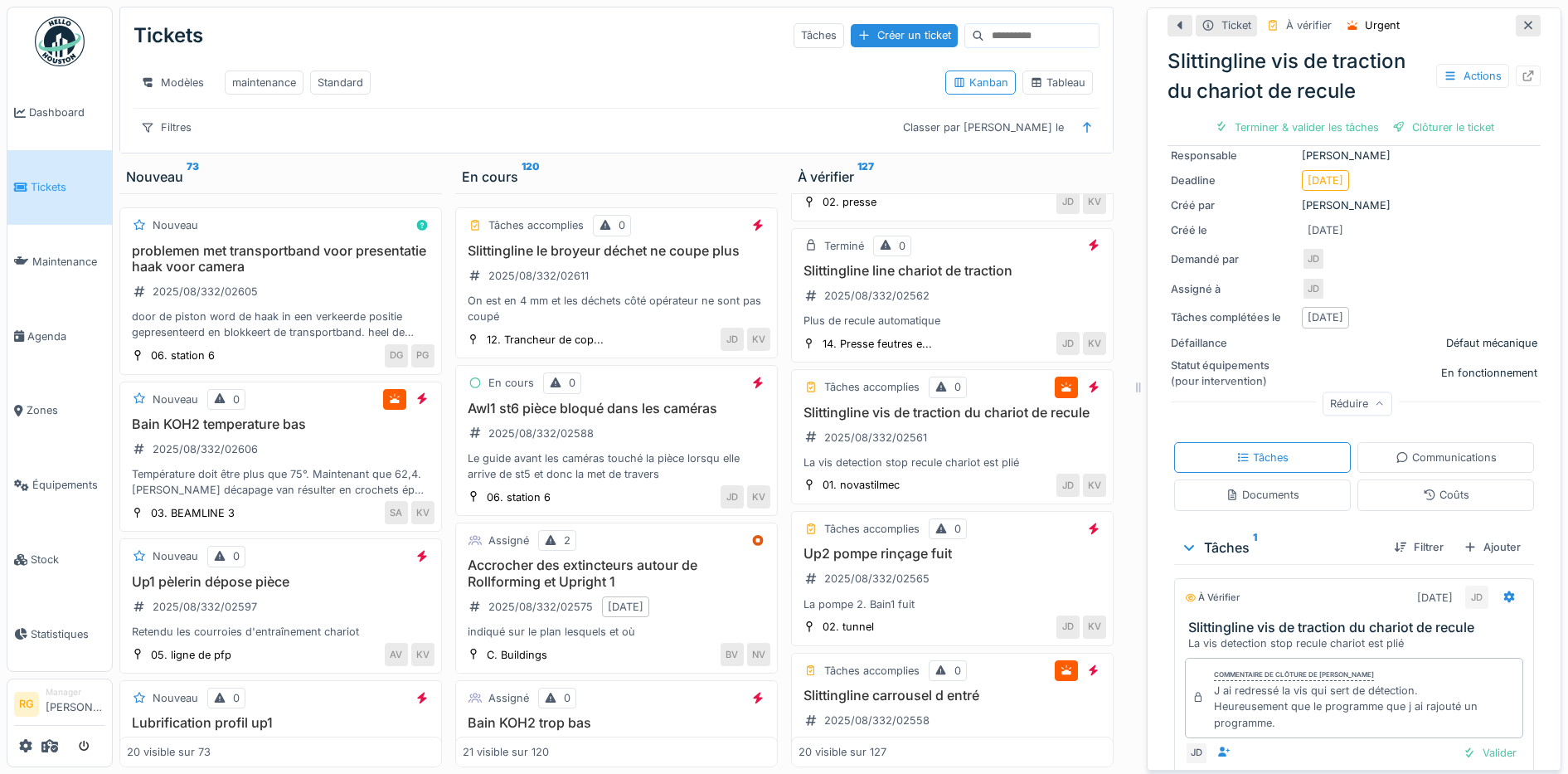
scroll to position [232, 0]
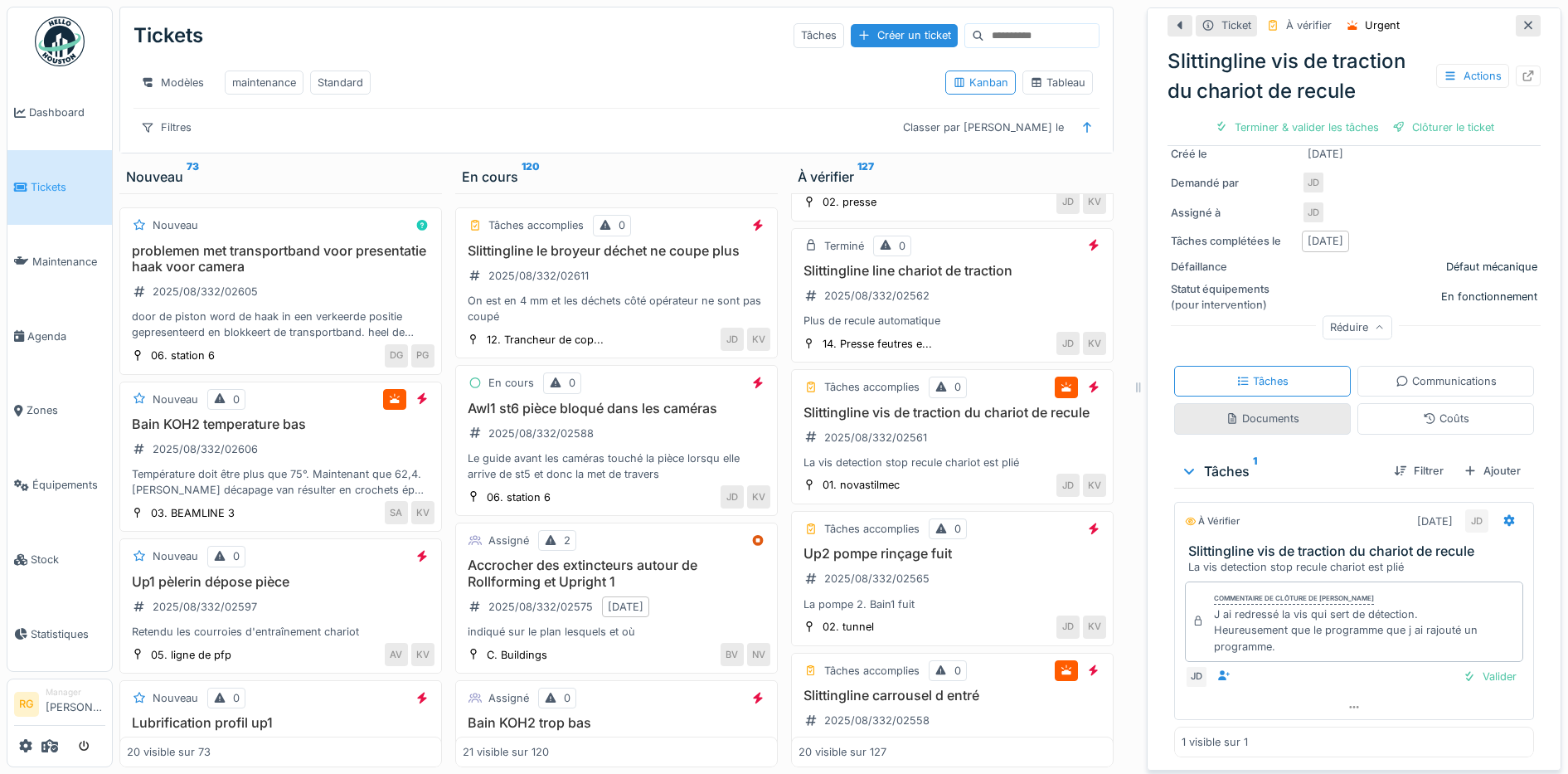
click at [1240, 411] on div "Documents" at bounding box center [1262, 419] width 74 height 16
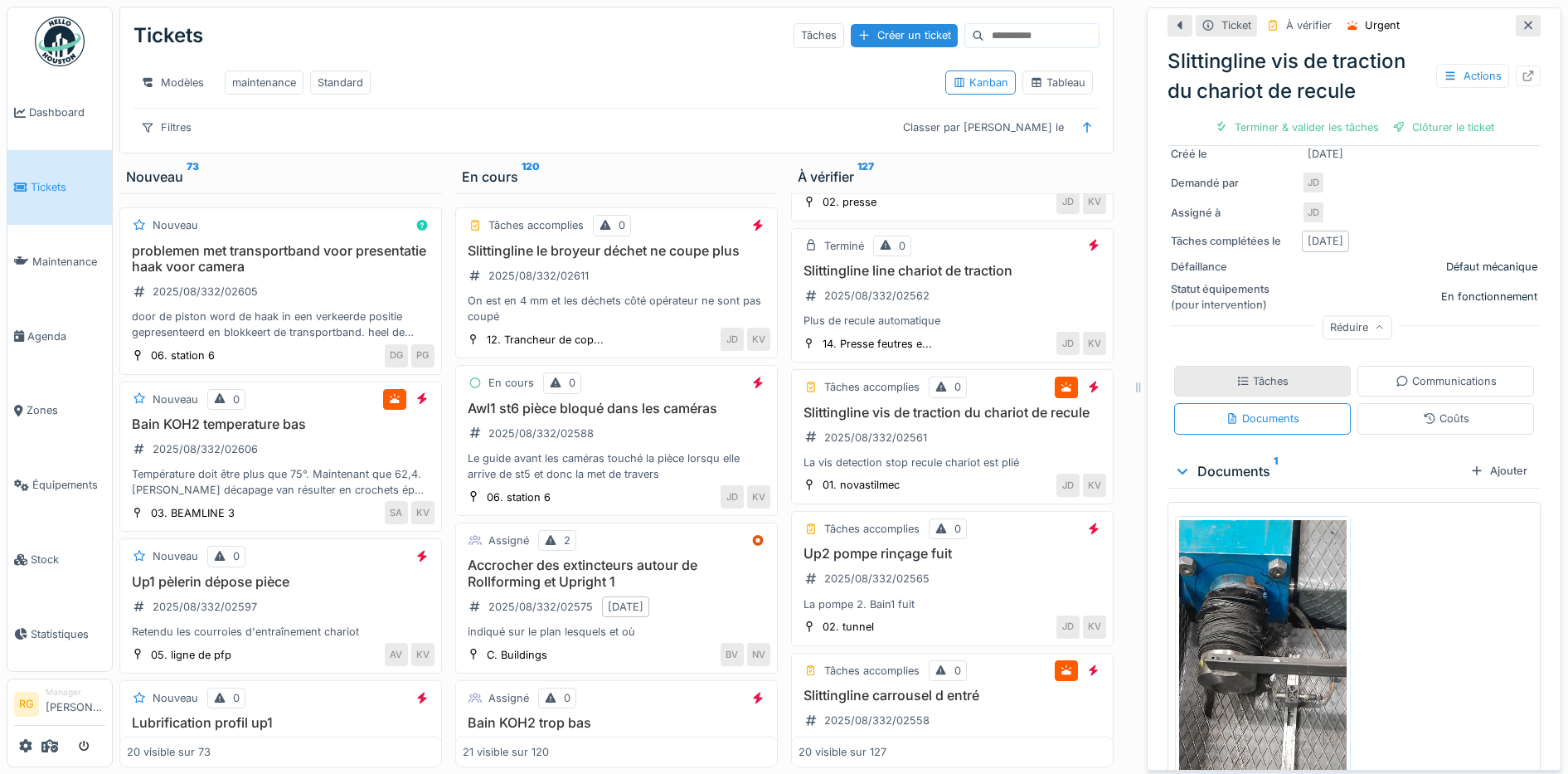
click at [1242, 366] on div "Tâches" at bounding box center [1263, 381] width 177 height 31
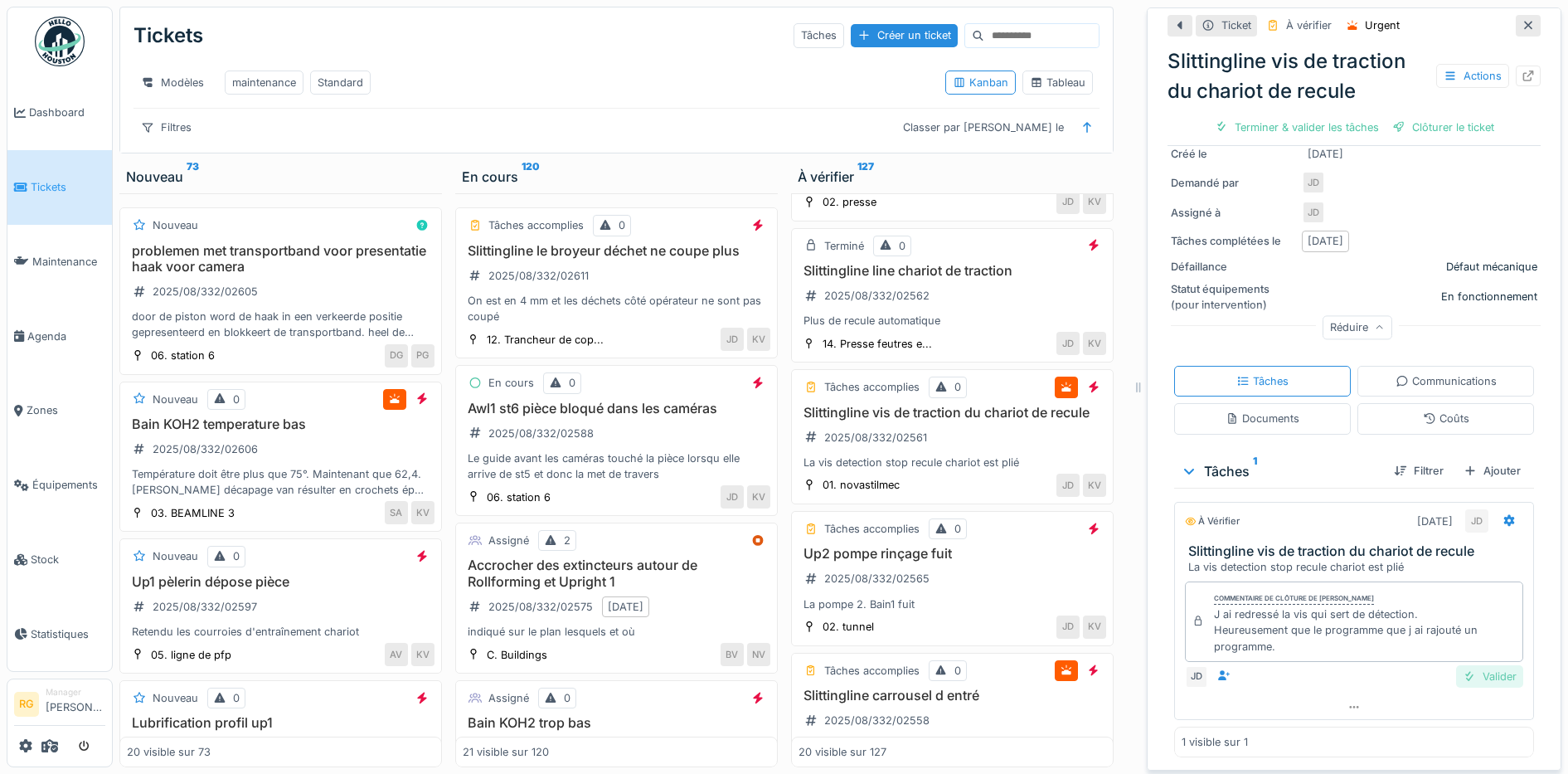
click at [1461, 665] on div "Valider" at bounding box center [1489, 677] width 67 height 23
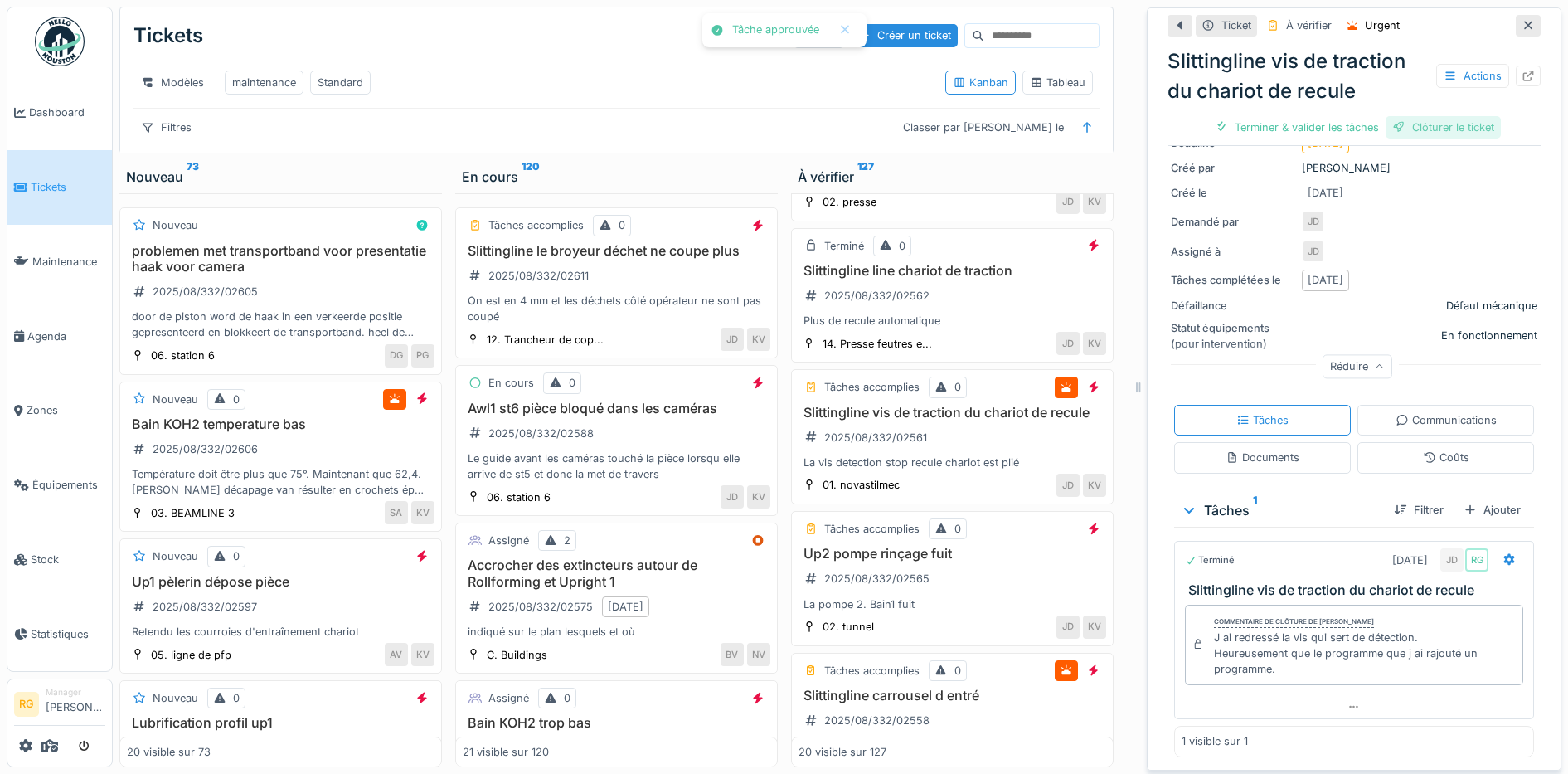
scroll to position [186, 0]
click at [1348, 116] on div "Clôturer le ticket" at bounding box center [1354, 128] width 116 height 23
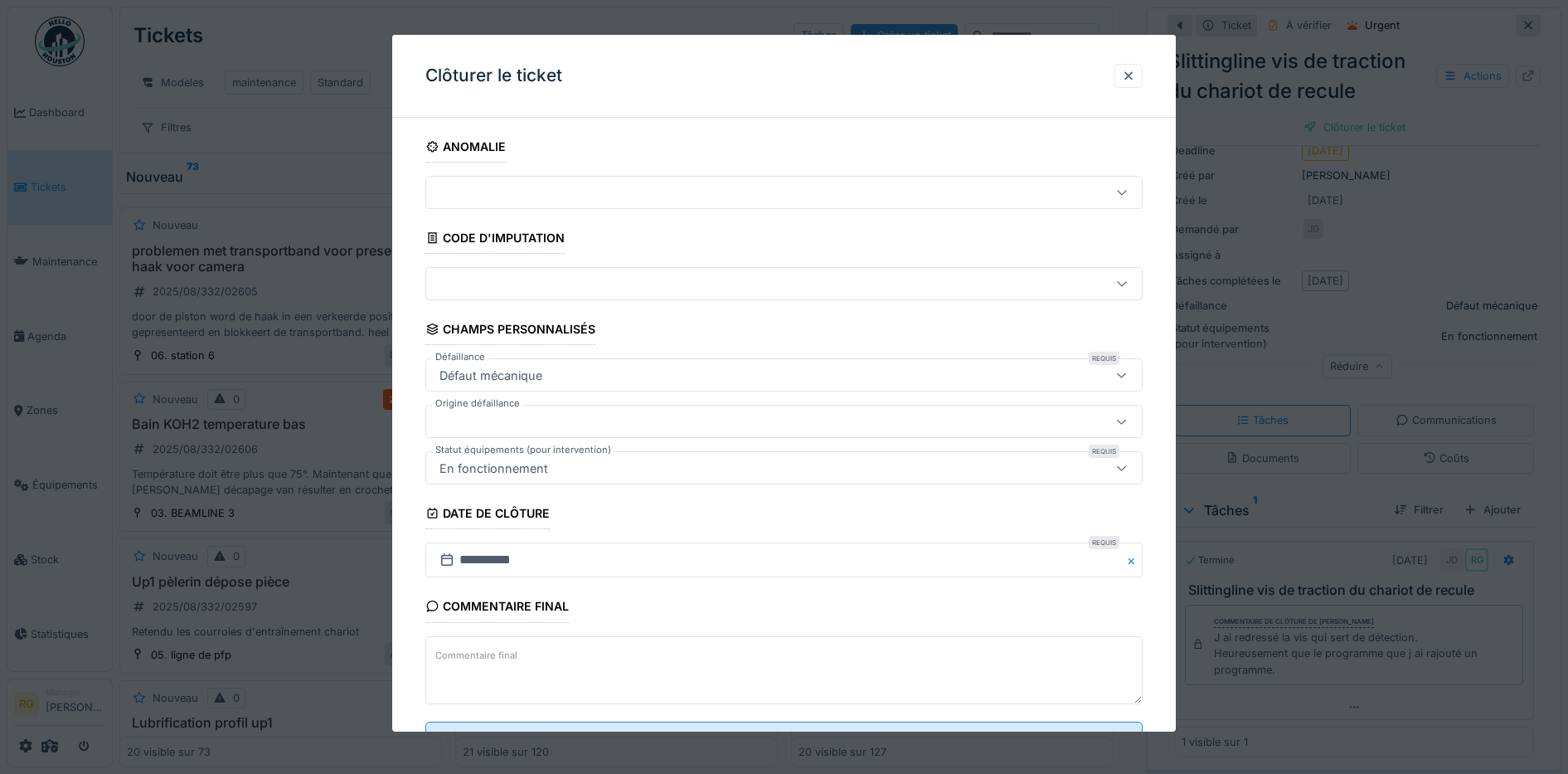
click at [732, 655] on textarea "Commentaire final" at bounding box center [784, 671] width 718 height 68
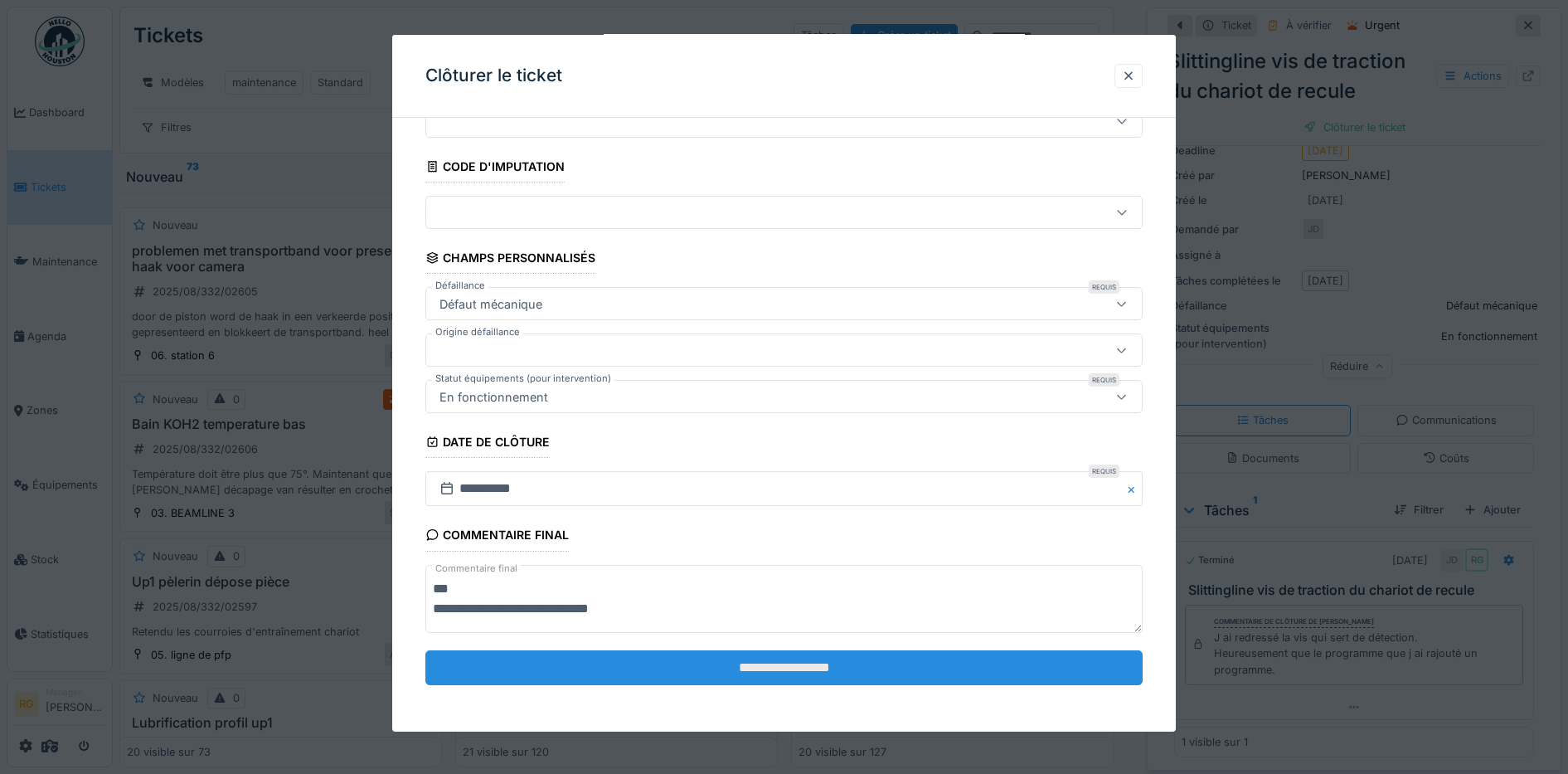
type textarea "**********"
click at [737, 672] on input "**********" at bounding box center [784, 668] width 718 height 35
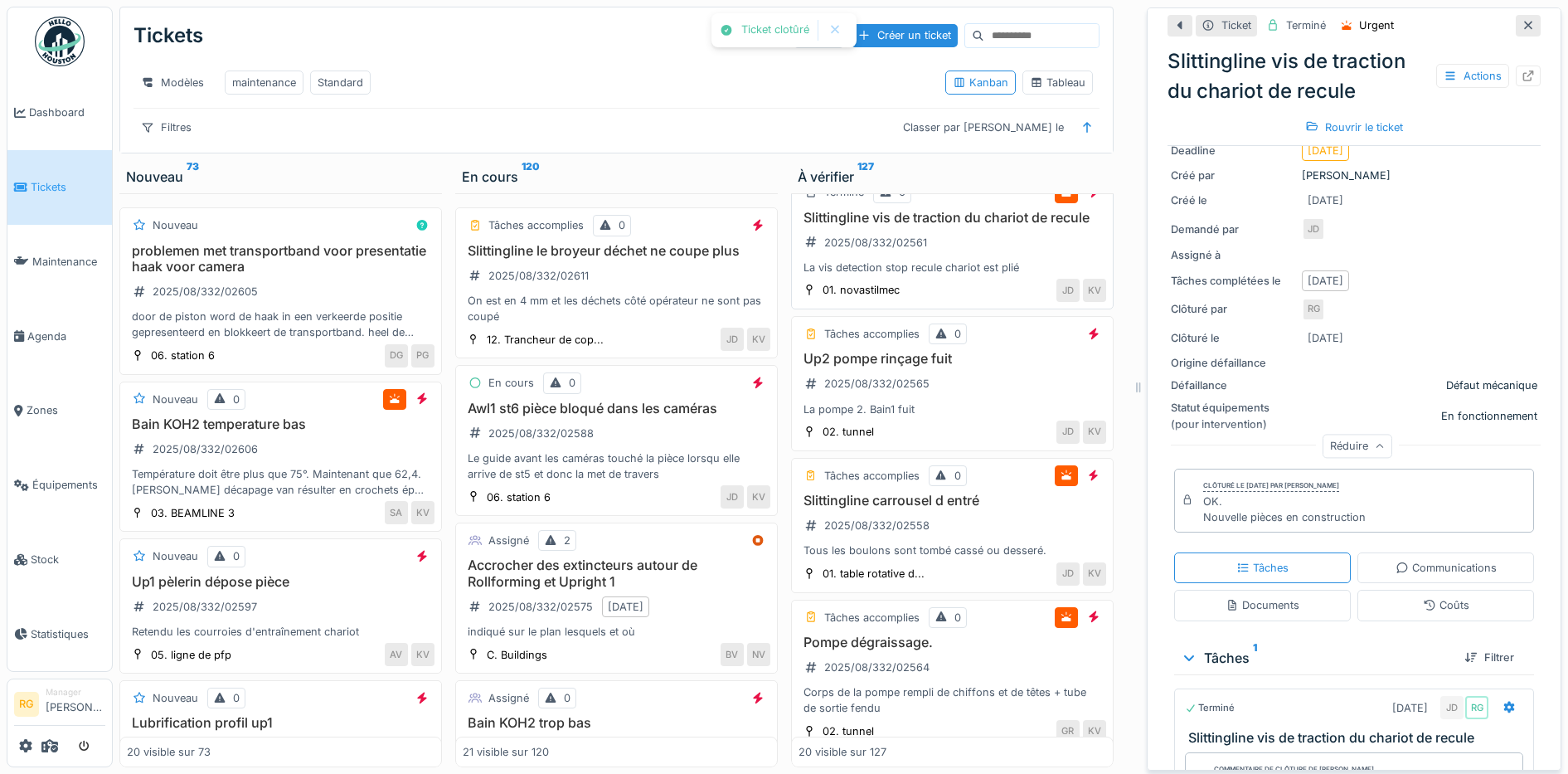
scroll to position [2385, 0]
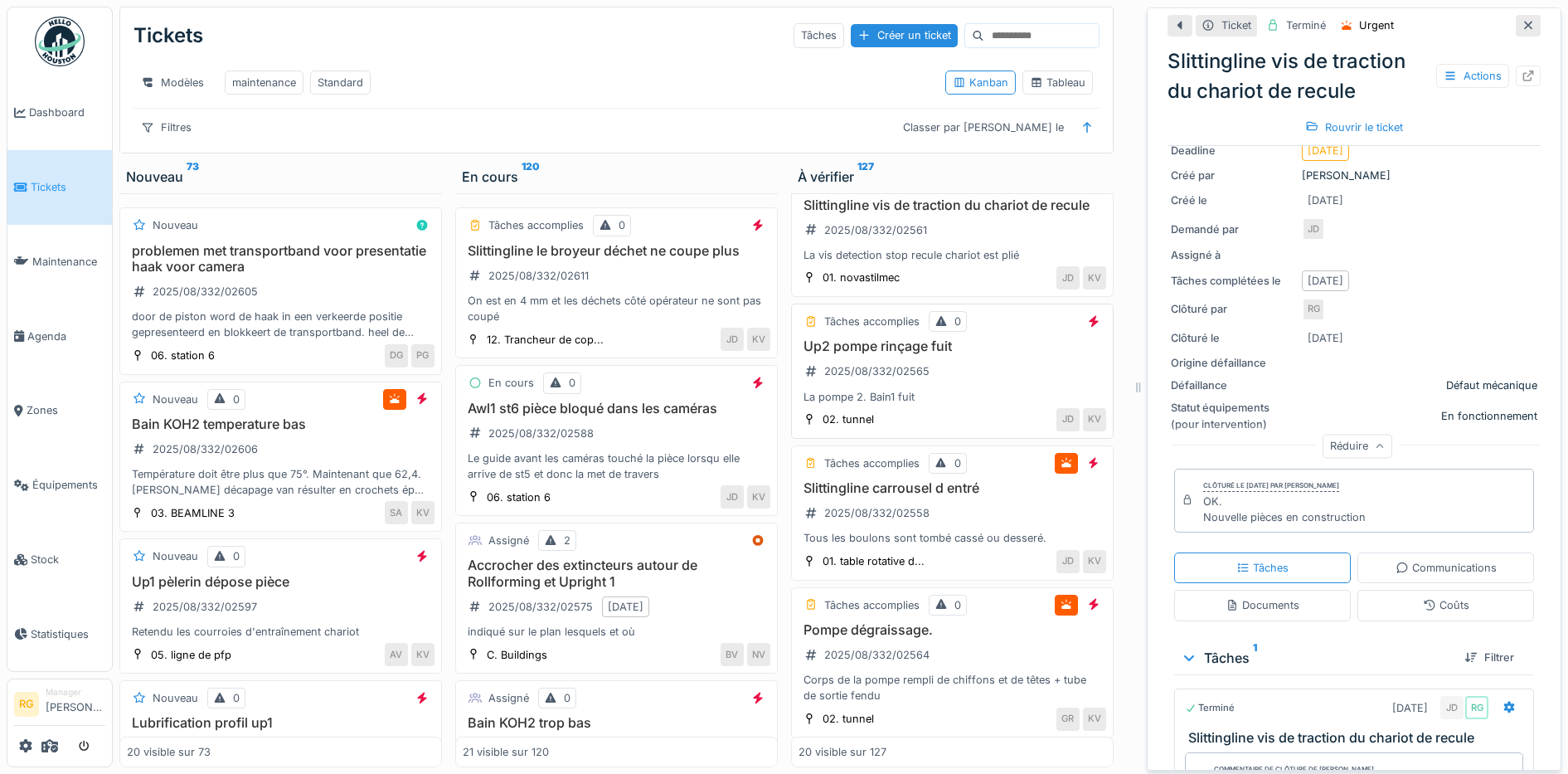
click at [947, 386] on div "Up2 pompe rinçage fuit 2025/08/332/02565 La pompe 2. Bain1 fuit" at bounding box center [951, 372] width 307 height 67
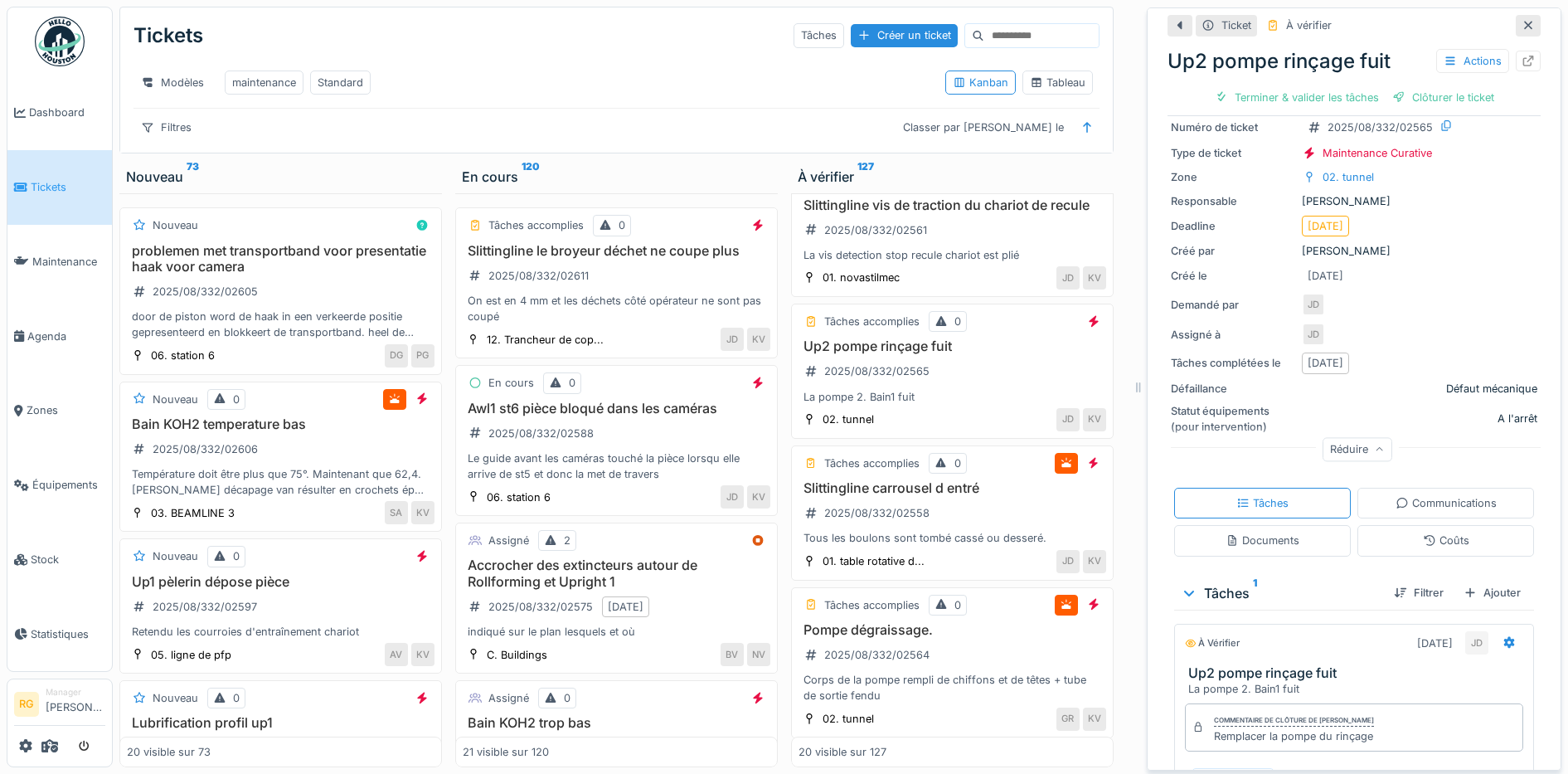
scroll to position [208, 0]
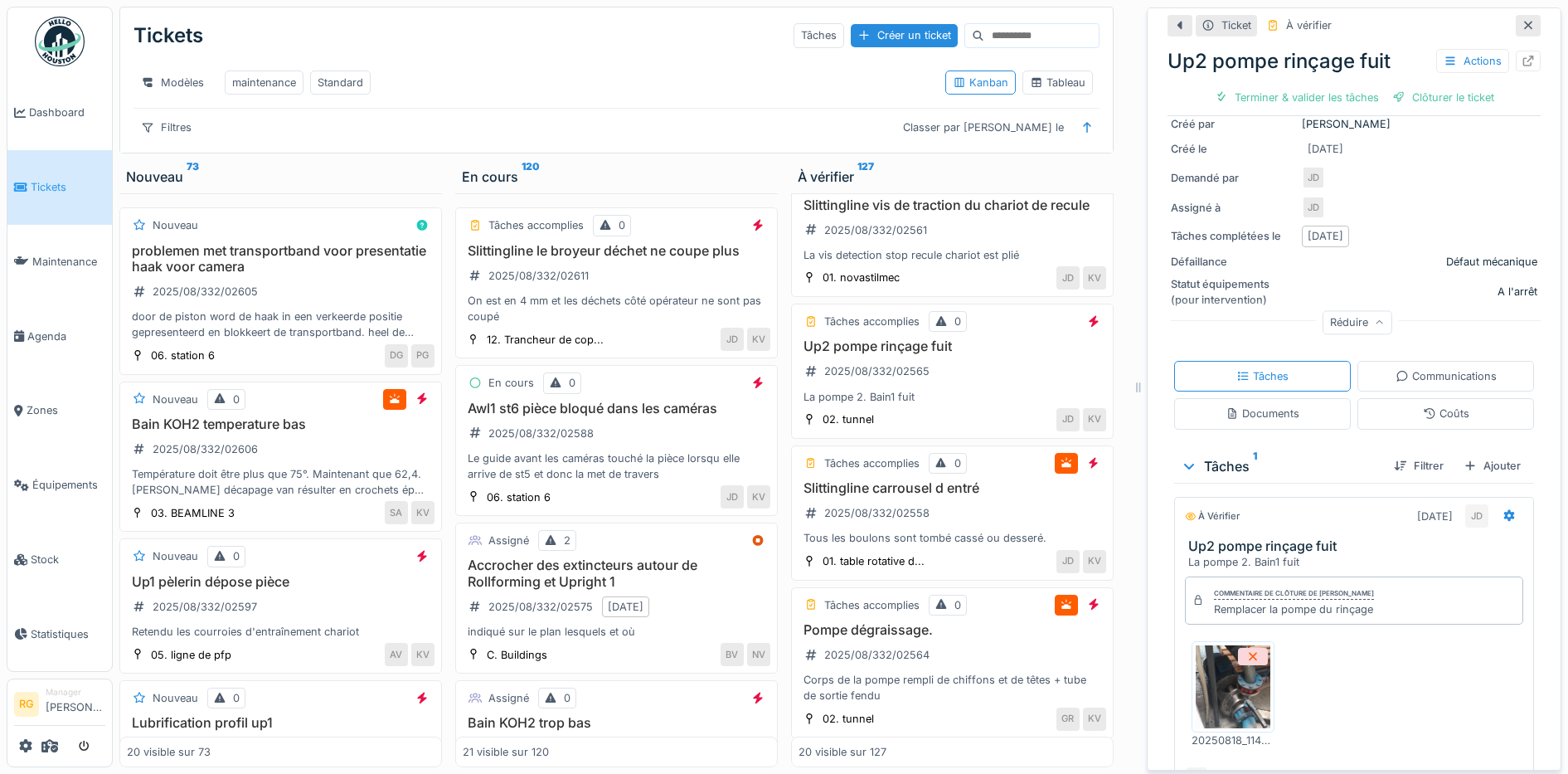
click at [1218, 682] on img at bounding box center [1232, 686] width 74 height 83
click at [1423, 405] on div "Coûts" at bounding box center [1446, 413] width 46 height 16
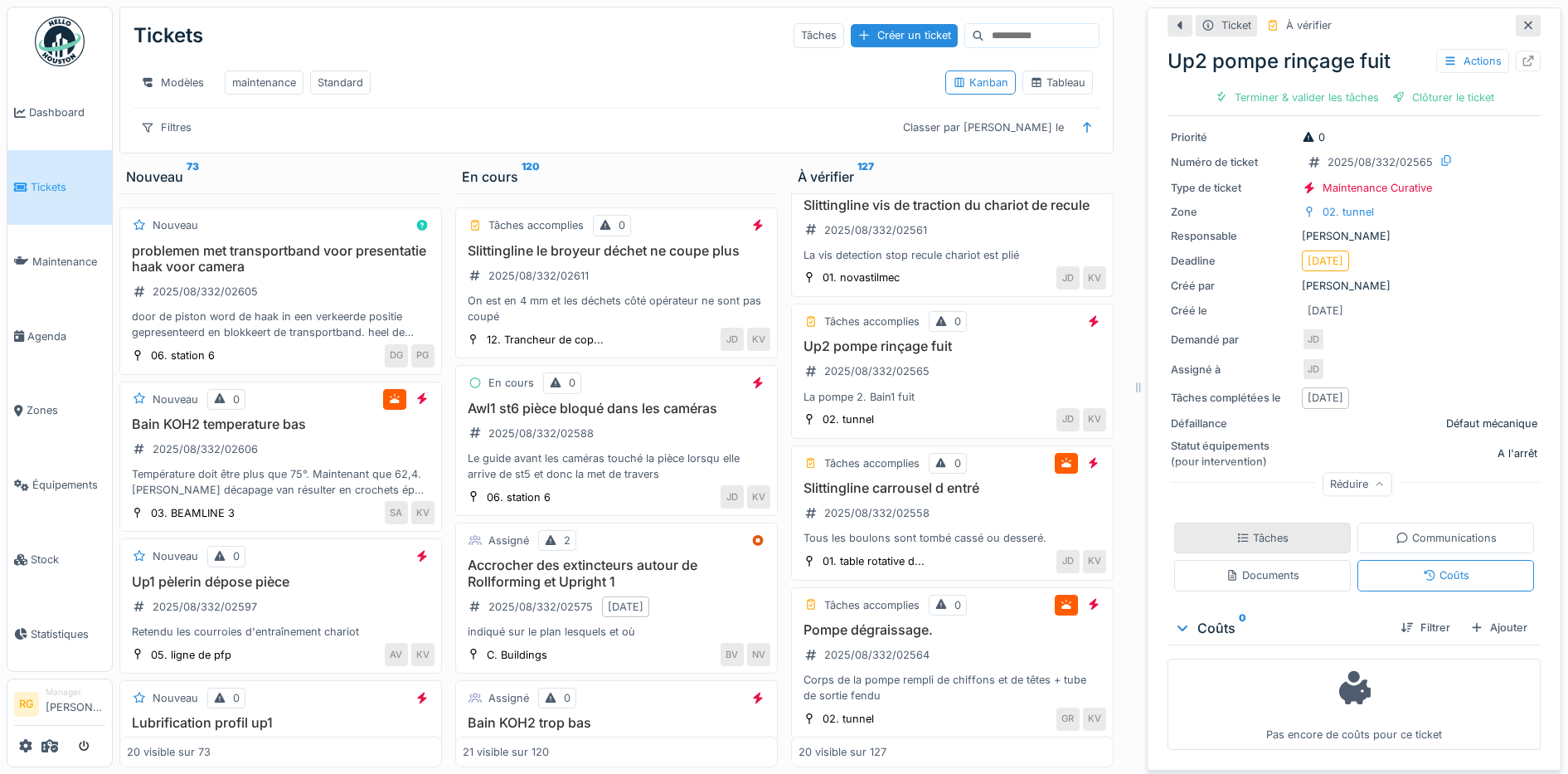
click at [1257, 530] on div "Tâches" at bounding box center [1263, 538] width 52 height 16
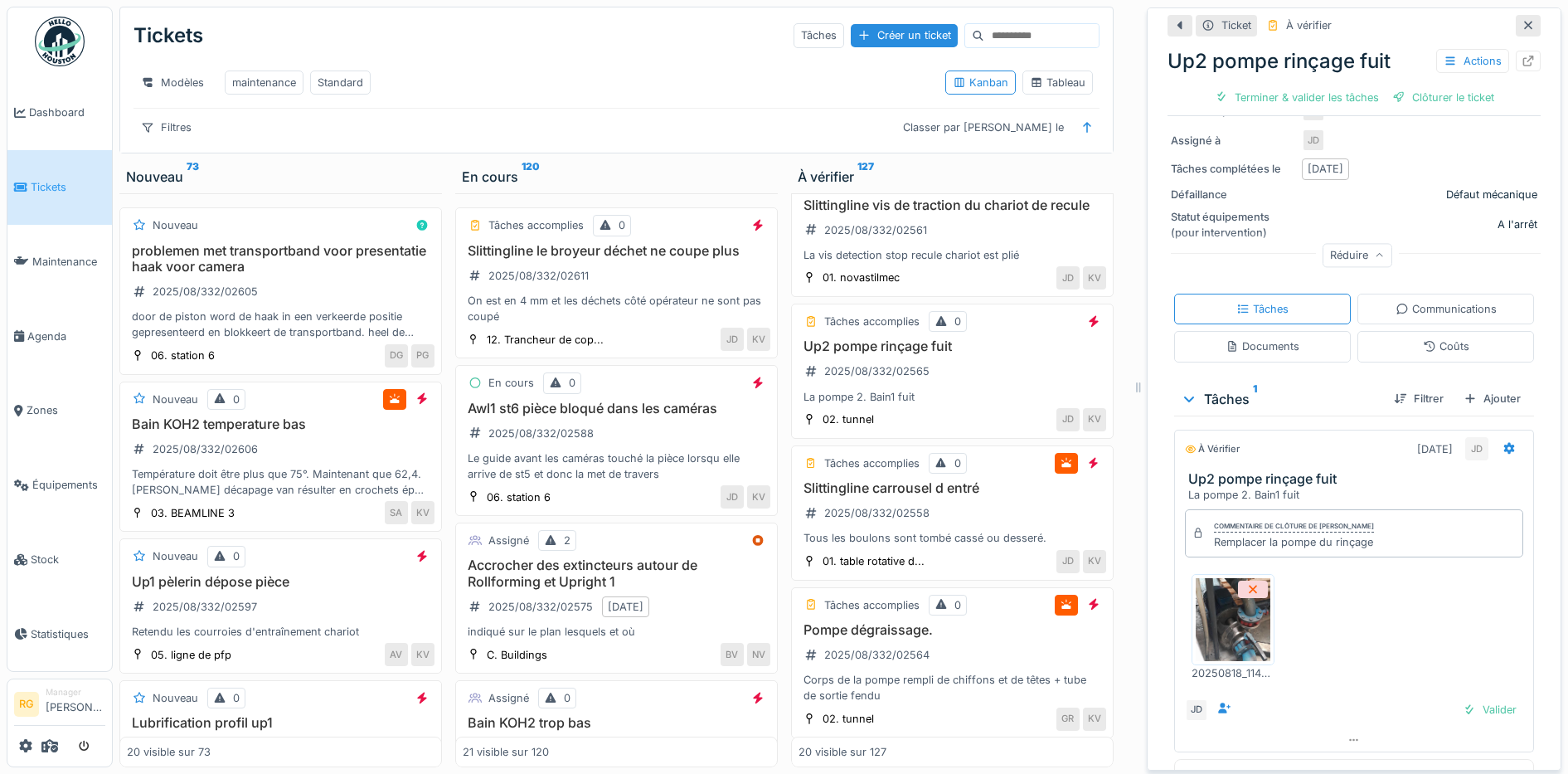
scroll to position [307, 0]
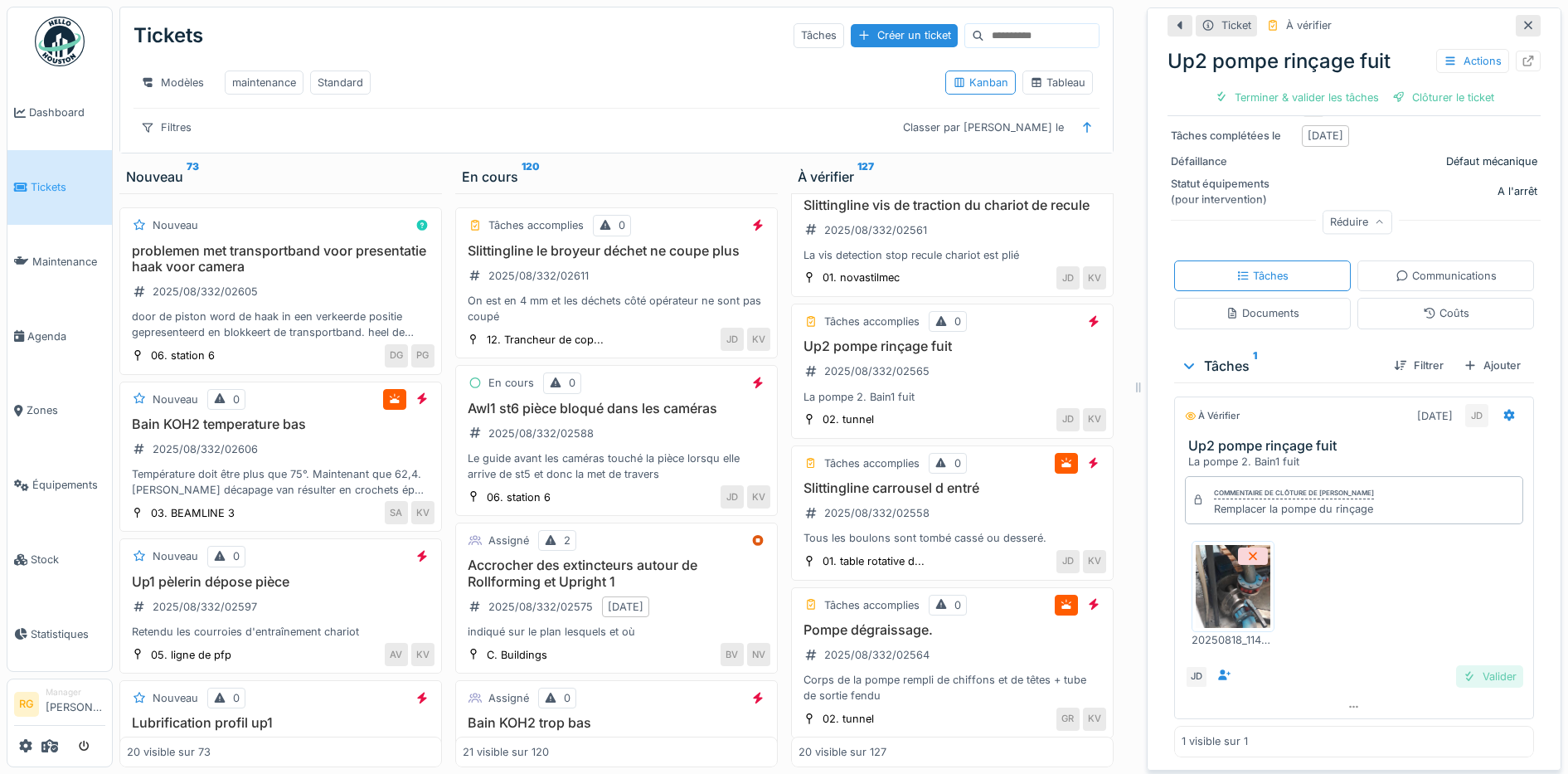
click at [1466, 665] on div "Valider" at bounding box center [1489, 677] width 67 height 23
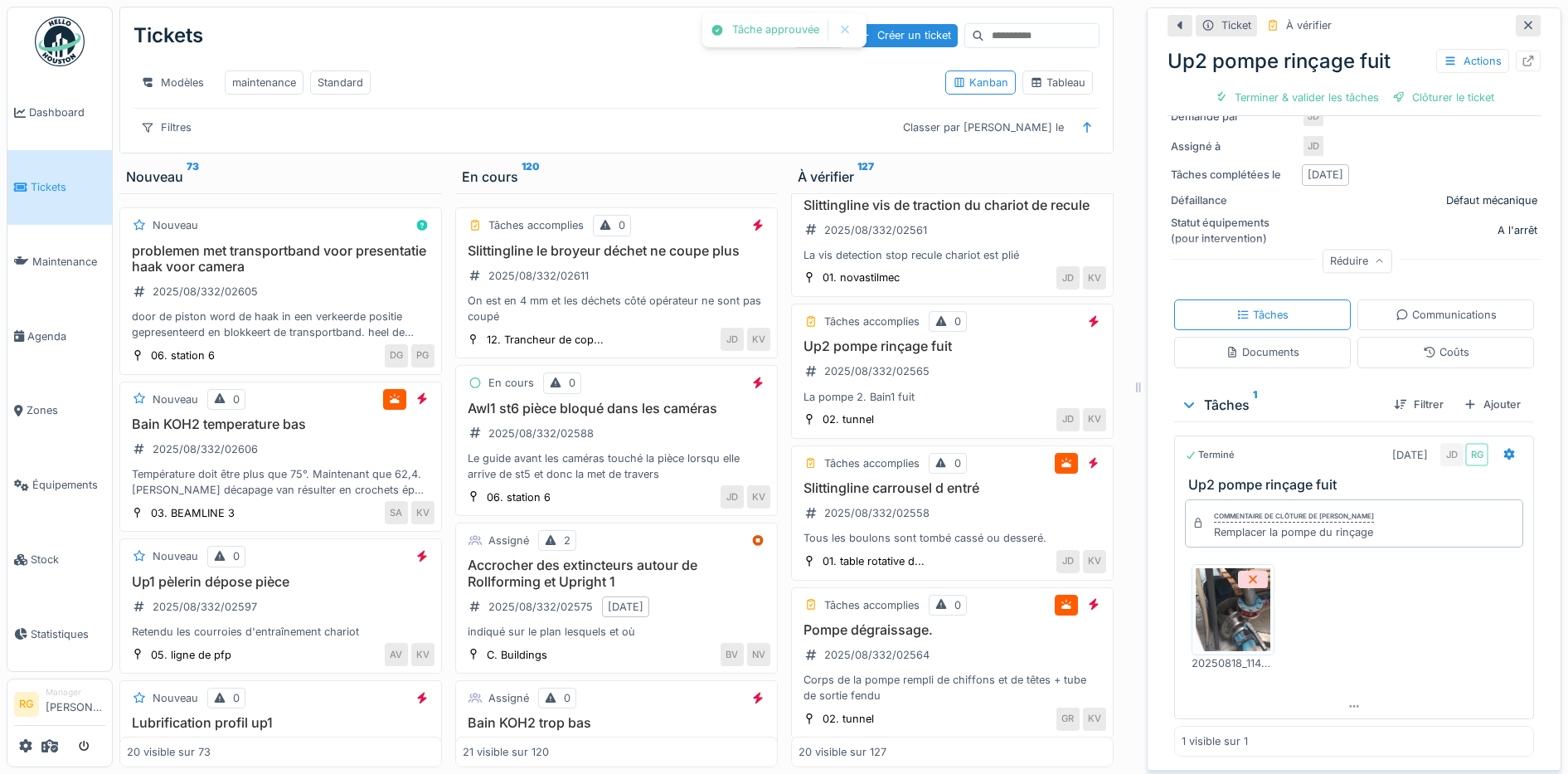
scroll to position [261, 0]
click at [1332, 87] on div "Clôturer le ticket" at bounding box center [1354, 98] width 116 height 23
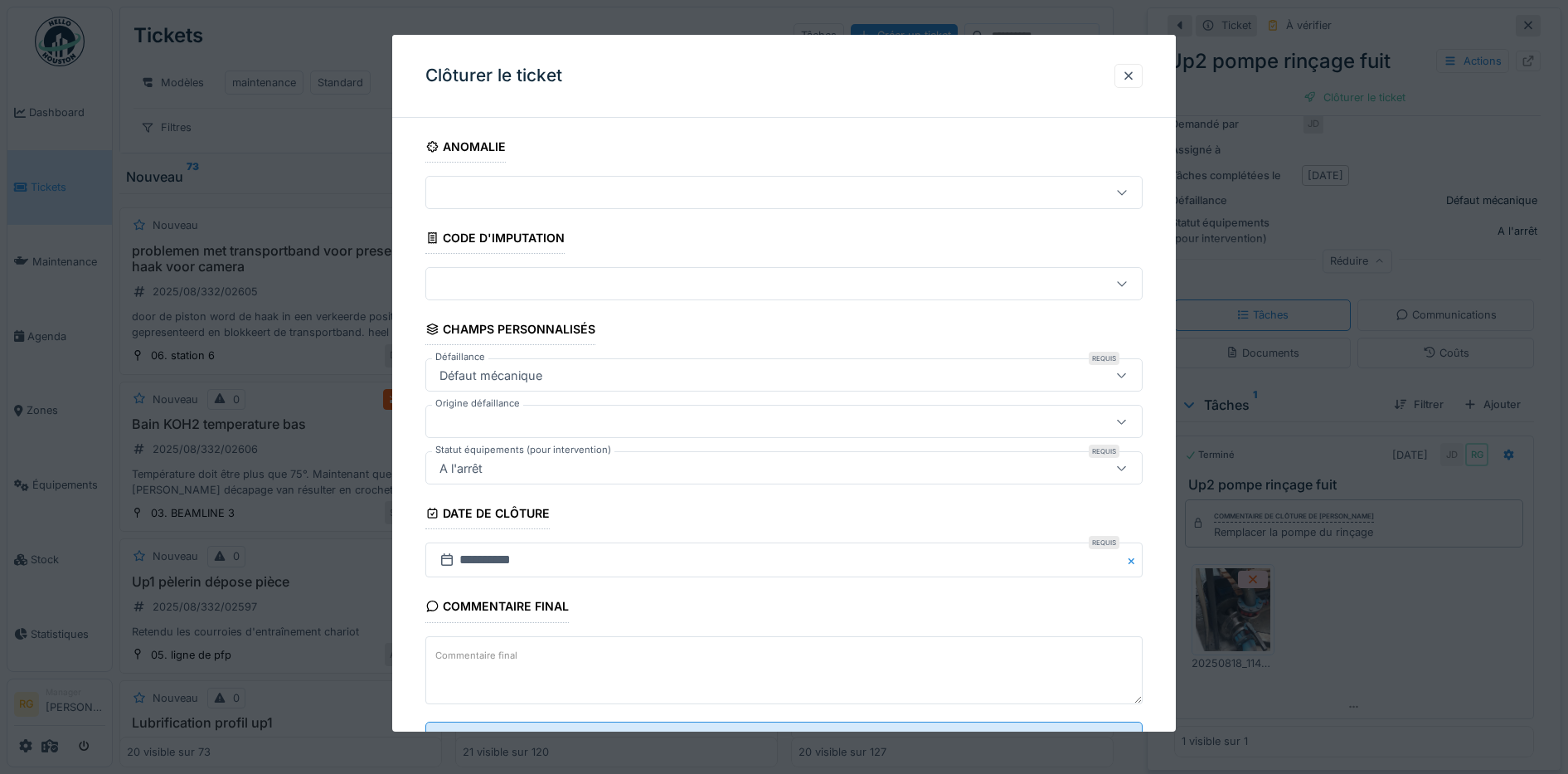
click at [570, 665] on textarea "Commentaire final" at bounding box center [784, 671] width 718 height 68
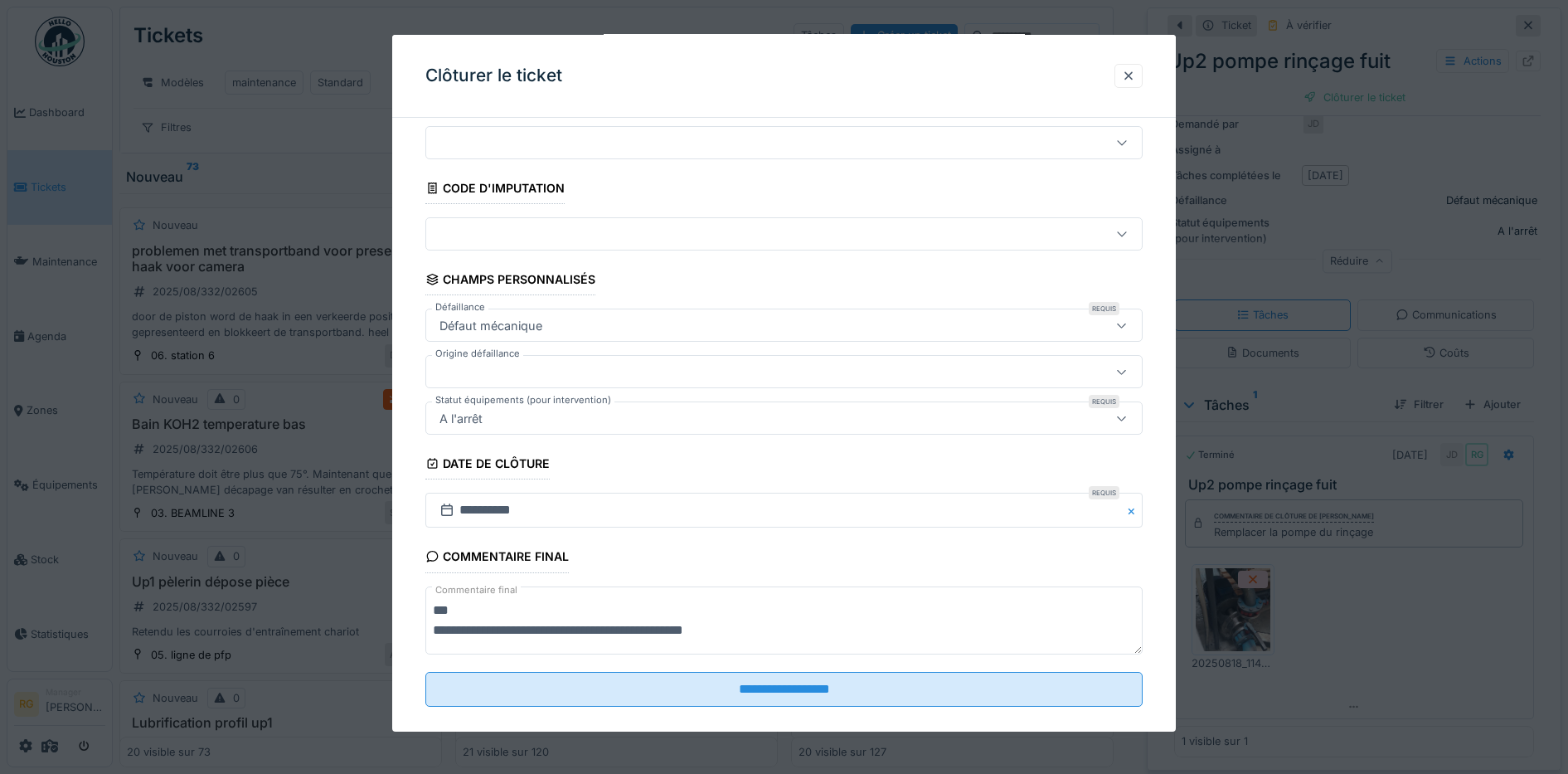
scroll to position [71, 0]
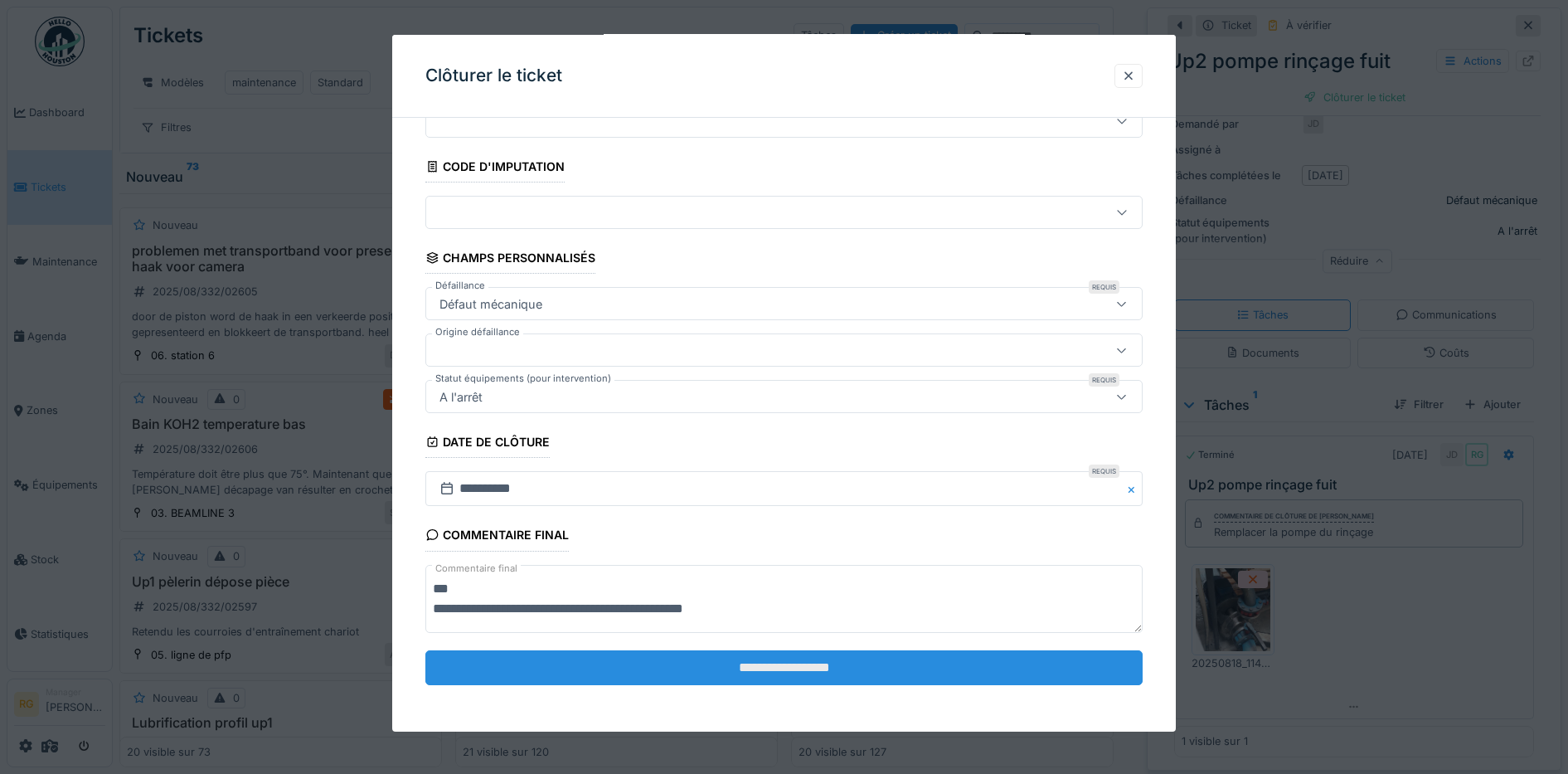
type textarea "**********"
click at [798, 670] on input "**********" at bounding box center [784, 668] width 718 height 35
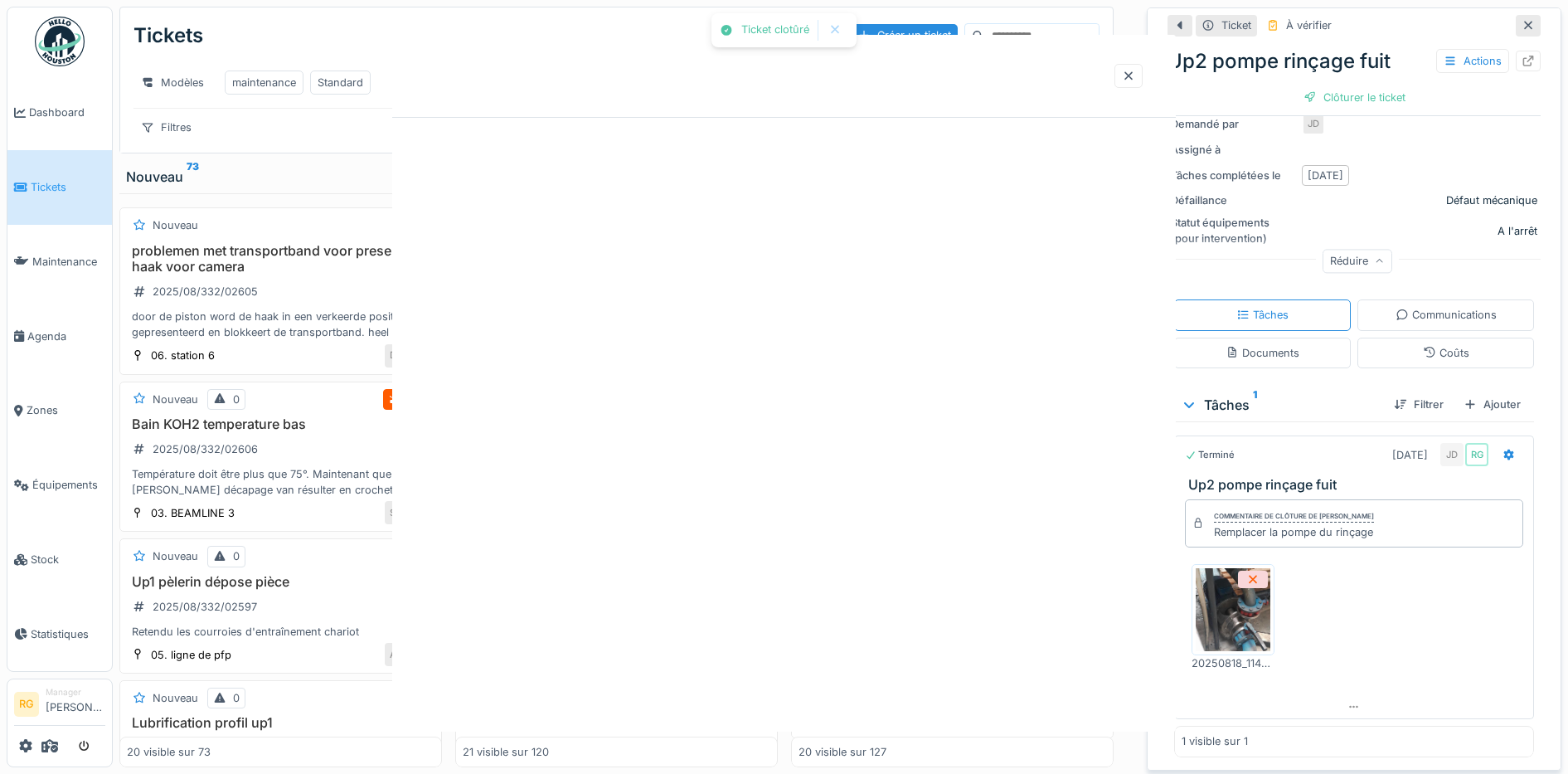
scroll to position [0, 0]
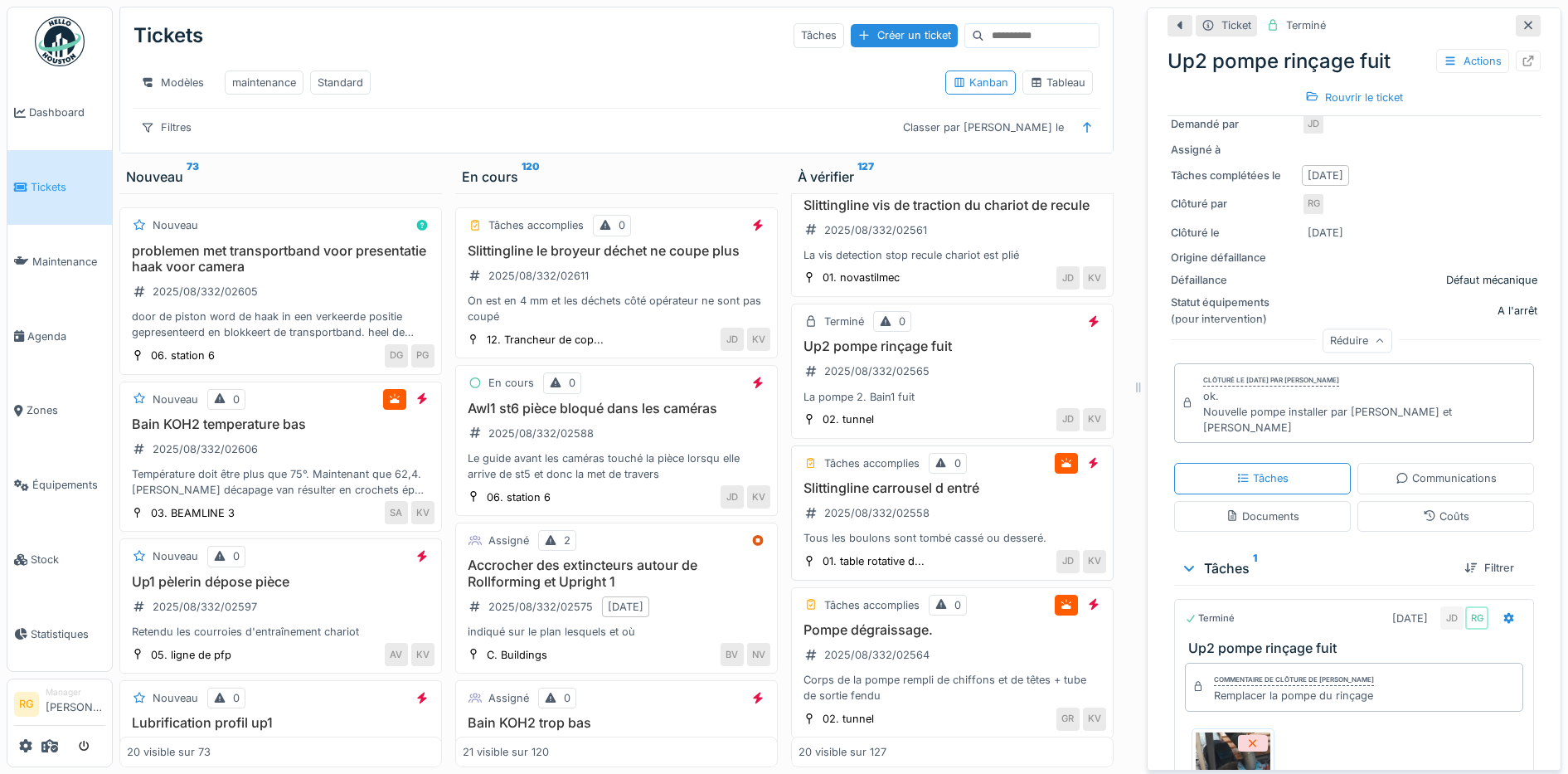
click at [954, 525] on div "Slittingline carrousel d entré 2025/08/332/02558 Tous les boulons sont tombé ca…" at bounding box center [951, 514] width 307 height 67
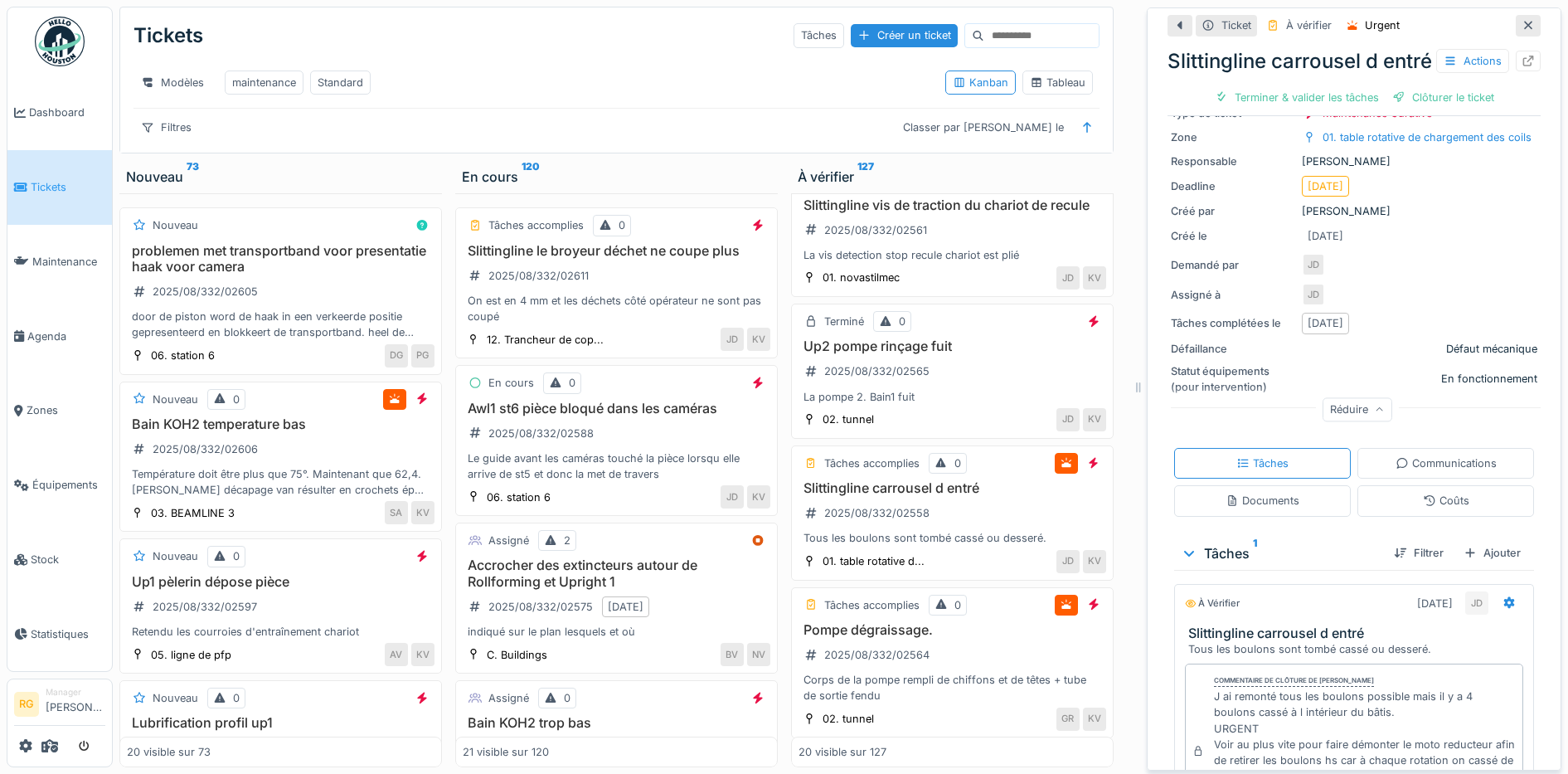
scroll to position [328, 0]
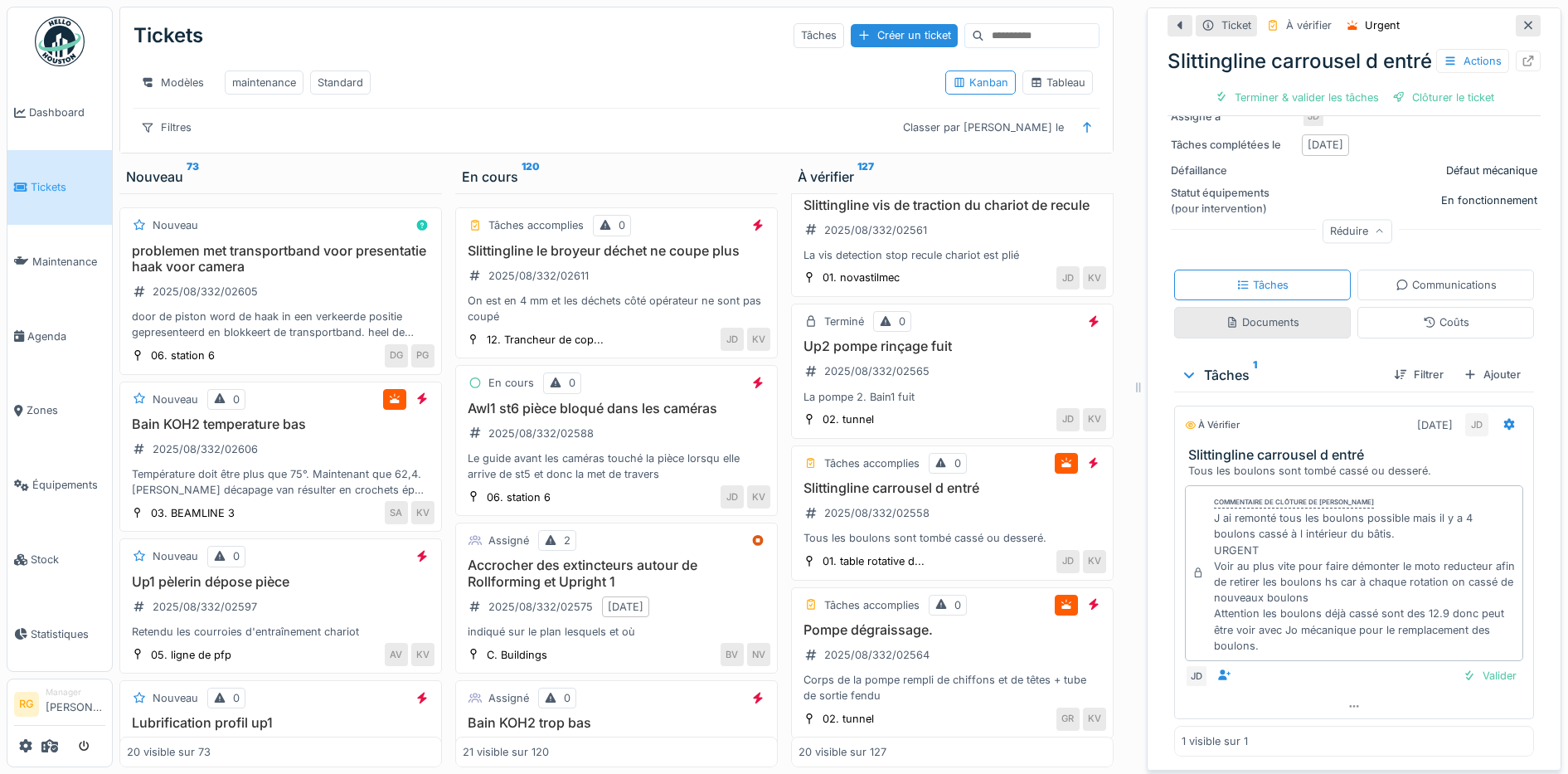
click at [1238, 314] on div "Documents" at bounding box center [1262, 322] width 74 height 16
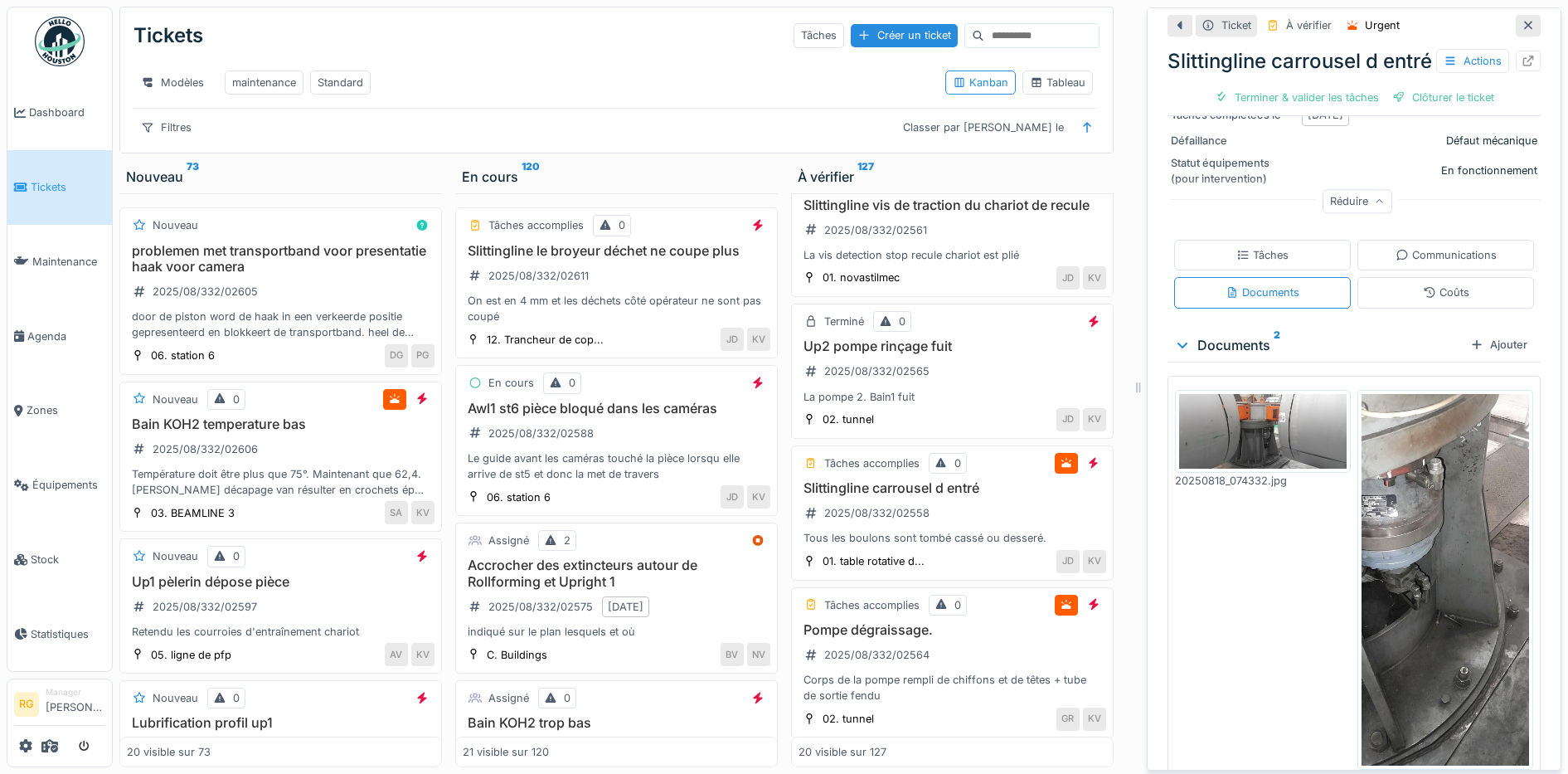
click at [1262, 448] on img at bounding box center [1262, 432] width 167 height 75
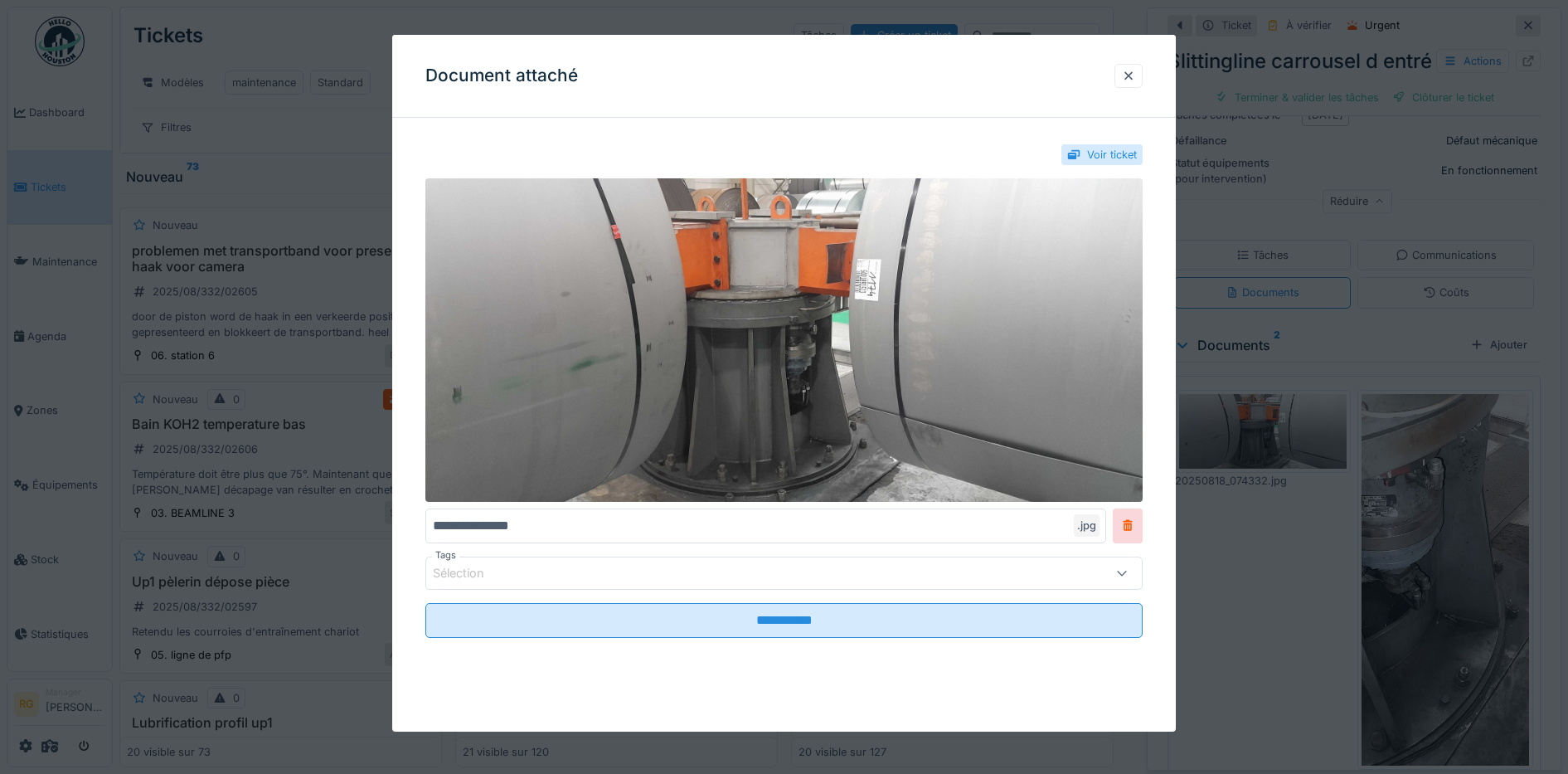
click at [1135, 79] on div at bounding box center [1128, 76] width 13 height 16
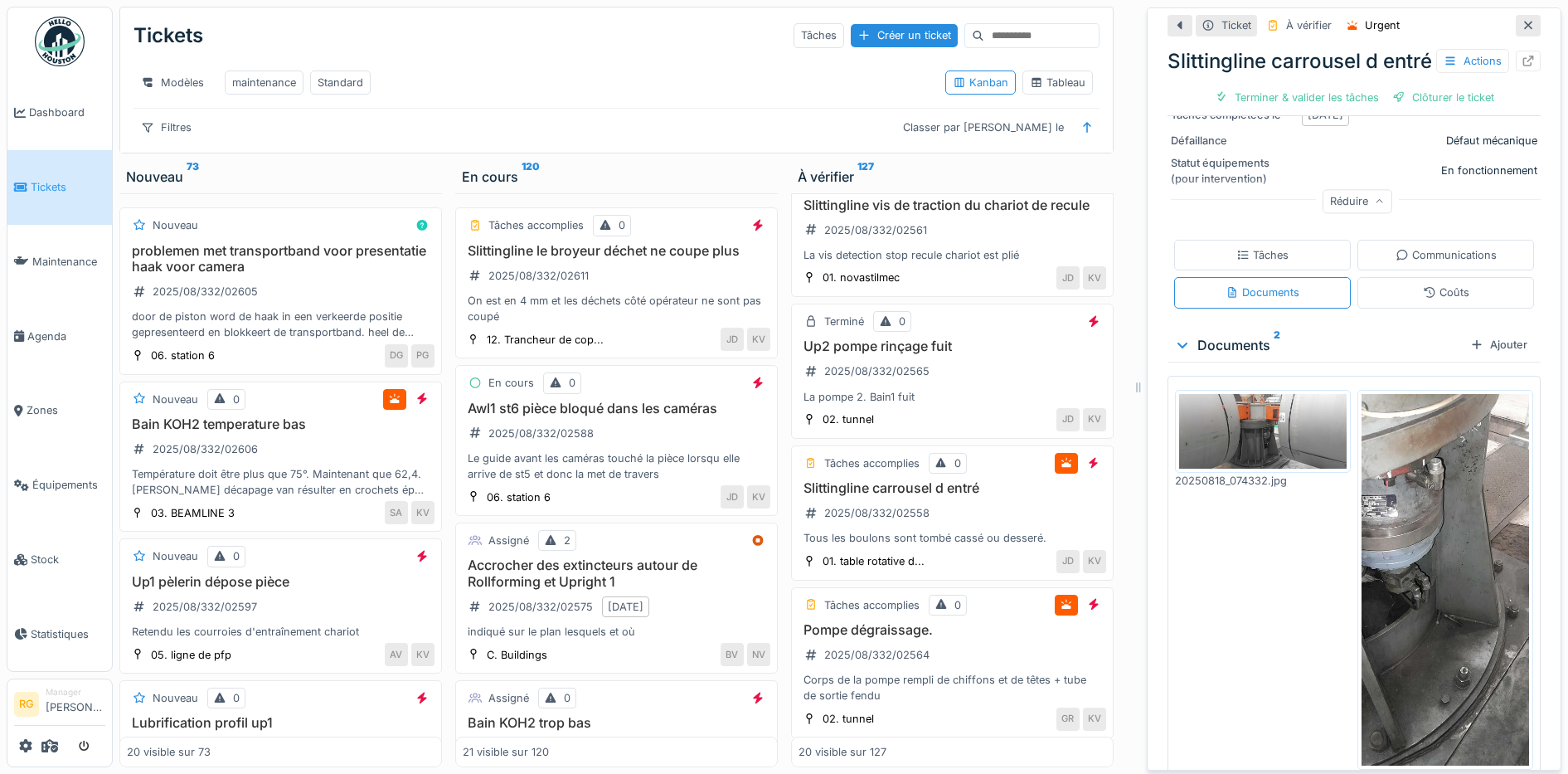
click at [1391, 545] on img at bounding box center [1445, 580] width 167 height 372
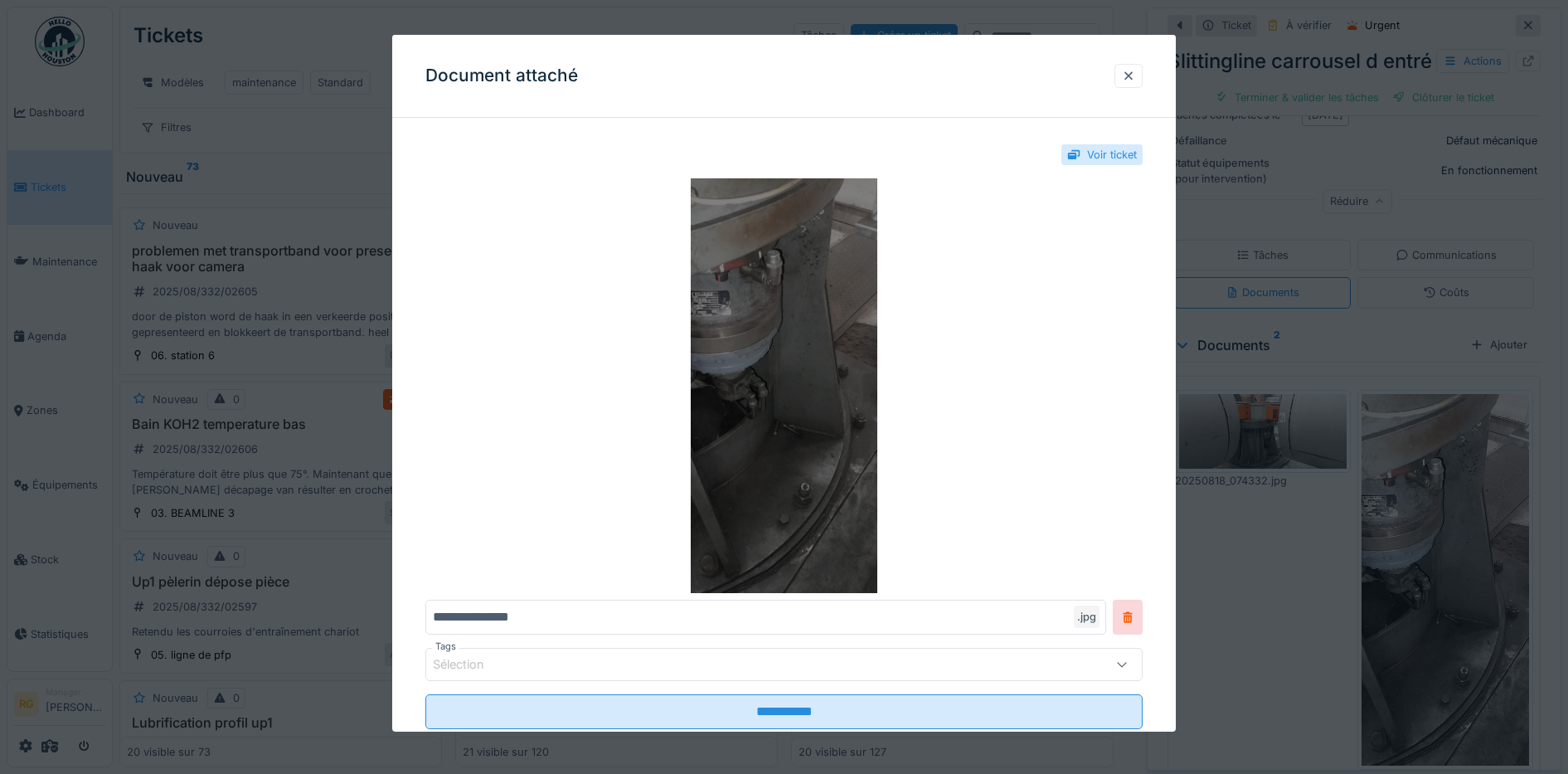
click at [765, 363] on img at bounding box center [784, 386] width 718 height 415
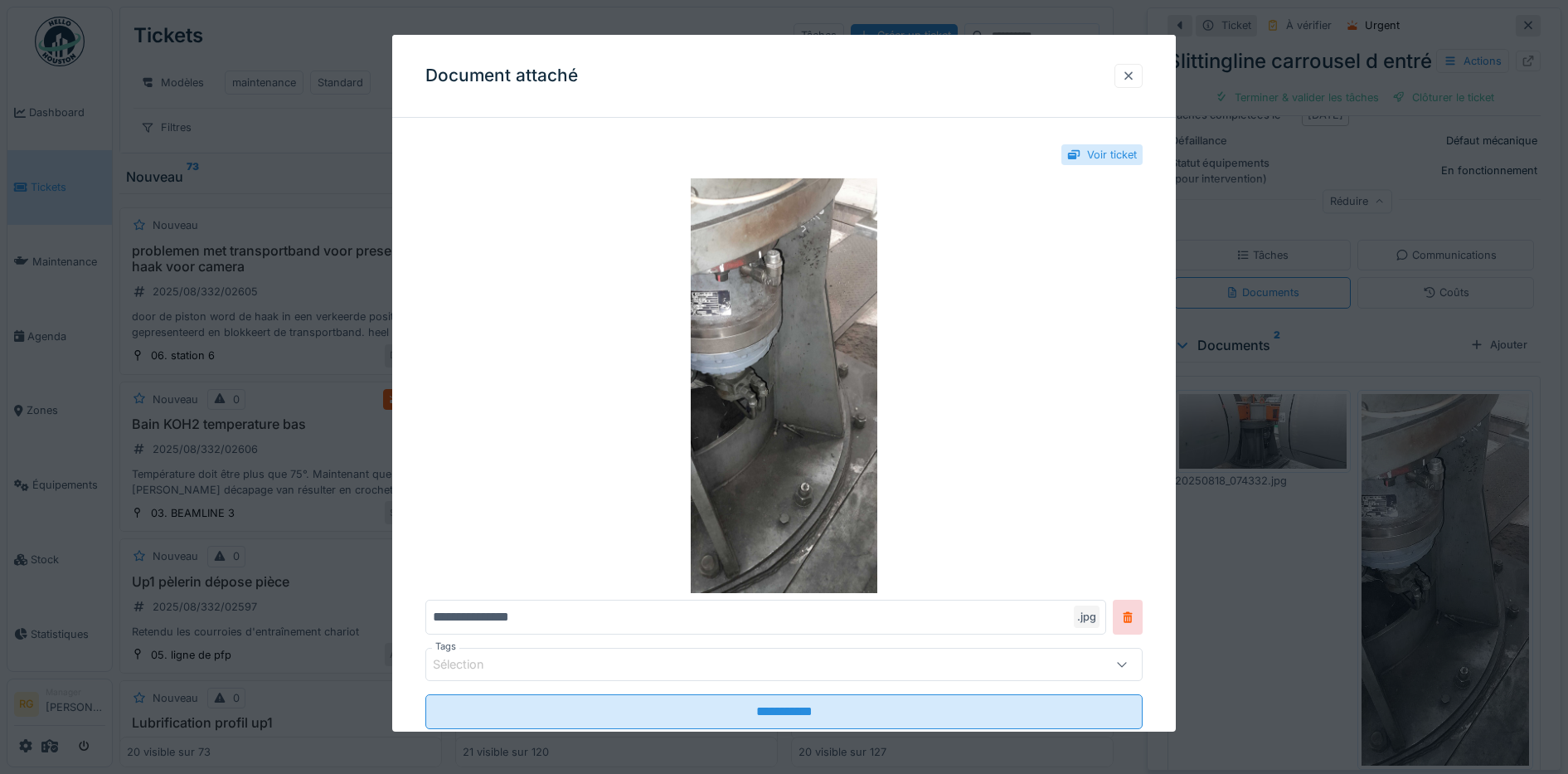
click at [1143, 76] on div at bounding box center [1128, 75] width 28 height 24
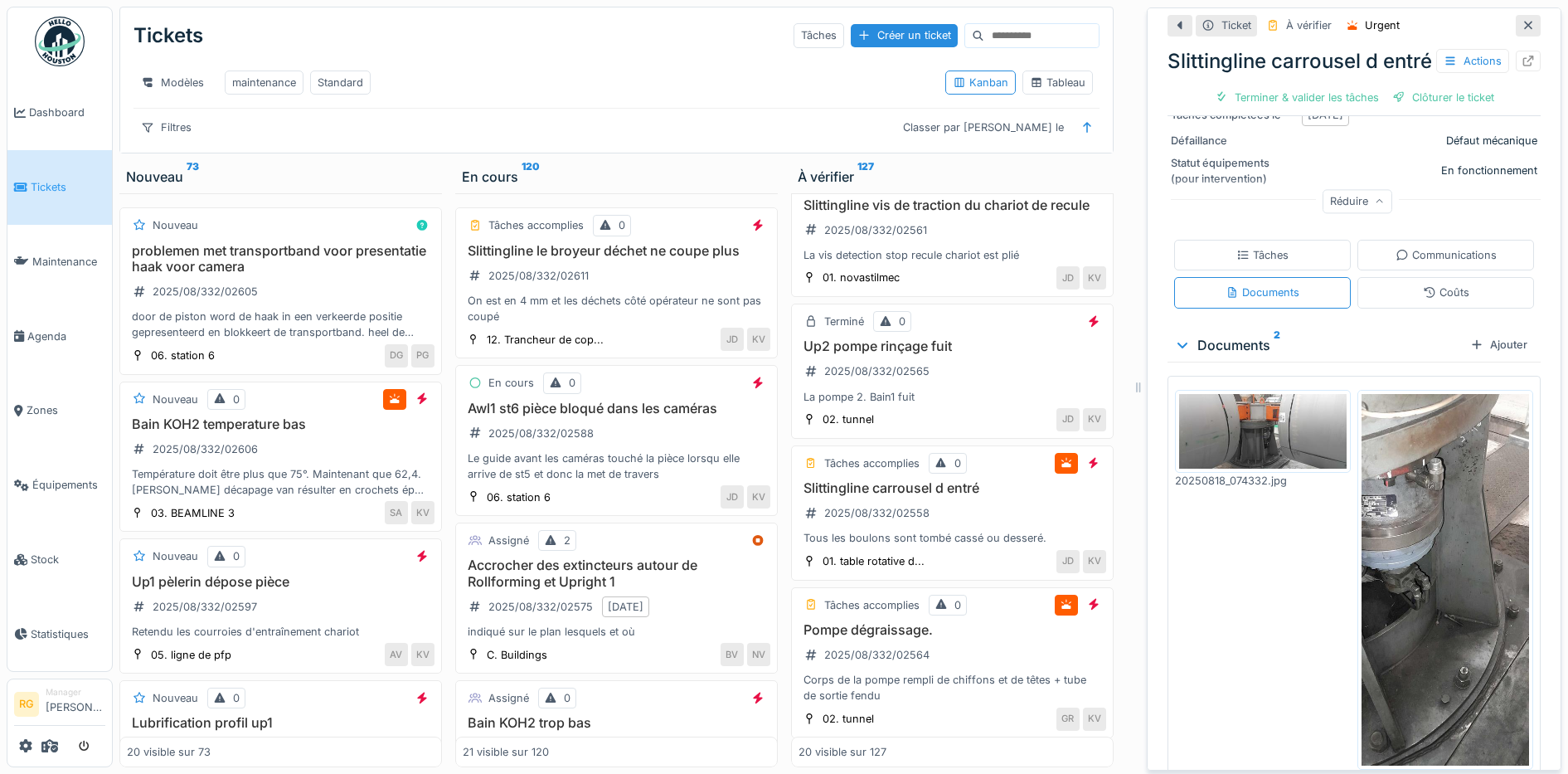
click at [1241, 438] on img at bounding box center [1262, 432] width 167 height 75
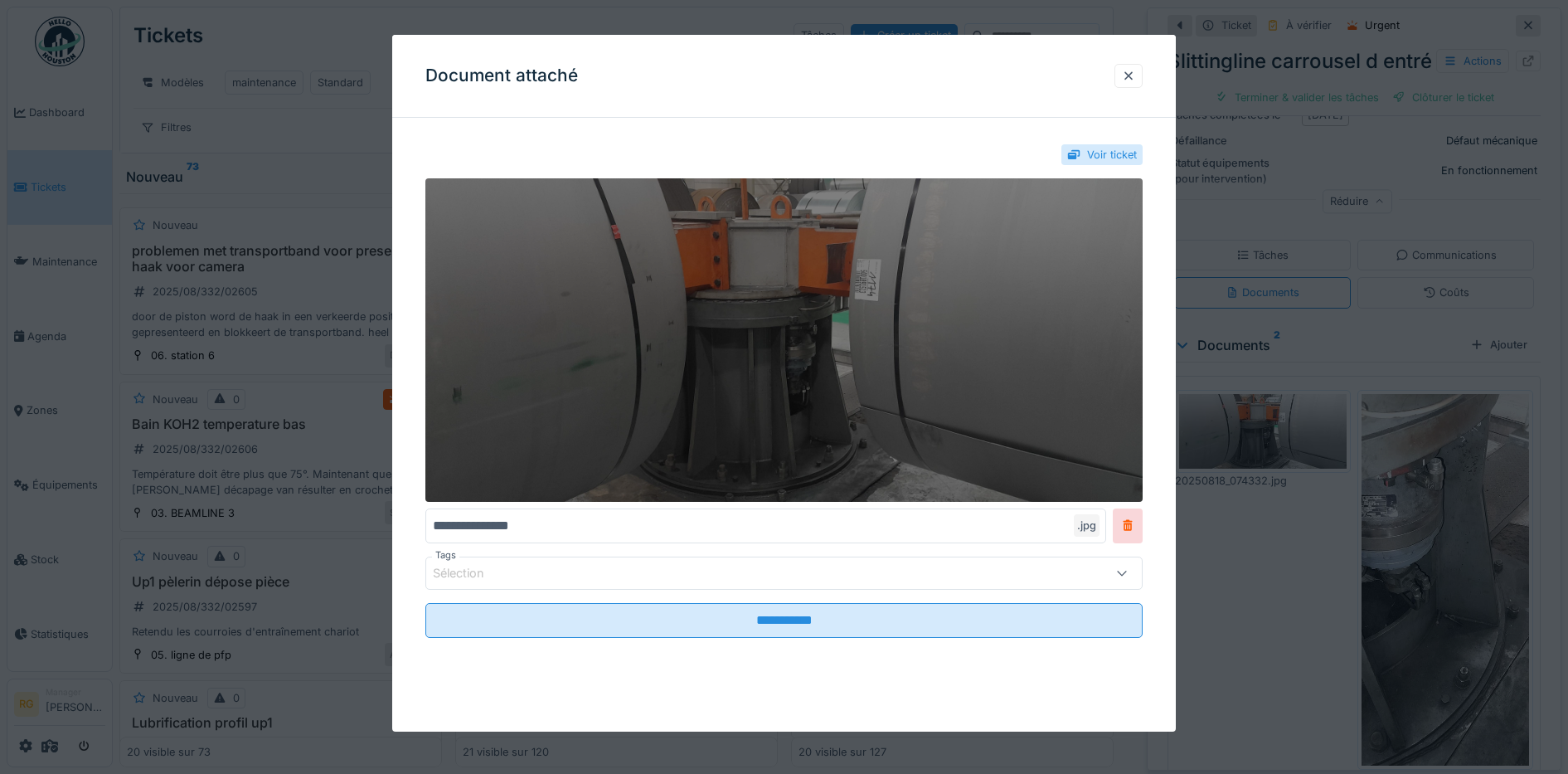
click at [783, 365] on img at bounding box center [784, 340] width 718 height 323
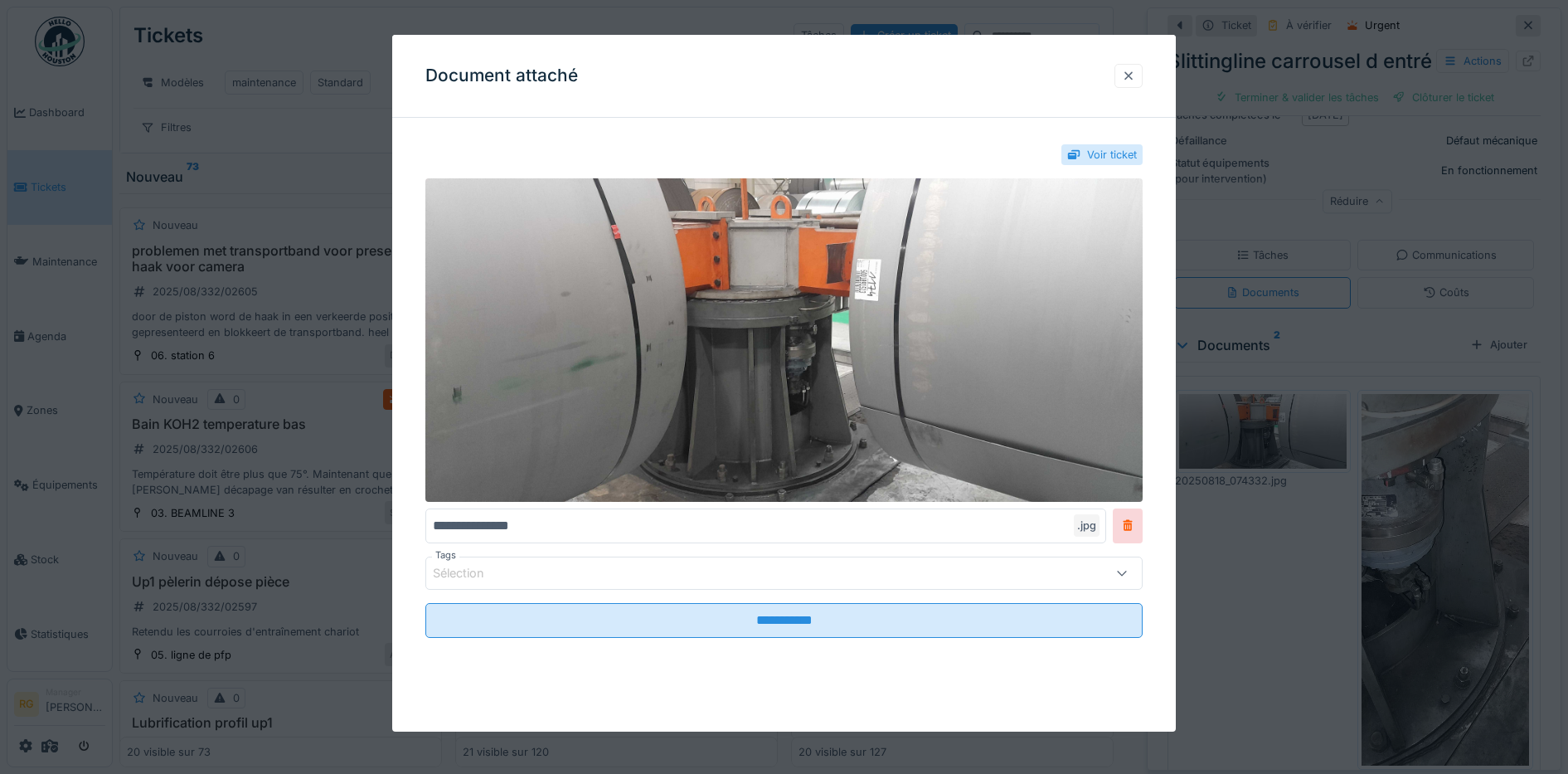
click at [1135, 79] on div at bounding box center [1128, 76] width 13 height 16
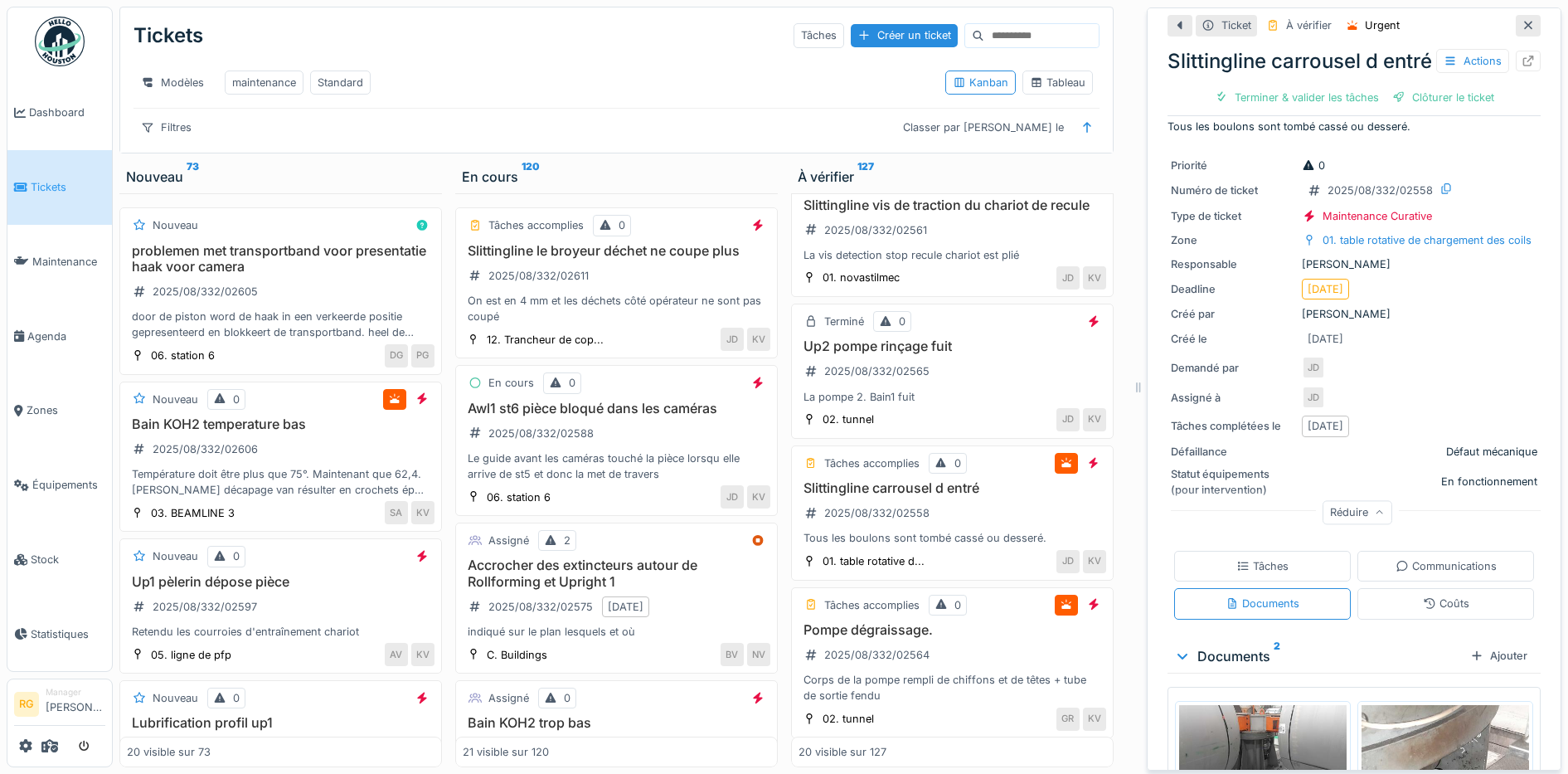
scroll to position [0, 0]
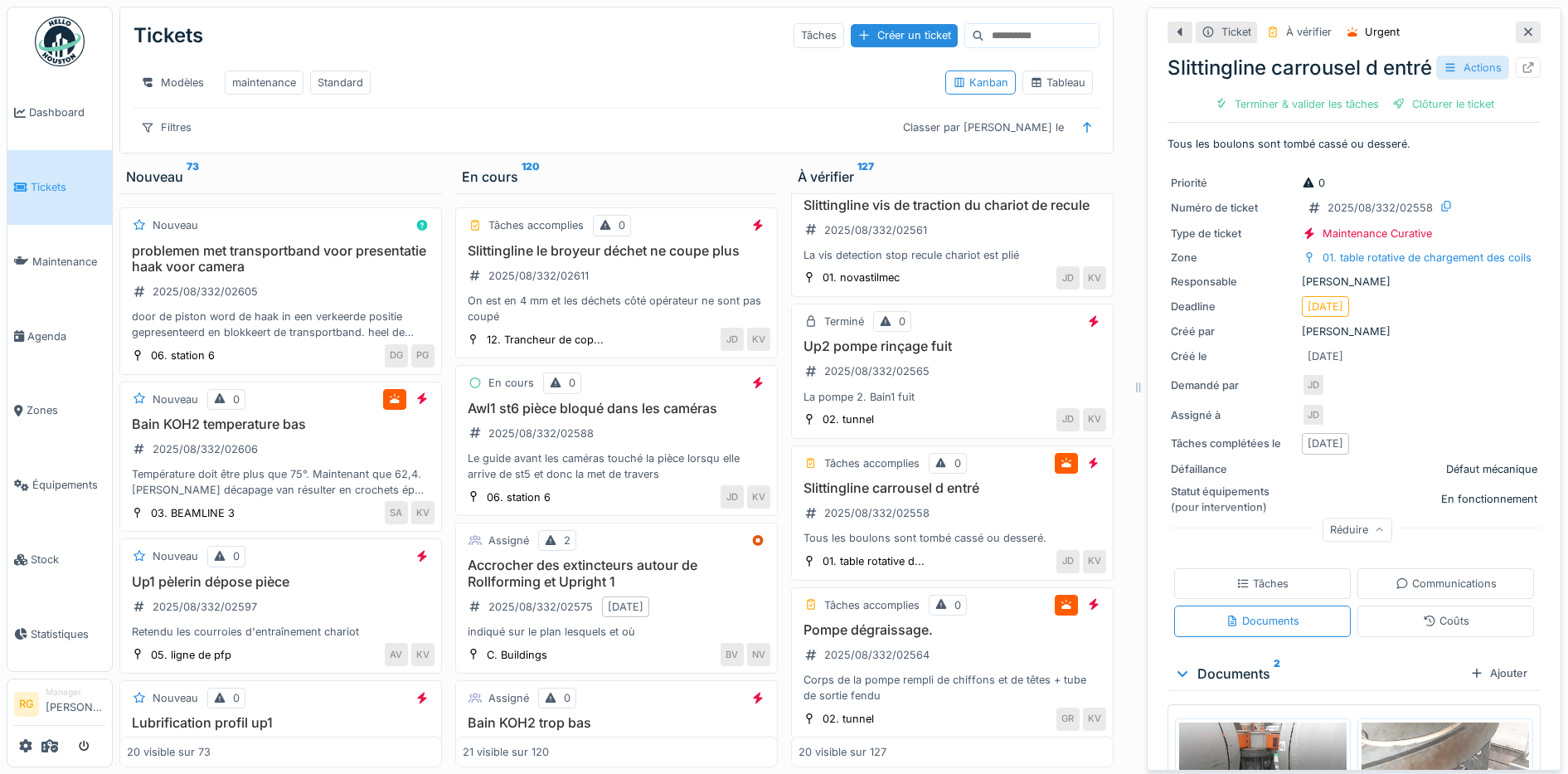
click at [1441, 66] on div "Actions" at bounding box center [1472, 67] width 73 height 24
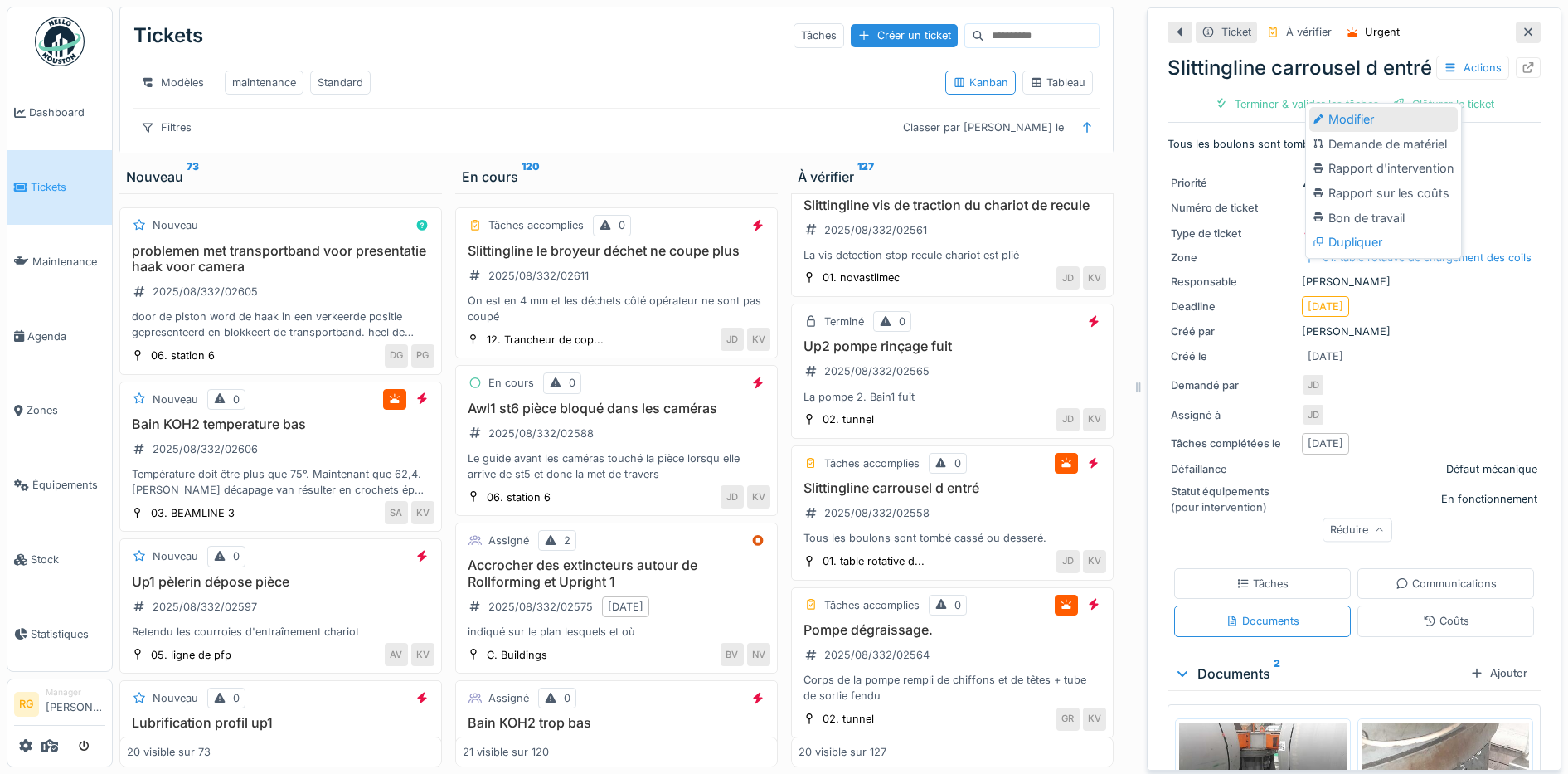
click at [1348, 107] on div "Modifier" at bounding box center [1383, 119] width 149 height 25
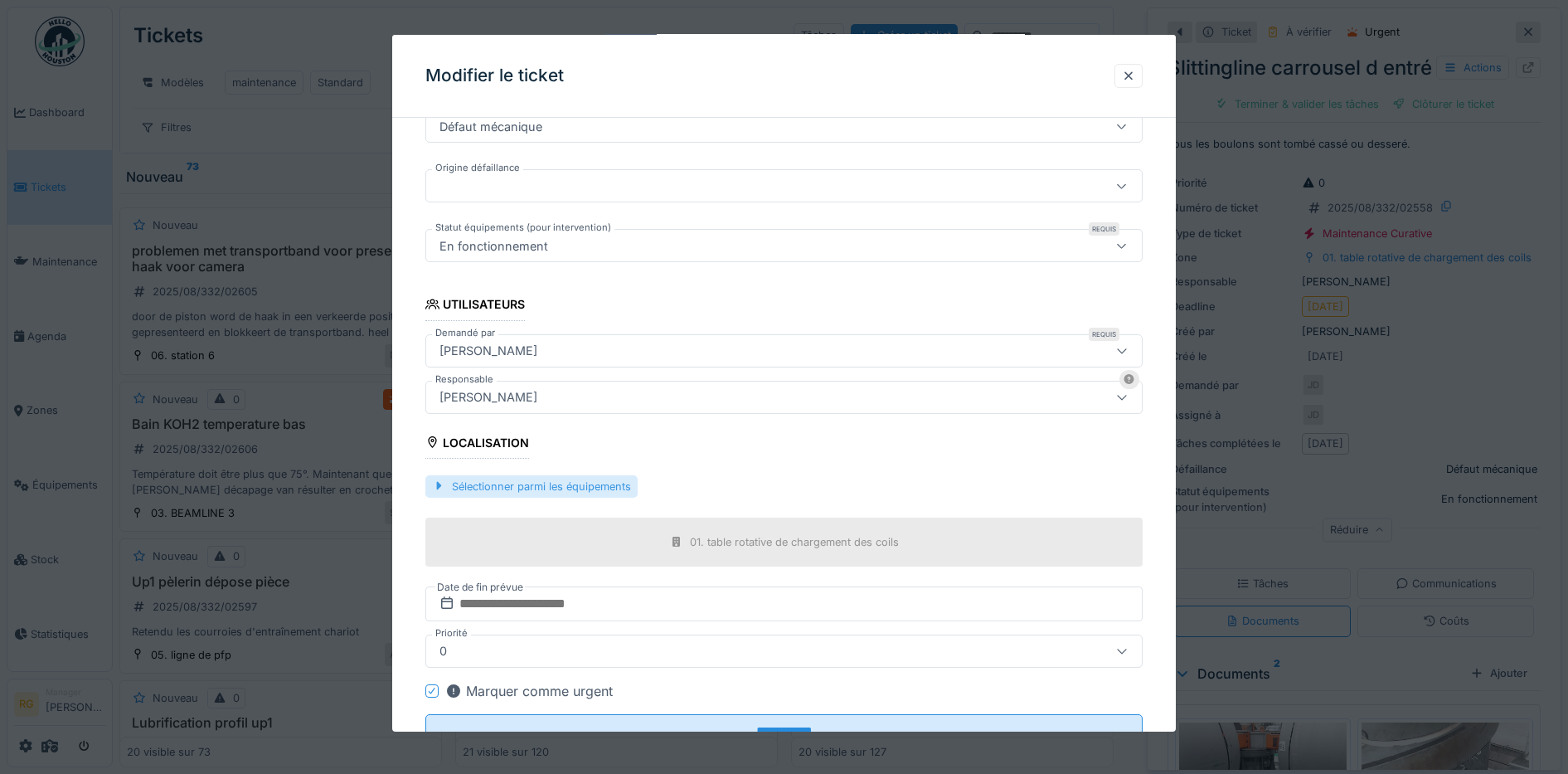
scroll to position [375, 0]
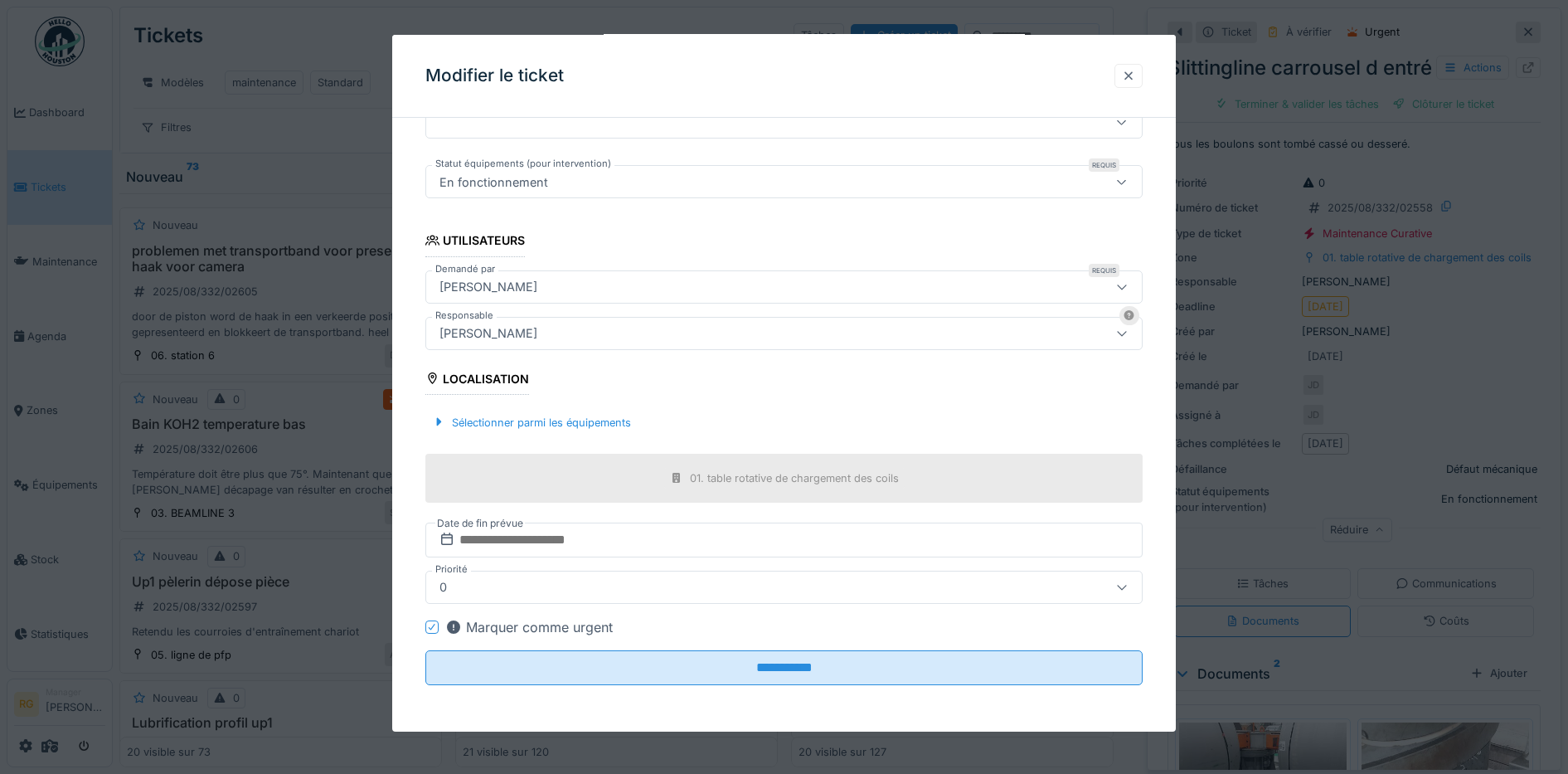
click at [1135, 77] on div at bounding box center [1128, 76] width 13 height 16
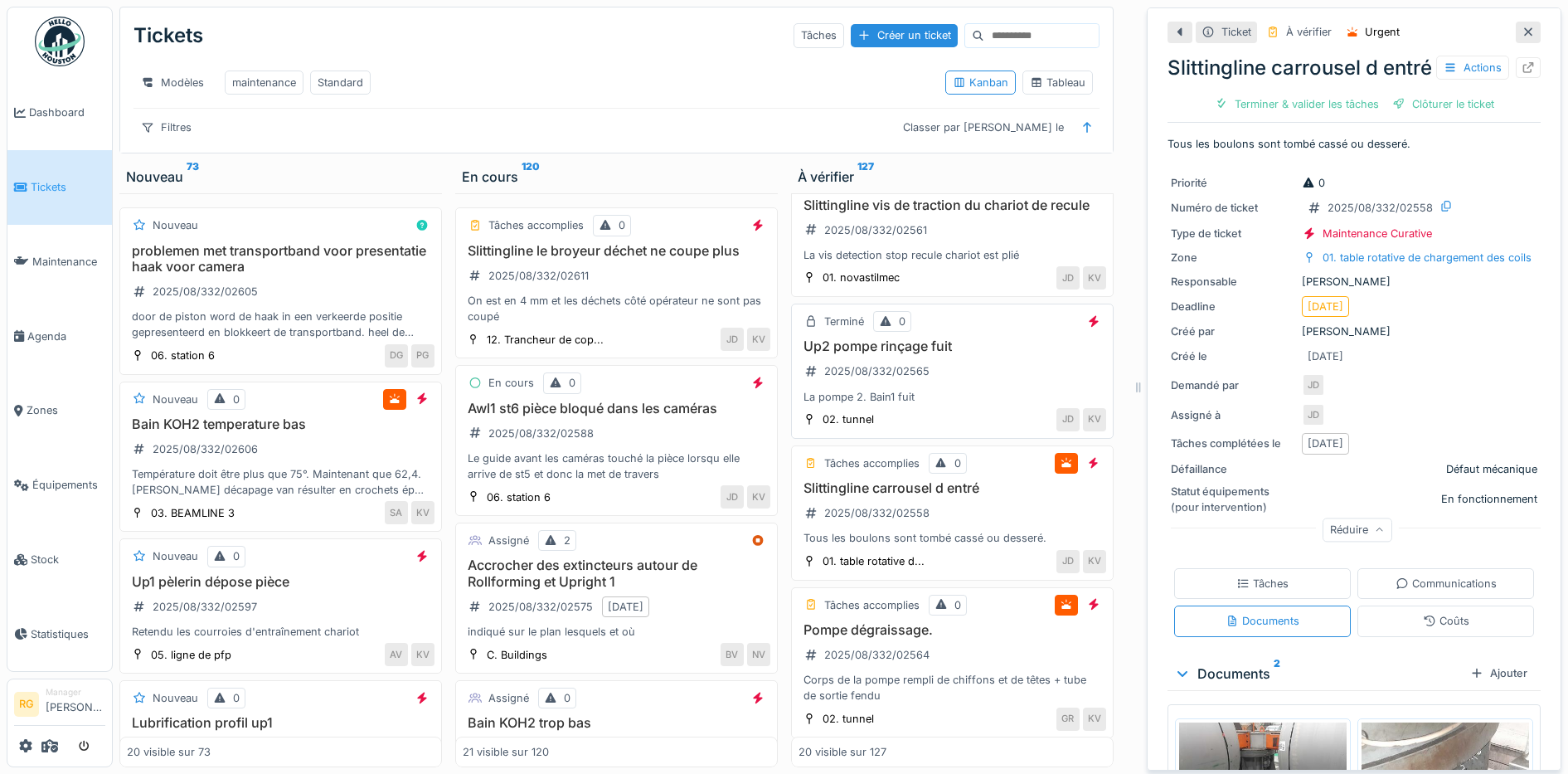
scroll to position [2449, 0]
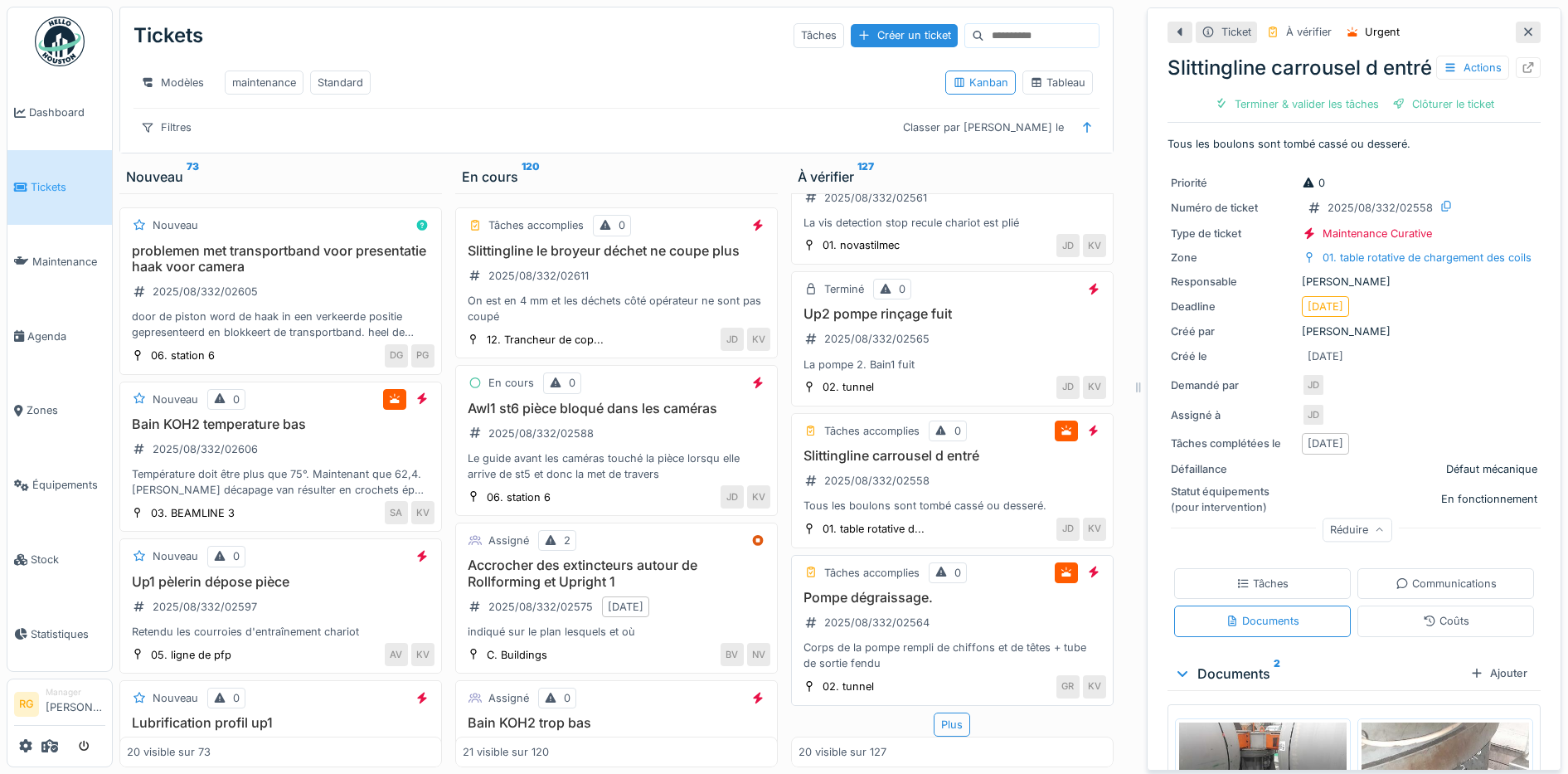
click at [982, 600] on div "Pompe dégraissage. 2025/08/332/02564 Corps de la pompe rempli de chiffons et de…" at bounding box center [951, 631] width 307 height 82
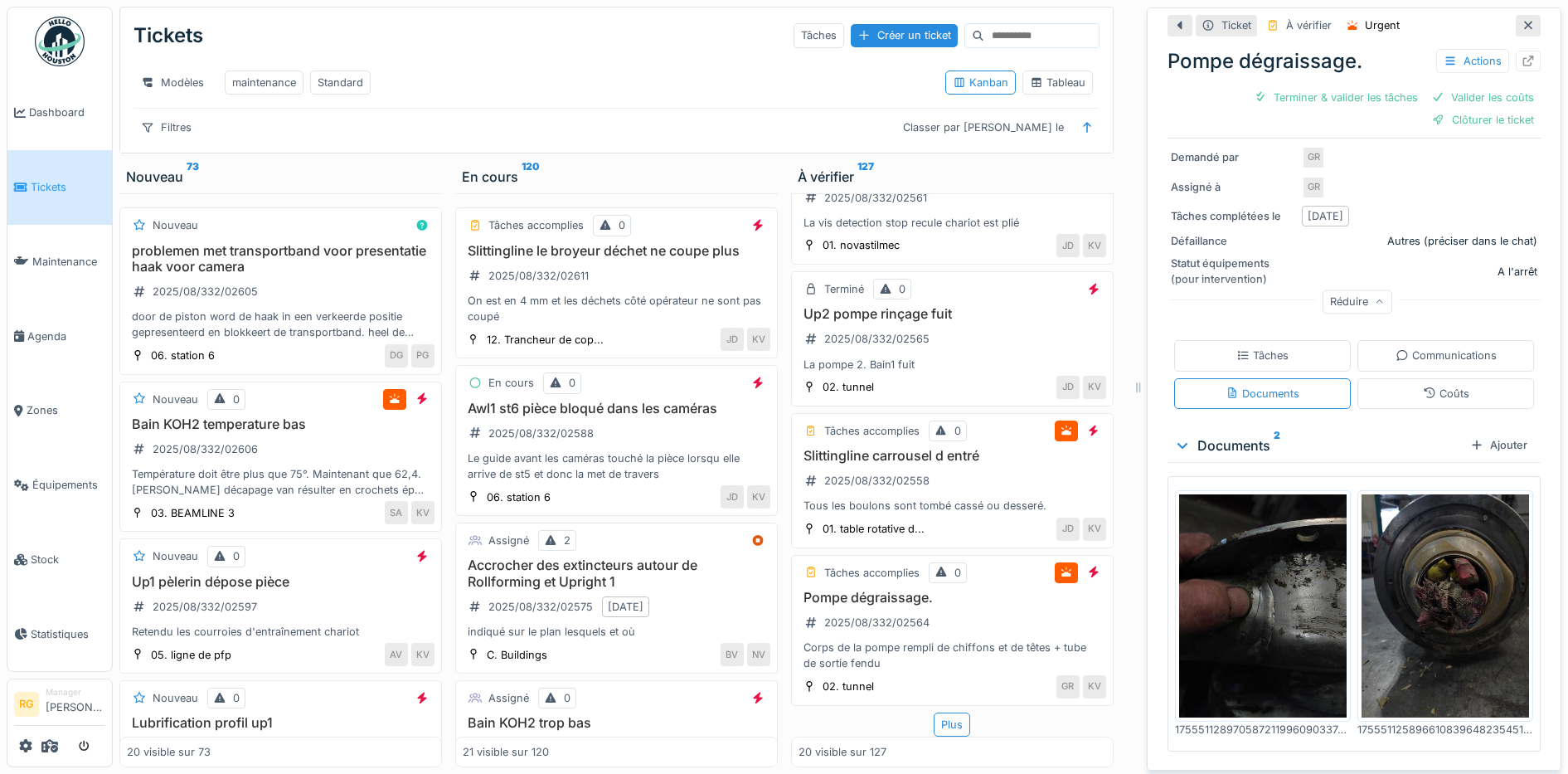
scroll to position [257, 0]
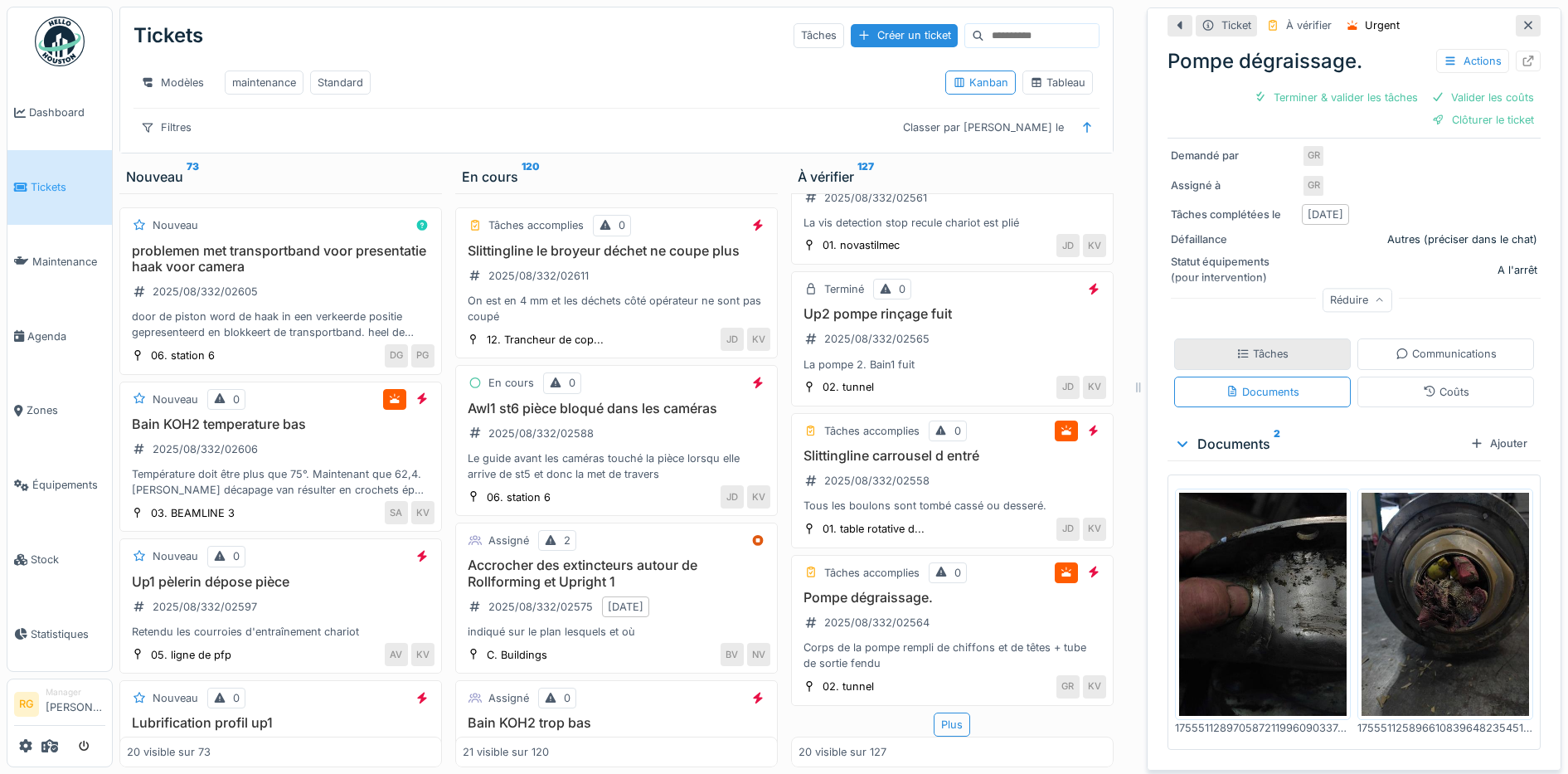
click at [1247, 348] on div "Tâches" at bounding box center [1263, 354] width 52 height 16
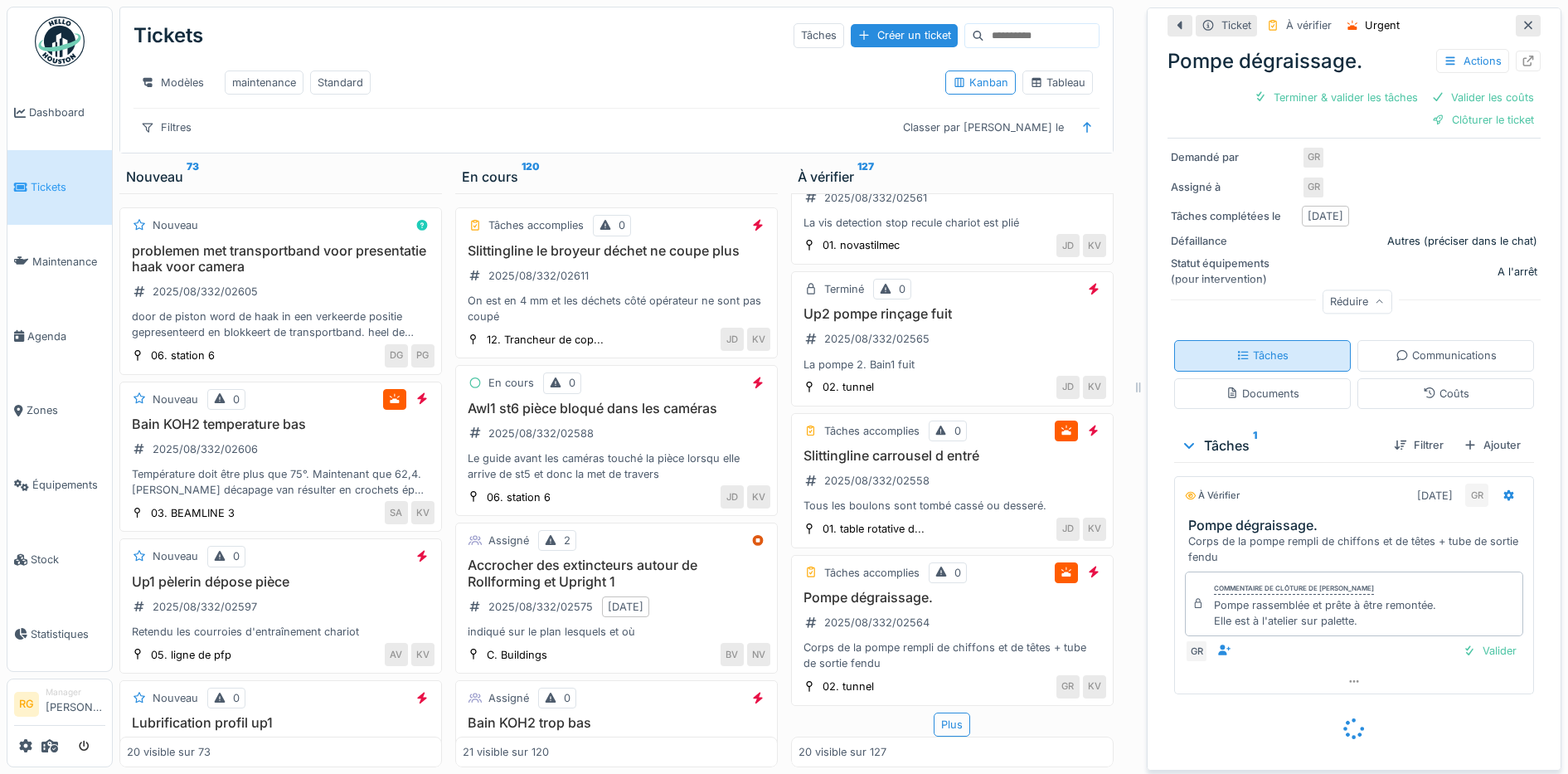
scroll to position [242, 0]
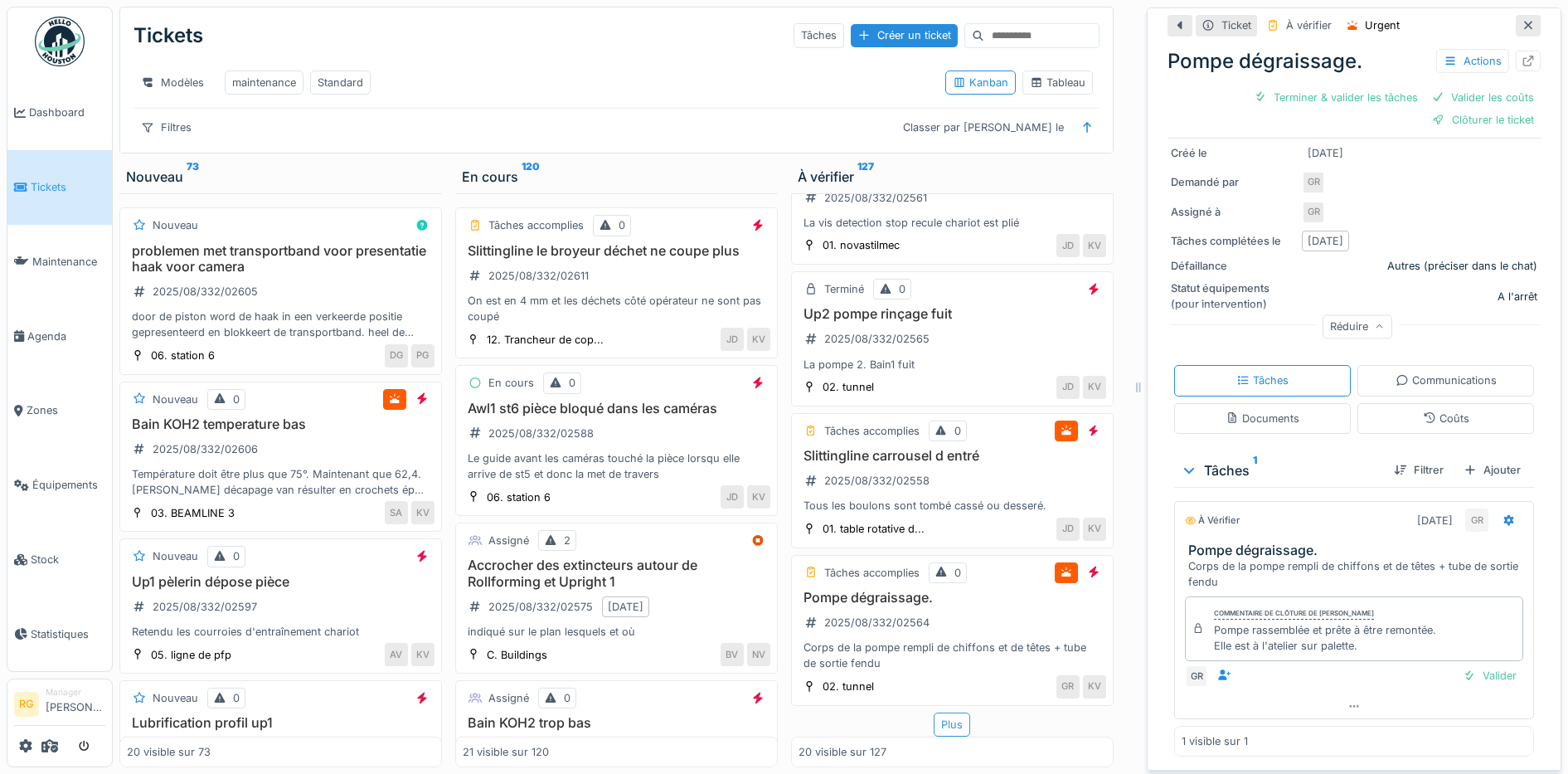
click at [934, 713] on div "Plus" at bounding box center [952, 724] width 37 height 24
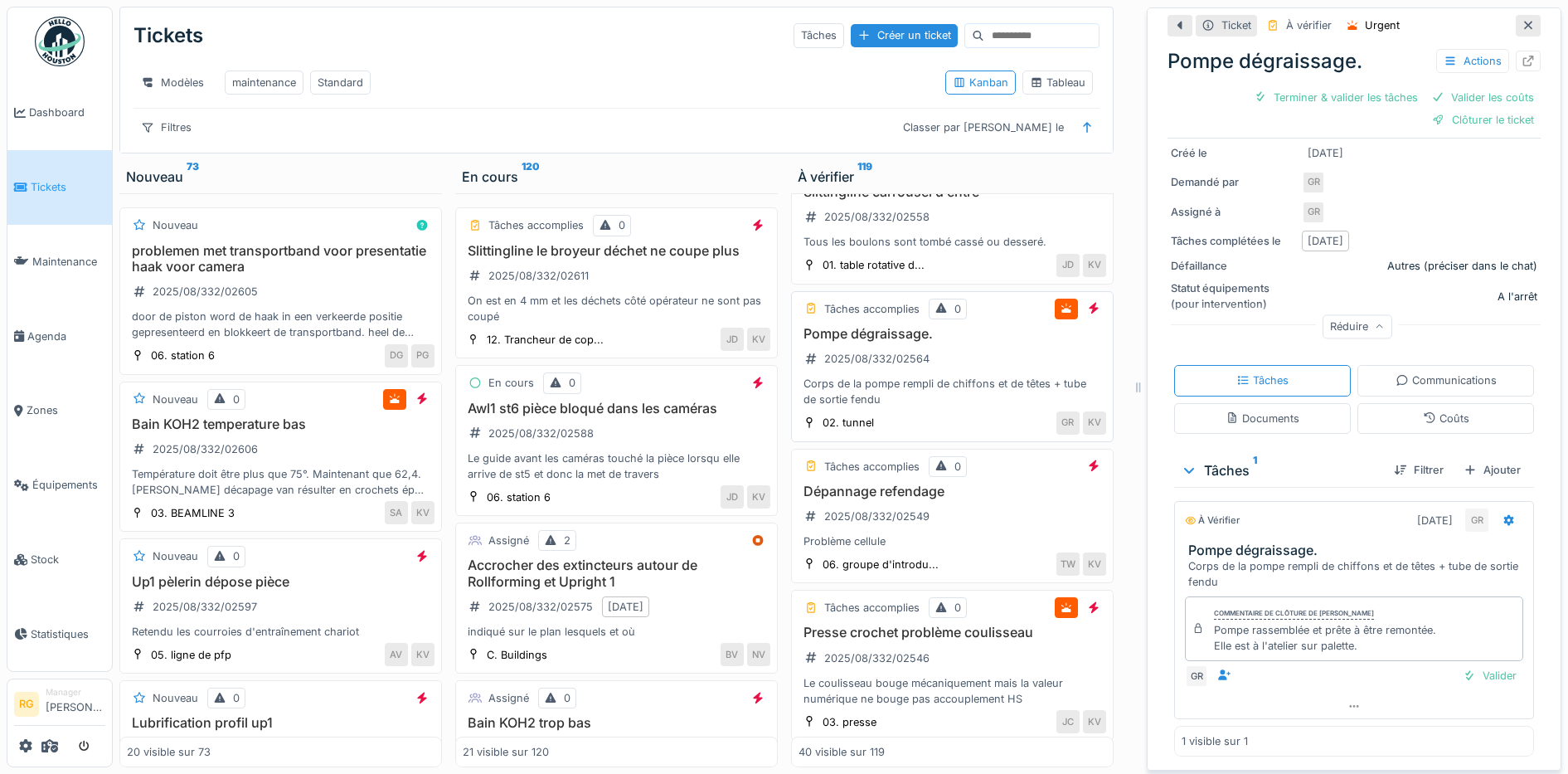
scroll to position [2760, 0]
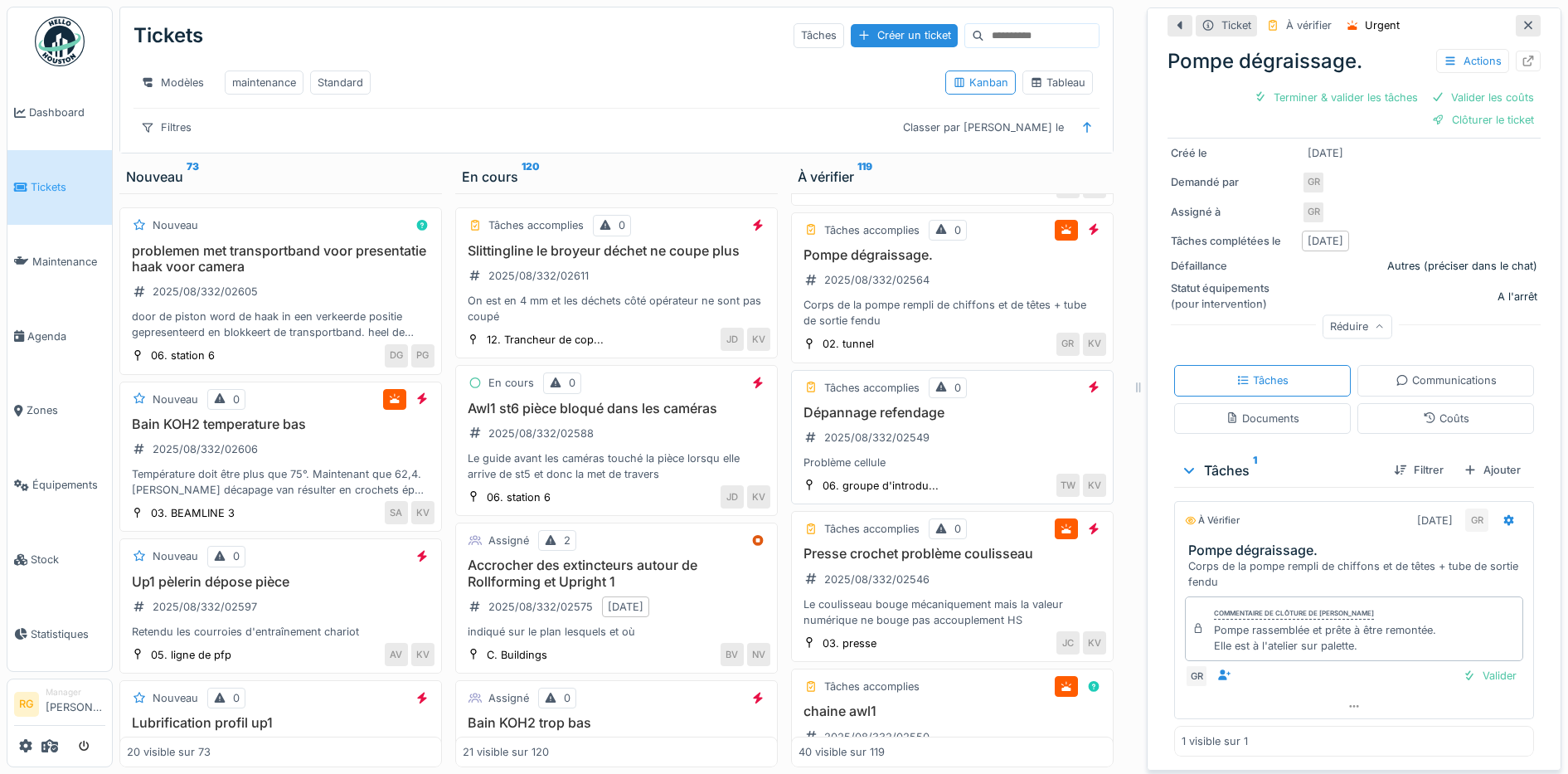
click at [968, 463] on div "Dépannage refendage 2025/08/332/02549 Problème cellule" at bounding box center [951, 438] width 307 height 67
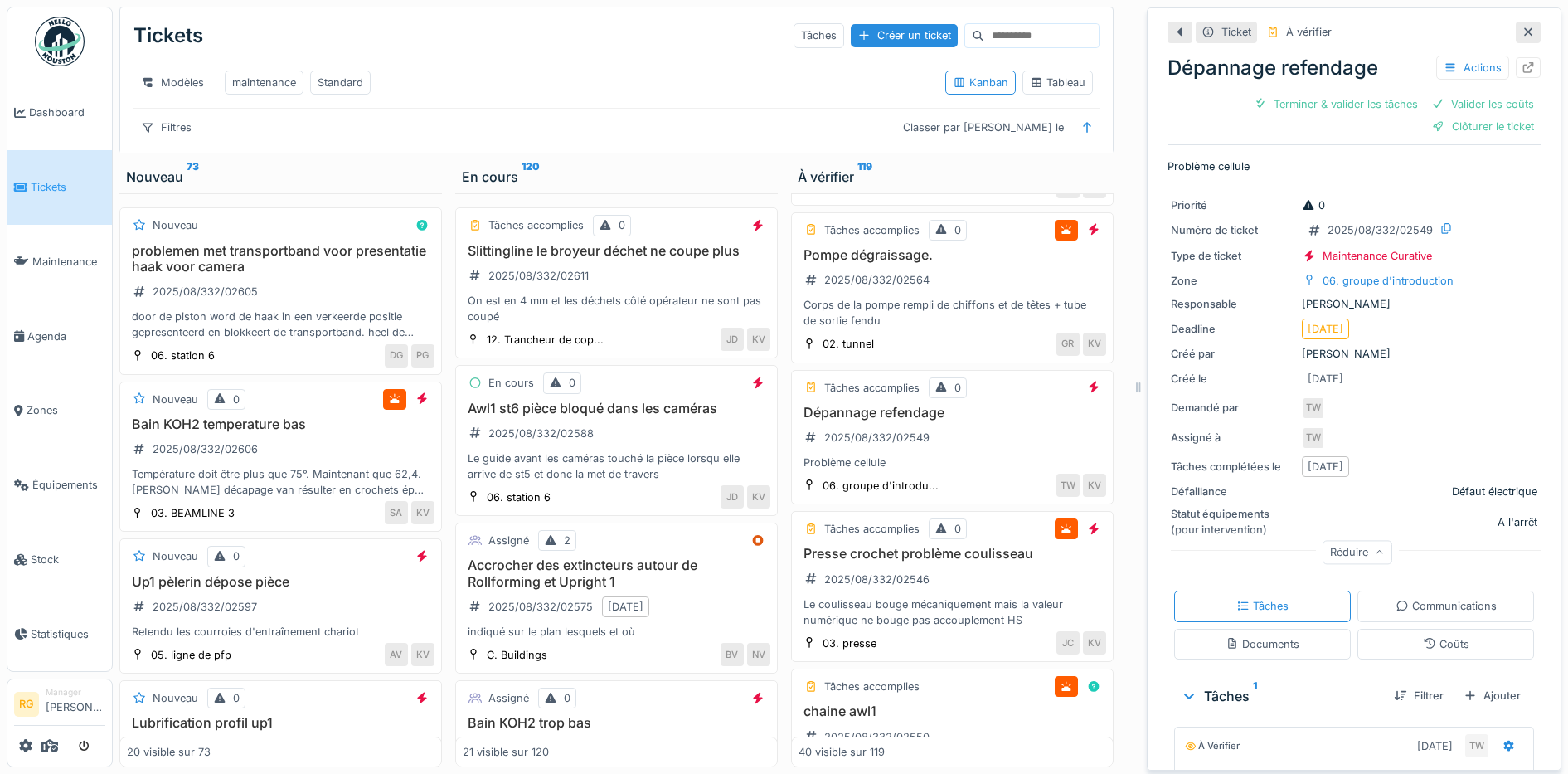
scroll to position [142, 0]
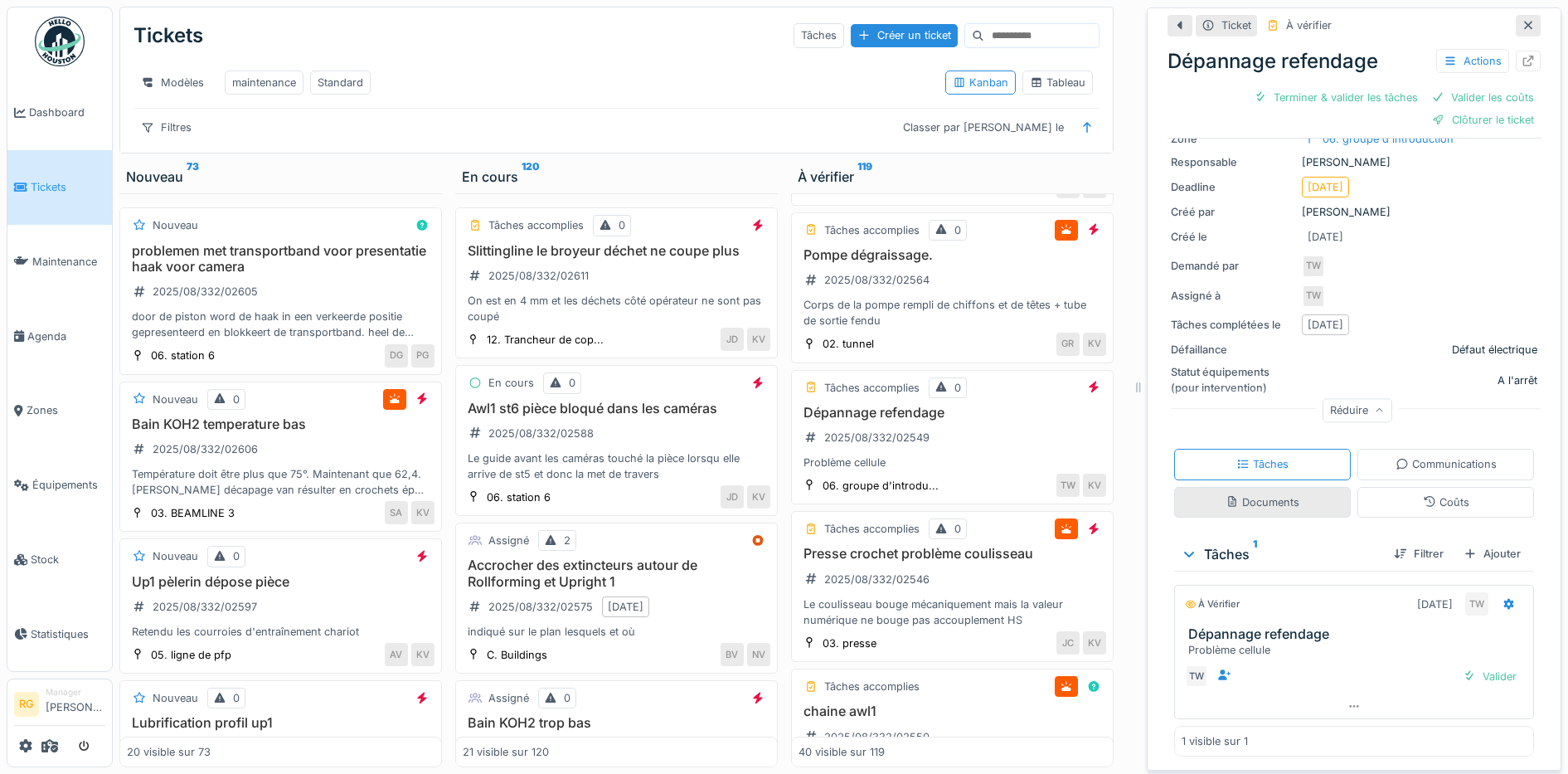
click at [1243, 495] on div "Documents" at bounding box center [1262, 503] width 74 height 16
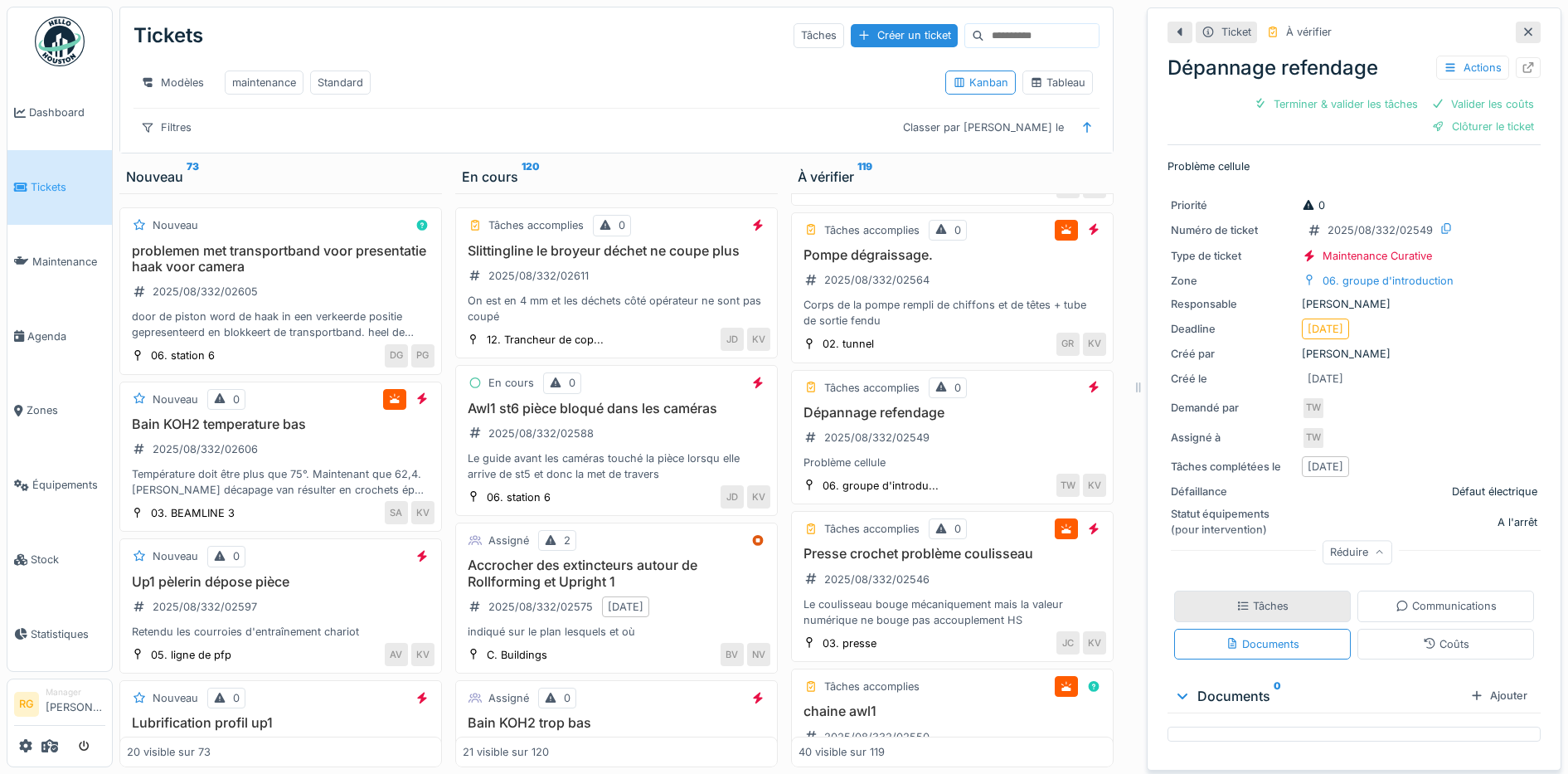
click at [1250, 598] on div "Tâches" at bounding box center [1263, 606] width 52 height 16
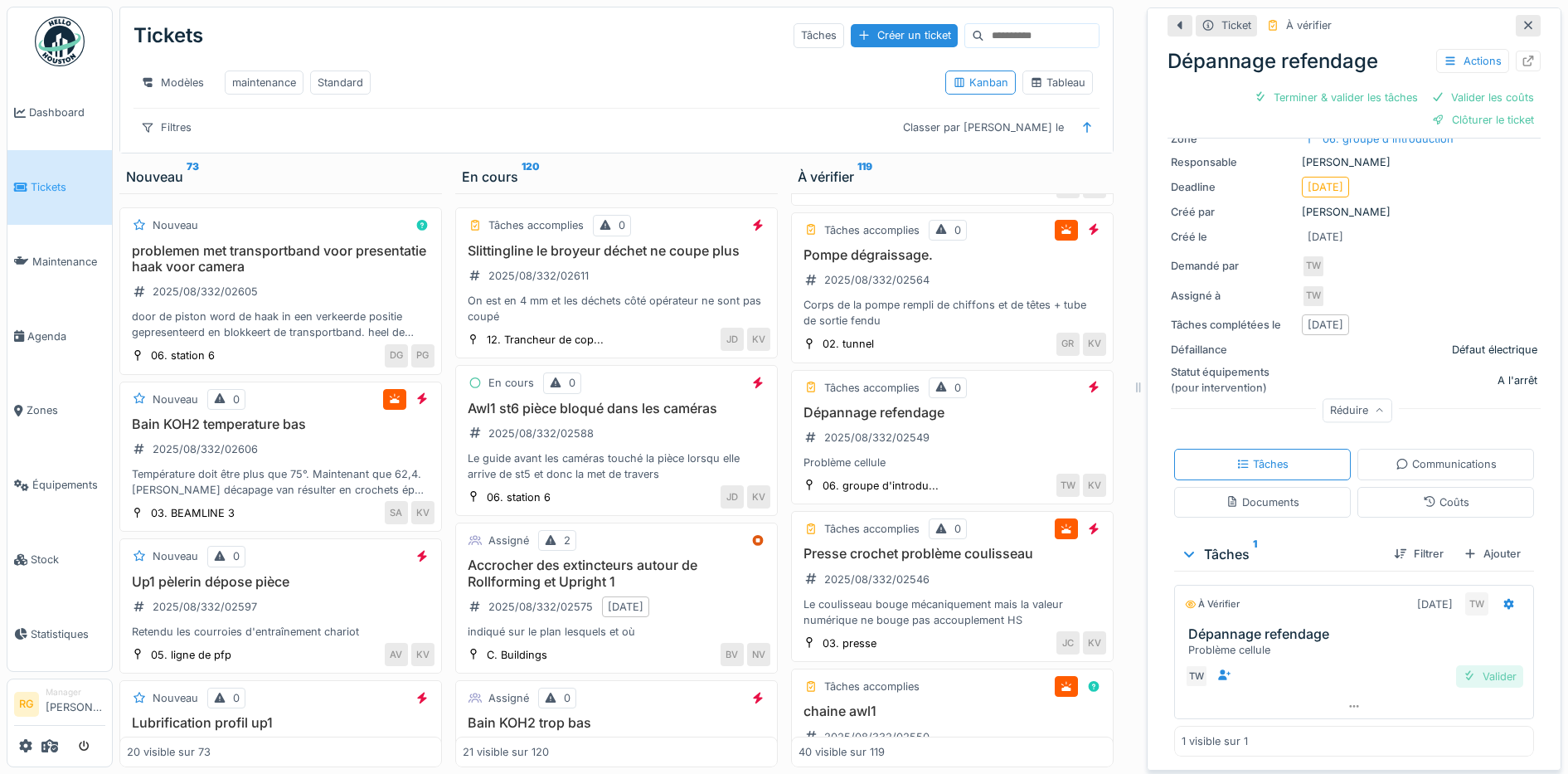
click at [1472, 665] on div "Valider" at bounding box center [1489, 677] width 67 height 23
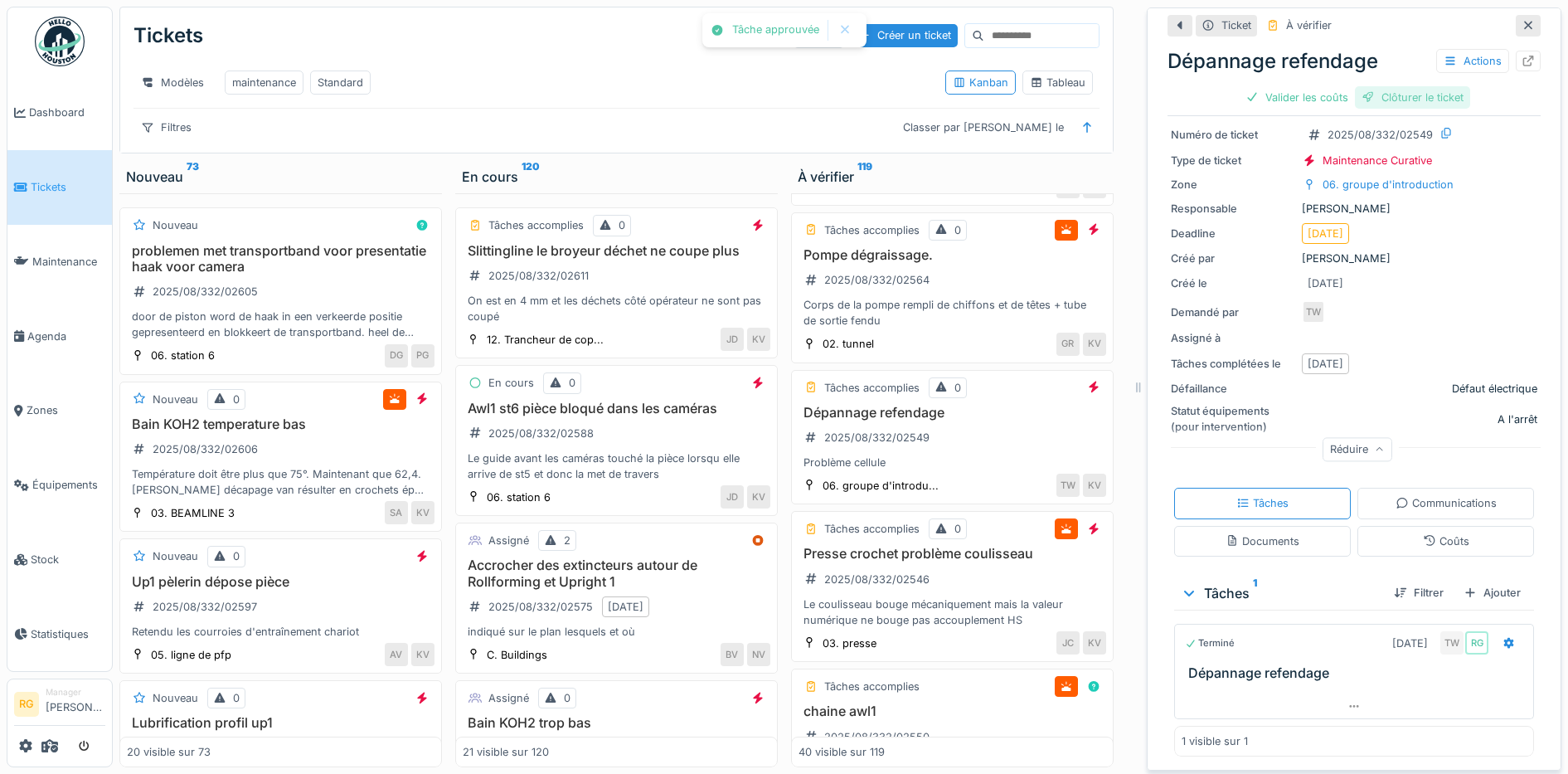
scroll to position [73, 0]
click at [1423, 533] on div "Coûts" at bounding box center [1446, 541] width 46 height 16
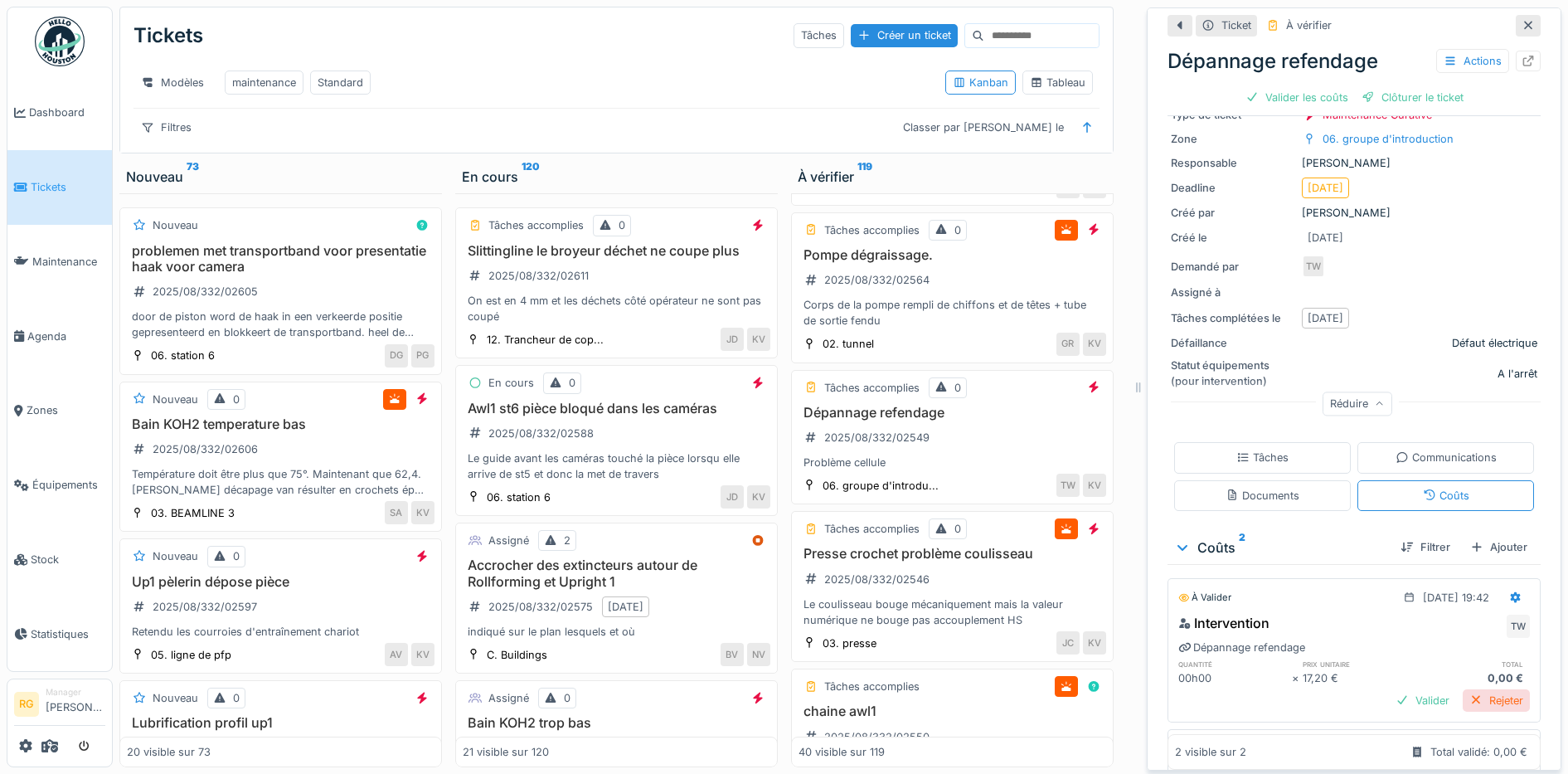
click at [1476, 689] on div "Rejeter" at bounding box center [1495, 700] width 67 height 23
click at [1375, 87] on div "Clôturer le ticket" at bounding box center [1412, 98] width 116 height 23
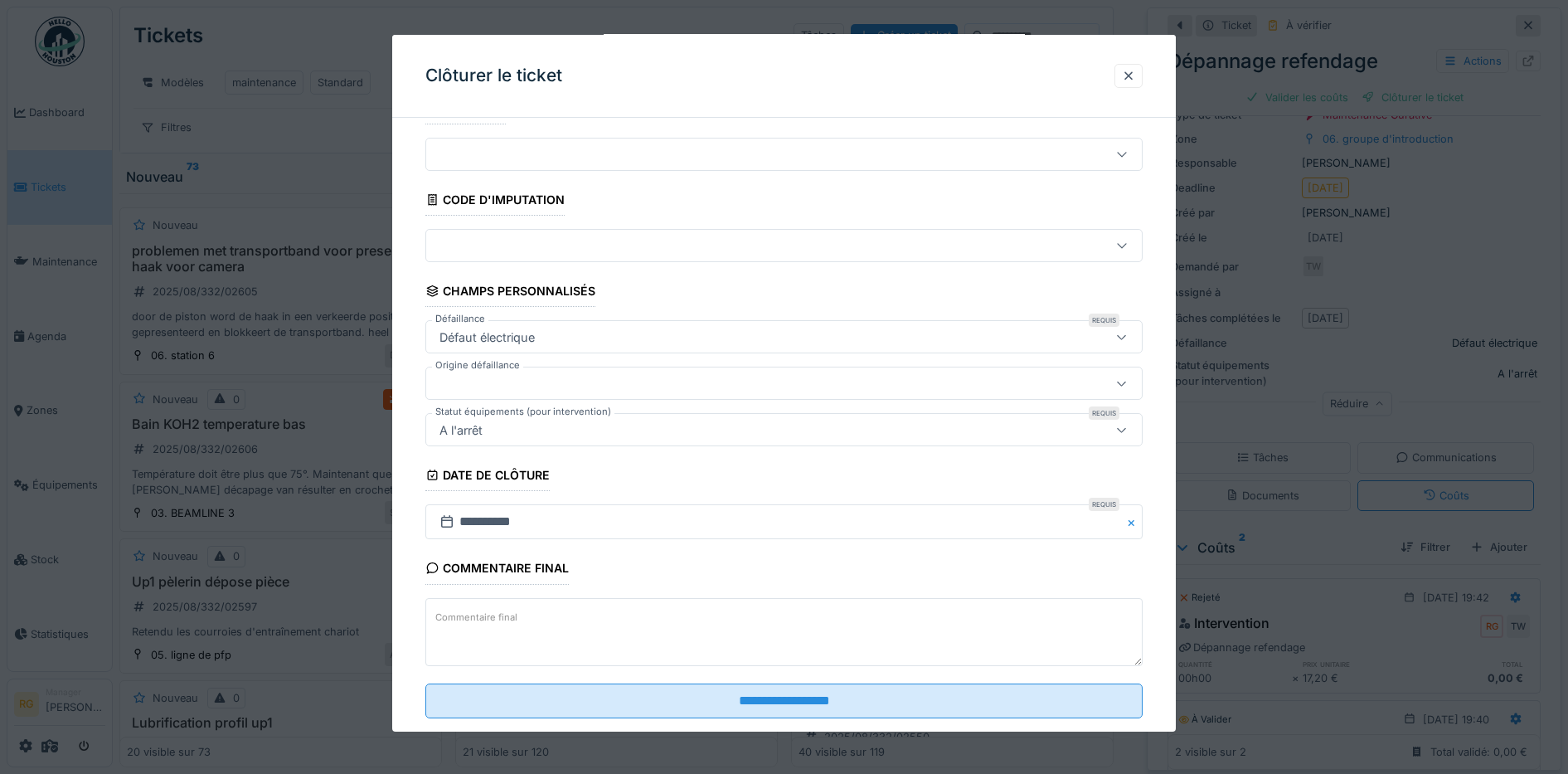
scroll to position [71, 0]
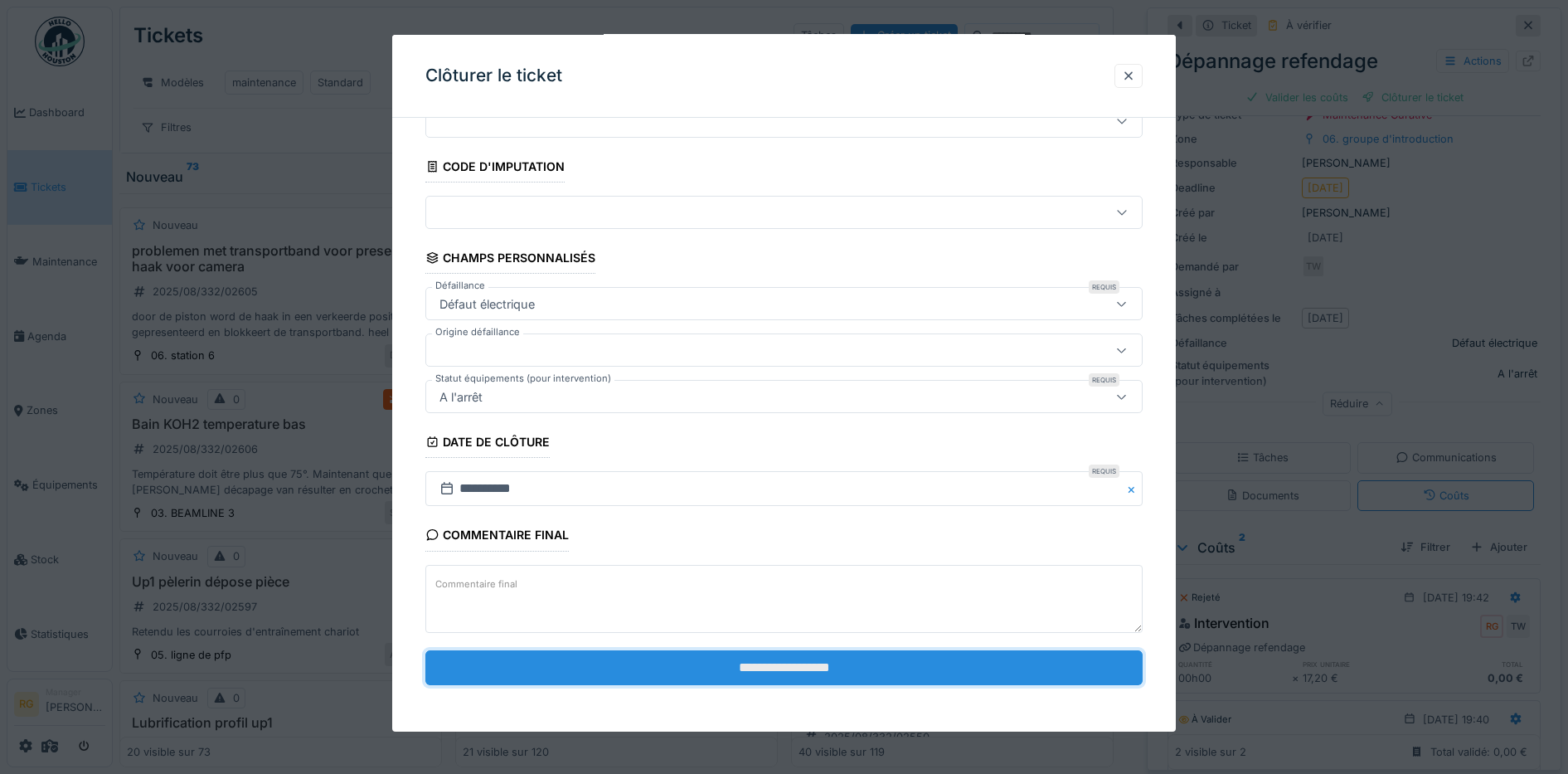
click at [801, 674] on input "**********" at bounding box center [784, 668] width 718 height 35
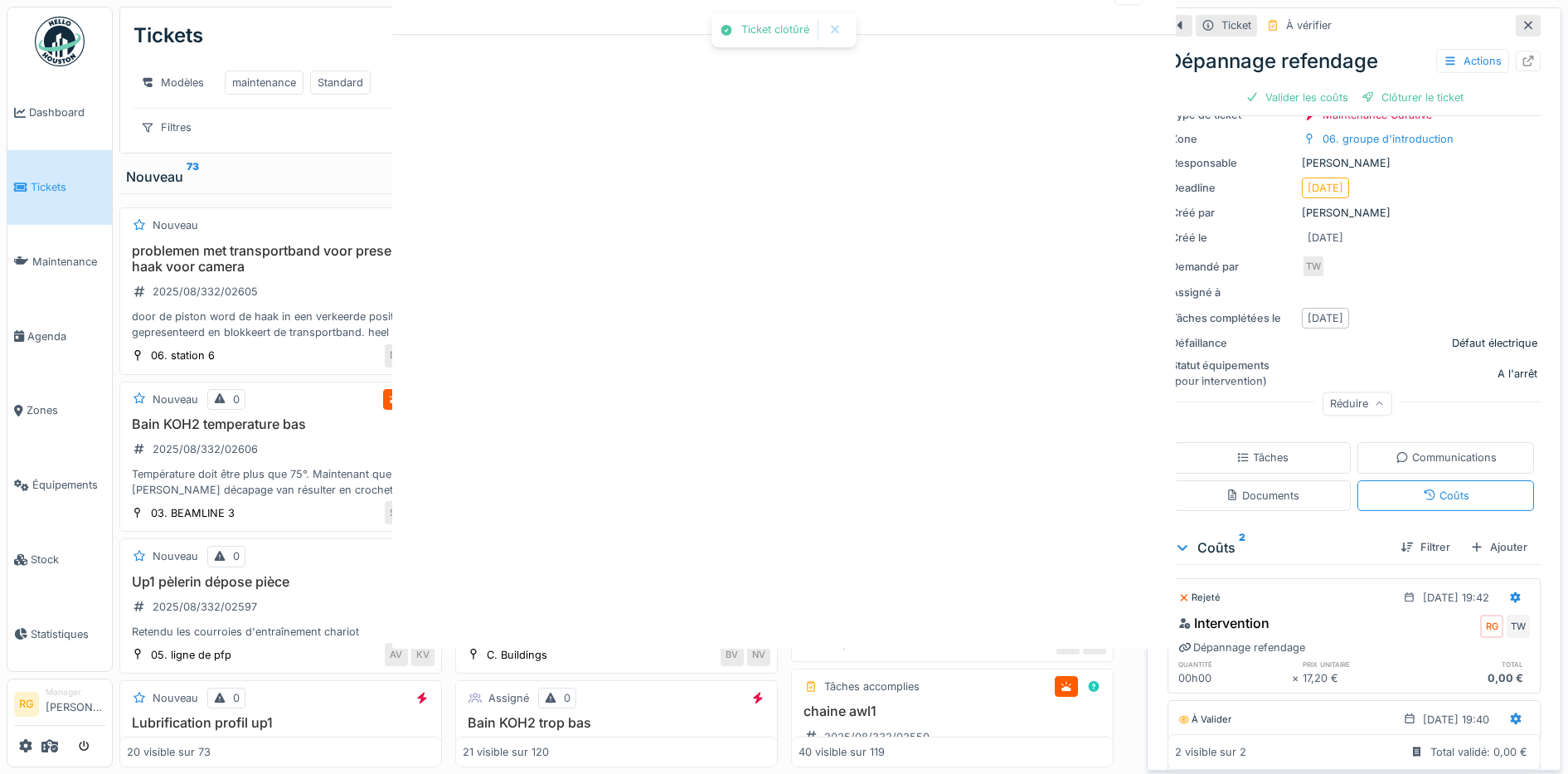
scroll to position [0, 0]
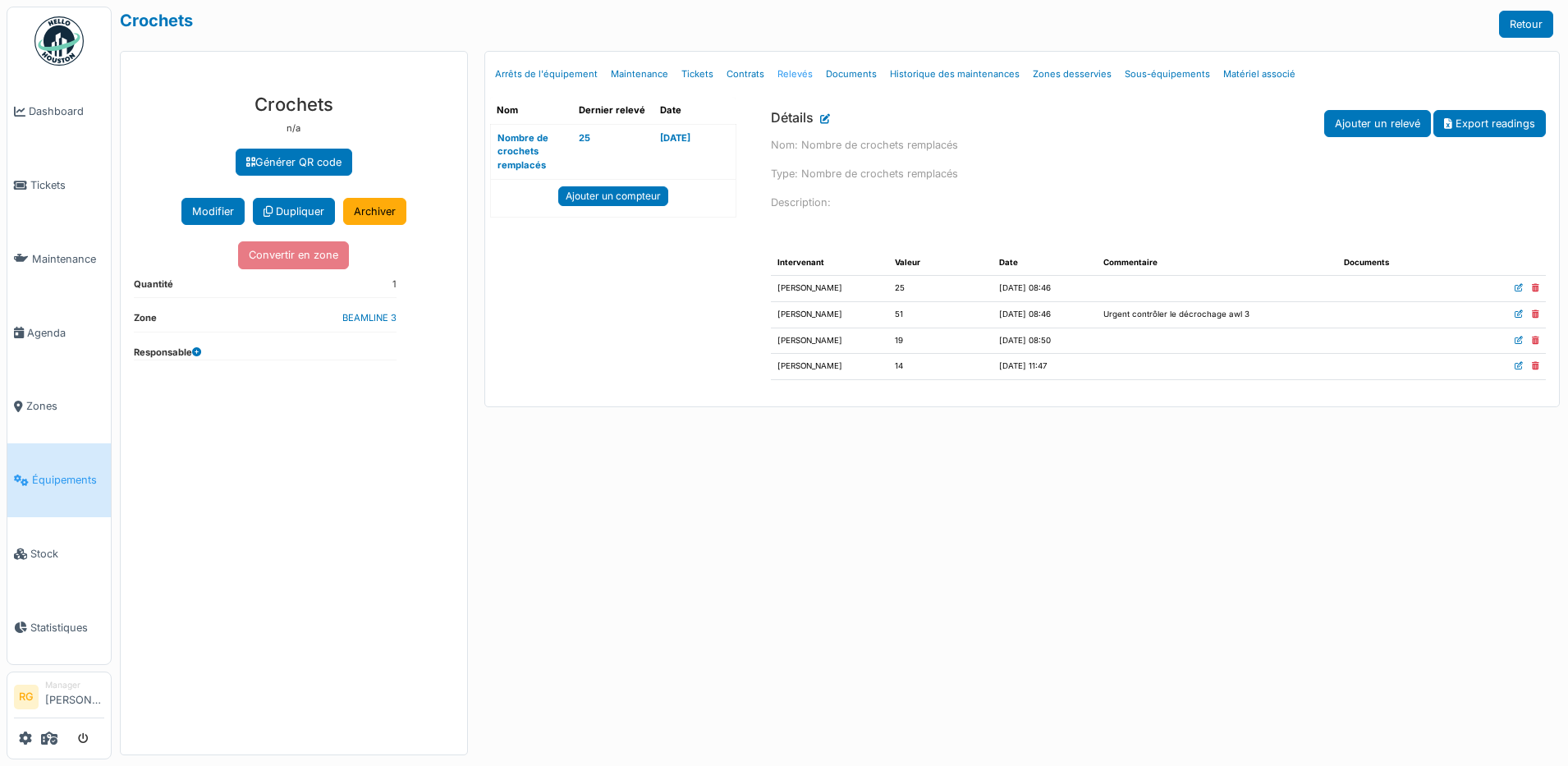
click at [792, 76] on link "Relevés" at bounding box center [795, 74] width 49 height 39
click at [784, 76] on link "Relevés" at bounding box center [795, 74] width 49 height 39
click at [43, 328] on span "Agenda" at bounding box center [65, 333] width 77 height 16
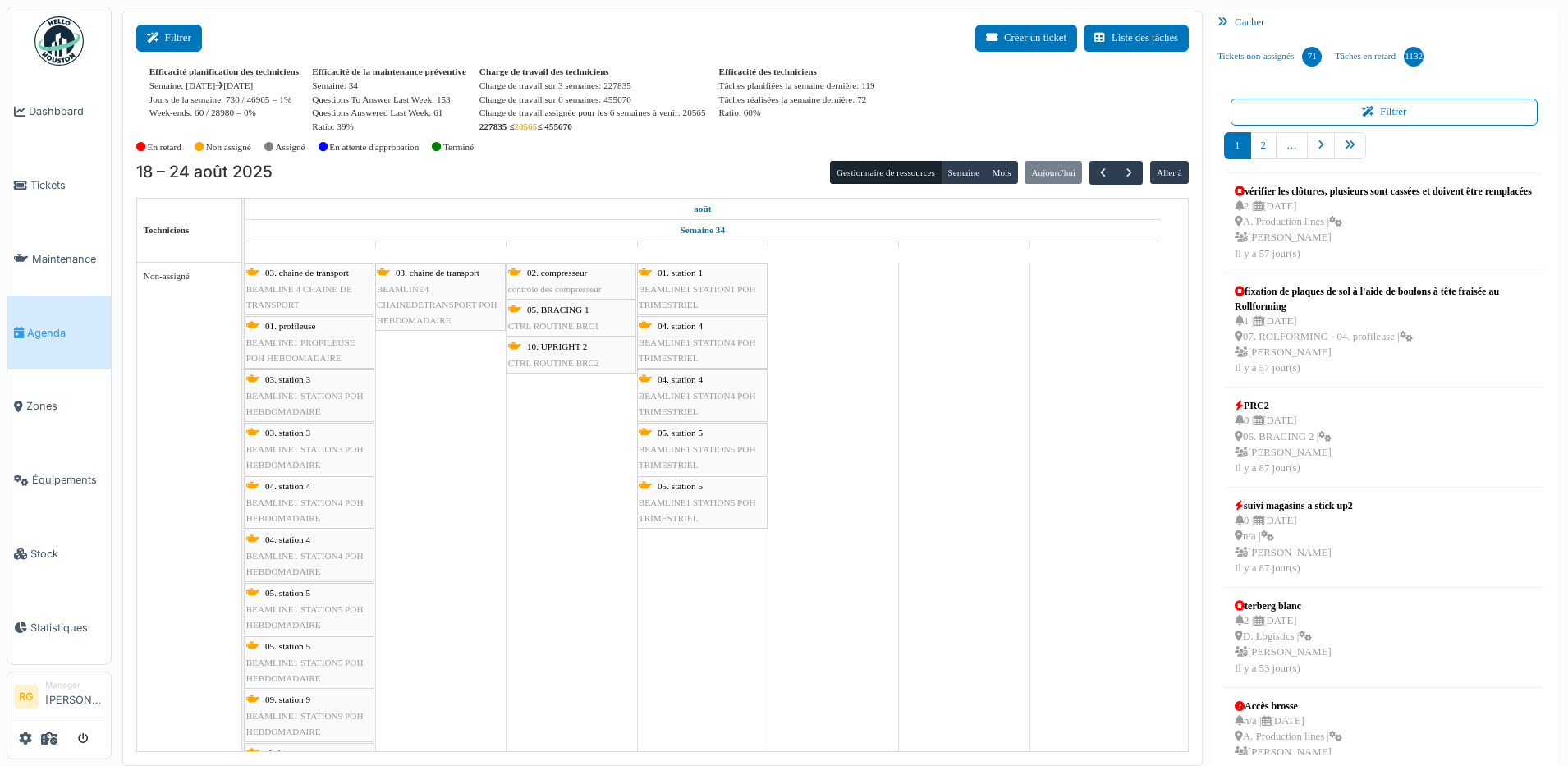
click at [178, 38] on button "Filtrer" at bounding box center [169, 37] width 66 height 27
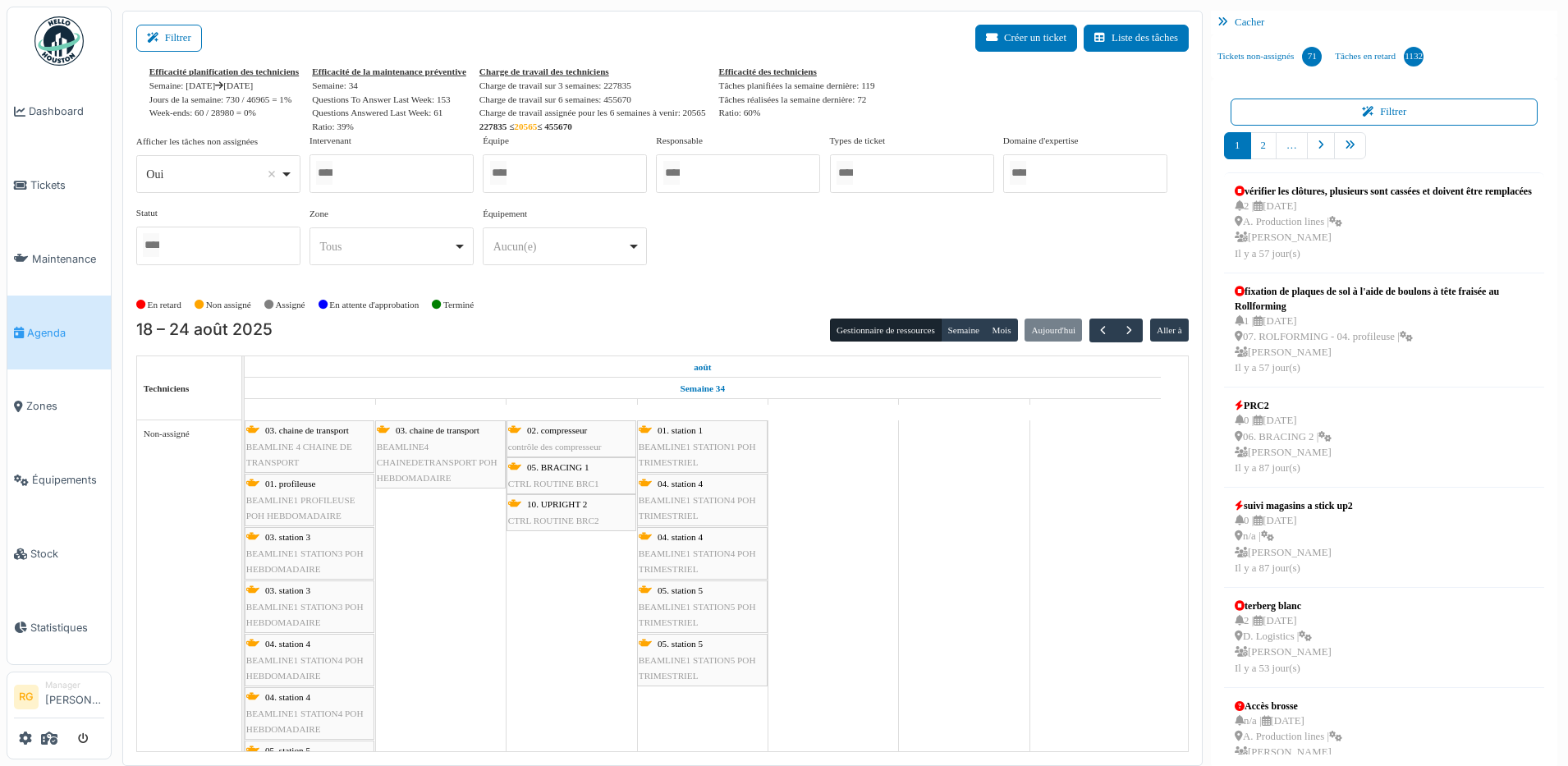
click at [421, 176] on div at bounding box center [391, 173] width 164 height 39
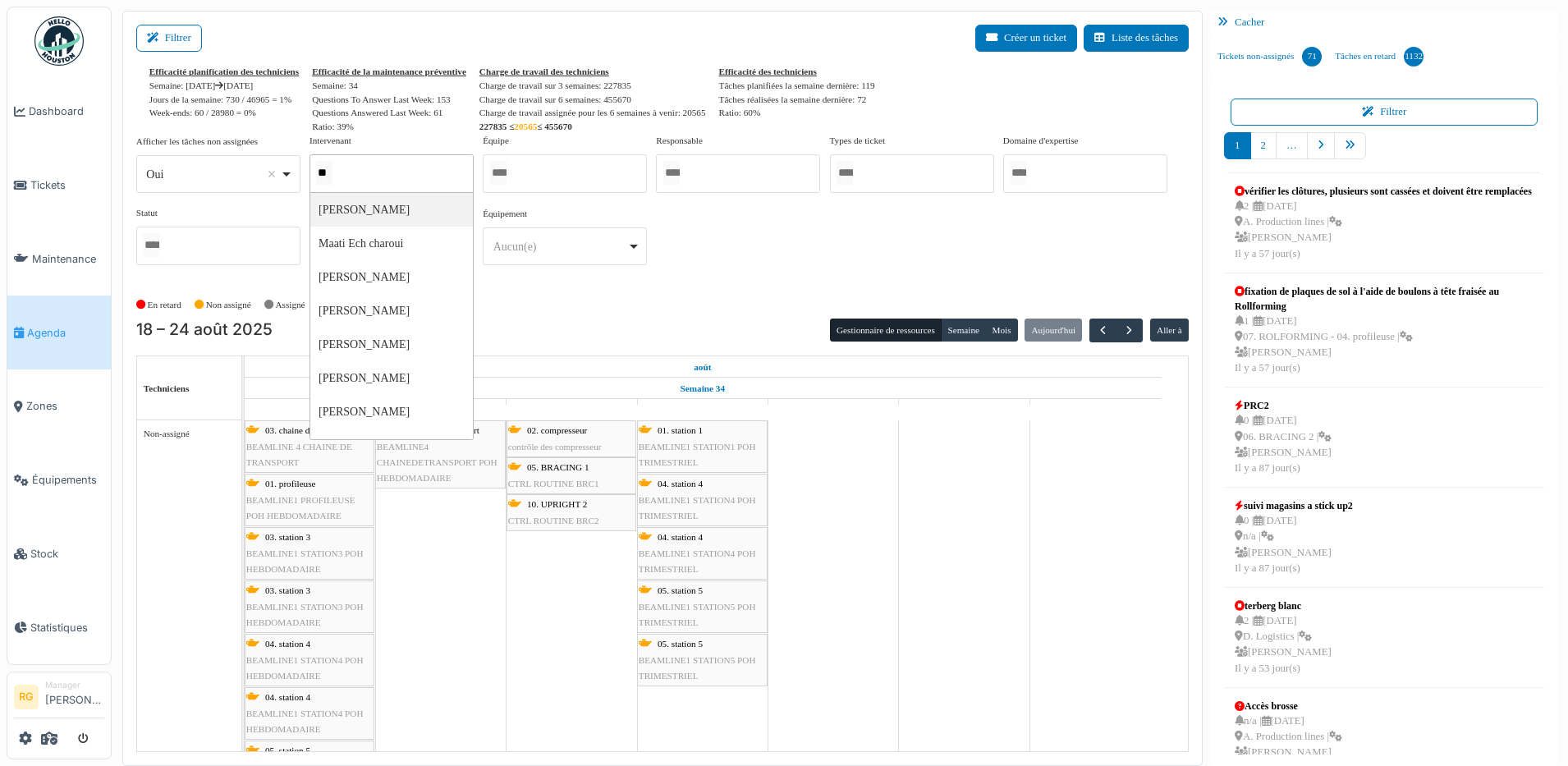
type input "*"
click at [571, 301] on div "En retard Non assigné Assigné En attente d'approbation Terminé" at bounding box center [662, 304] width 1053 height 27
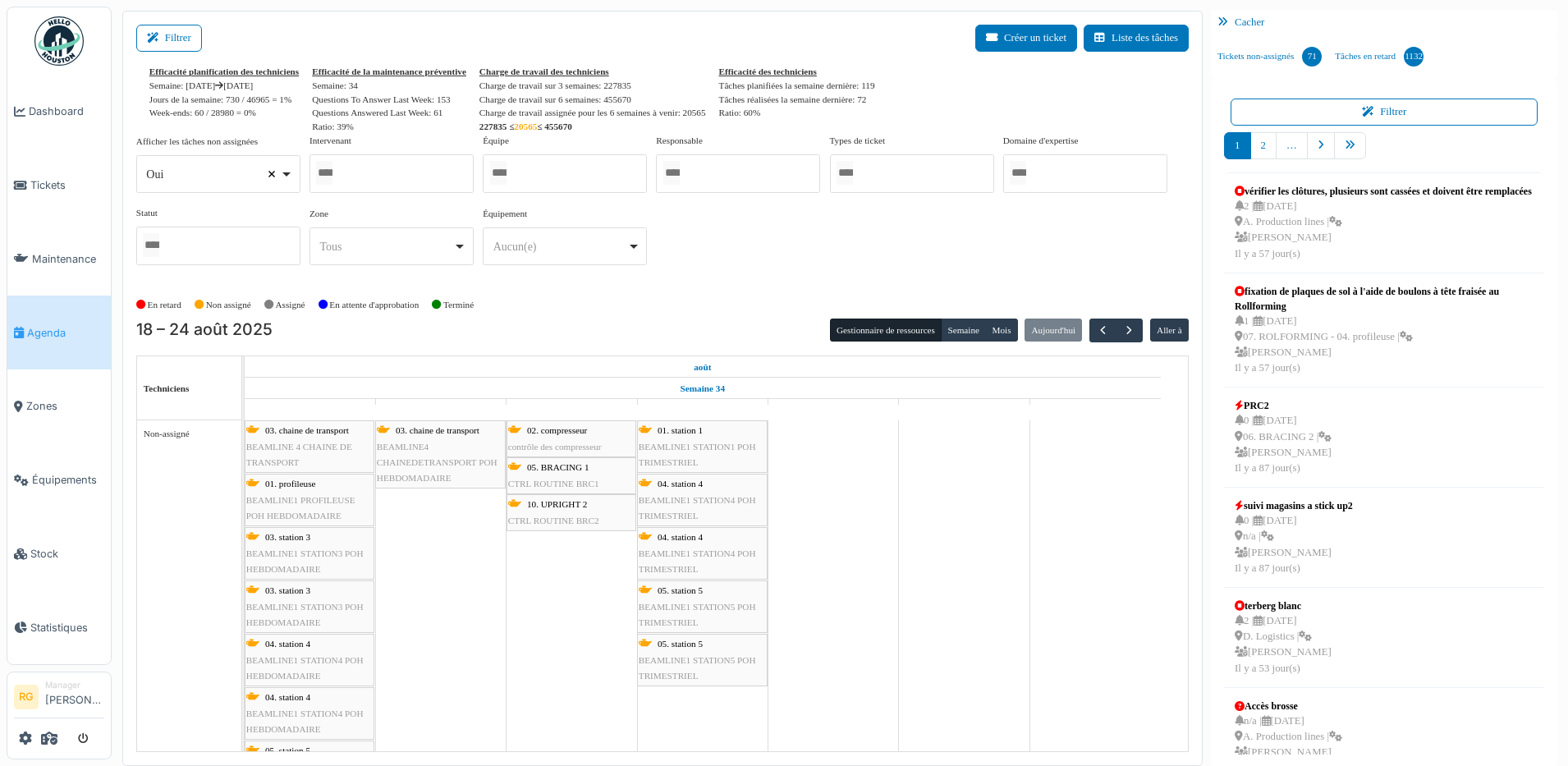
select select
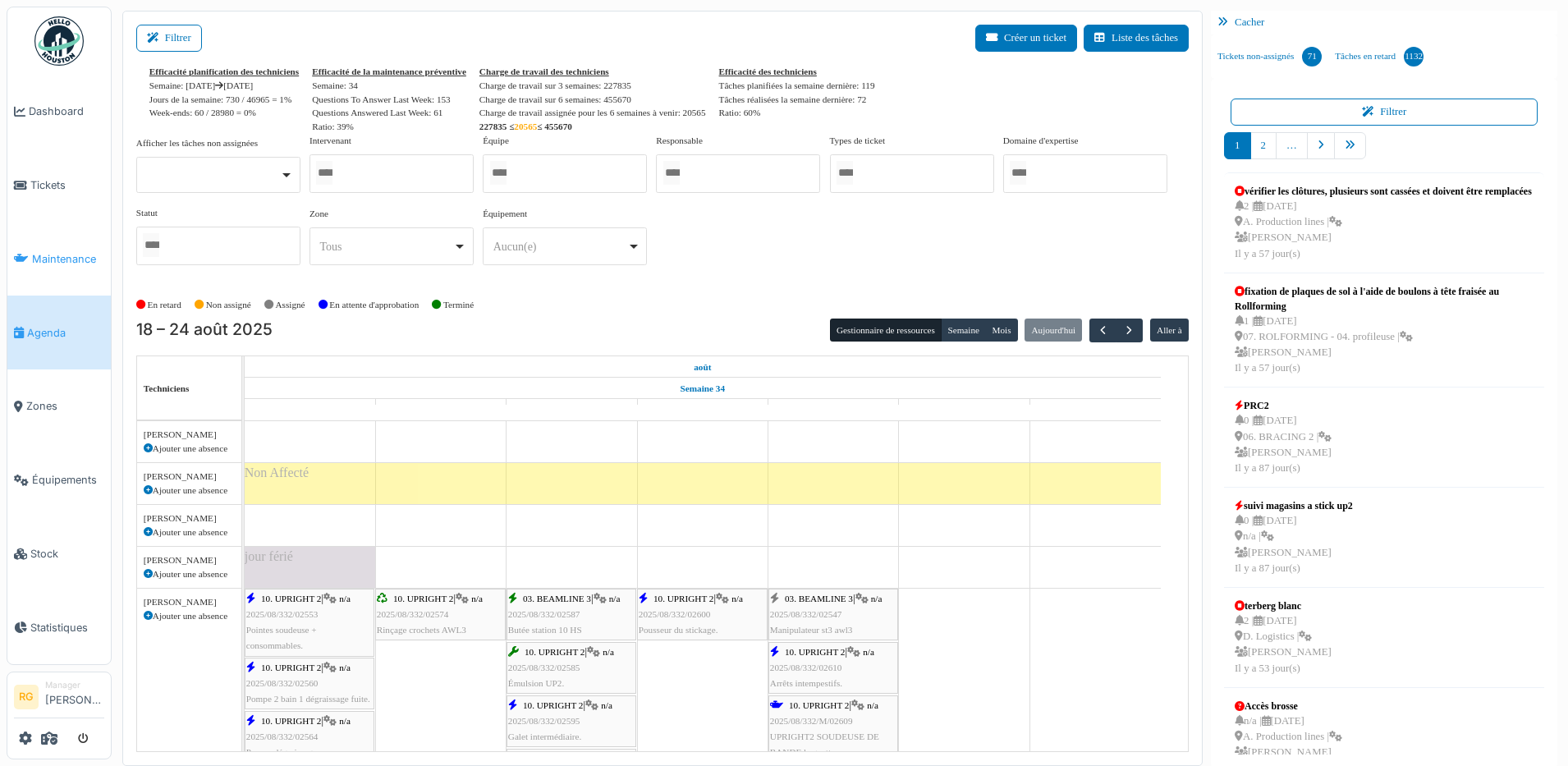
click at [68, 256] on span "Maintenance" at bounding box center [68, 259] width 72 height 16
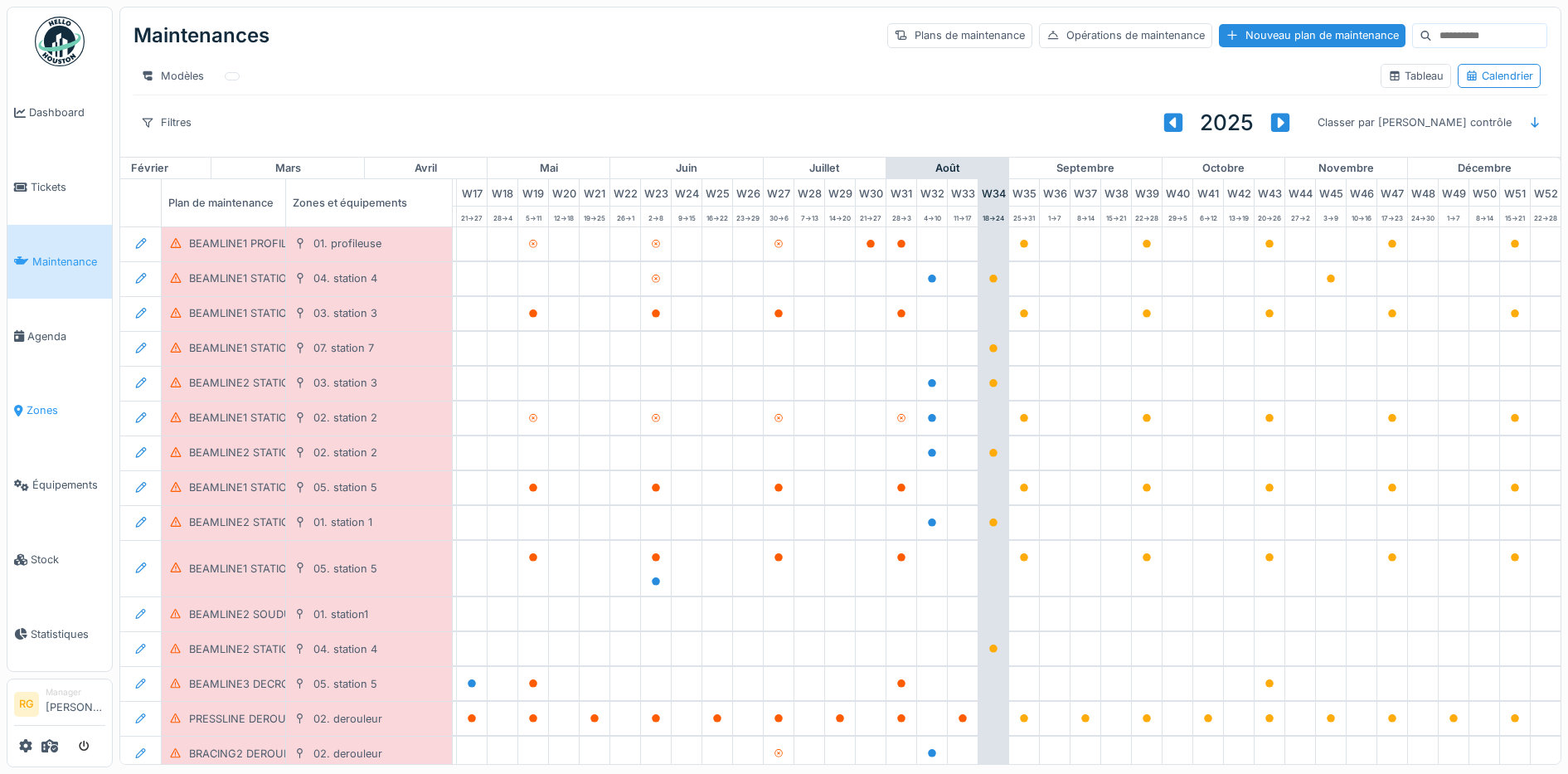
scroll to position [0, 561]
click at [1432, 33] on input at bounding box center [1488, 35] width 115 height 24
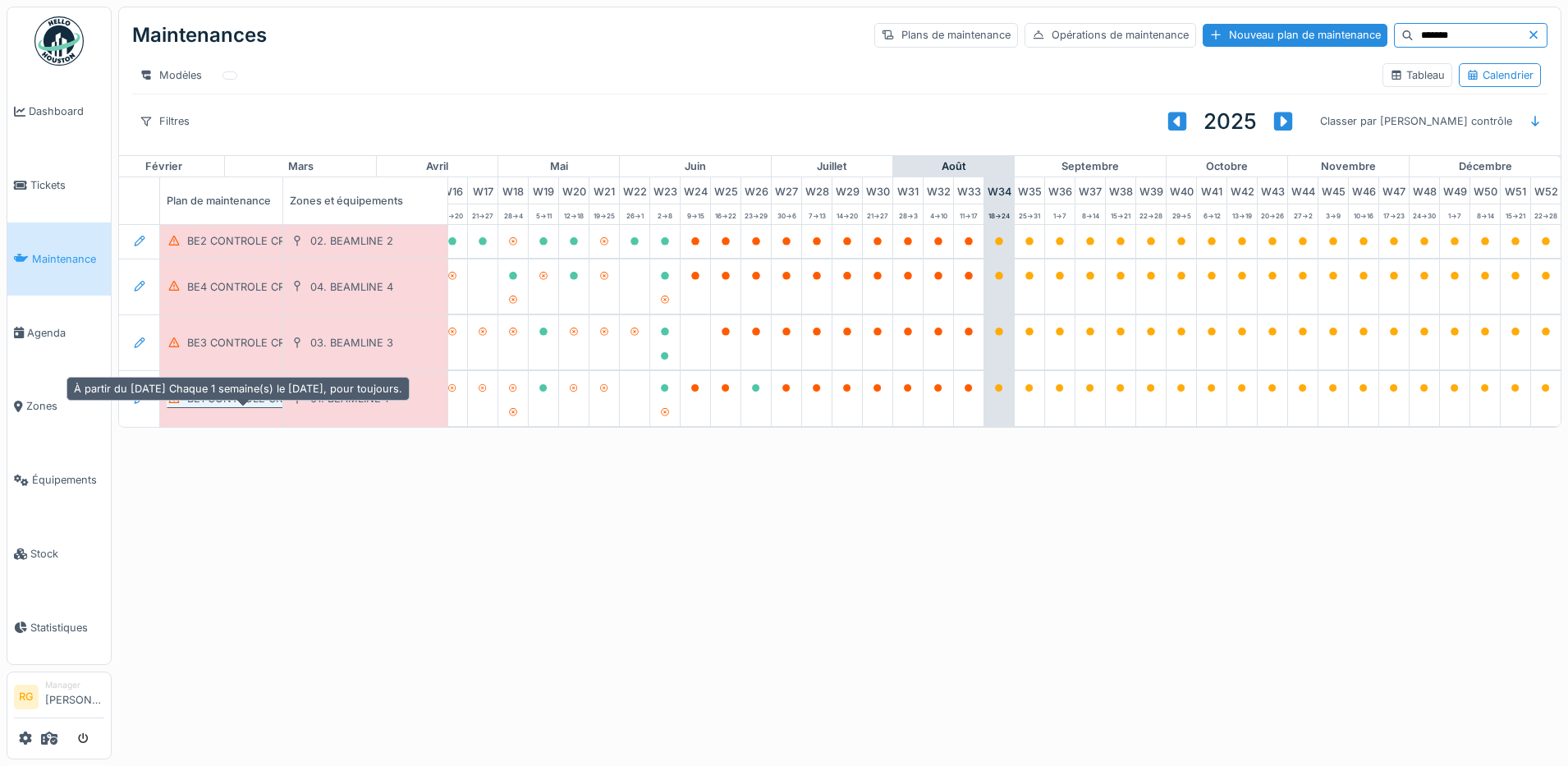
type input "*******"
click at [248, 406] on div "BE1 CONTROLE CROCHET" at bounding box center [253, 399] width 133 height 16
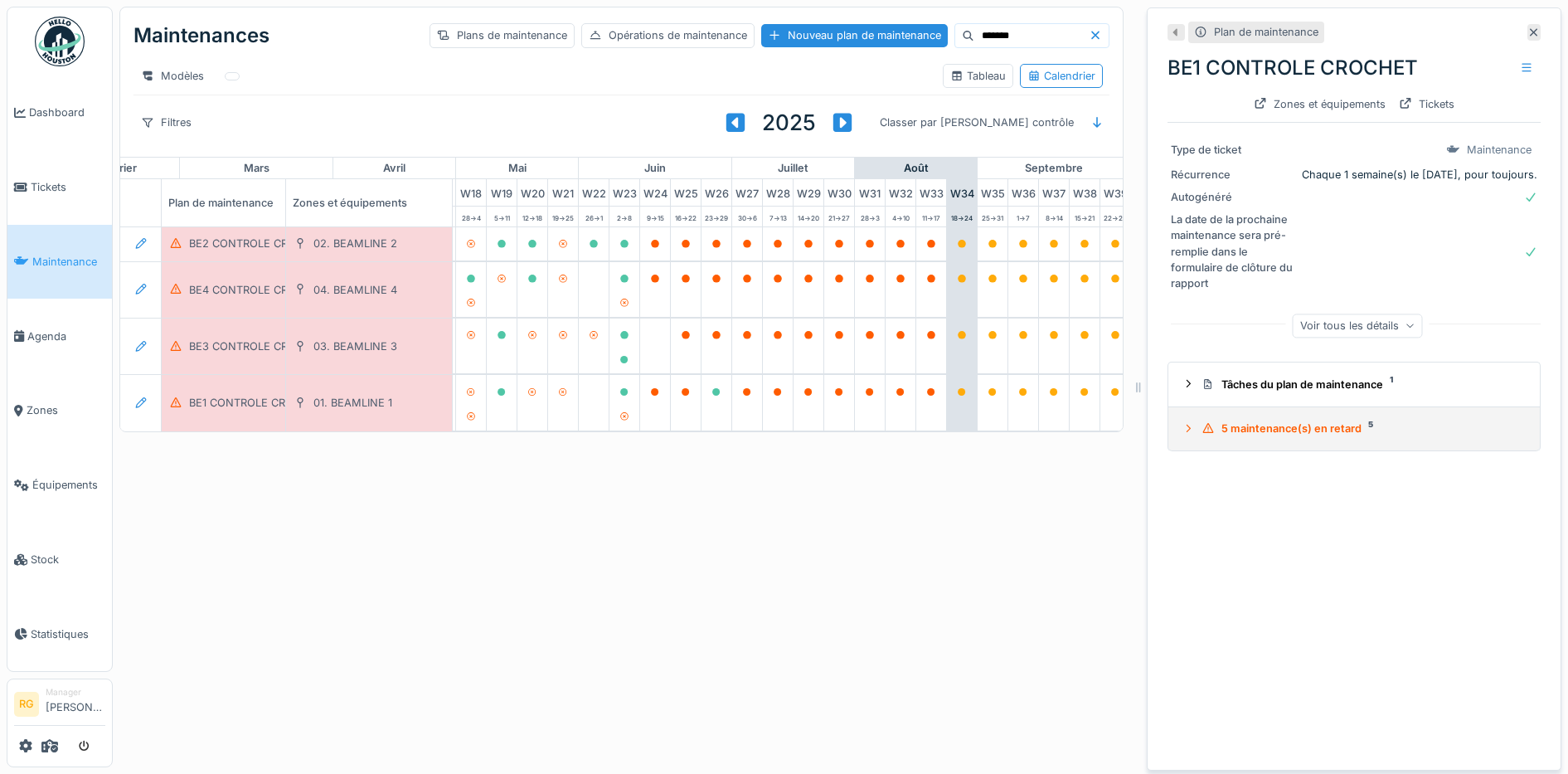
click at [1181, 432] on icon at bounding box center [1187, 428] width 13 height 11
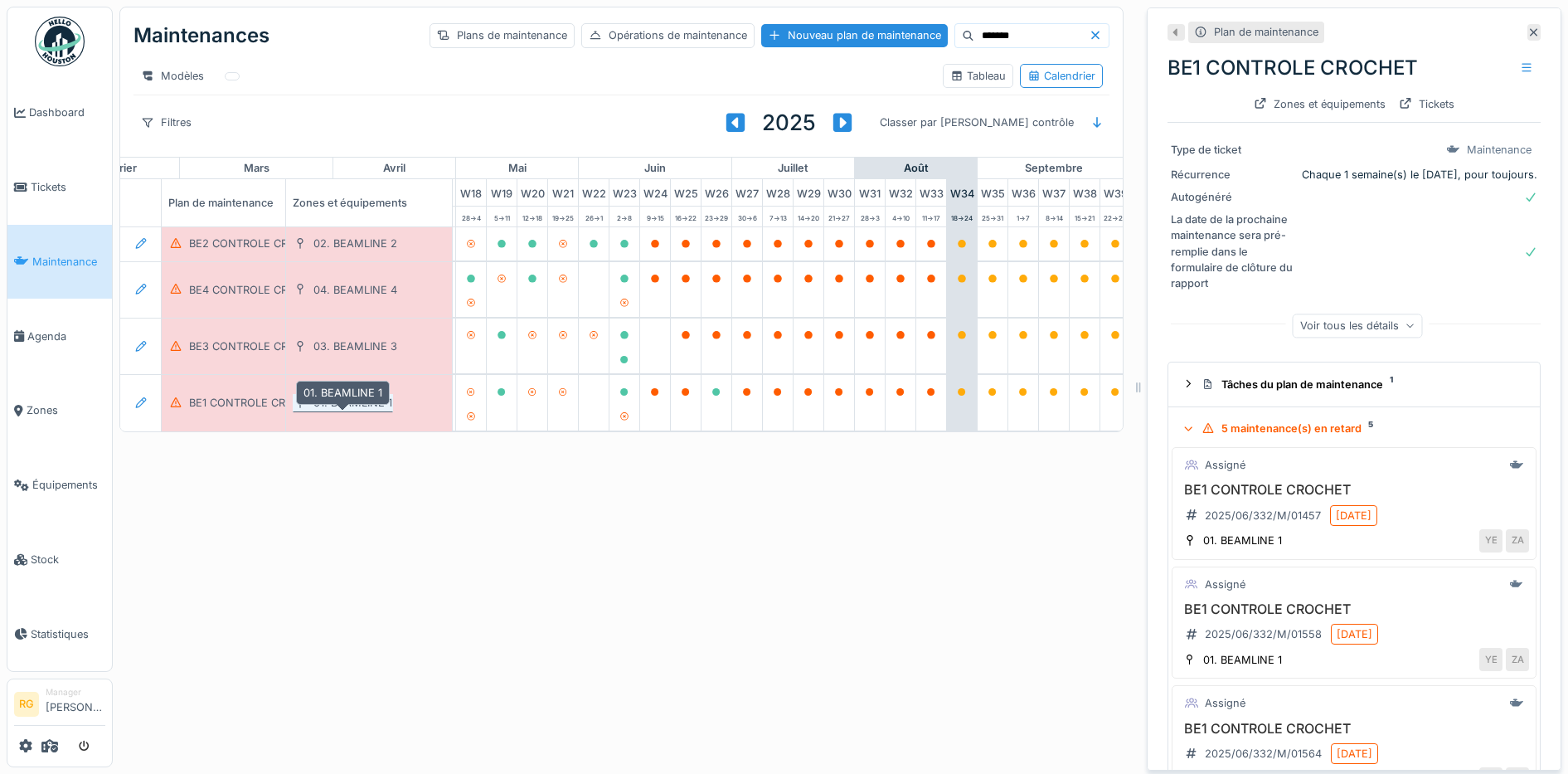
click at [355, 401] on div "01. BEAMLINE 1" at bounding box center [353, 403] width 79 height 16
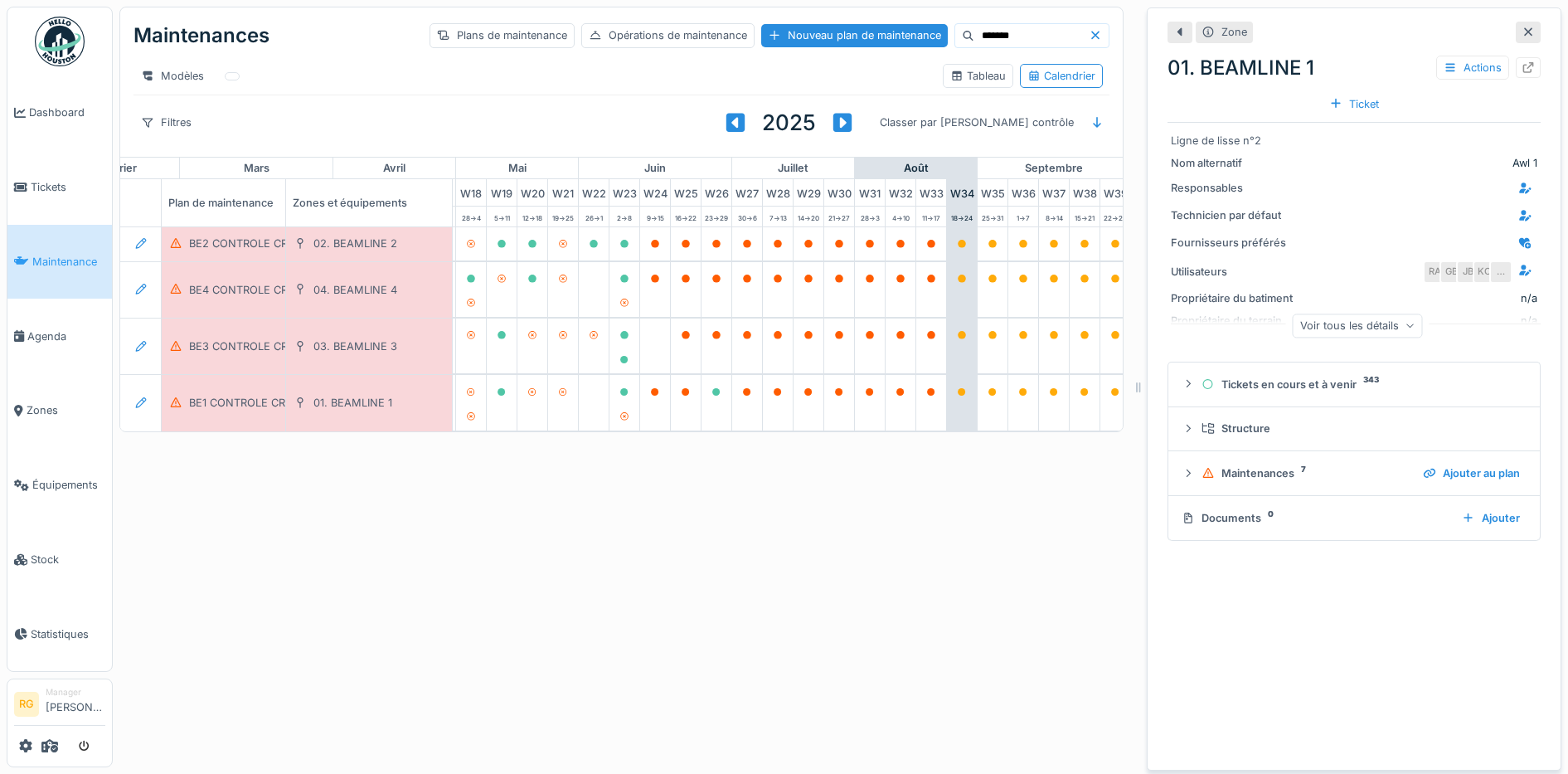
click at [1276, 640] on div "Zone 01. BEAMLINE 1 Actions Ticket Ligne de lisse n°2 Nom alternatif Awl 1 Resp…" at bounding box center [1354, 390] width 415 height 763
click at [1181, 468] on icon at bounding box center [1187, 473] width 13 height 11
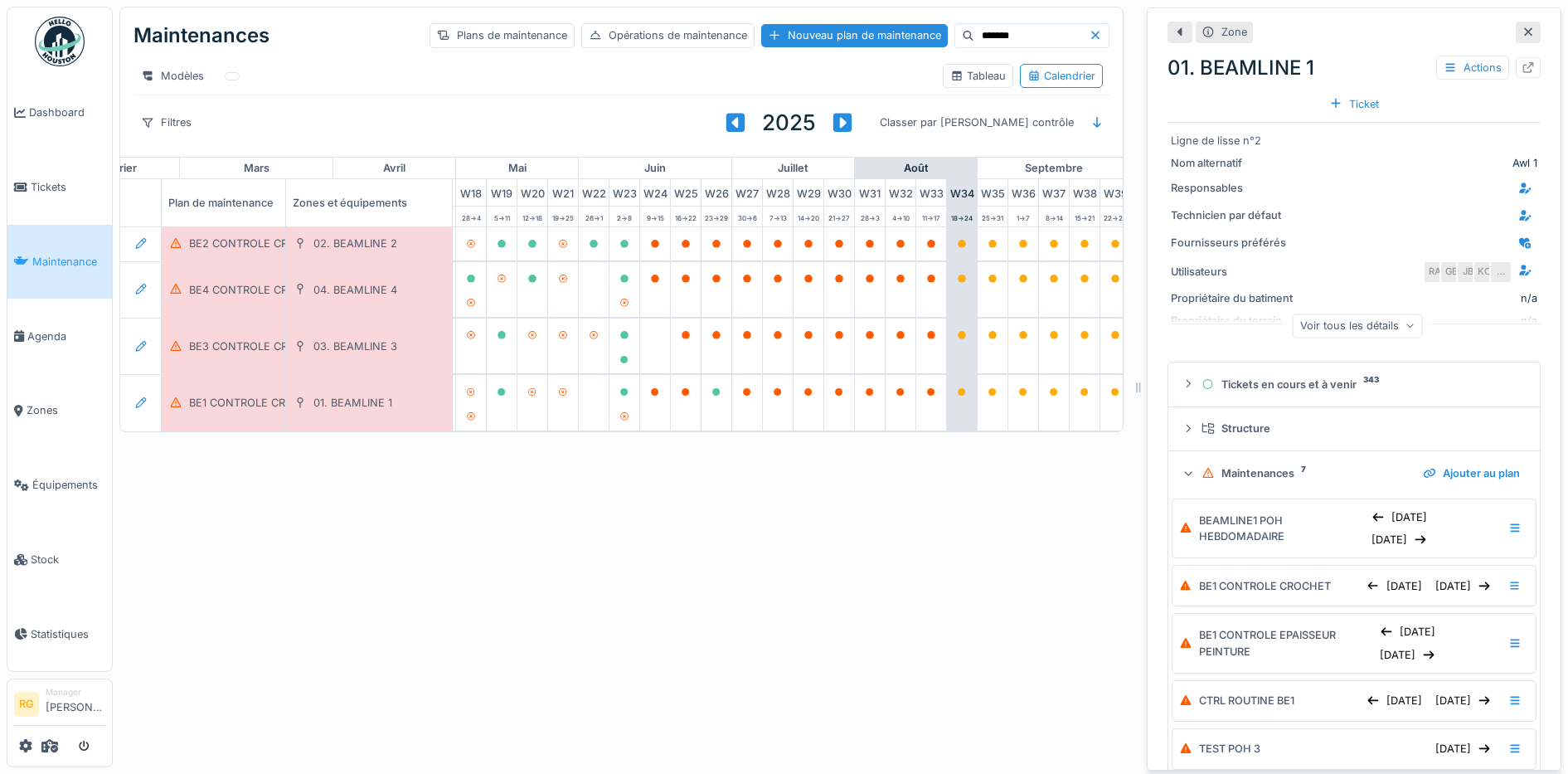
click at [1523, 28] on icon at bounding box center [1527, 32] width 8 height 8
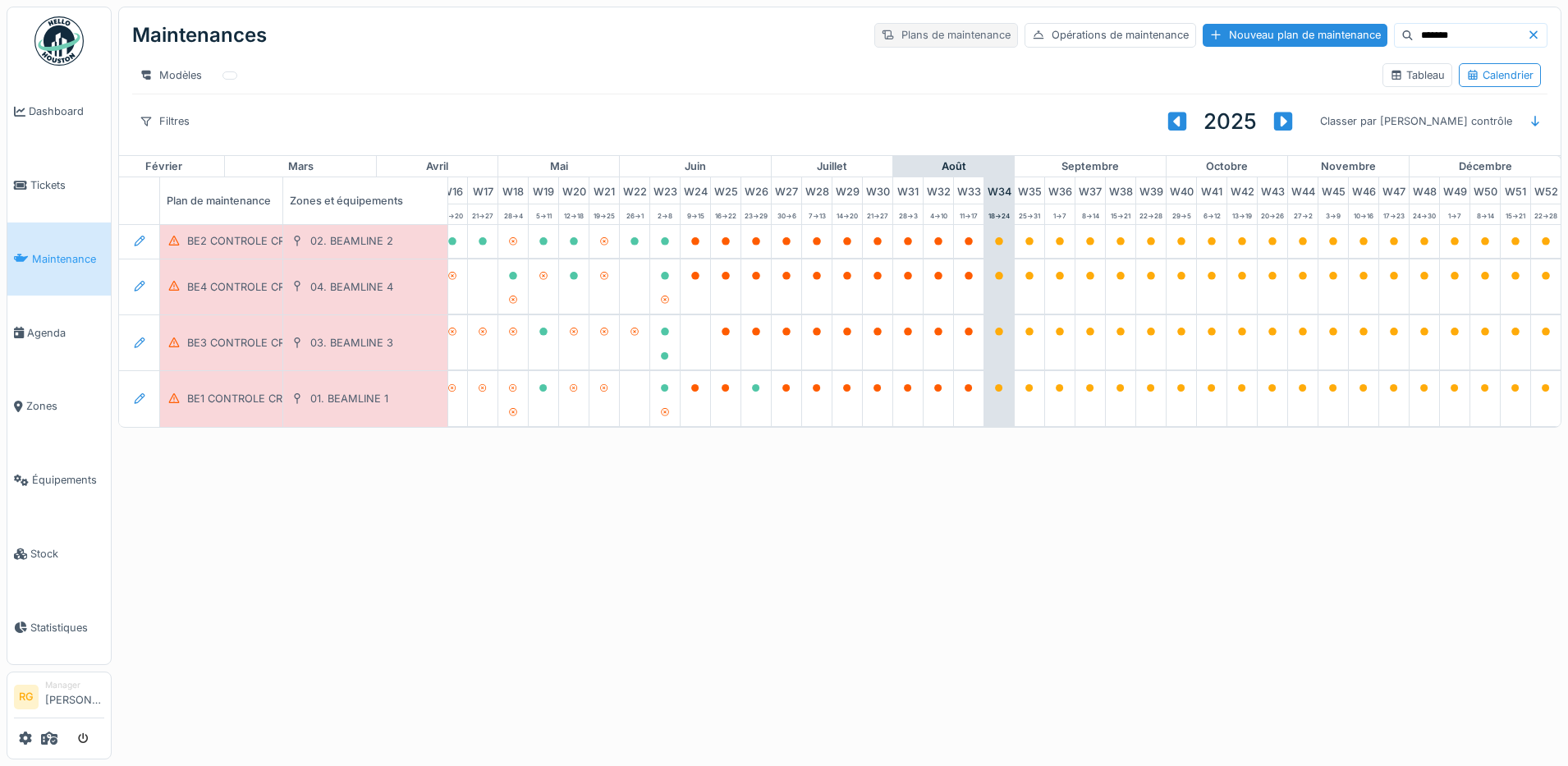
click at [895, 32] on div "Plans de maintenance" at bounding box center [946, 35] width 144 height 23
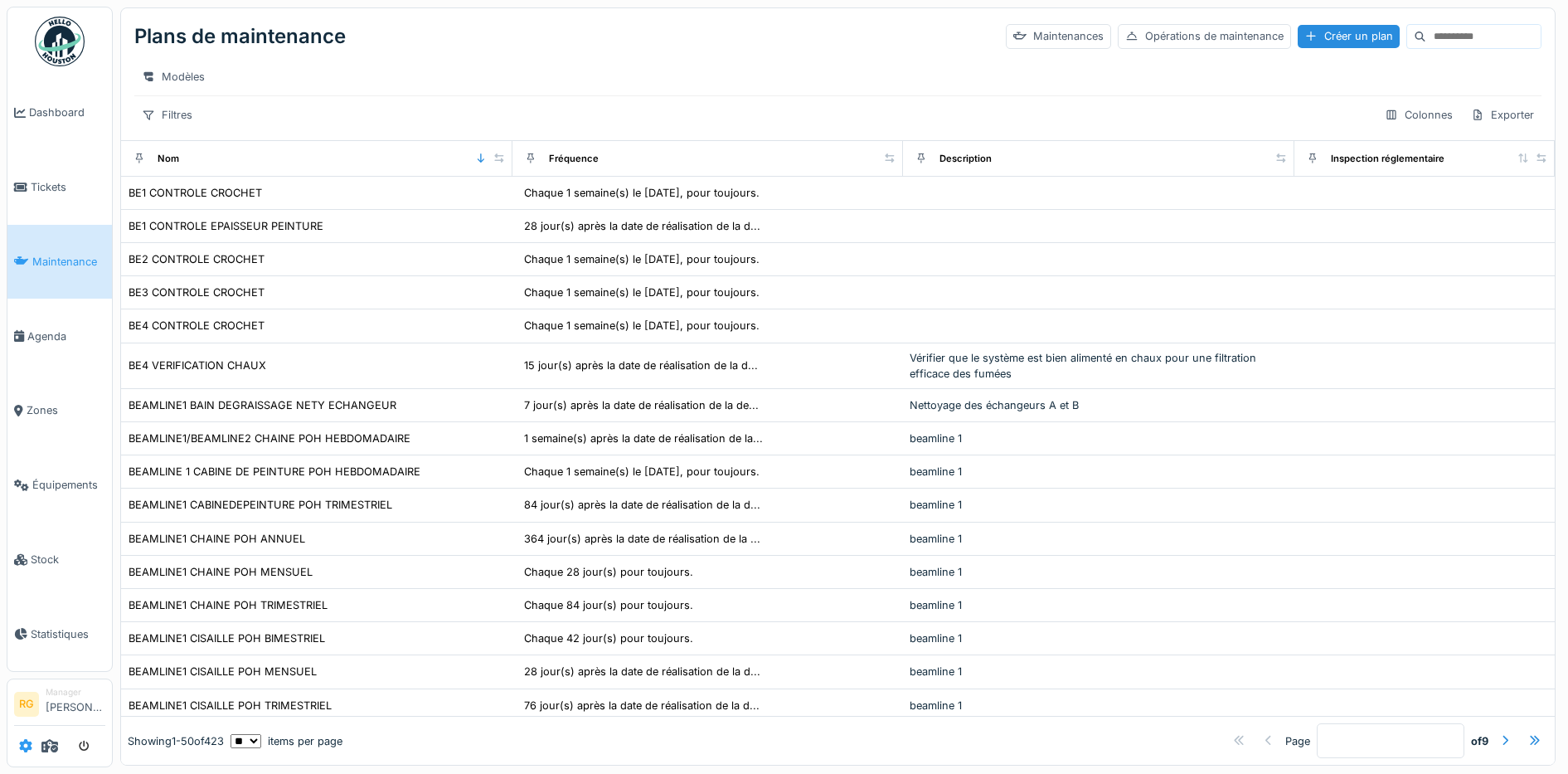
click at [25, 751] on icon at bounding box center [25, 745] width 13 height 13
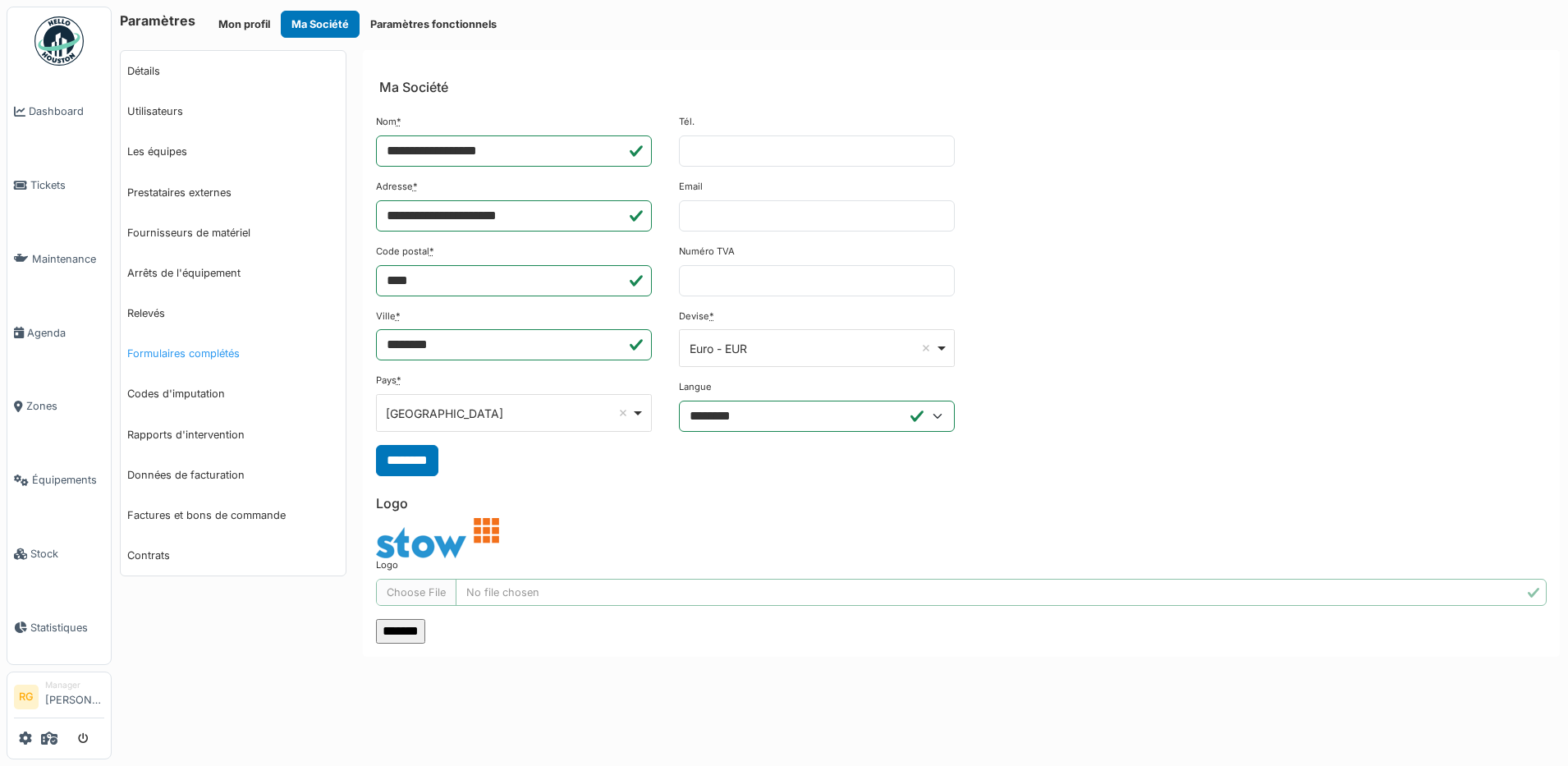
click at [181, 362] on link "Formulaires complétés" at bounding box center [233, 354] width 225 height 40
select select "***"
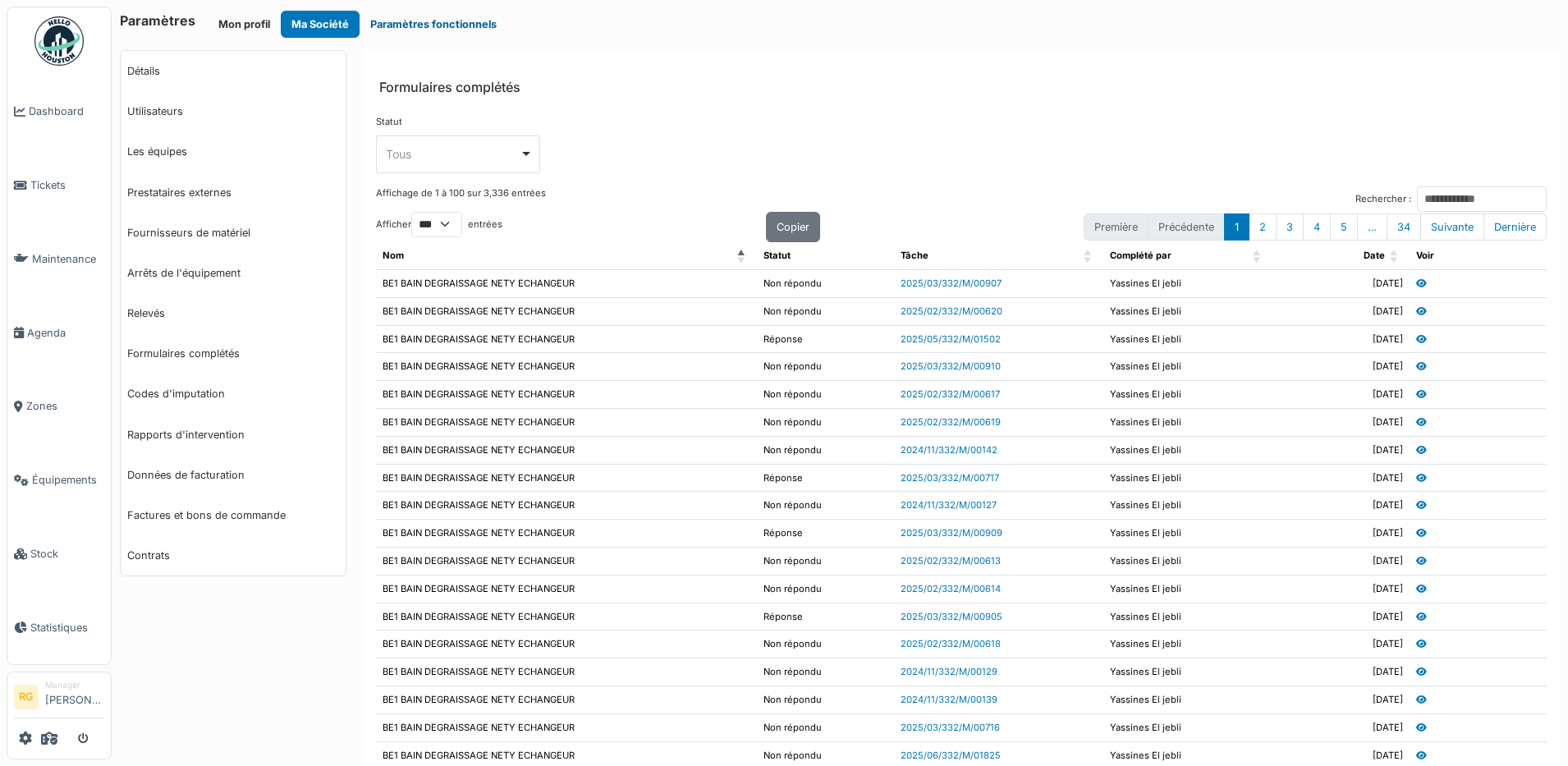
click at [393, 23] on button "Paramètres fonctionnels" at bounding box center [433, 23] width 148 height 27
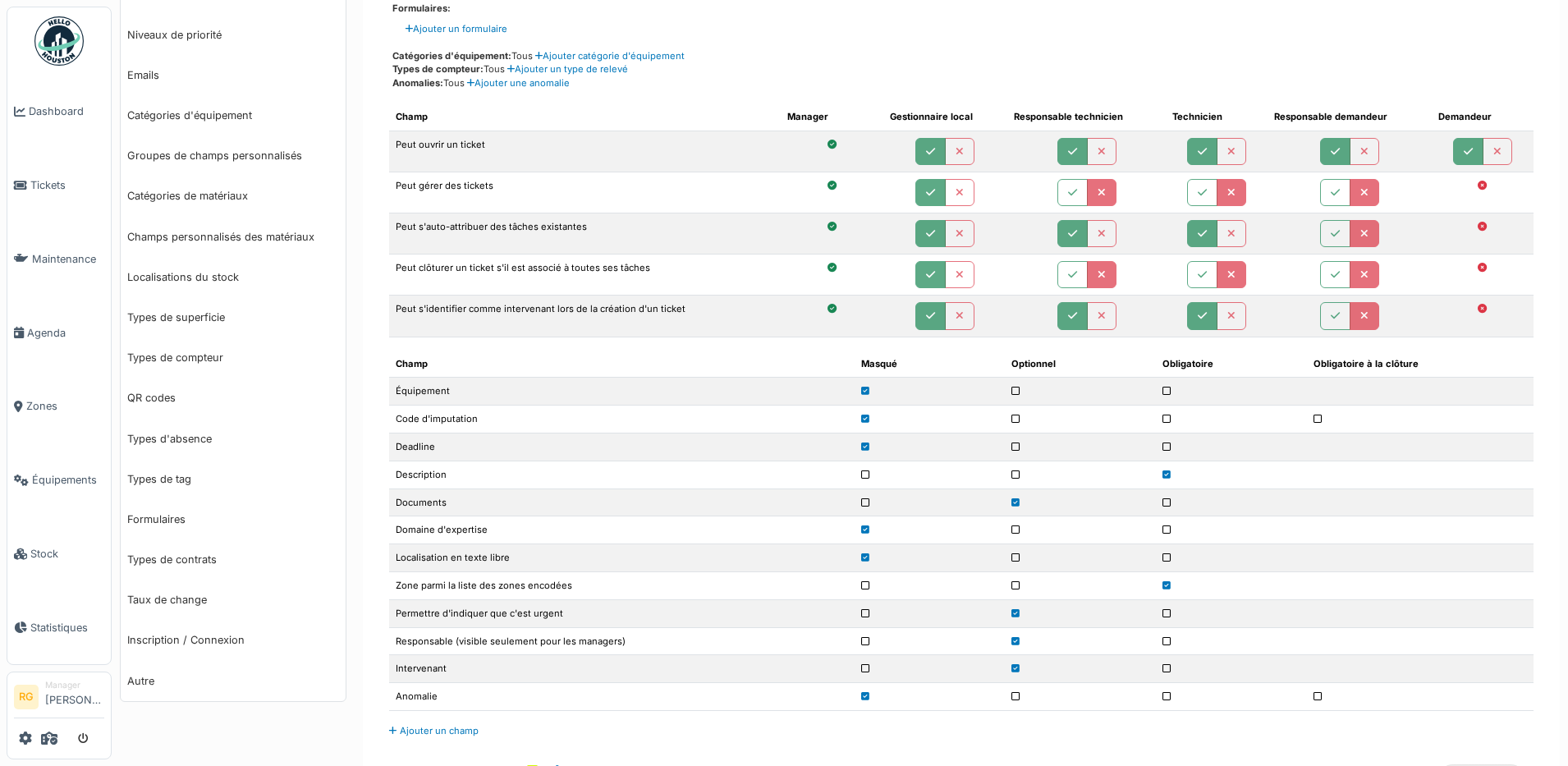
scroll to position [411, 0]
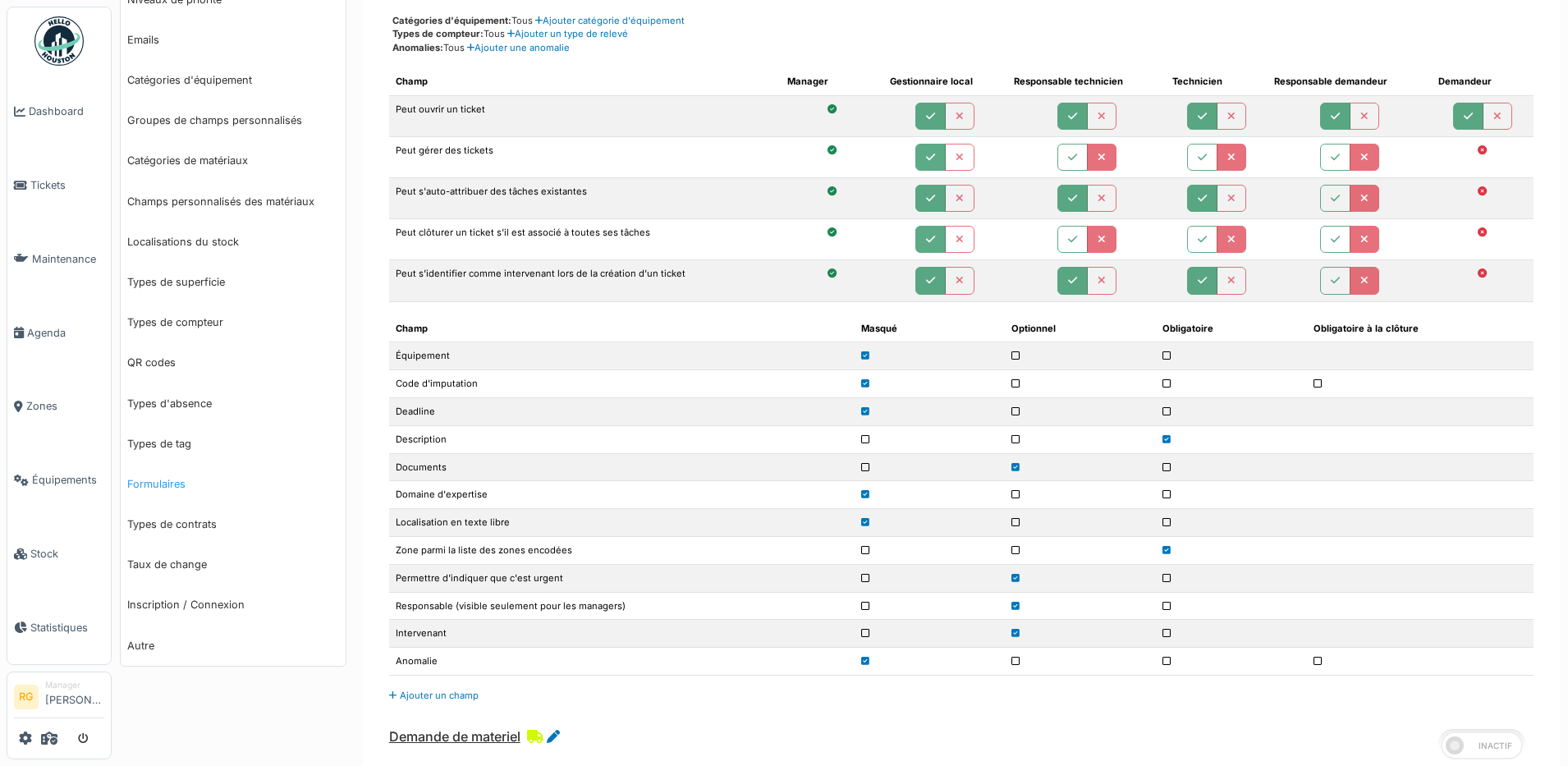
click at [149, 483] on link "Formulaires" at bounding box center [233, 484] width 225 height 40
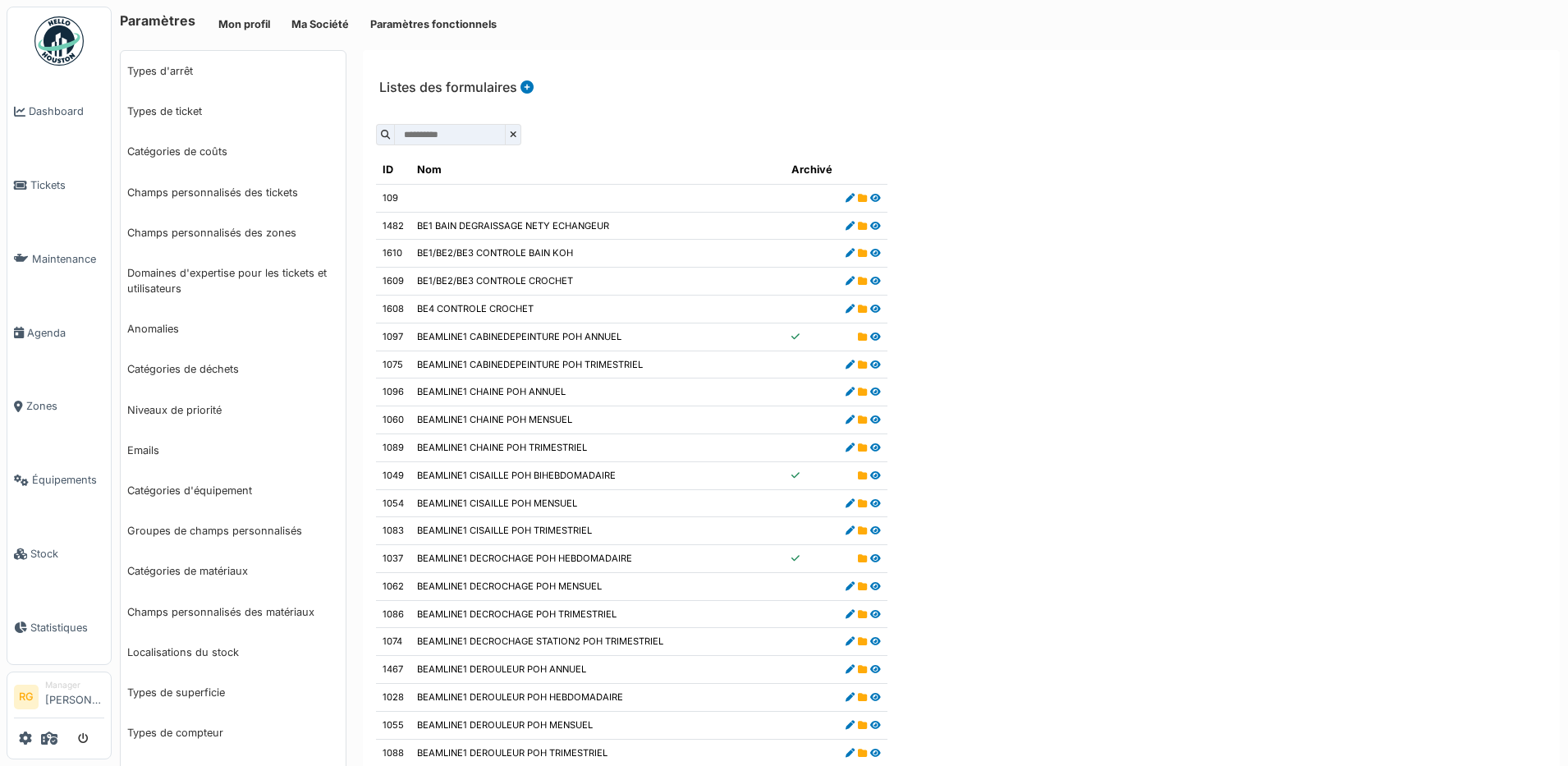
click at [453, 138] on input "text" at bounding box center [450, 134] width 112 height 22
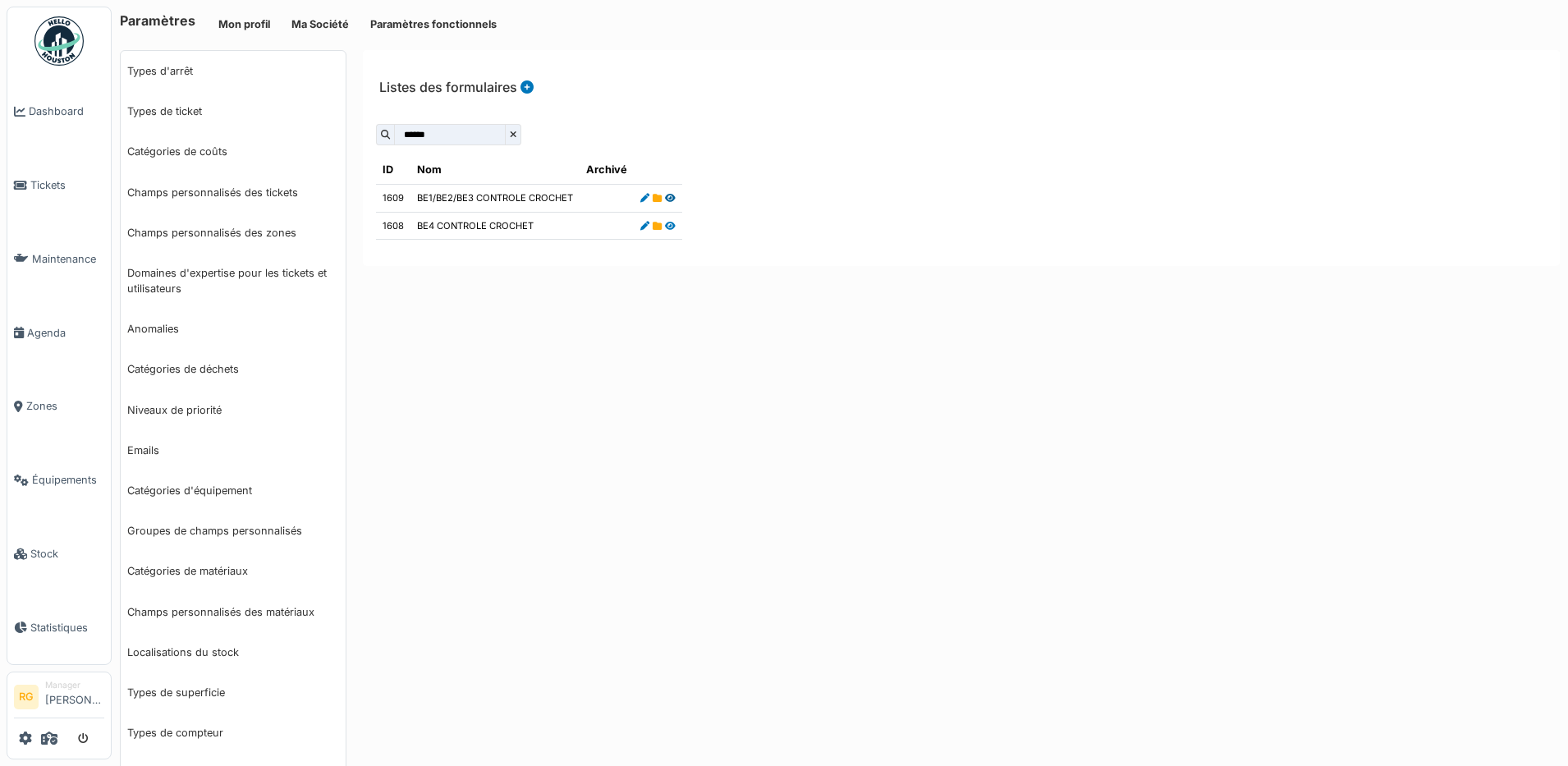
type input "******"
click at [664, 200] on icon at bounding box center [670, 198] width 10 height 9
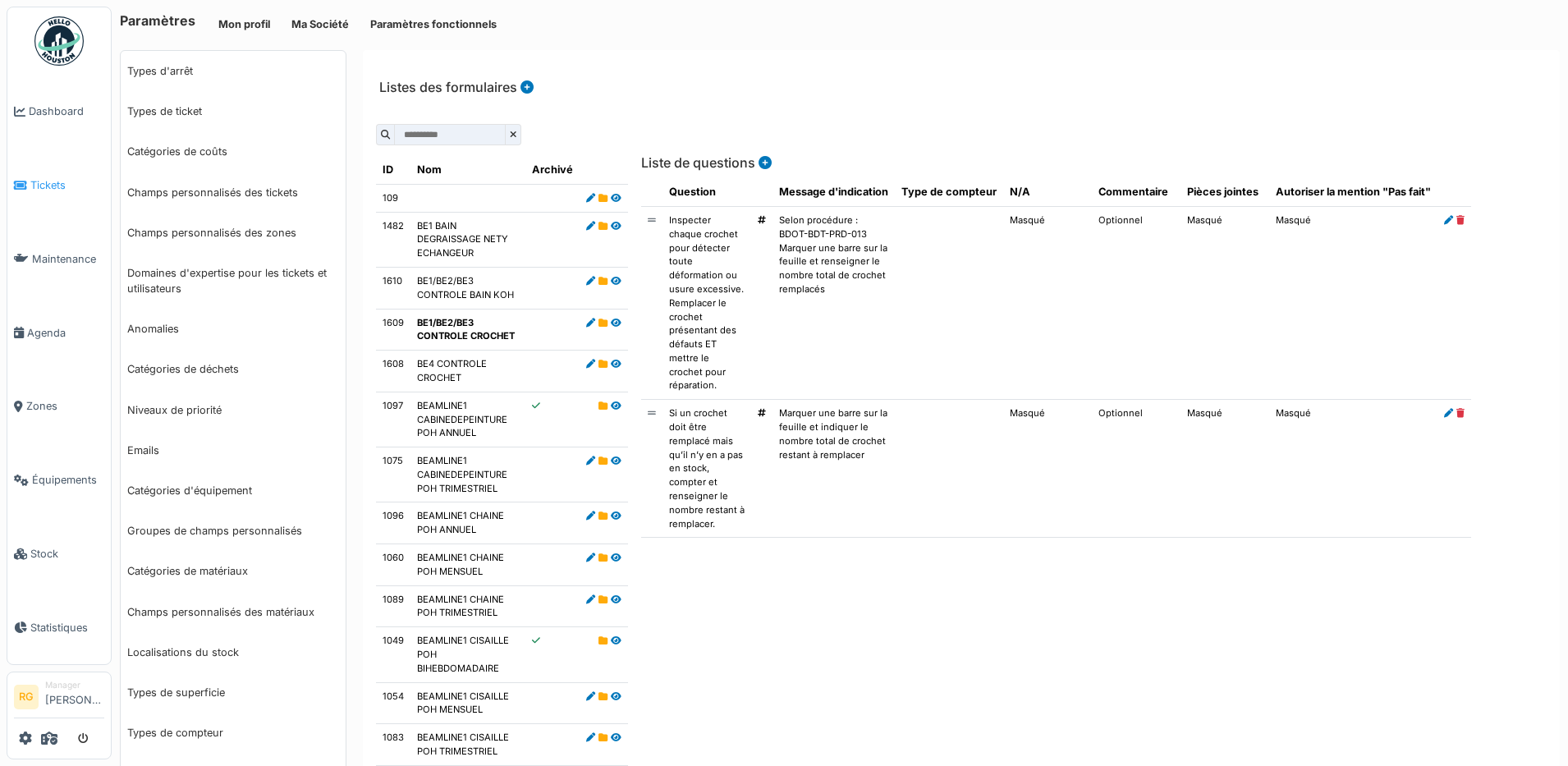
click at [56, 185] on span "Tickets" at bounding box center [67, 185] width 74 height 16
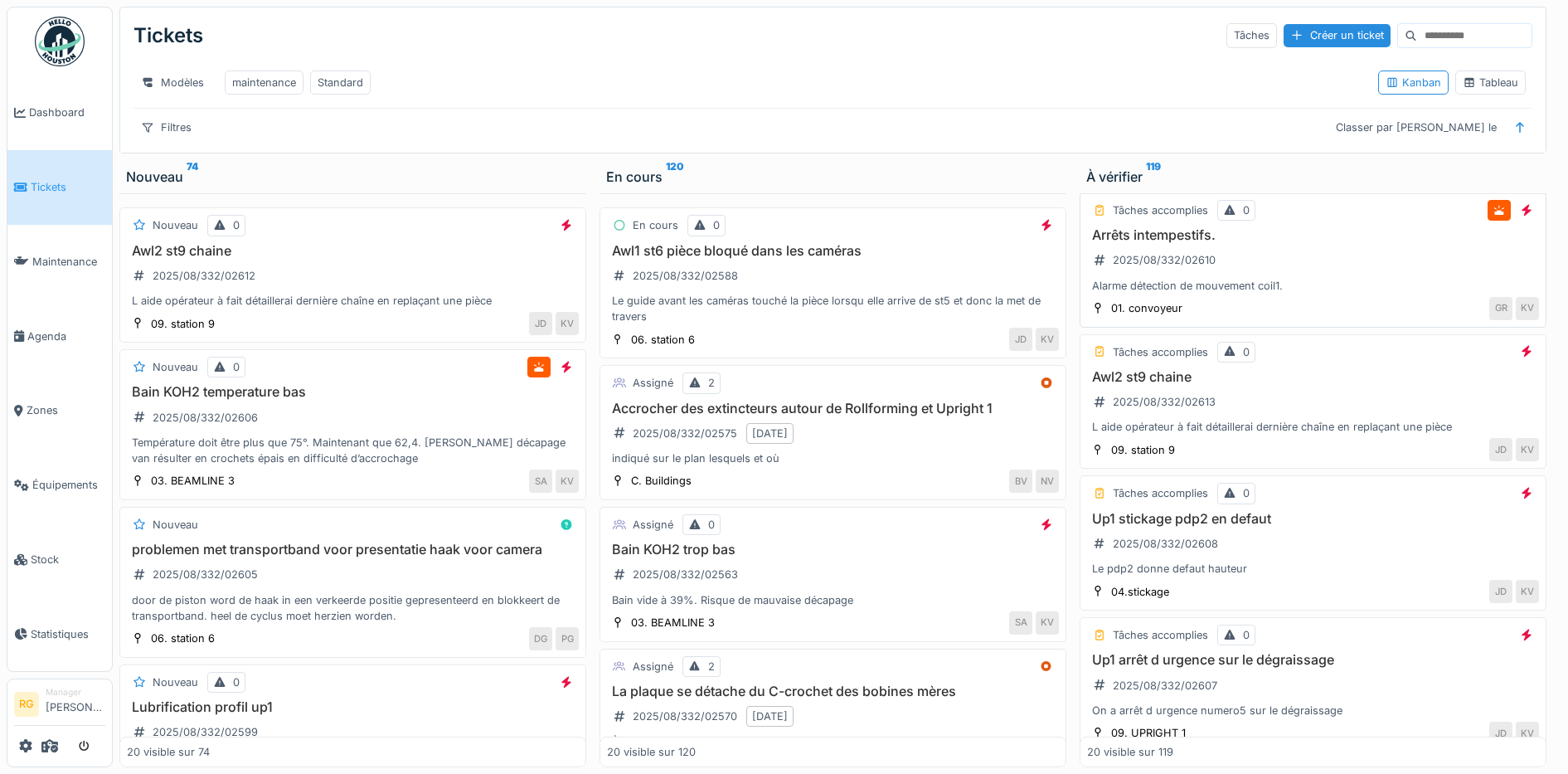
scroll to position [311, 0]
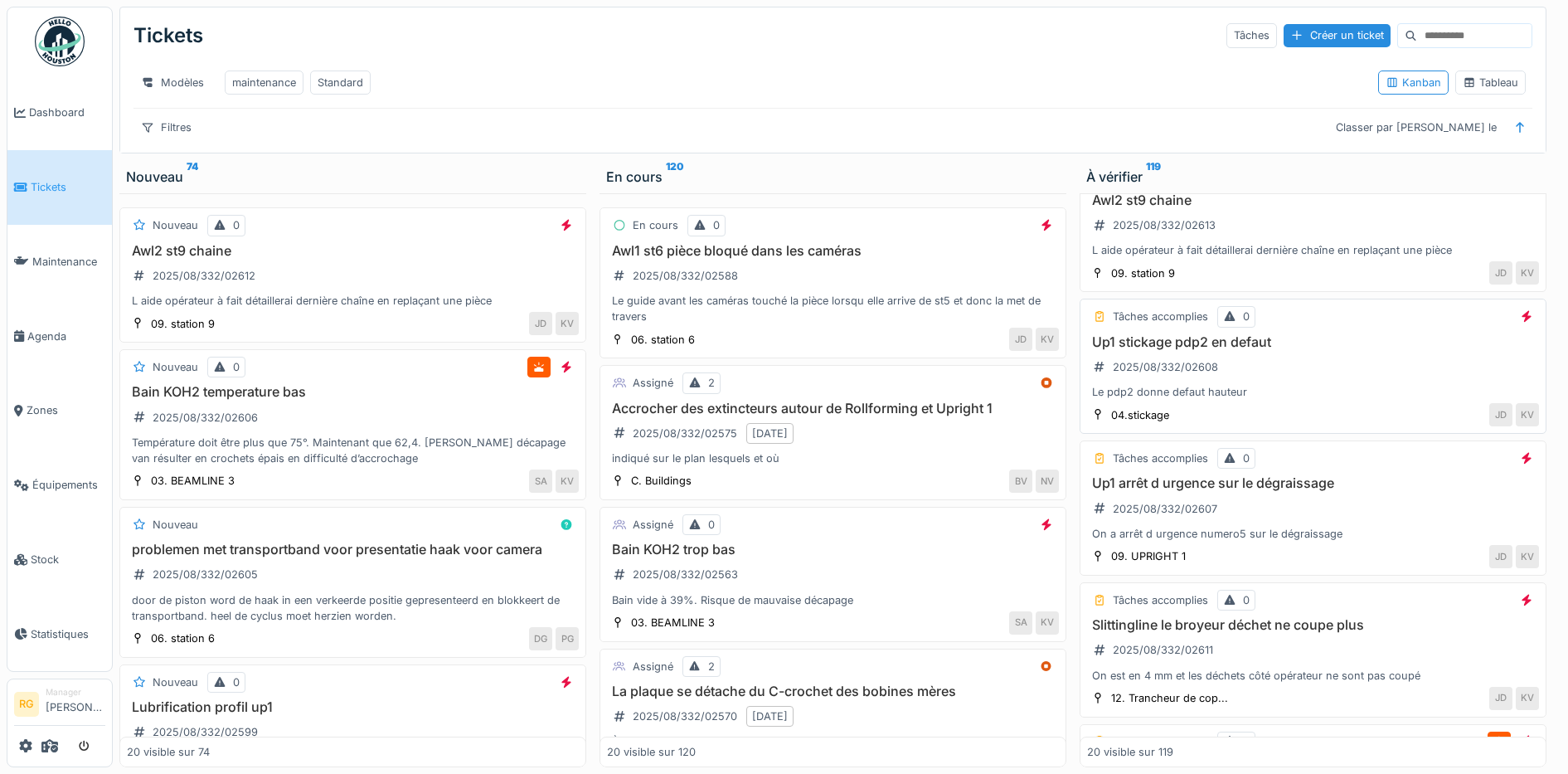
click at [1291, 400] on div "Le pdp2 donne defaut hauteur" at bounding box center [1312, 392] width 452 height 16
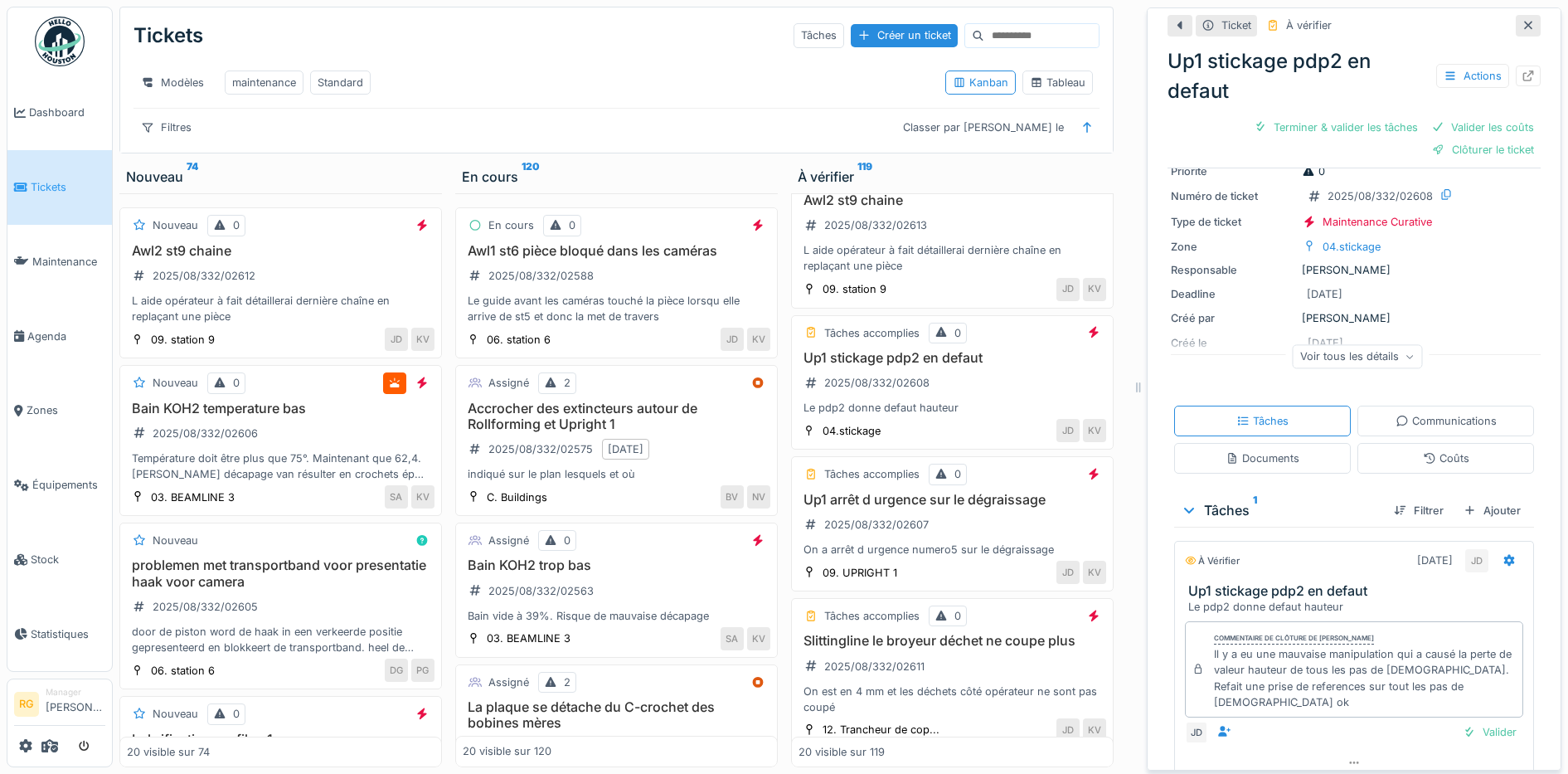
scroll to position [122, 0]
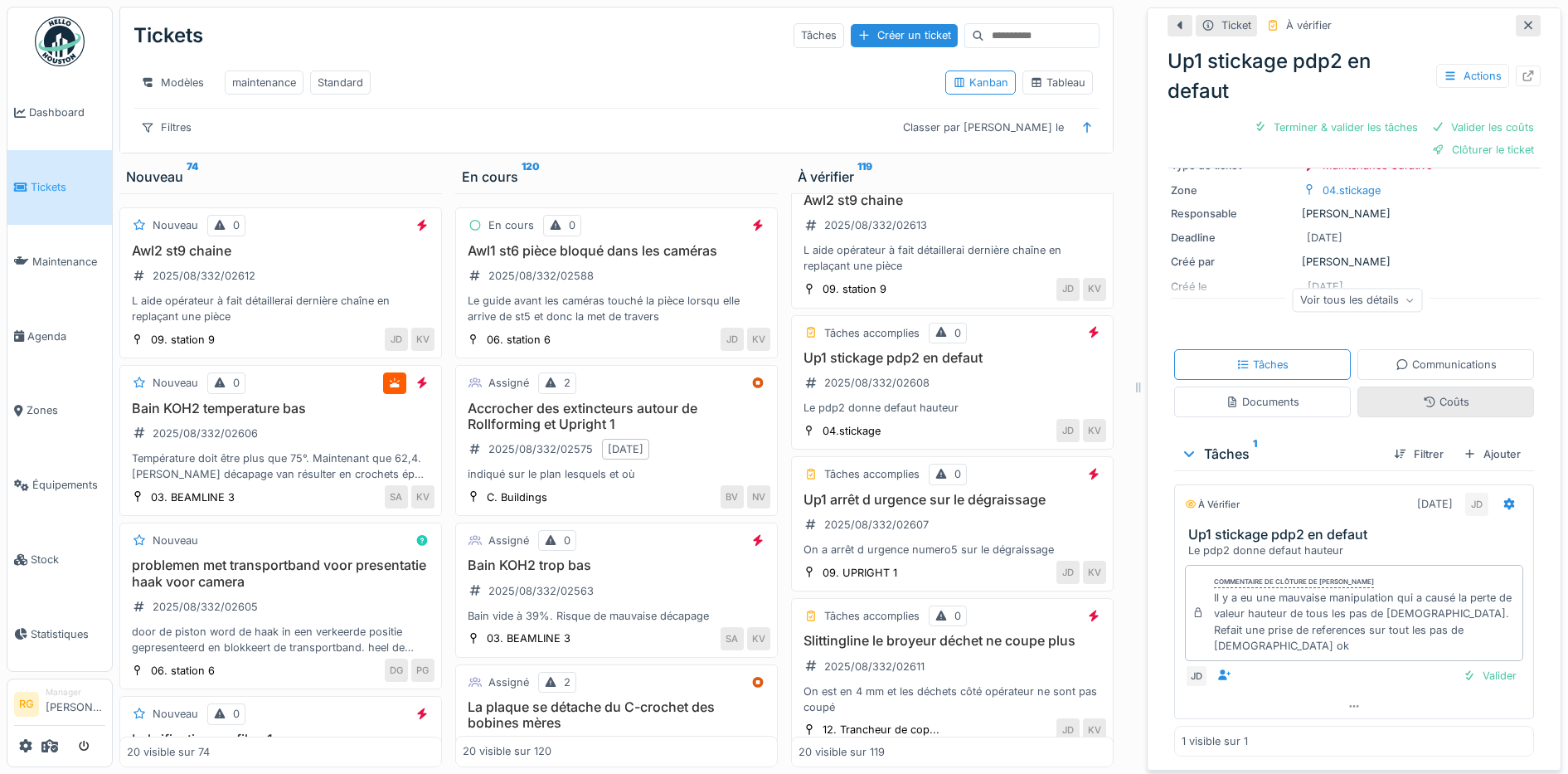
click at [1423, 406] on icon at bounding box center [1429, 402] width 13 height 11
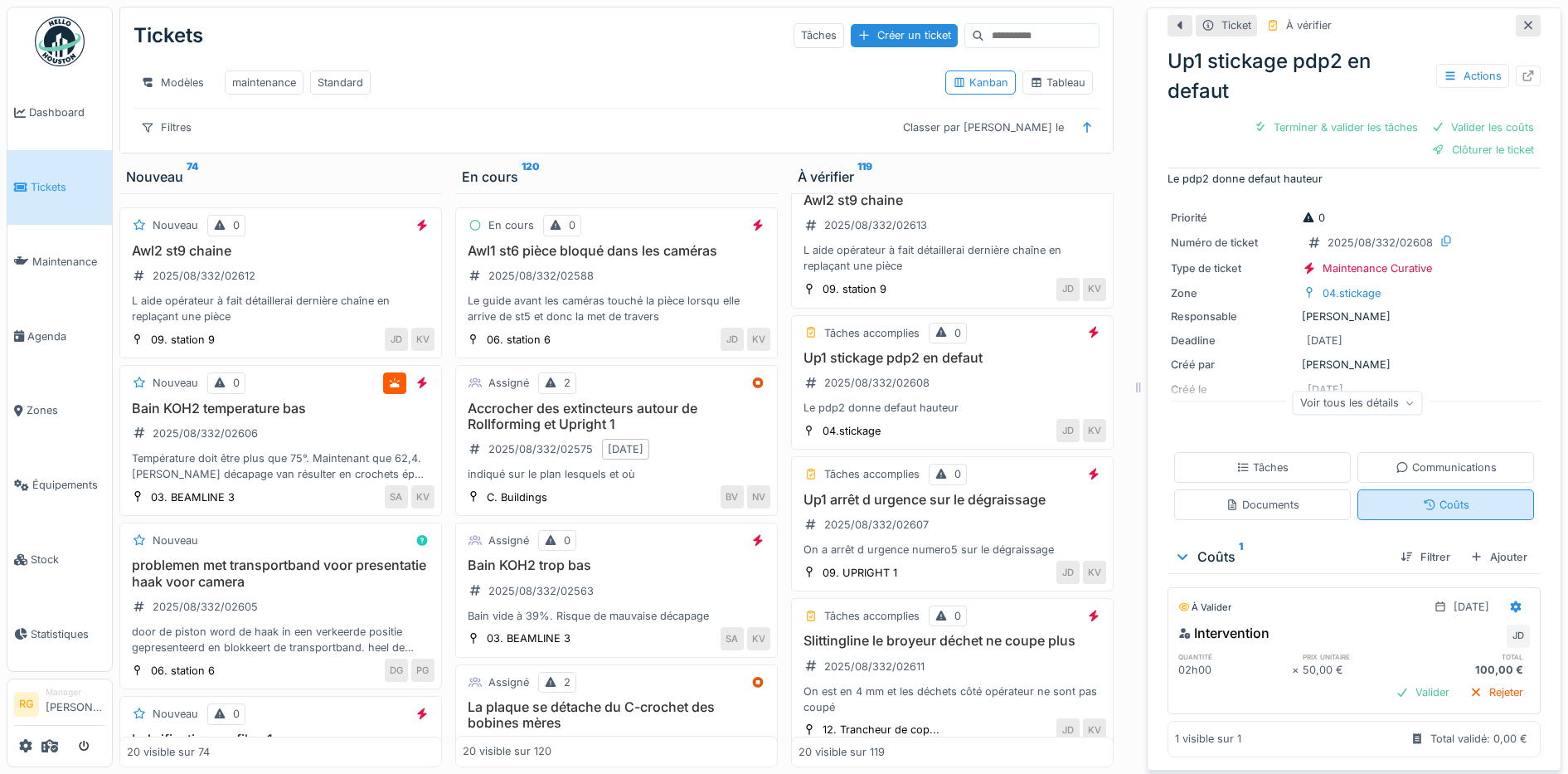
scroll to position [20, 0]
click at [1395, 681] on div "Valider" at bounding box center [1422, 693] width 67 height 23
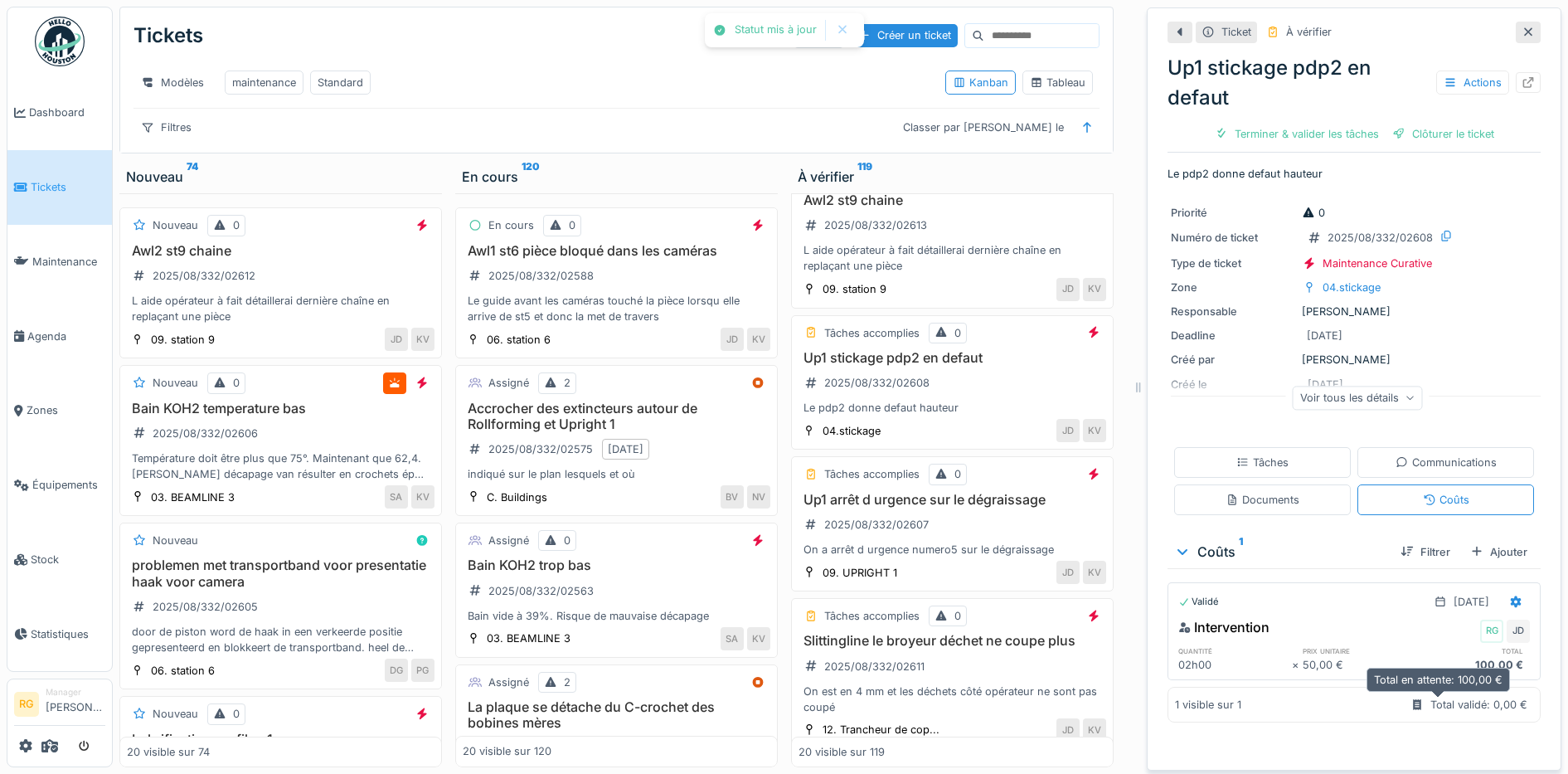
scroll to position [0, 0]
click at [1241, 454] on div "Tâches" at bounding box center [1263, 462] width 52 height 16
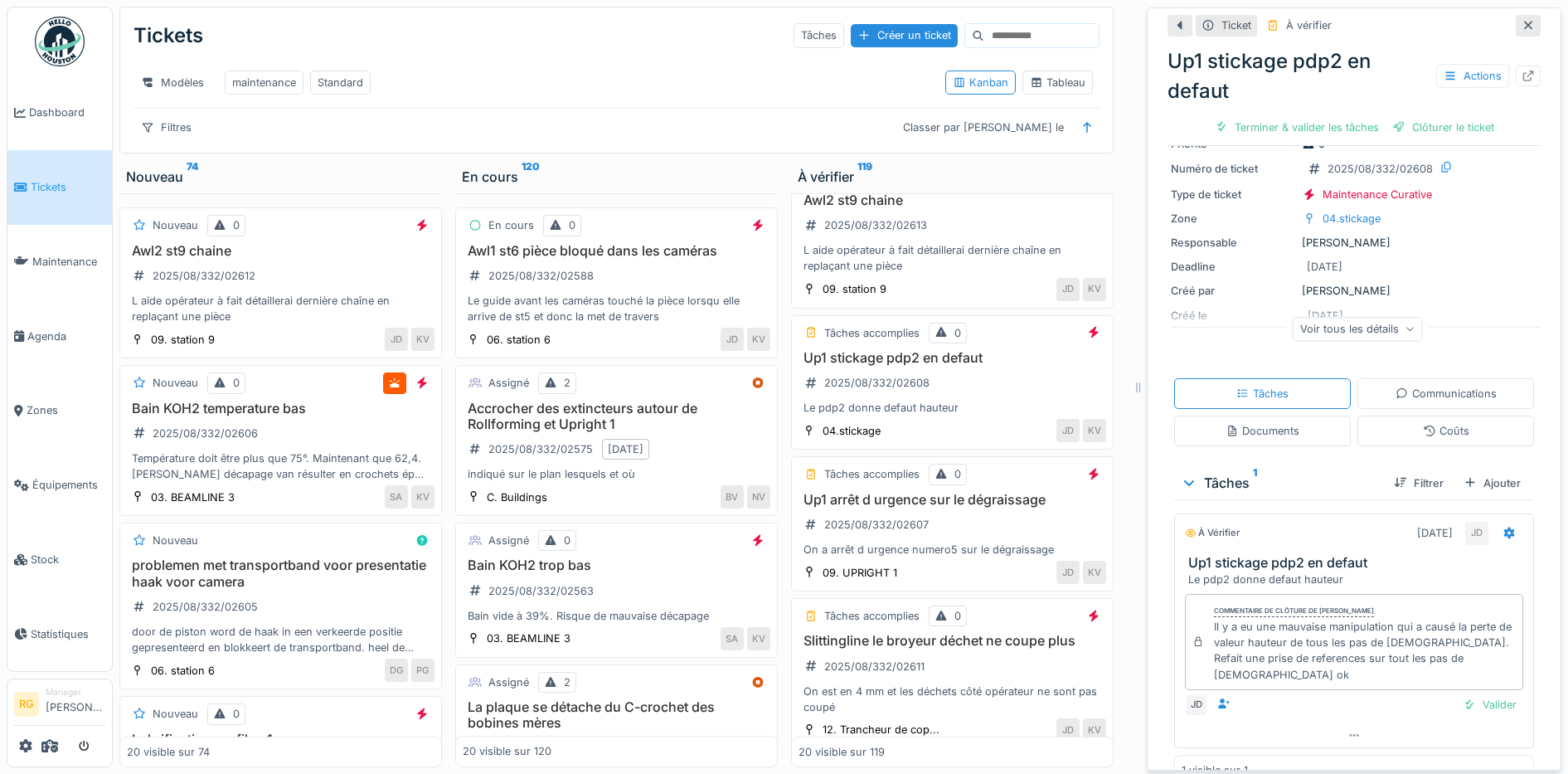
scroll to position [100, 0]
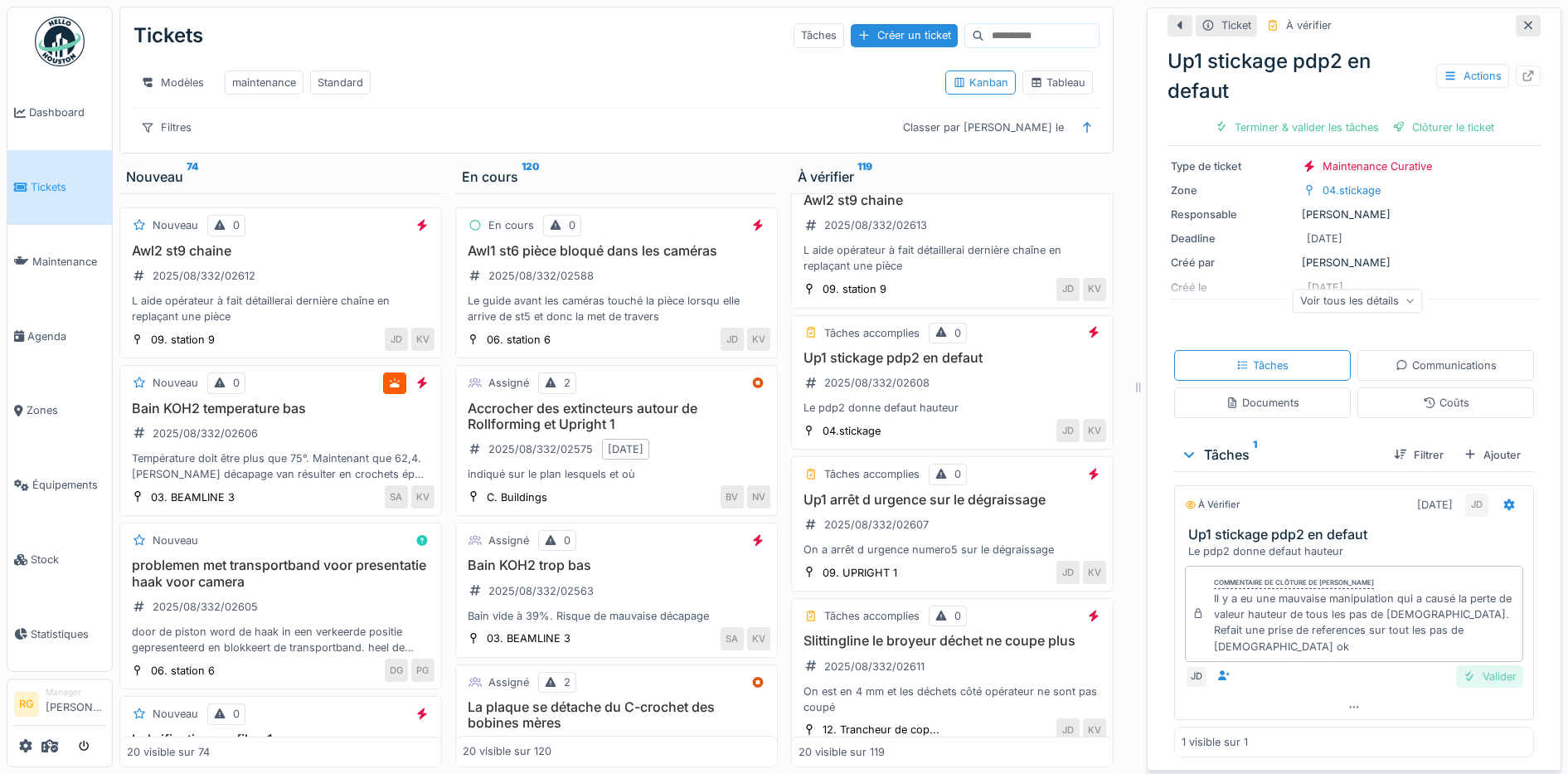
click at [1460, 665] on div "Valider" at bounding box center [1489, 677] width 67 height 23
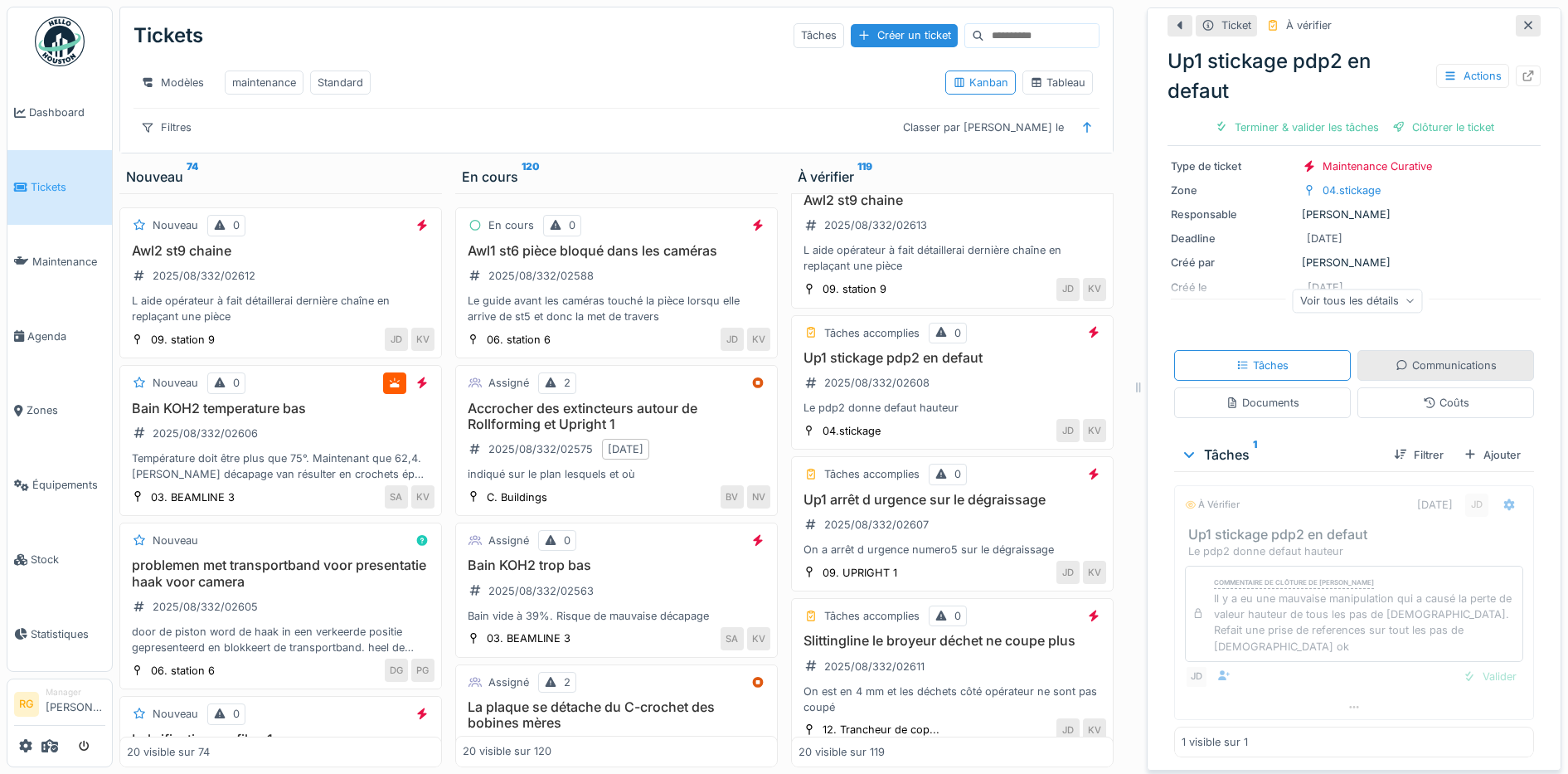
scroll to position [60, 0]
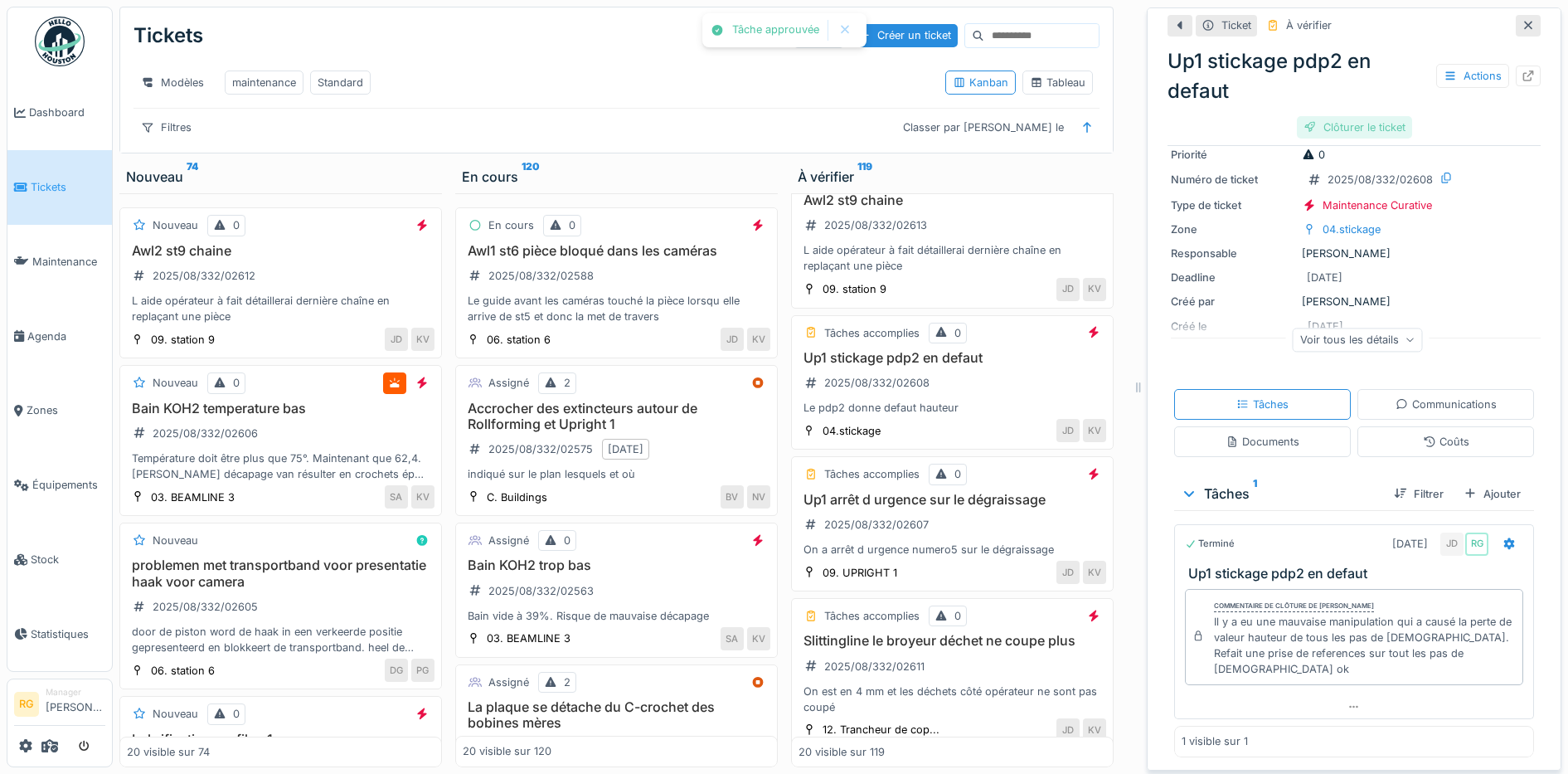
click at [1332, 116] on div "Clôturer le ticket" at bounding box center [1354, 128] width 116 height 23
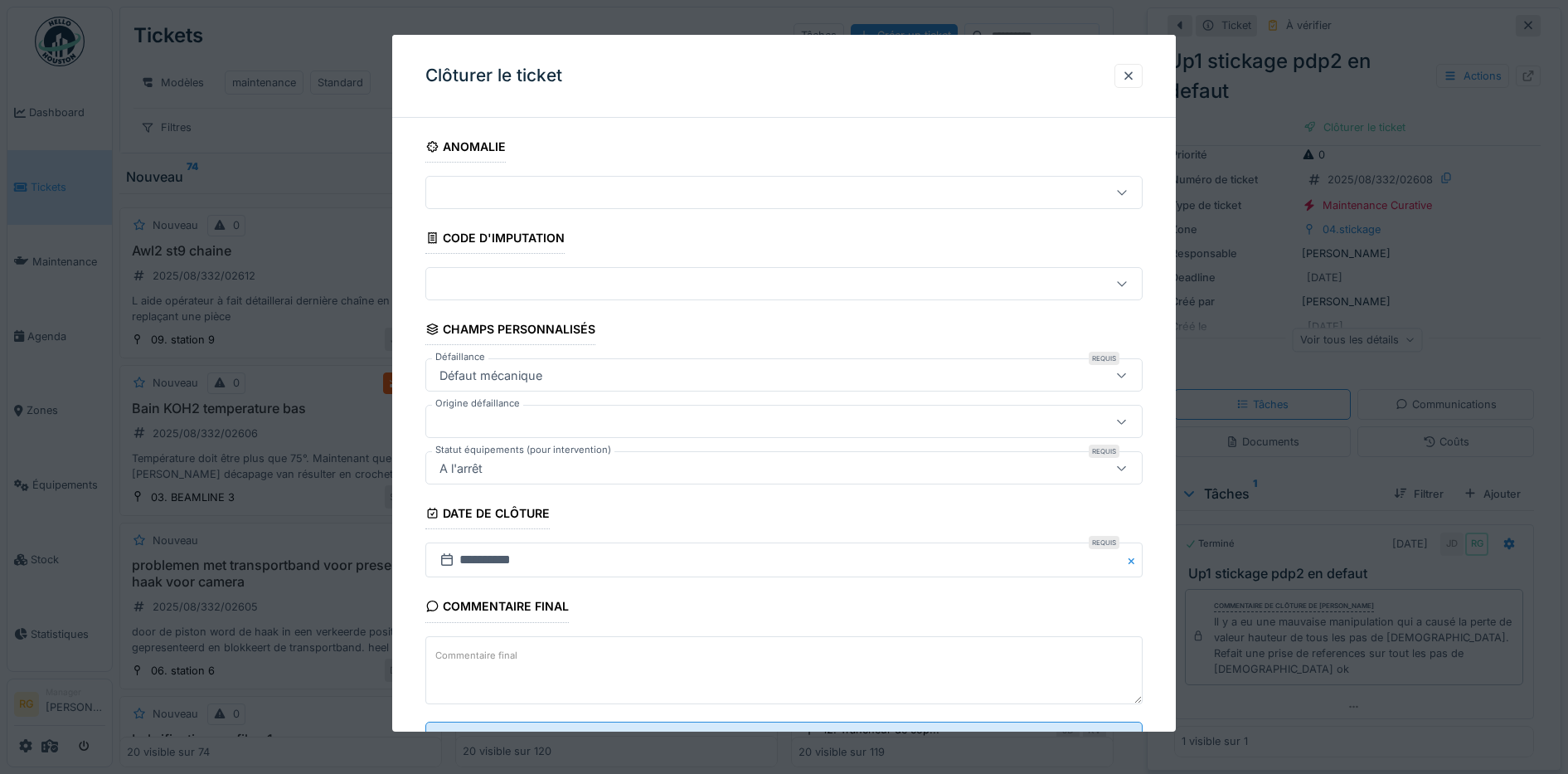
click at [490, 645] on label "Commentaire final" at bounding box center [476, 656] width 88 height 21
click at [490, 644] on textarea "Commentaire final" at bounding box center [784, 671] width 718 height 68
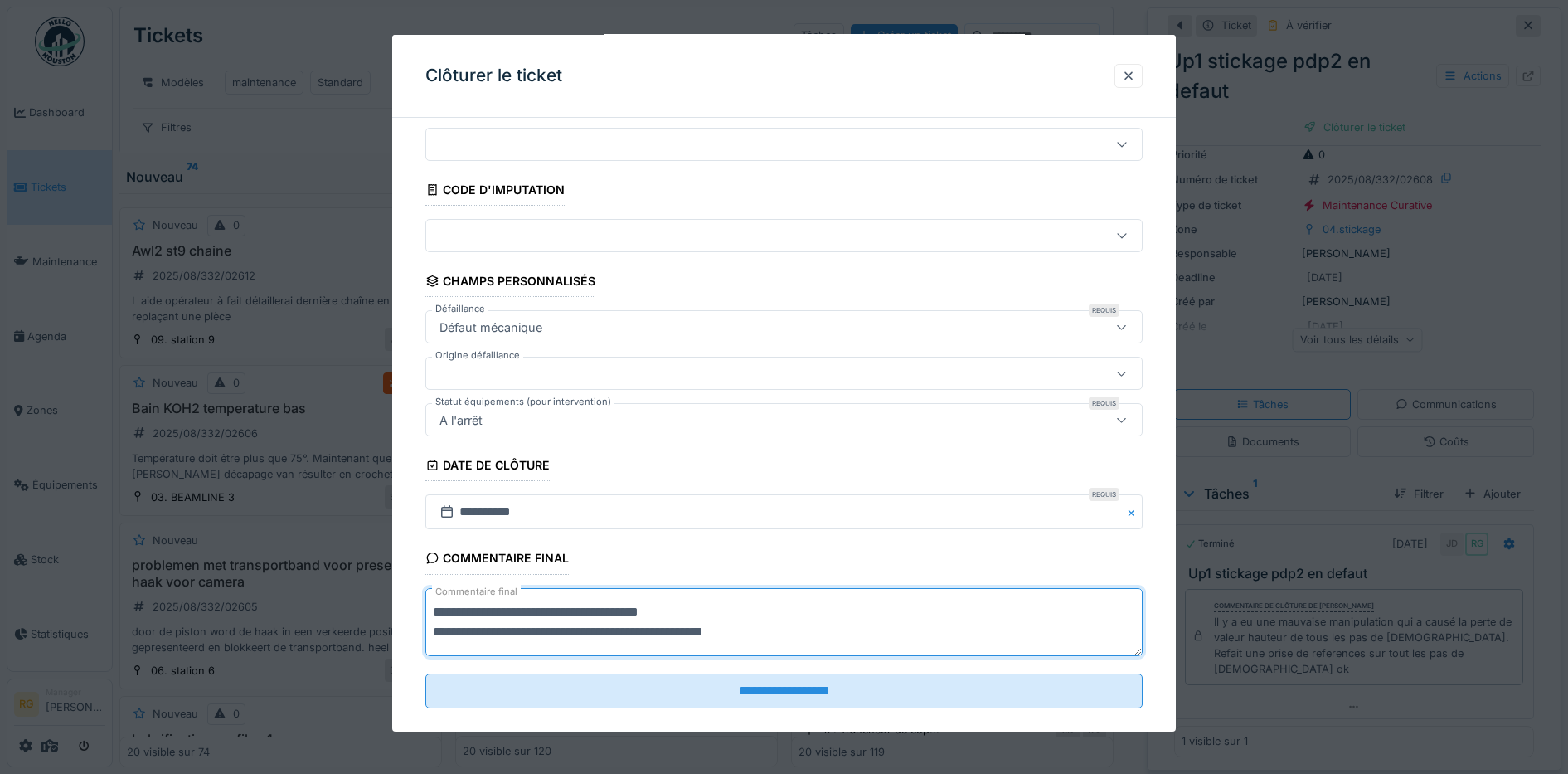
scroll to position [71, 0]
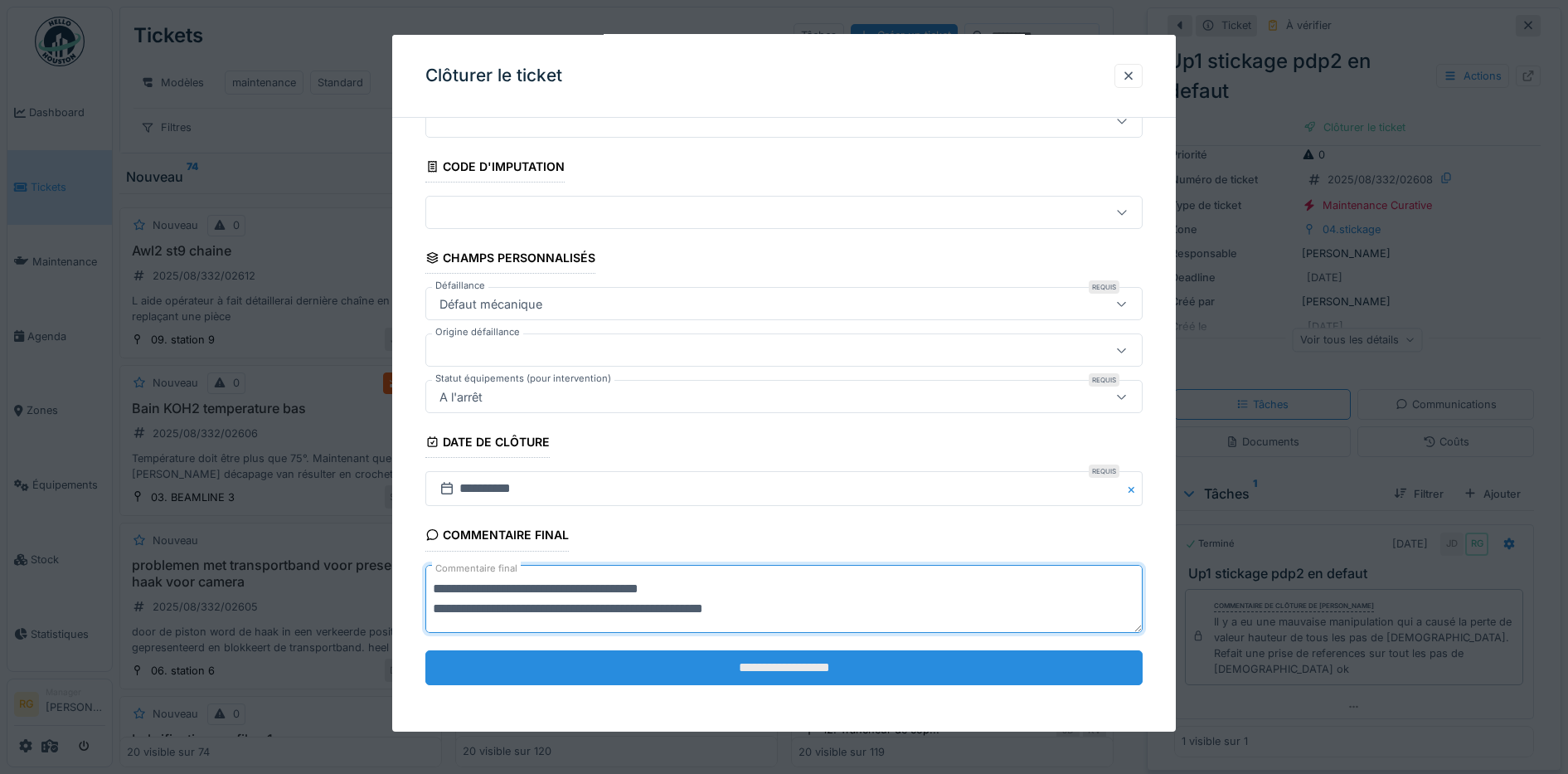
type textarea "**********"
click at [883, 668] on input "**********" at bounding box center [784, 668] width 718 height 35
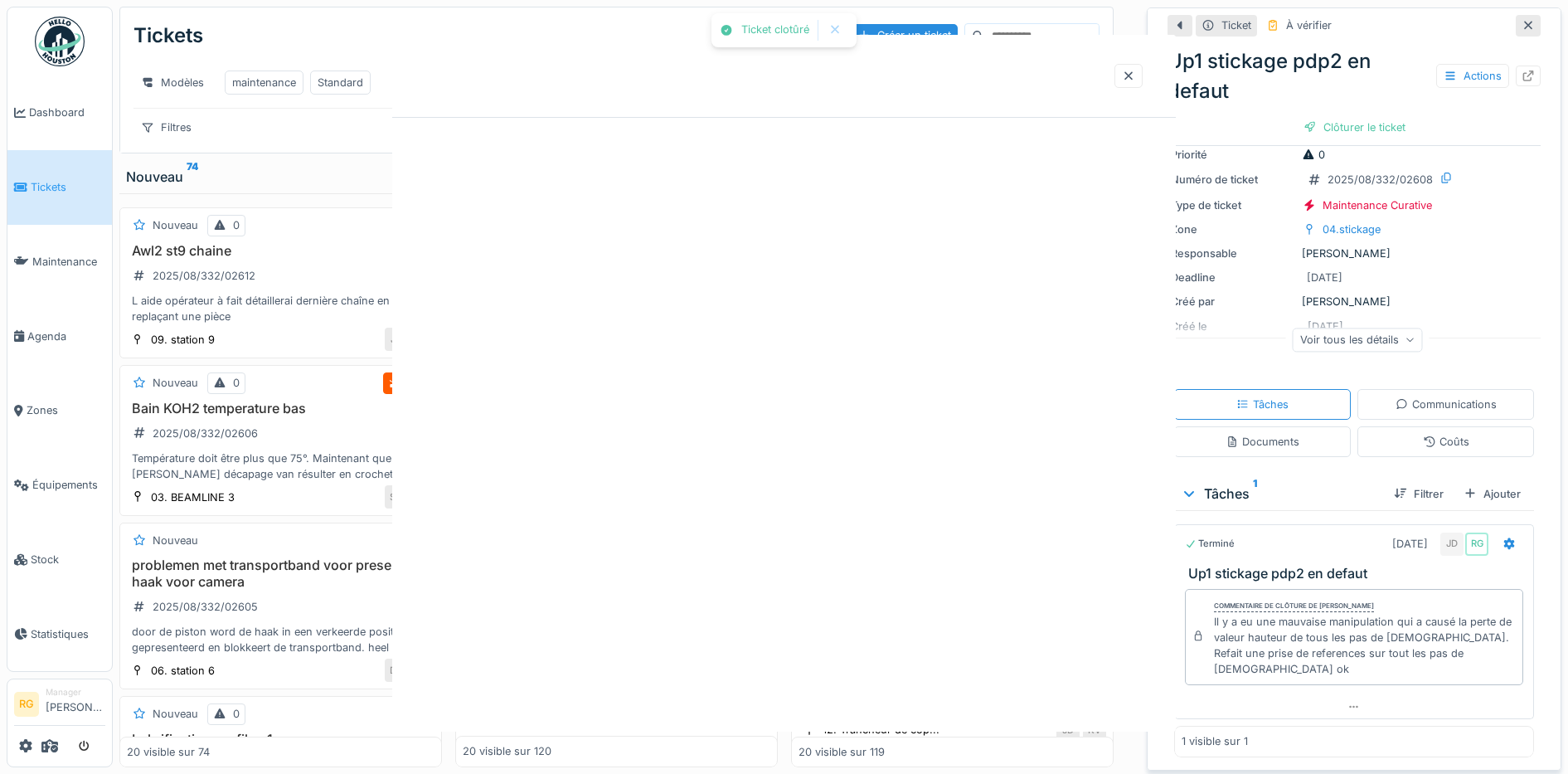
scroll to position [0, 0]
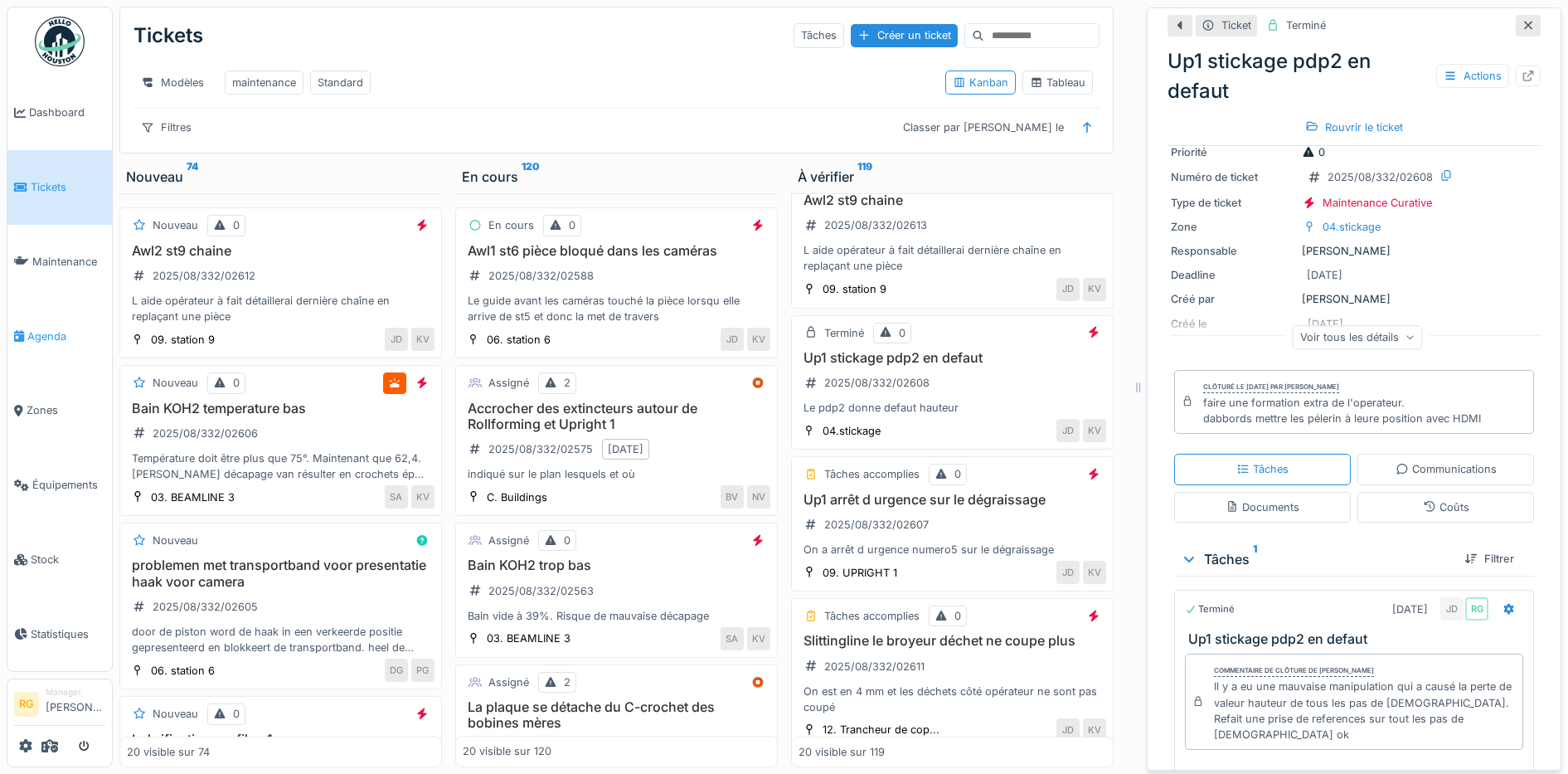
click at [52, 328] on span "Agenda" at bounding box center [66, 336] width 78 height 16
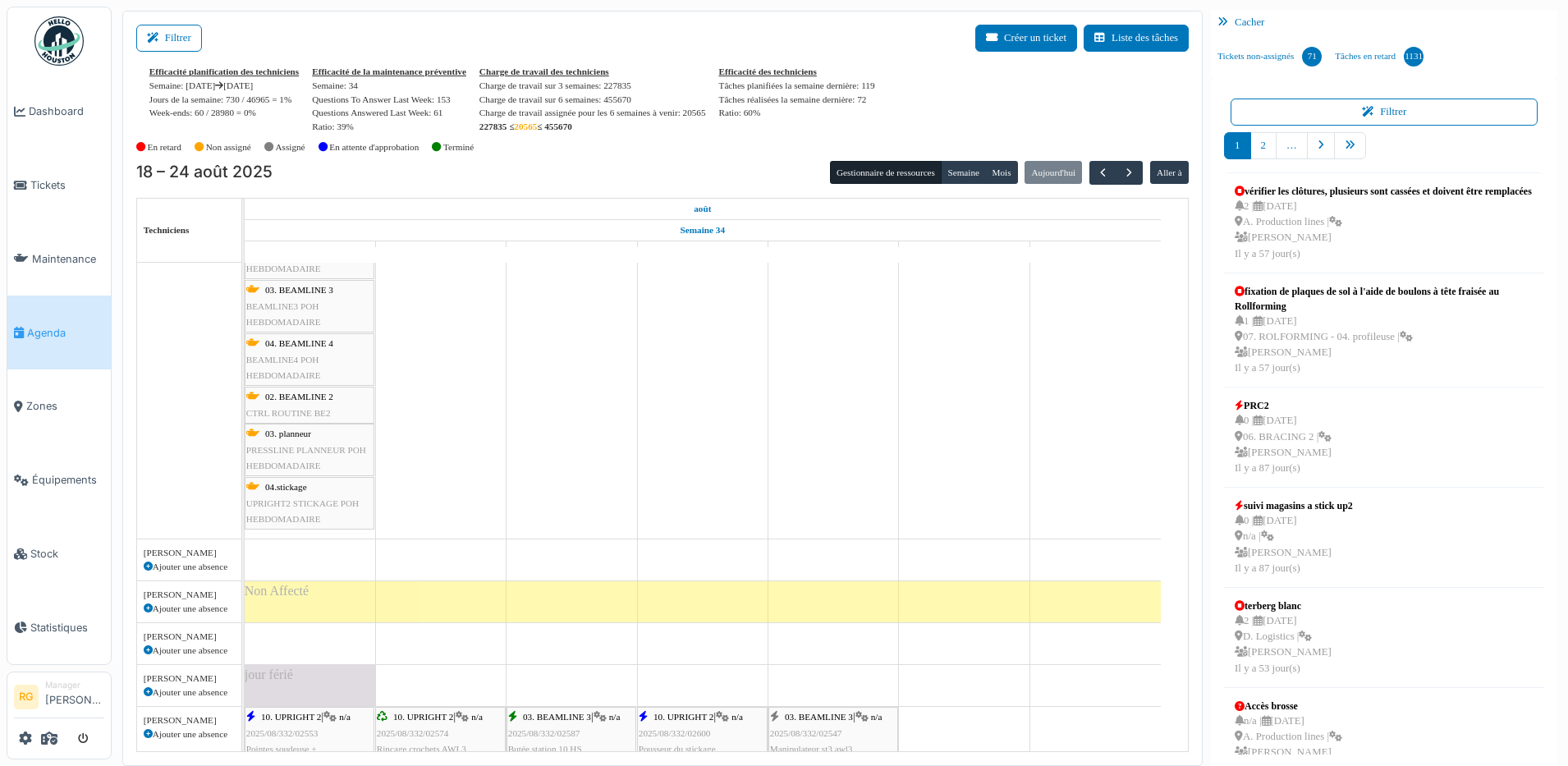
scroll to position [616, 0]
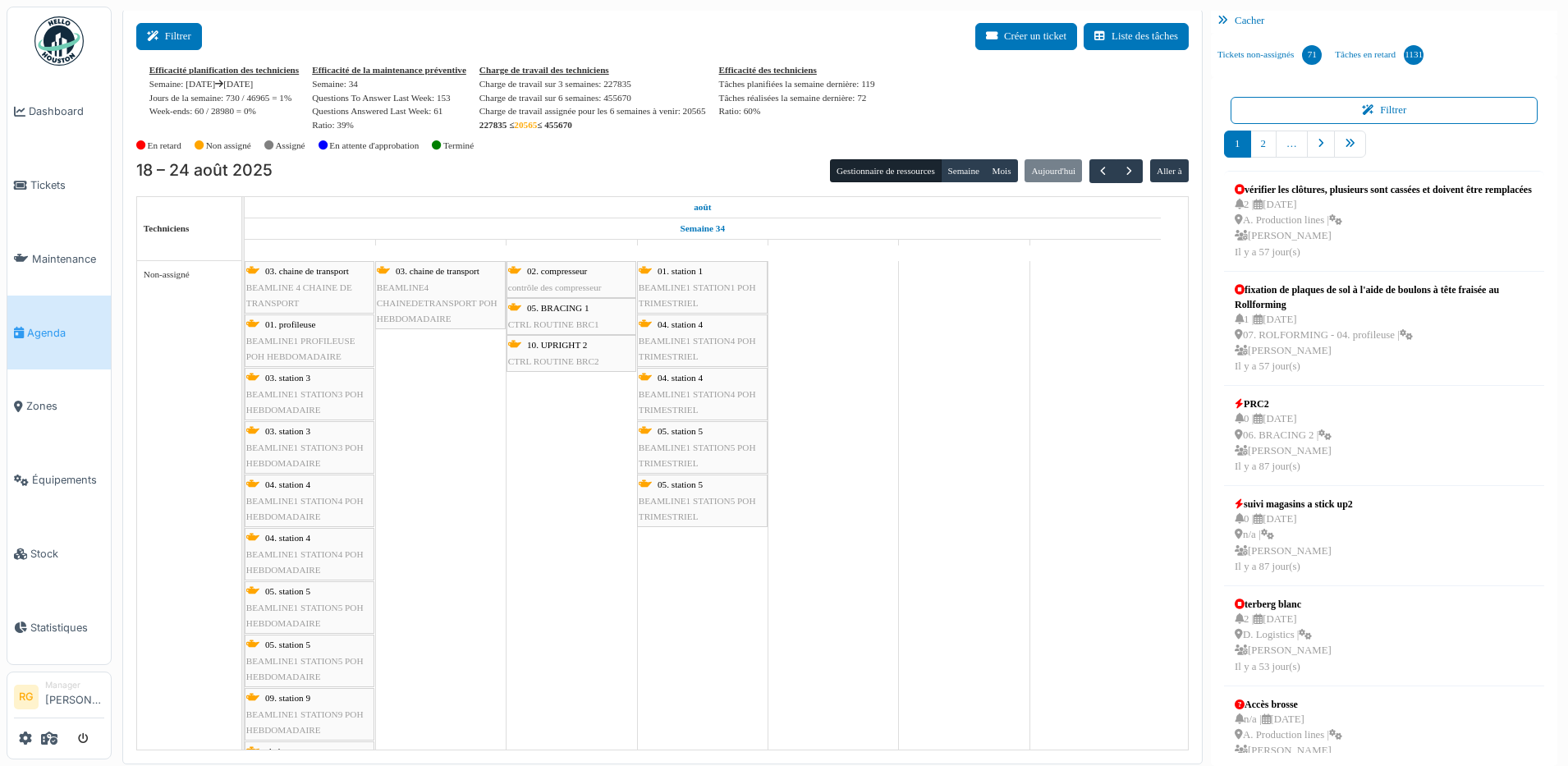
click at [172, 35] on button "Filtrer" at bounding box center [169, 36] width 66 height 27
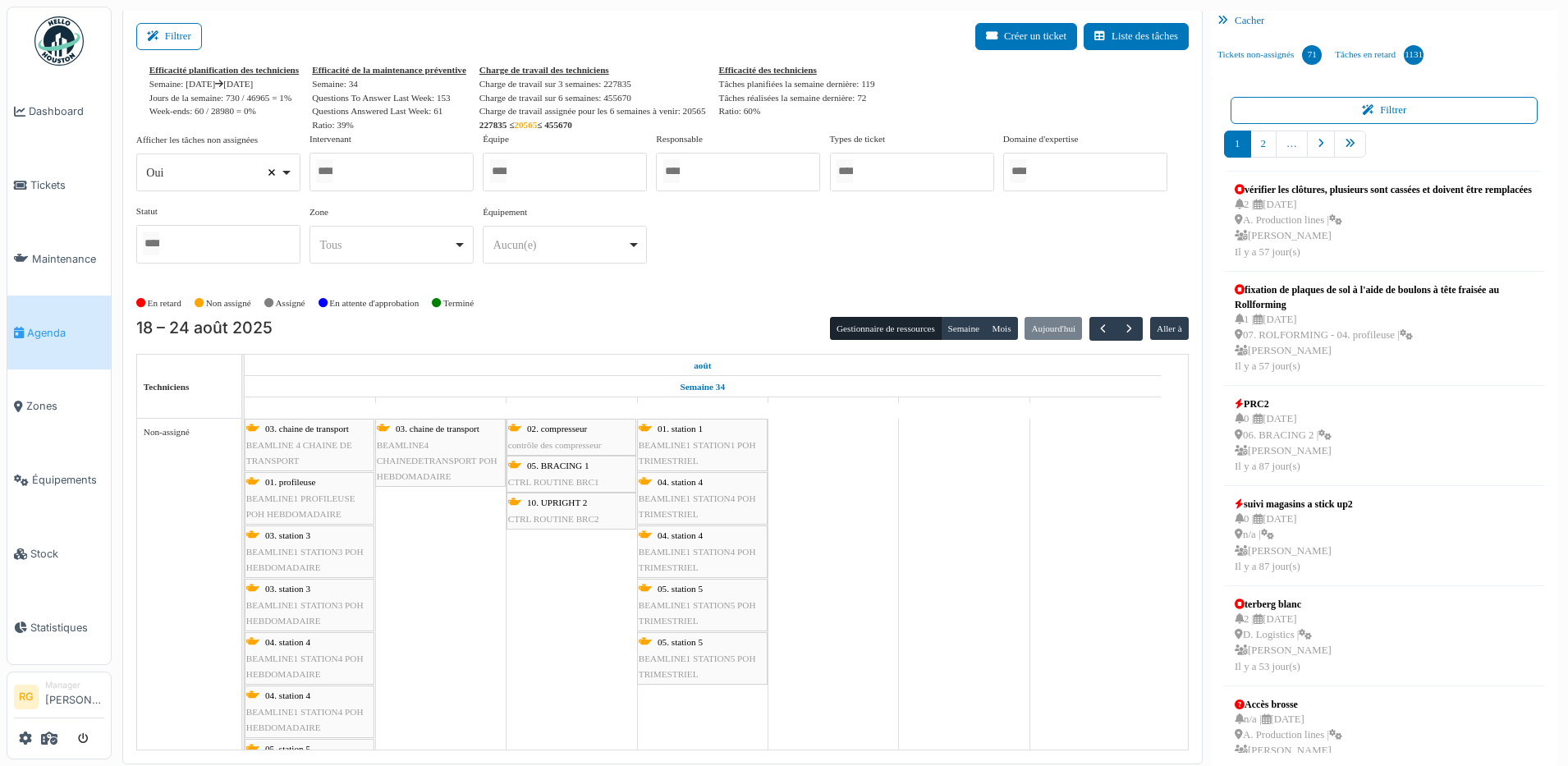
select select
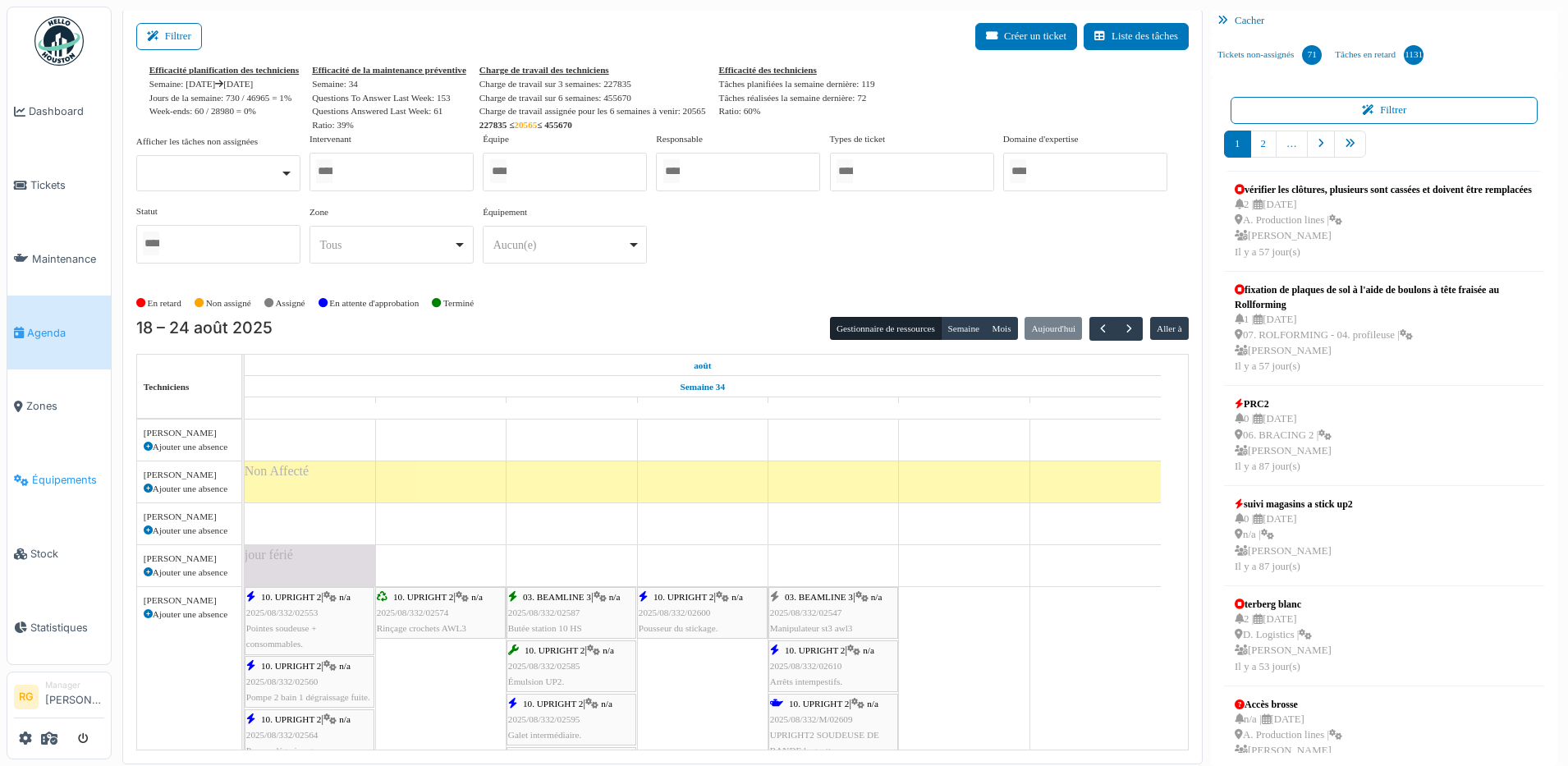
click at [69, 473] on span "Équipements" at bounding box center [68, 480] width 72 height 16
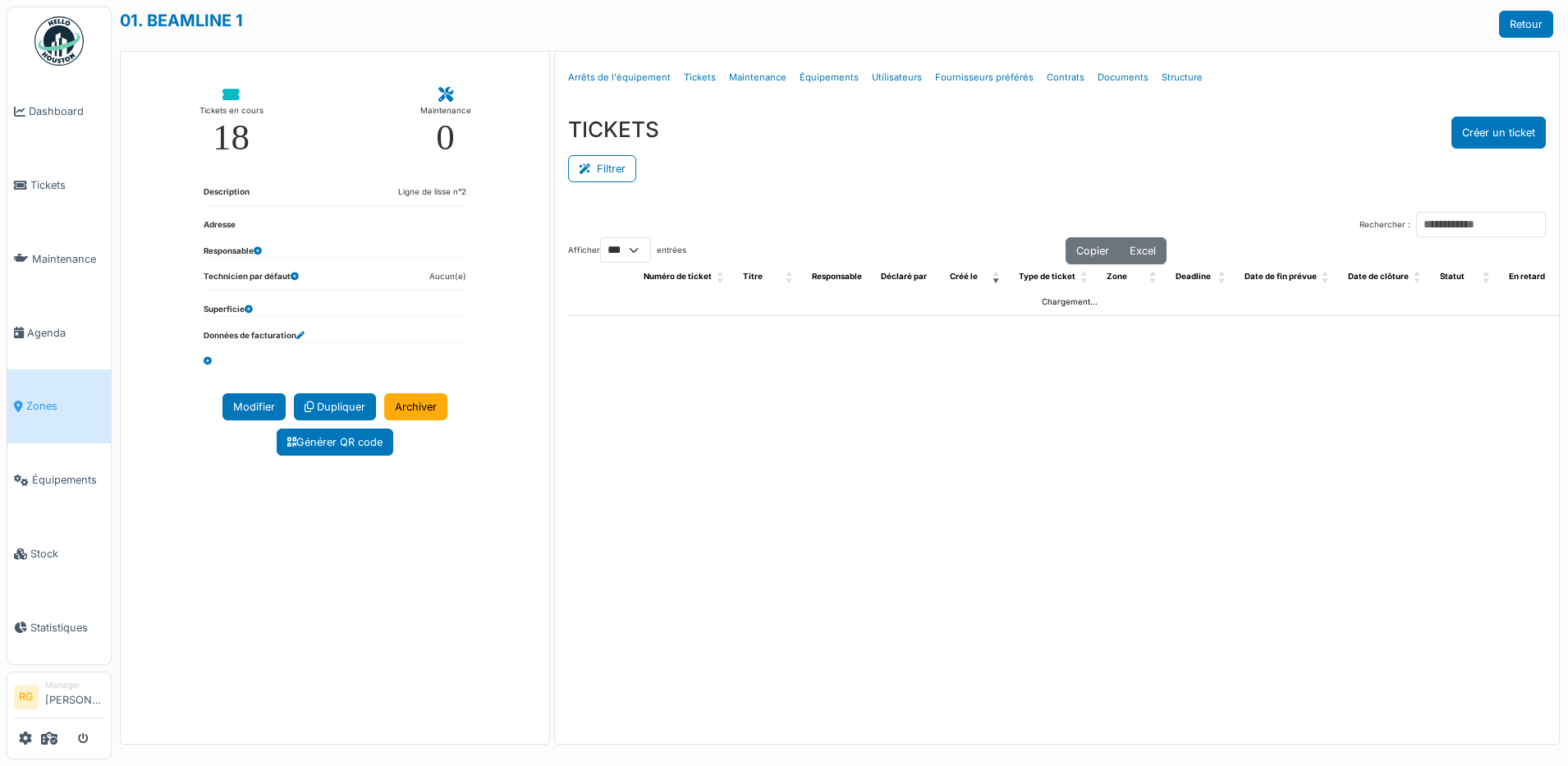
select select "***"
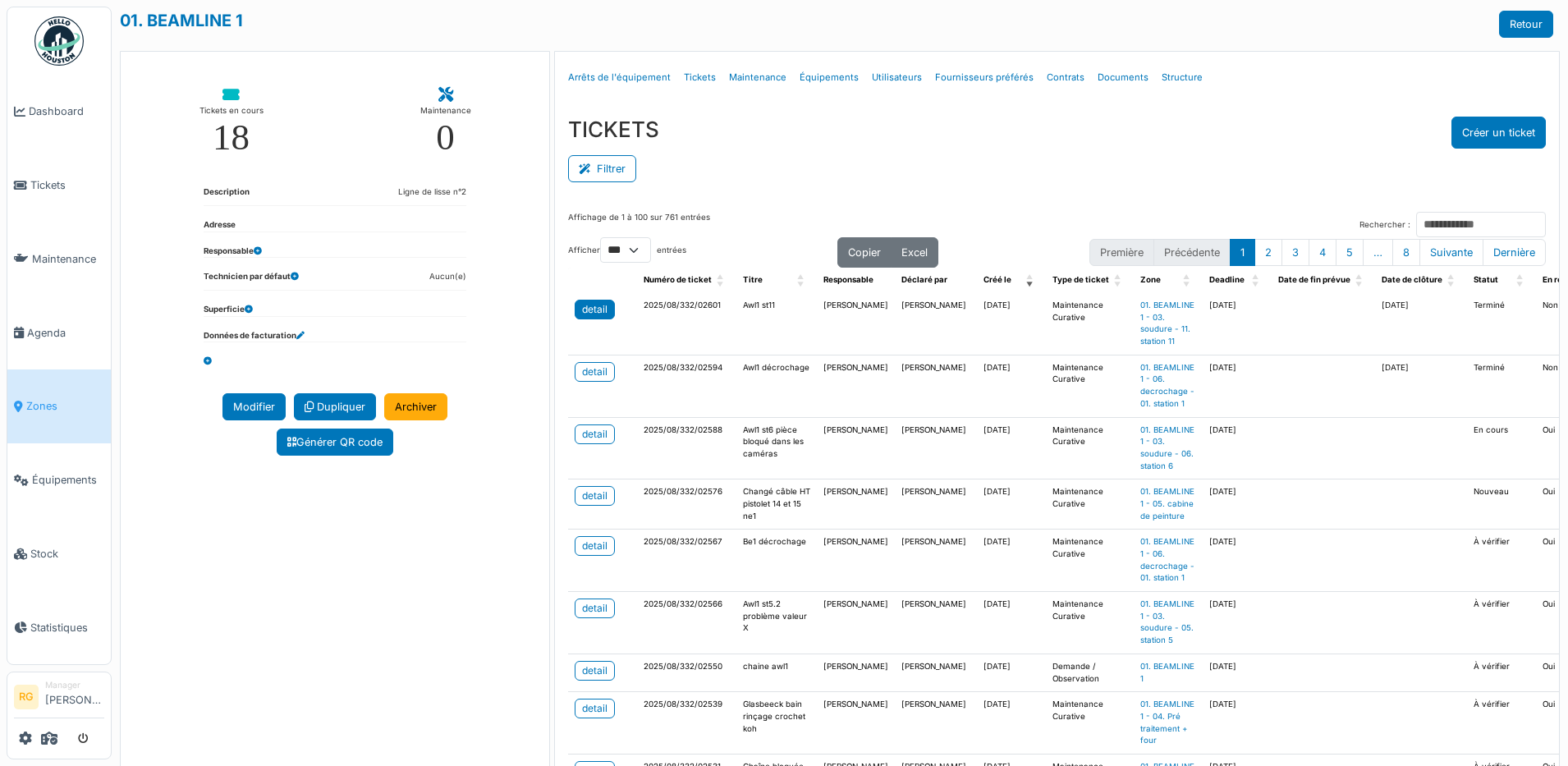
click at [598, 308] on div "detail" at bounding box center [594, 309] width 25 height 15
click at [595, 373] on div "detail" at bounding box center [594, 372] width 25 height 15
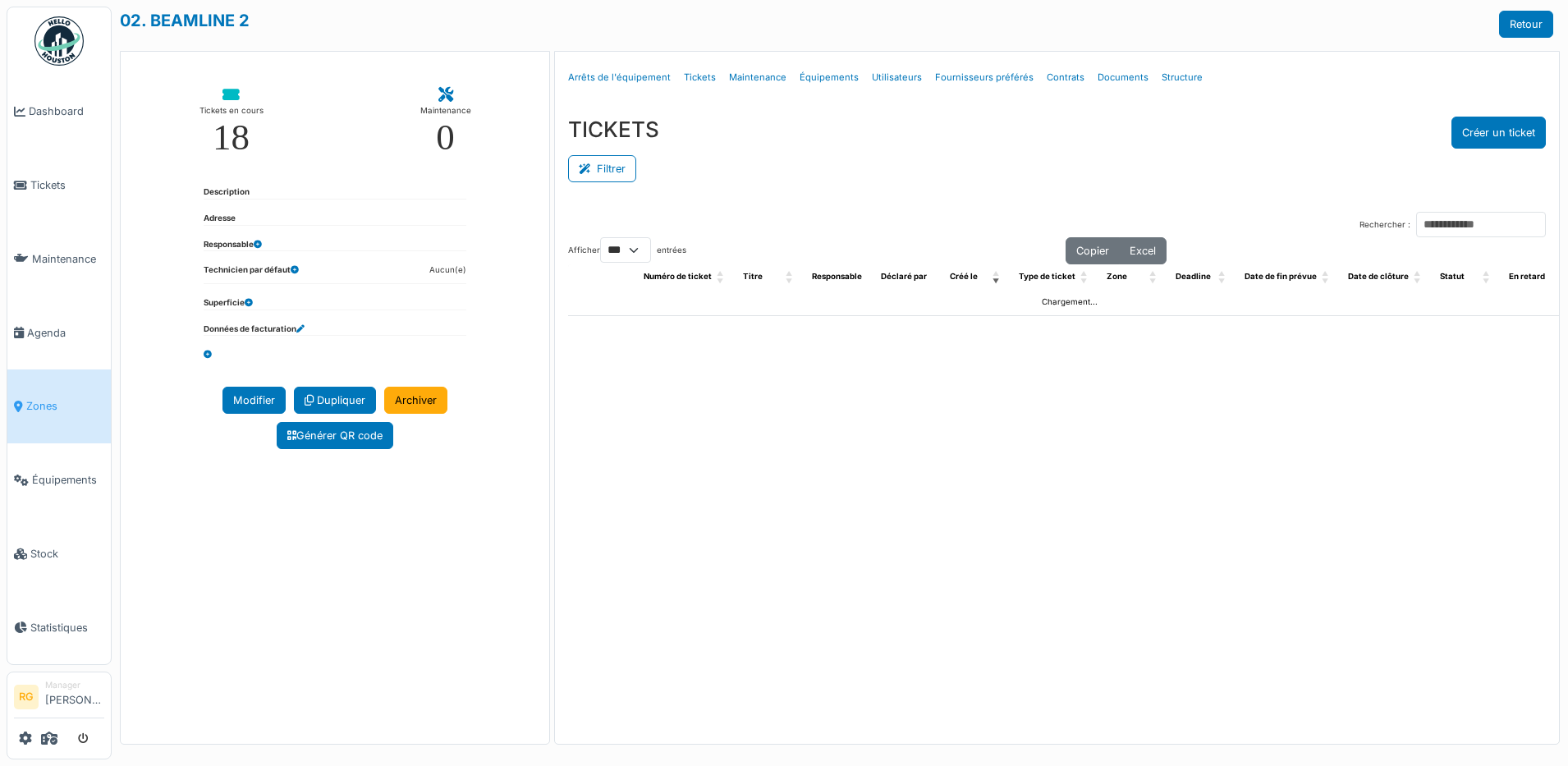
select select "***"
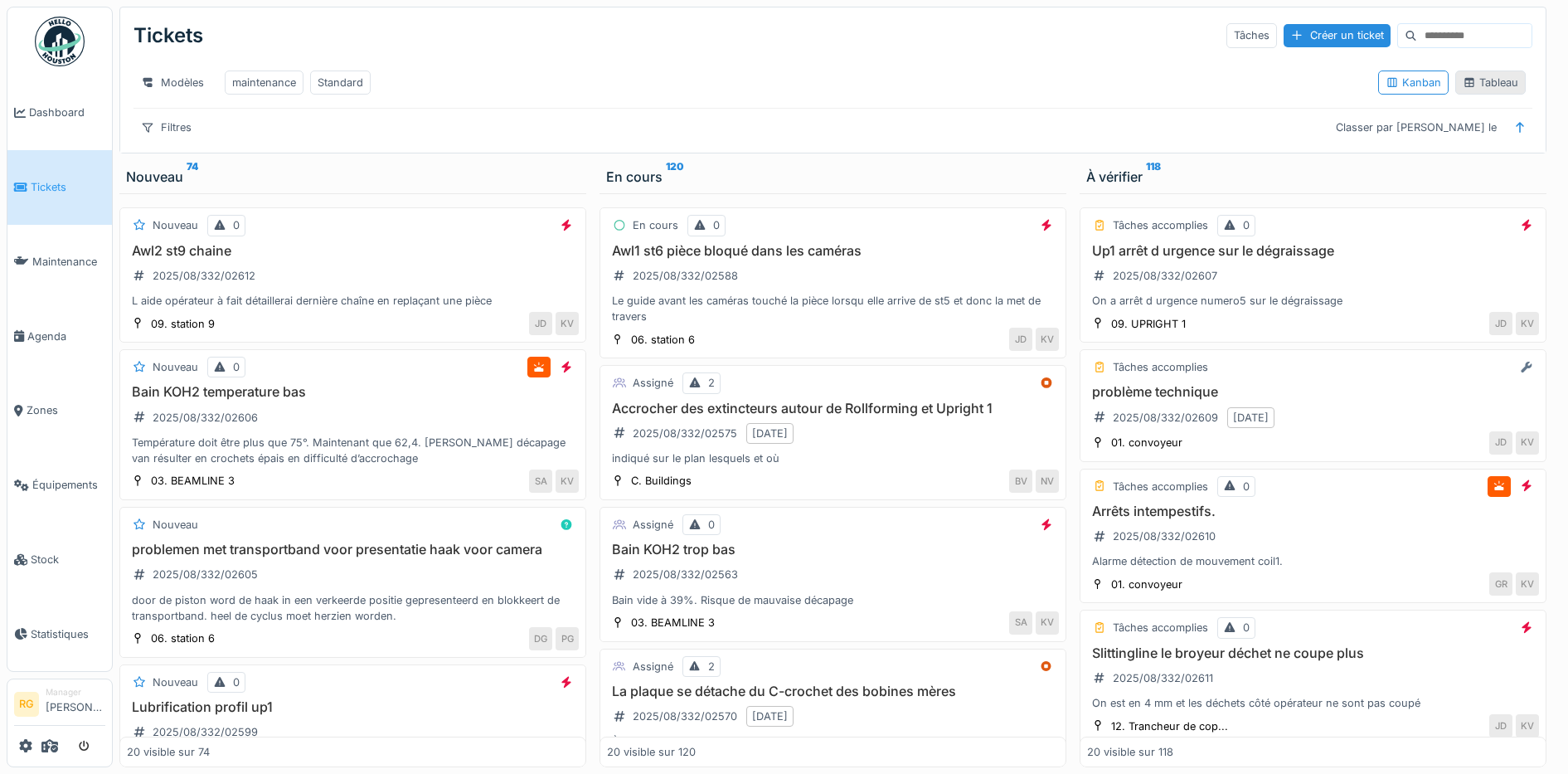
click at [1486, 90] on div "Tableau" at bounding box center [1489, 82] width 55 height 16
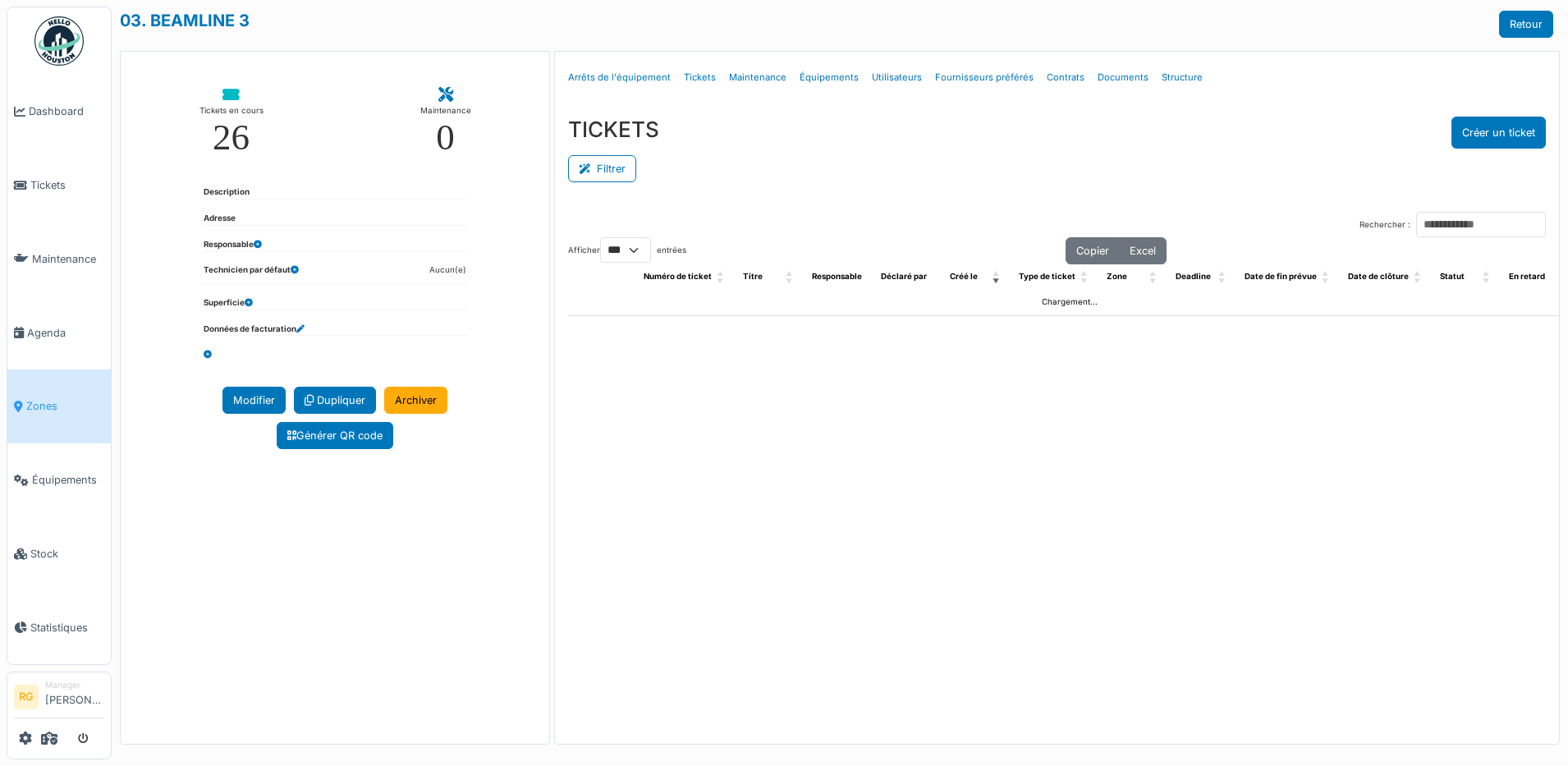
select select "***"
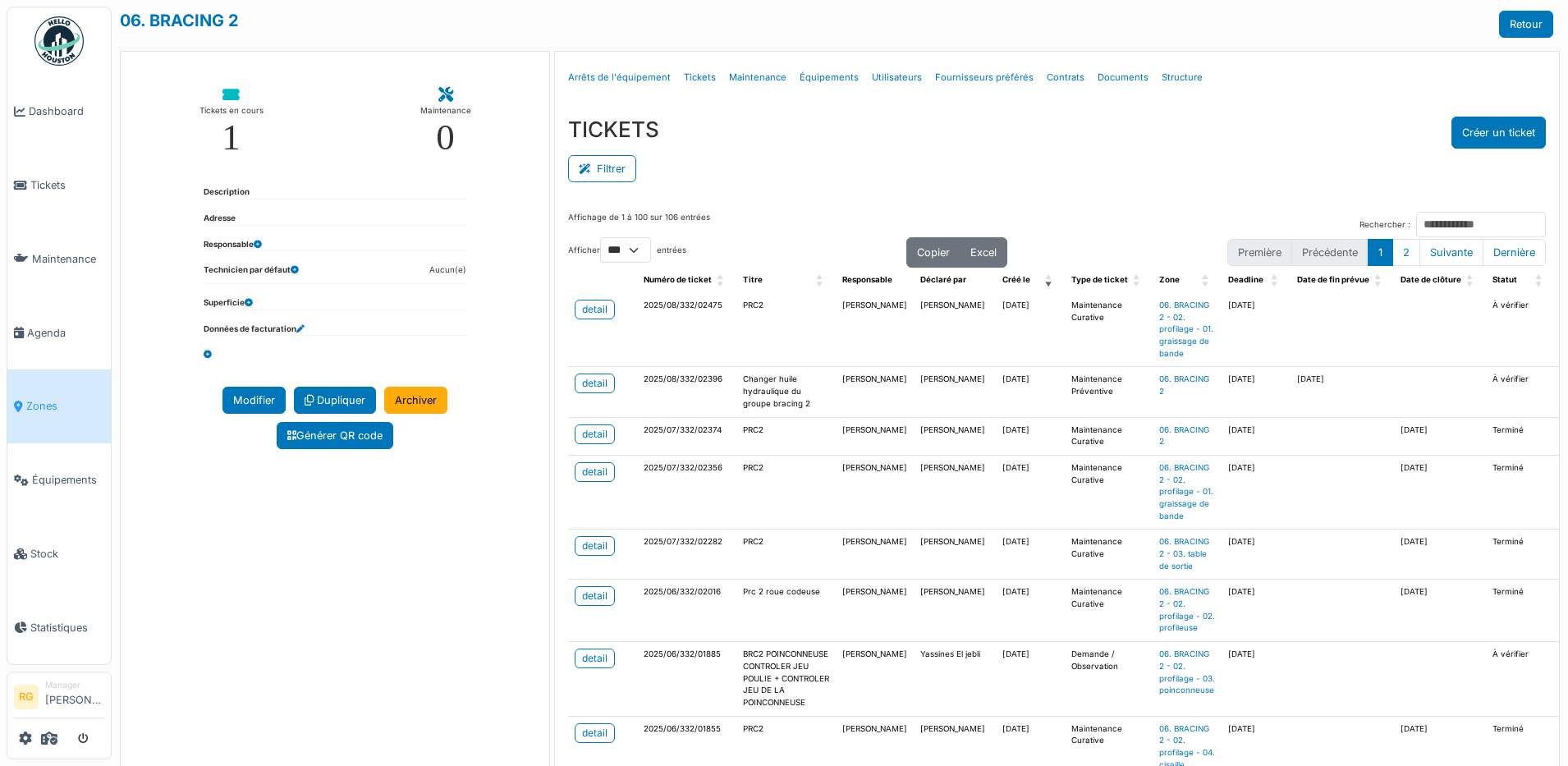
click at [980, 125] on div "TICKETS Créer un ticket" at bounding box center [1057, 133] width 977 height 32
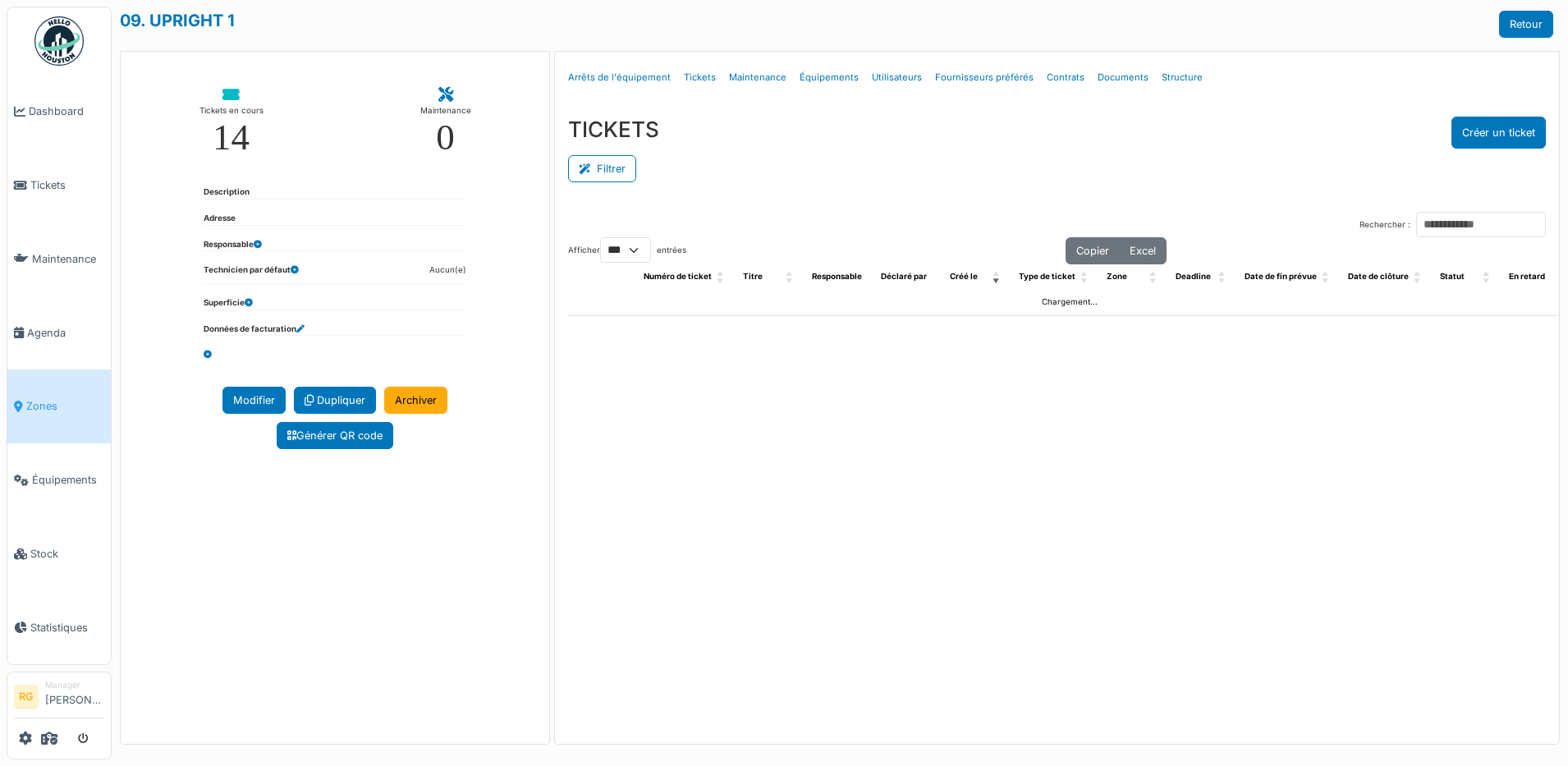
select select "***"
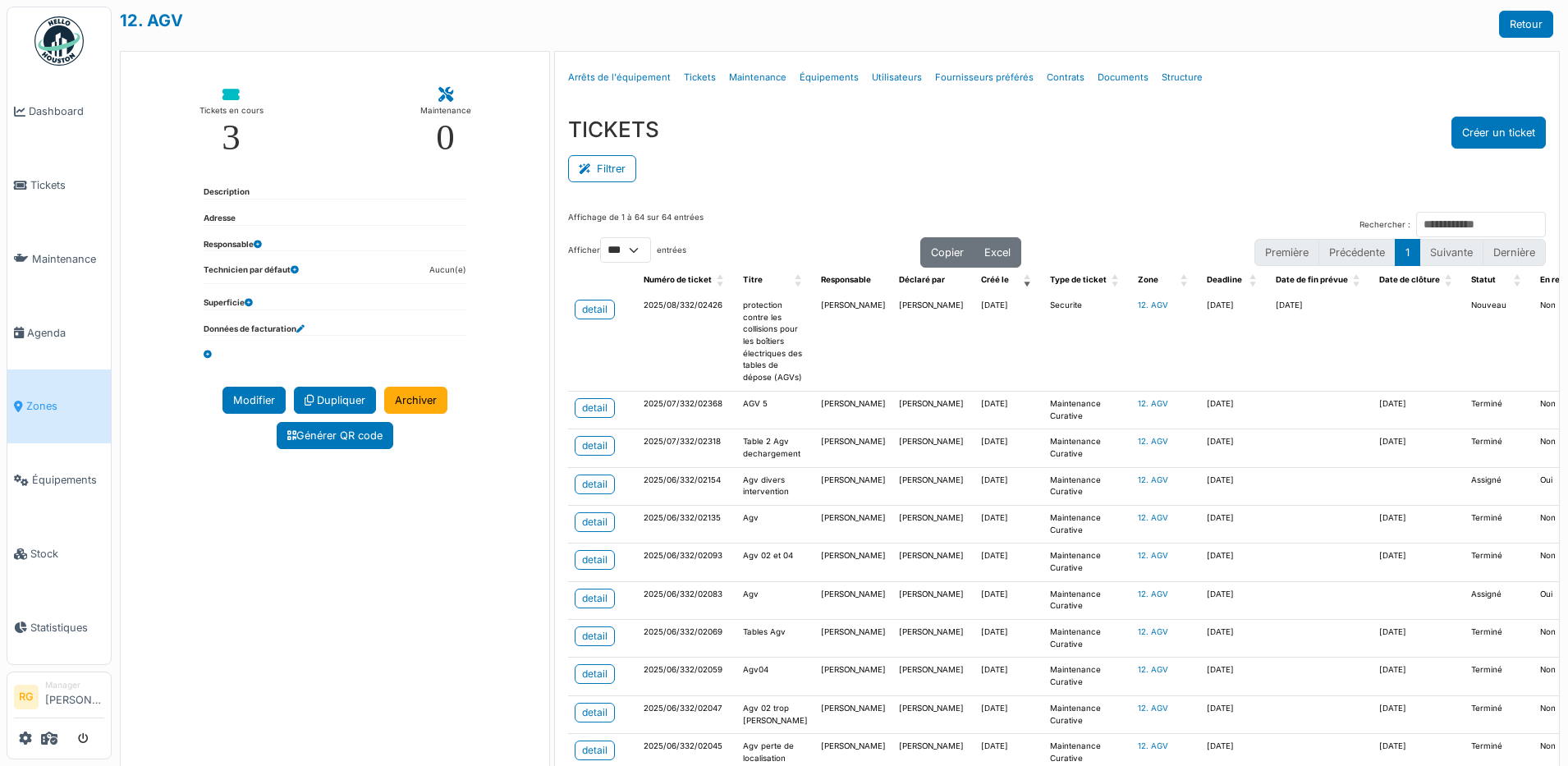
click at [941, 31] on div "12. AGV Retour" at bounding box center [836, 23] width 1433 height 27
